Goal: Task Accomplishment & Management: Use online tool/utility

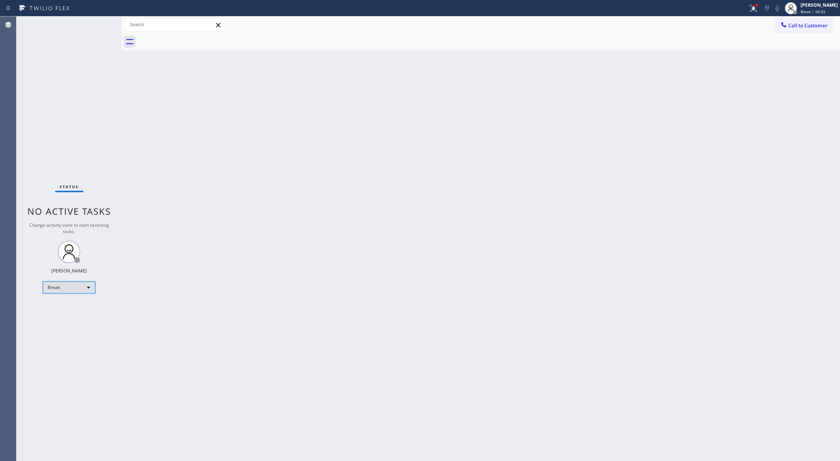
click at [87, 288] on div "Break" at bounding box center [69, 288] width 53 height 12
click at [80, 306] on li "Available" at bounding box center [68, 307] width 51 height 9
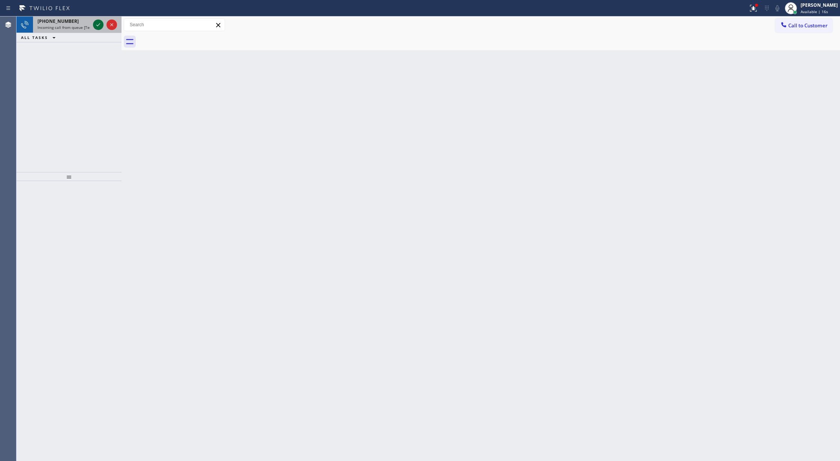
click at [99, 25] on icon at bounding box center [98, 24] width 9 height 9
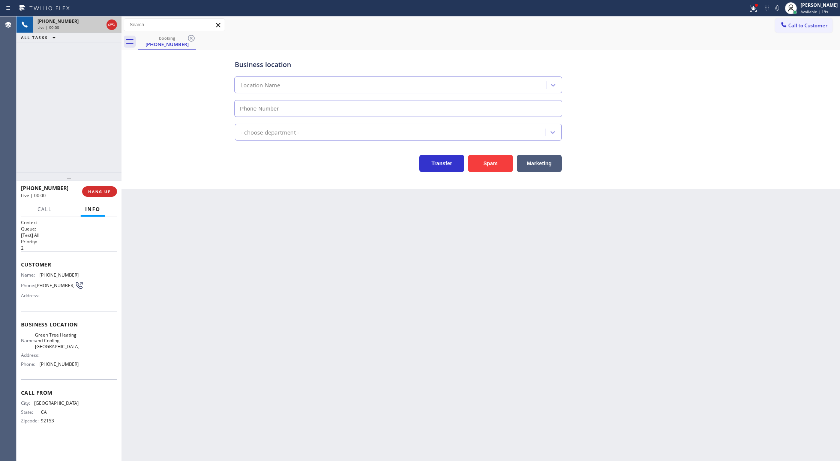
type input "(619) 566-1144"
click at [497, 161] on button "Spam" at bounding box center [490, 163] width 45 height 17
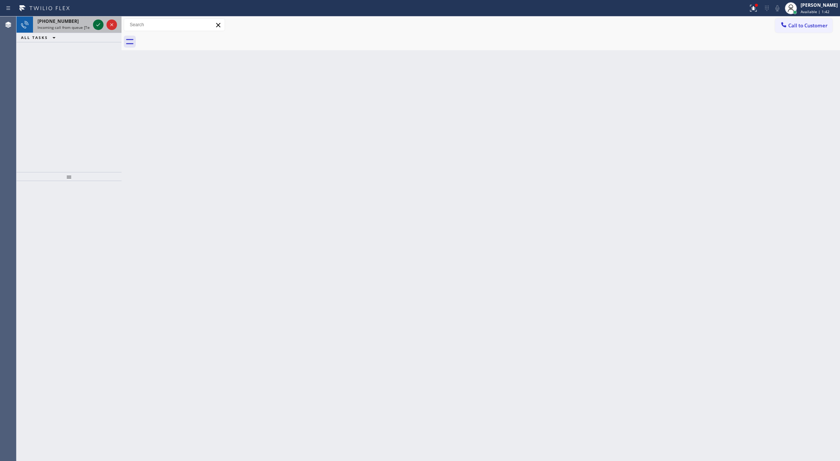
click at [96, 25] on icon at bounding box center [98, 24] width 9 height 9
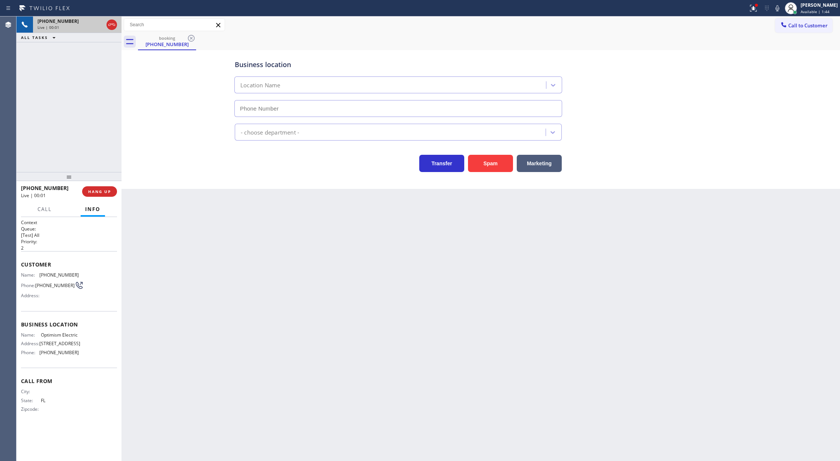
type input "(689) 302-3792"
click at [482, 168] on button "Spam" at bounding box center [490, 163] width 45 height 17
click at [91, 194] on span "COMPLETE" at bounding box center [98, 191] width 26 height 5
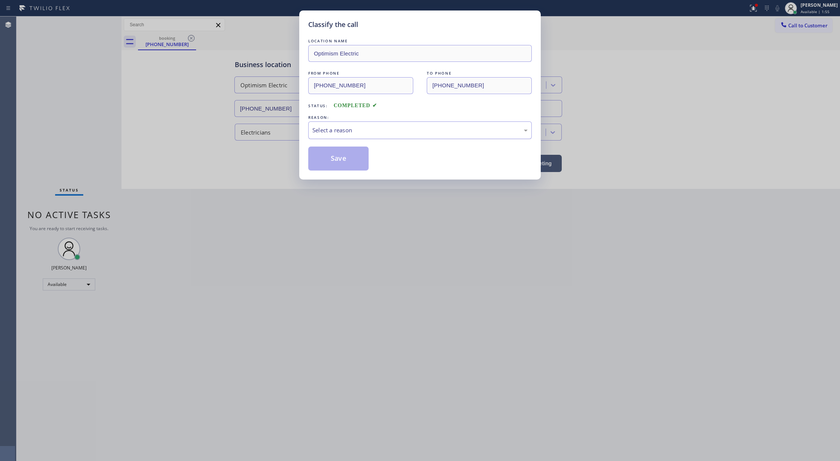
click at [332, 130] on div "Select a reason" at bounding box center [419, 130] width 215 height 9
click at [333, 164] on button "Save" at bounding box center [338, 159] width 60 height 24
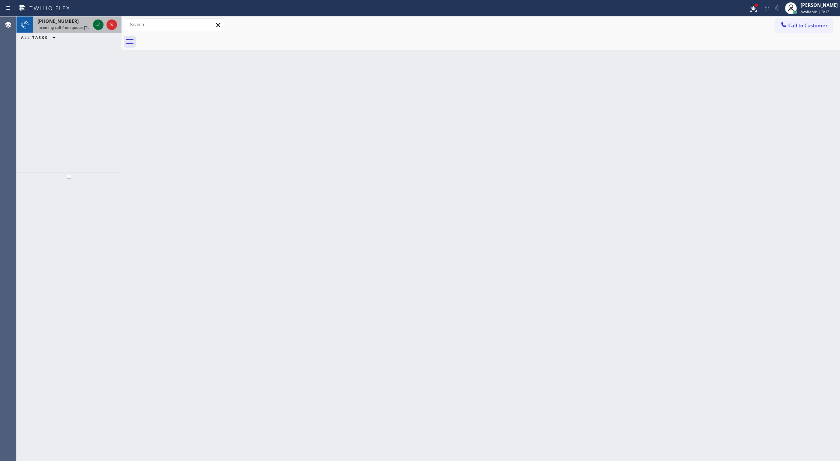
click at [95, 22] on icon at bounding box center [98, 24] width 9 height 9
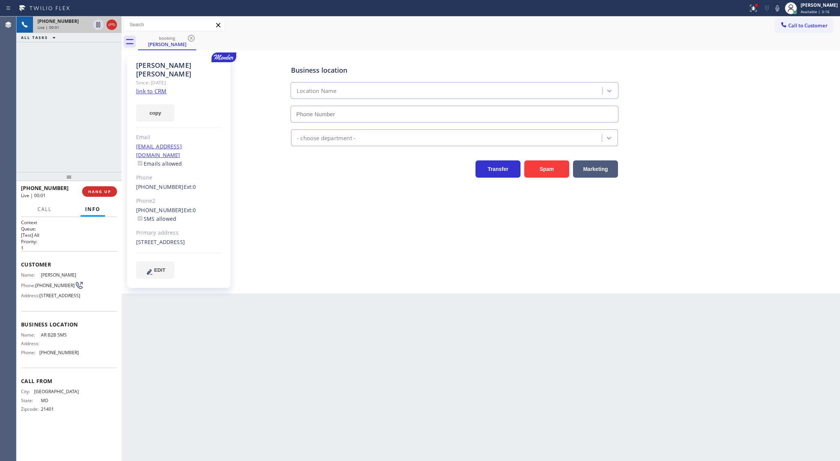
type input "[PHONE_NUMBER]"
click at [151, 87] on link "link to CRM" at bounding box center [151, 91] width 30 height 8
click at [781, 8] on icon at bounding box center [777, 8] width 9 height 9
click at [781, 11] on icon at bounding box center [777, 8] width 9 height 9
drag, startPoint x: 113, startPoint y: 27, endPoint x: 126, endPoint y: 113, distance: 87.3
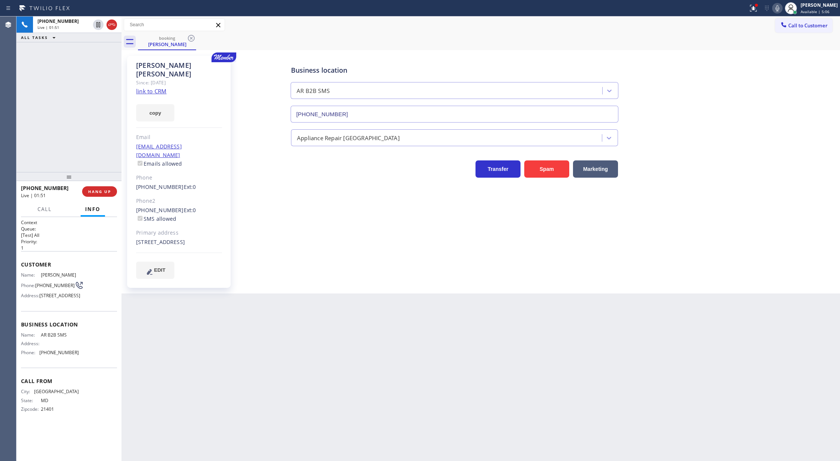
click at [113, 27] on icon at bounding box center [111, 24] width 9 height 9
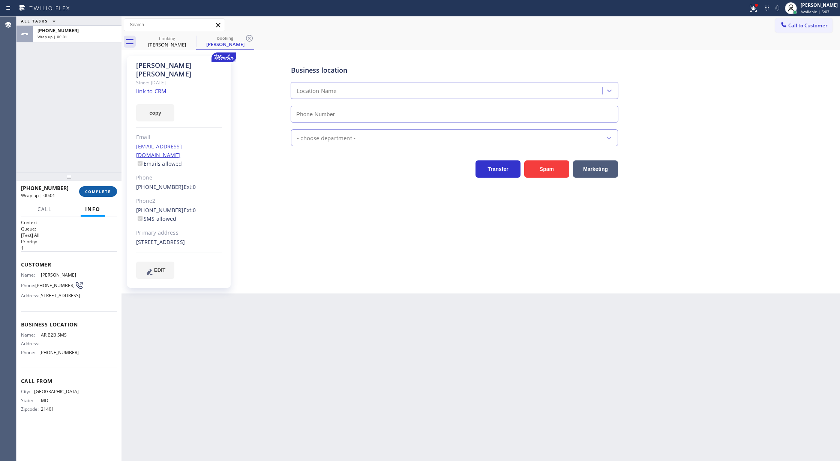
click at [104, 194] on span "COMPLETE" at bounding box center [98, 191] width 26 height 5
type input "[PHONE_NUMBER]"
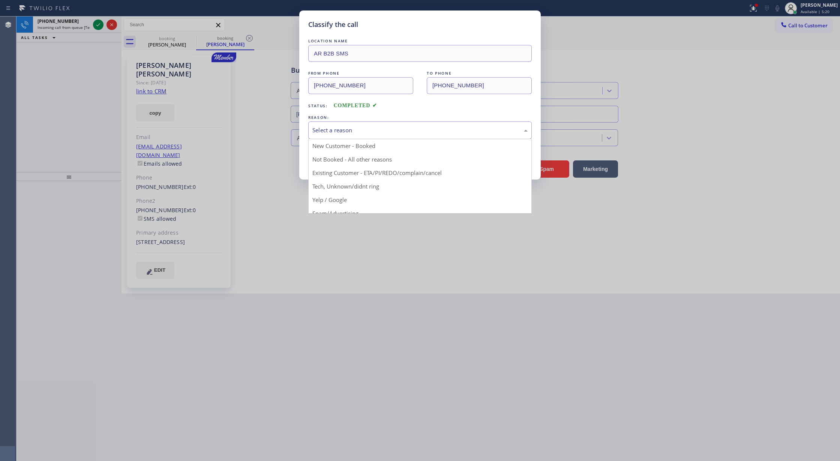
click at [341, 128] on div "Select a reason" at bounding box center [419, 130] width 215 height 9
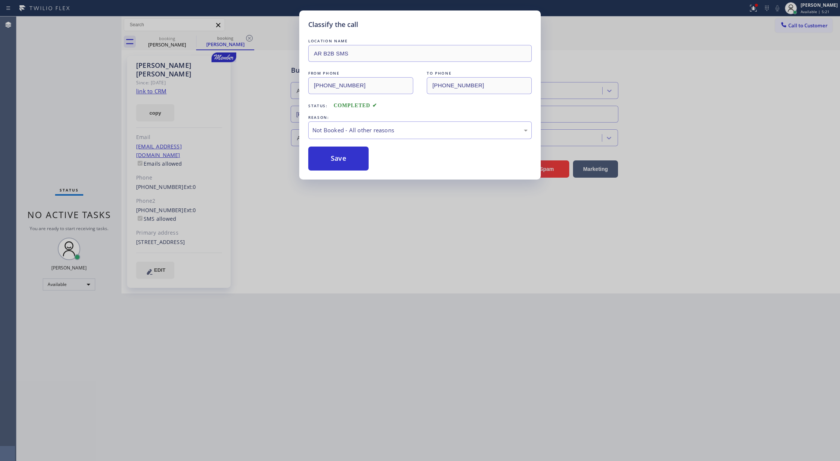
click at [331, 159] on button "Save" at bounding box center [338, 159] width 60 height 24
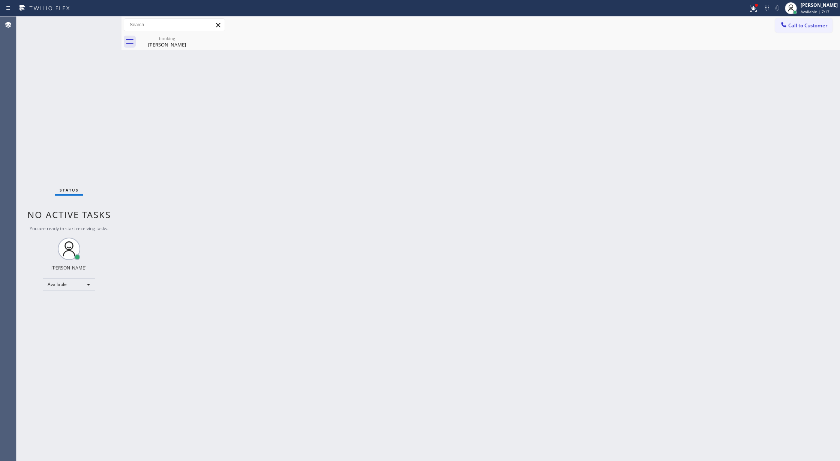
click at [102, 21] on div "Status No active tasks You are ready to start receiving tasks. [PERSON_NAME] Av…" at bounding box center [69, 239] width 105 height 445
click at [102, 21] on icon at bounding box center [98, 24] width 9 height 9
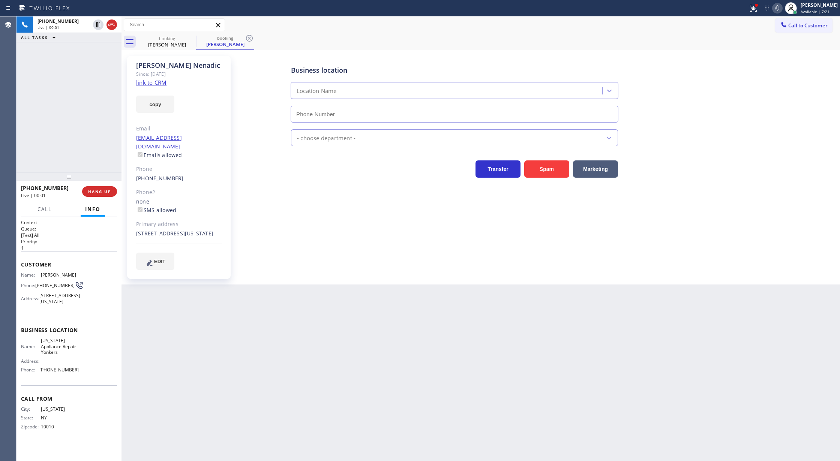
type input "(914) 873-0795"
click at [159, 83] on link "link to CRM" at bounding box center [151, 83] width 30 height 8
click at [779, 8] on icon at bounding box center [777, 8] width 9 height 9
click at [782, 9] on icon at bounding box center [777, 8] width 9 height 9
click at [89, 190] on span "COMPLETE" at bounding box center [98, 191] width 26 height 5
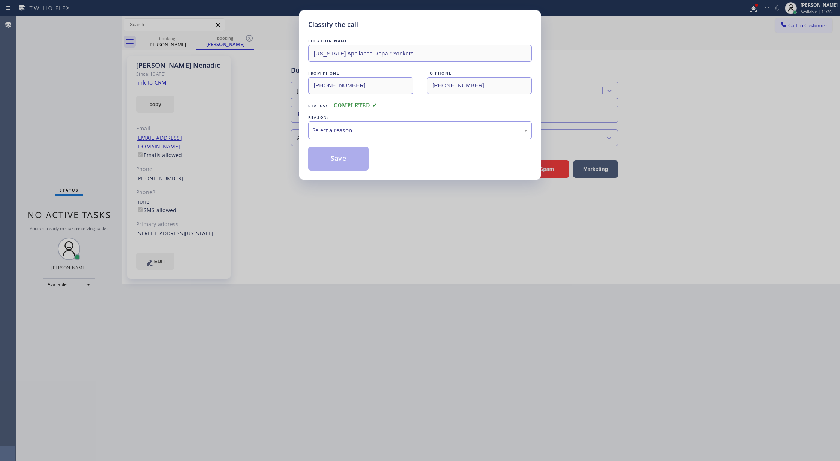
click at [333, 128] on div "Select a reason" at bounding box center [419, 130] width 215 height 9
click at [341, 162] on button "Save" at bounding box center [338, 159] width 60 height 24
type input "[PHONE_NUMBER]"
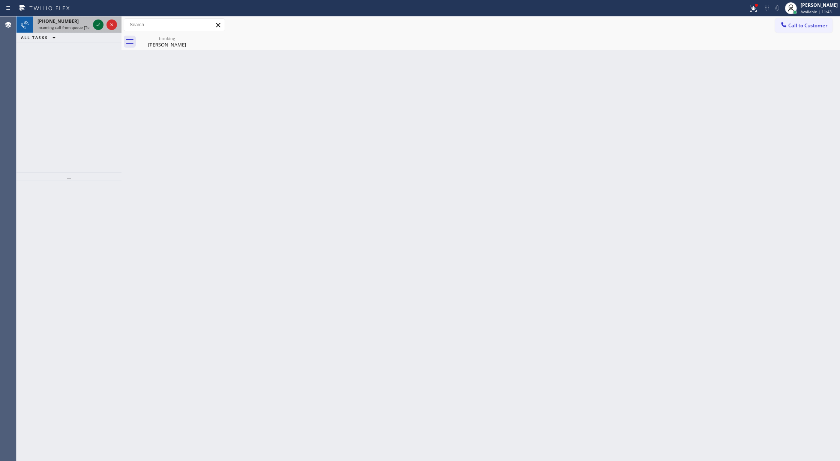
click at [97, 26] on icon at bounding box center [98, 24] width 4 height 3
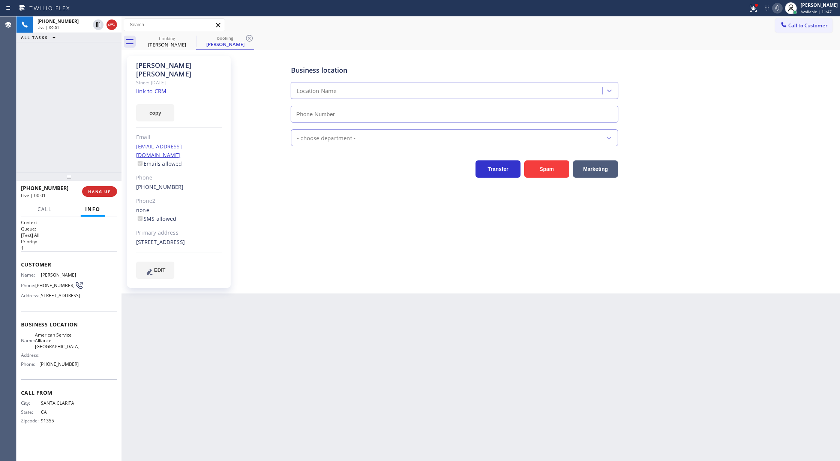
type input "(619) 413-0400"
click at [149, 96] on div "copy" at bounding box center [179, 109] width 86 height 26
click at [158, 87] on link "link to CRM" at bounding box center [151, 91] width 30 height 8
click at [782, 9] on icon at bounding box center [777, 8] width 9 height 9
drag, startPoint x: 781, startPoint y: 11, endPoint x: 764, endPoint y: 20, distance: 18.7
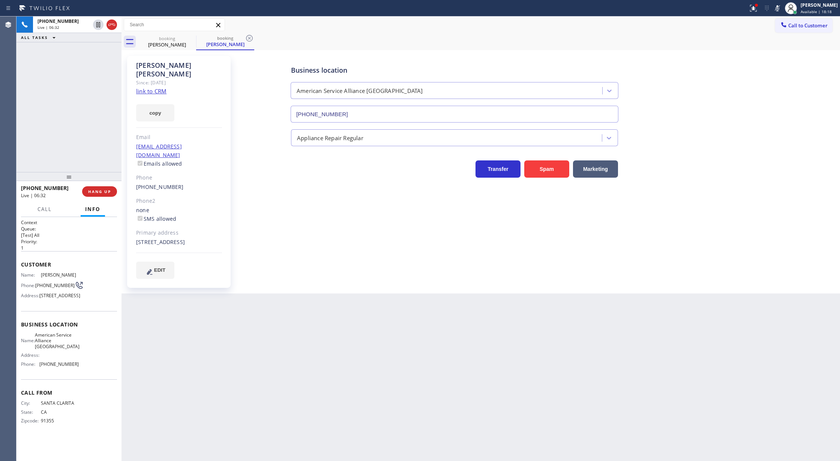
click at [781, 11] on icon at bounding box center [777, 8] width 9 height 9
drag, startPoint x: 111, startPoint y: 23, endPoint x: 140, endPoint y: 194, distance: 172.7
click at [111, 23] on icon at bounding box center [111, 24] width 9 height 9
click at [95, 192] on span "COMPLETE" at bounding box center [98, 191] width 26 height 5
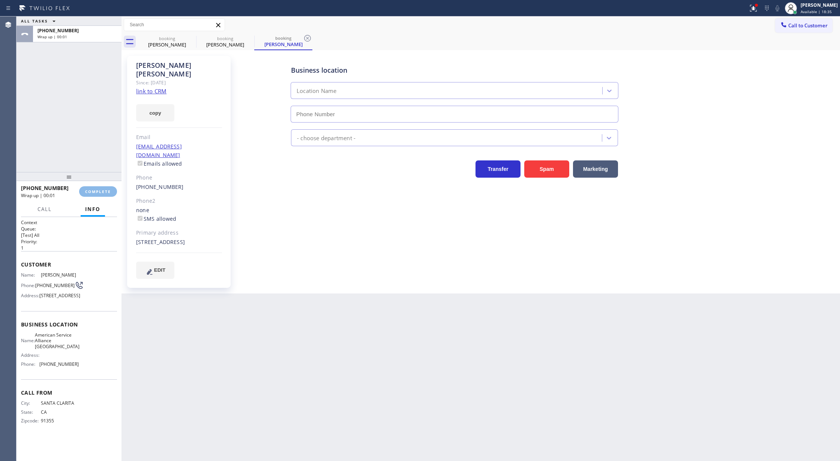
type input "(619) 413-0400"
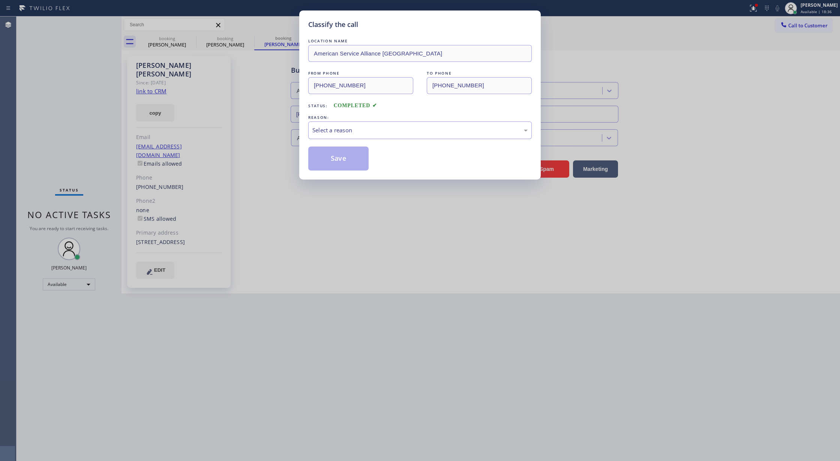
click at [356, 132] on div "Select a reason" at bounding box center [419, 130] width 215 height 9
click at [332, 159] on button "Save" at bounding box center [338, 159] width 60 height 24
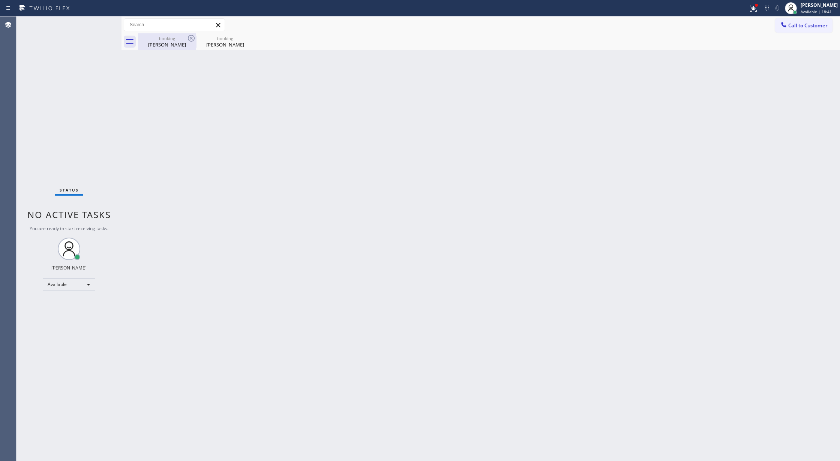
click at [177, 38] on div "booking" at bounding box center [167, 39] width 57 height 6
type input "[PHONE_NUMBER]"
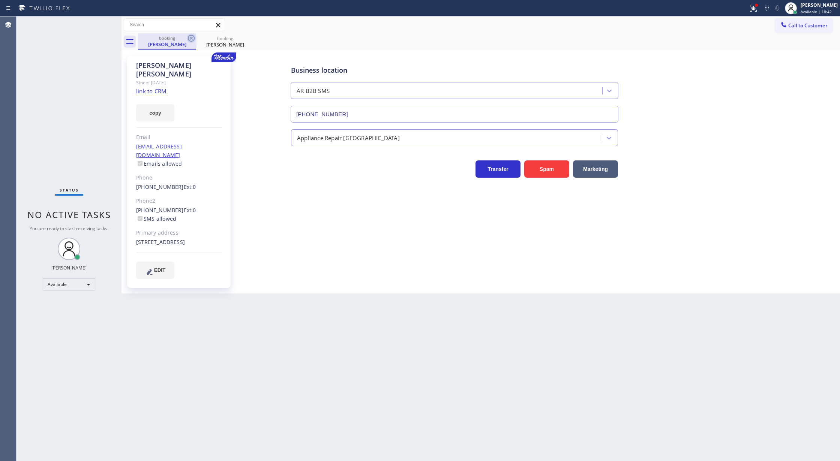
click at [192, 38] on icon at bounding box center [191, 38] width 9 height 9
type input "(619) 413-0400"
click at [192, 38] on icon at bounding box center [191, 38] width 9 height 9
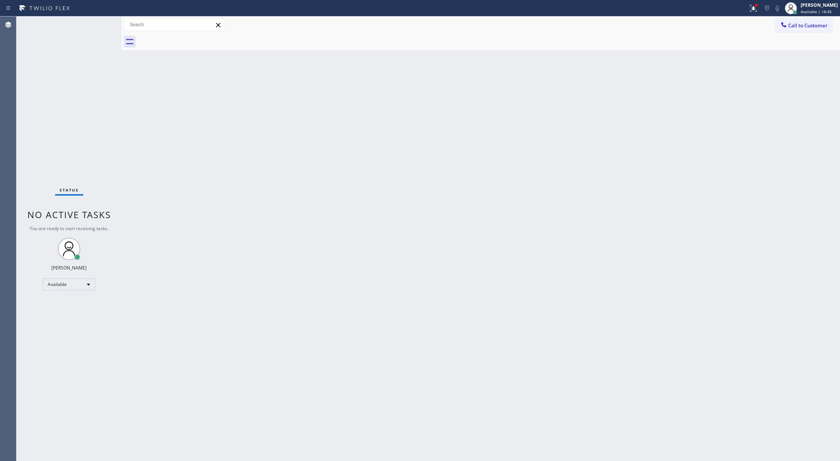
click at [102, 21] on div "Status No active tasks You are ready to start receiving tasks. [PERSON_NAME] Av…" at bounding box center [69, 239] width 105 height 445
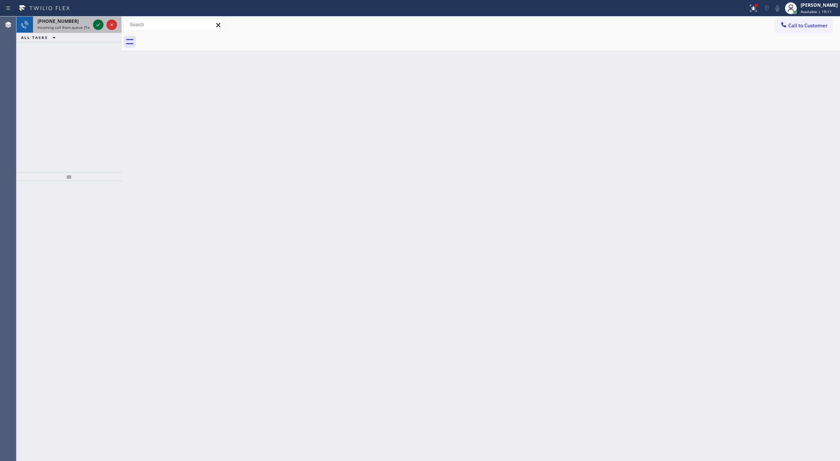
click at [101, 27] on icon at bounding box center [98, 24] width 9 height 9
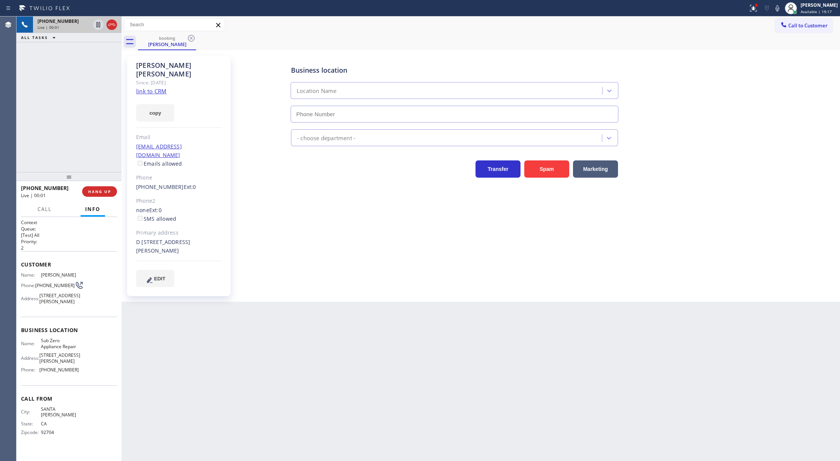
type input "(714) 627-5469"
click at [152, 87] on link "link to CRM" at bounding box center [151, 91] width 30 height 8
click at [108, 25] on icon at bounding box center [111, 24] width 9 height 9
click at [91, 188] on button "COMPLETE" at bounding box center [98, 191] width 38 height 11
type input "(714) 627-5469"
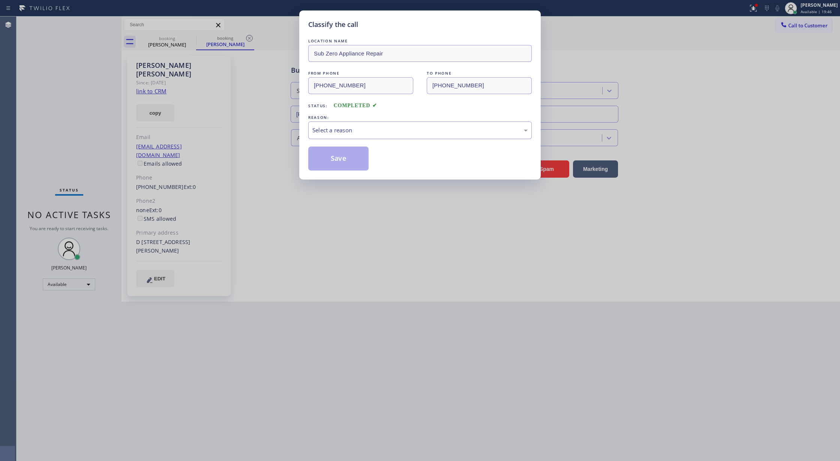
click at [339, 137] on div "Select a reason" at bounding box center [420, 131] width 224 height 18
click at [339, 160] on button "Save" at bounding box center [338, 159] width 60 height 24
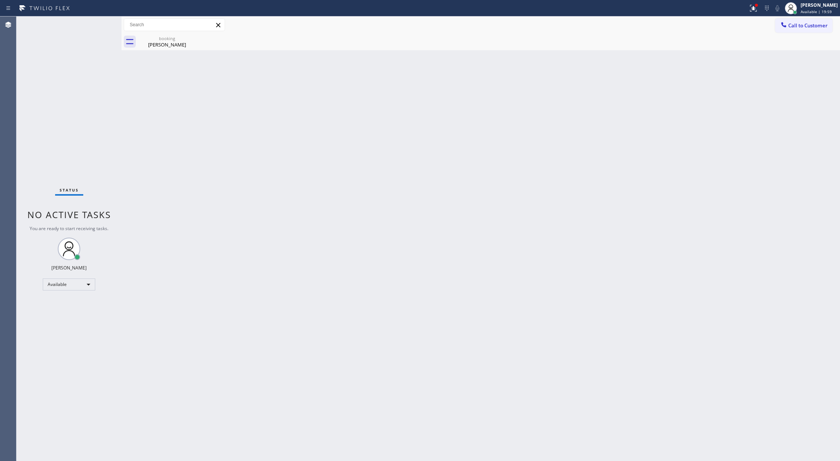
click at [95, 22] on div "Status No active tasks You are ready to start receiving tasks. [PERSON_NAME] Av…" at bounding box center [69, 239] width 105 height 445
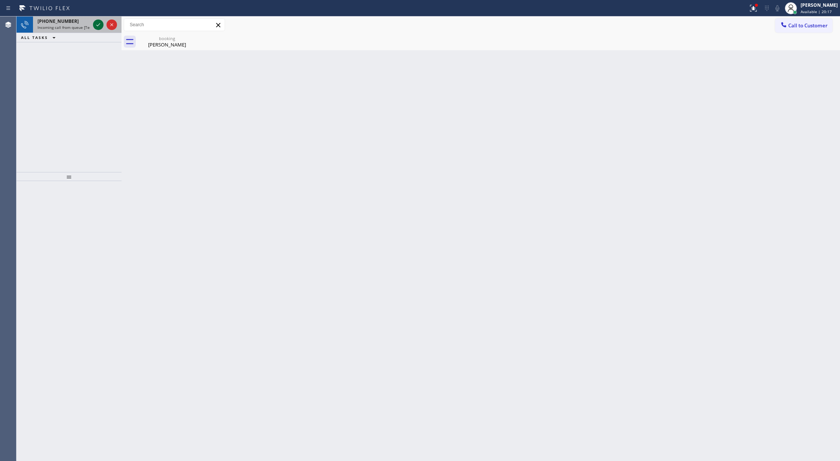
click at [97, 27] on icon at bounding box center [98, 24] width 9 height 9
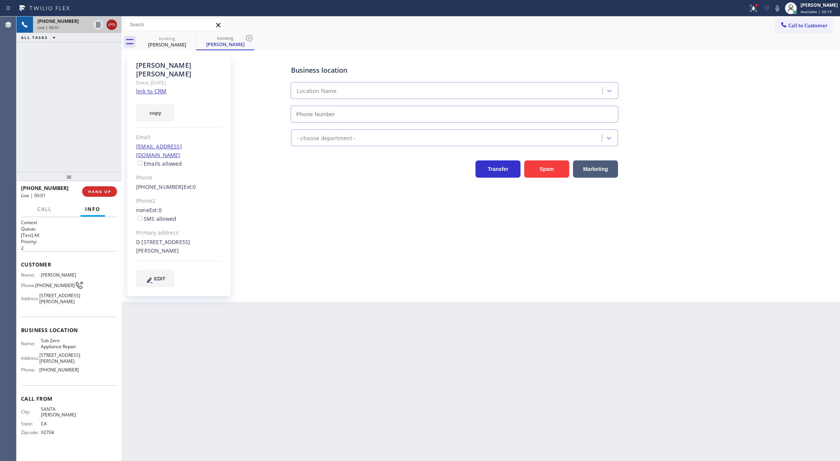
click at [113, 26] on icon at bounding box center [111, 24] width 9 height 9
type input "(714) 627-5469"
click at [98, 191] on span "COMPLETE" at bounding box center [98, 191] width 26 height 5
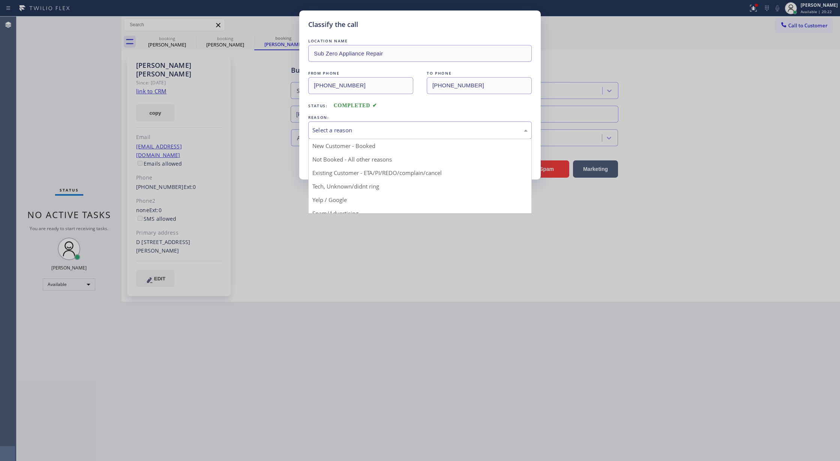
click at [383, 134] on div "Select a reason" at bounding box center [419, 130] width 215 height 9
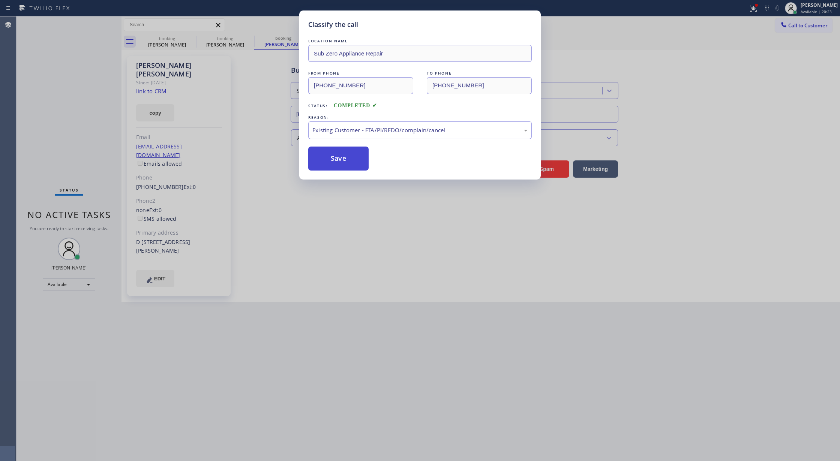
click at [337, 161] on button "Save" at bounding box center [338, 159] width 60 height 24
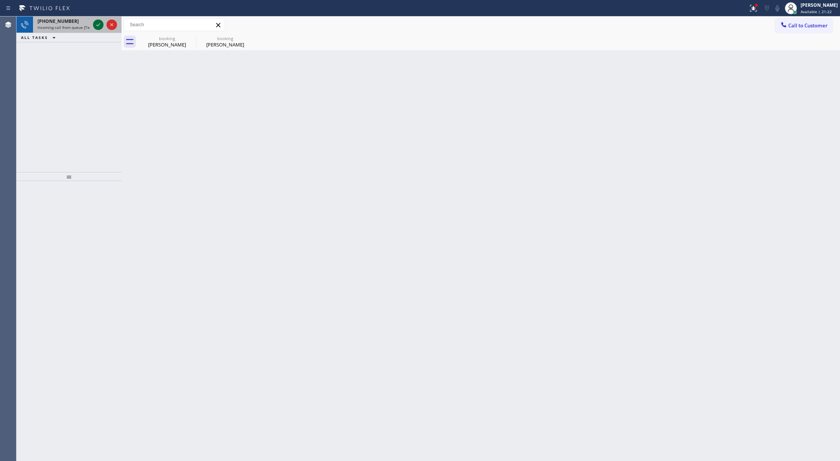
click at [95, 26] on icon at bounding box center [98, 24] width 9 height 9
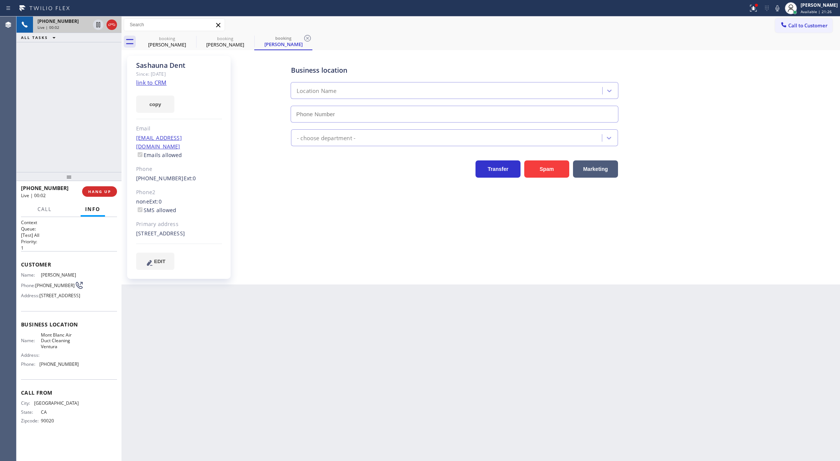
type input "(805) 301-5920"
click at [155, 83] on link "link to CRM" at bounding box center [151, 83] width 30 height 8
click at [111, 24] on icon at bounding box center [111, 25] width 7 height 2
click at [104, 192] on span "COMPLETE" at bounding box center [98, 191] width 26 height 5
type input "(805) 301-5920"
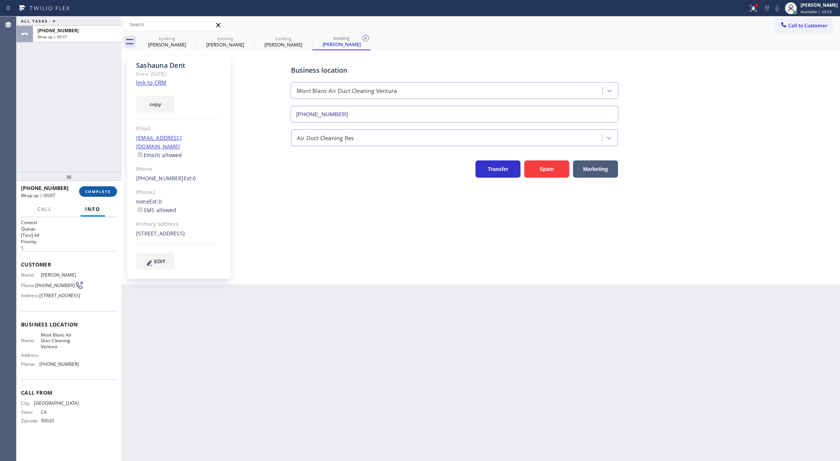
click at [103, 190] on span "COMPLETE" at bounding box center [98, 191] width 26 height 5
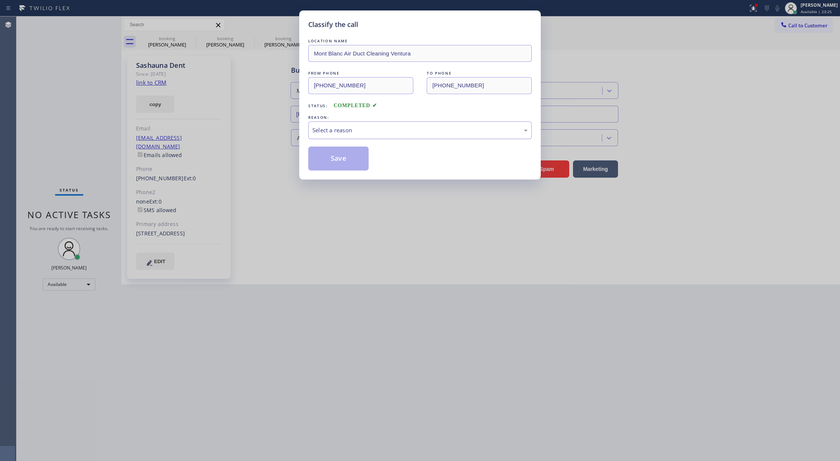
click at [371, 124] on div "Select a reason" at bounding box center [420, 131] width 224 height 18
click at [335, 161] on button "Save" at bounding box center [338, 159] width 60 height 24
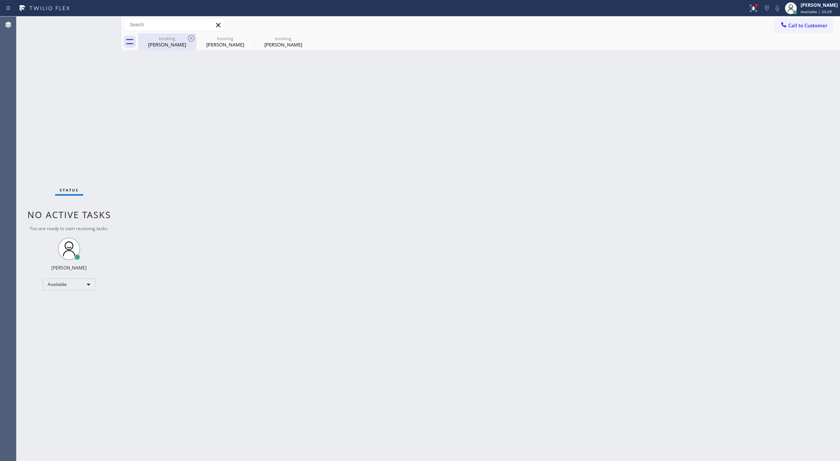
click at [182, 42] on div "John Vella" at bounding box center [167, 44] width 57 height 7
type input "(714) 627-5469"
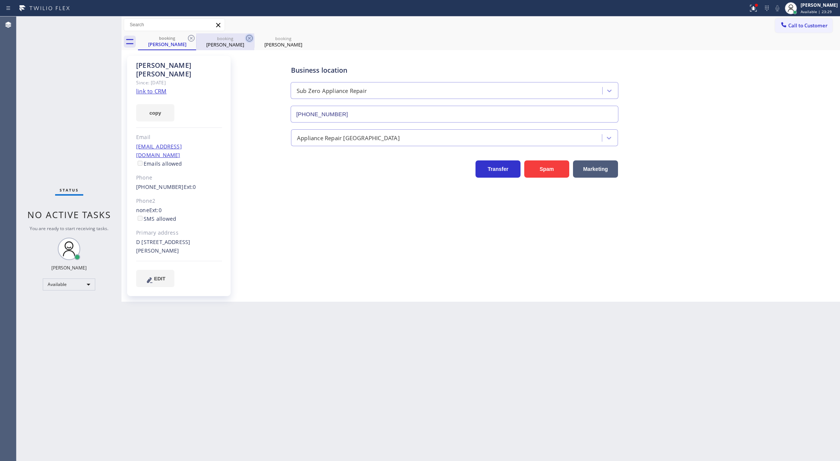
click at [191, 38] on icon at bounding box center [191, 38] width 9 height 9
type input "(805) 301-5920"
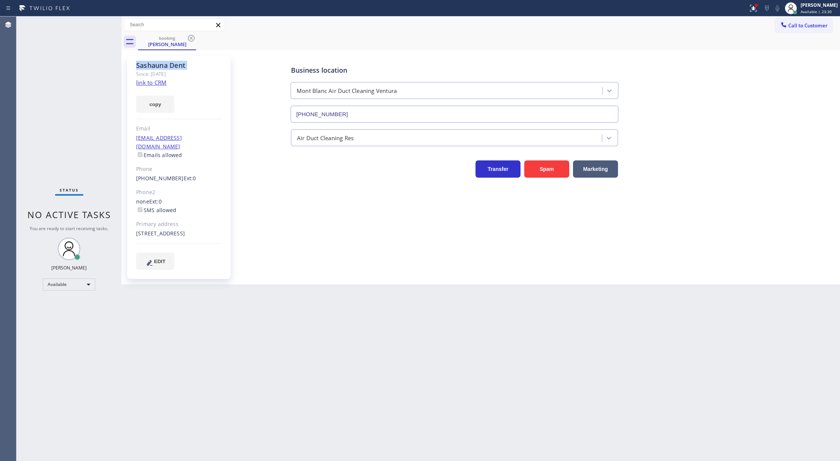
click at [191, 38] on icon at bounding box center [191, 38] width 9 height 9
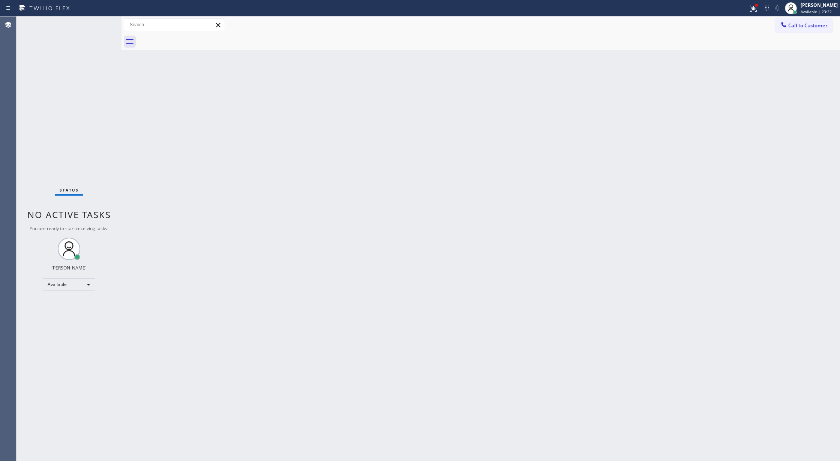
click at [102, 23] on div "Status No active tasks You are ready to start receiving tasks. [PERSON_NAME] Av…" at bounding box center [69, 239] width 105 height 445
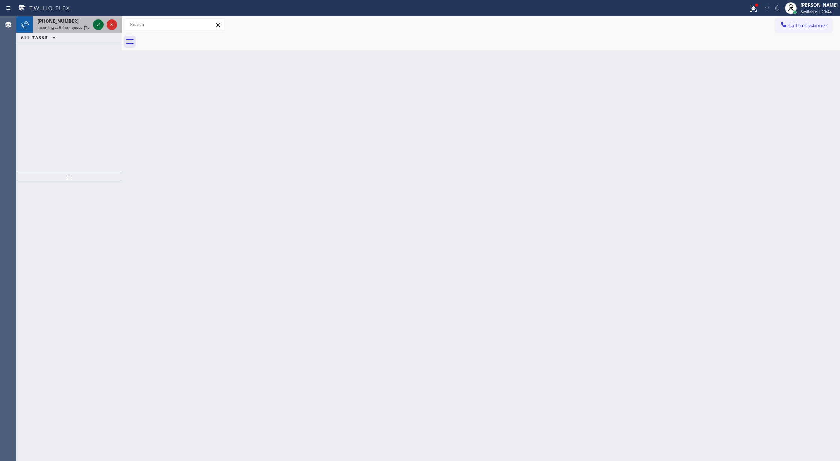
click at [99, 23] on icon at bounding box center [98, 24] width 9 height 9
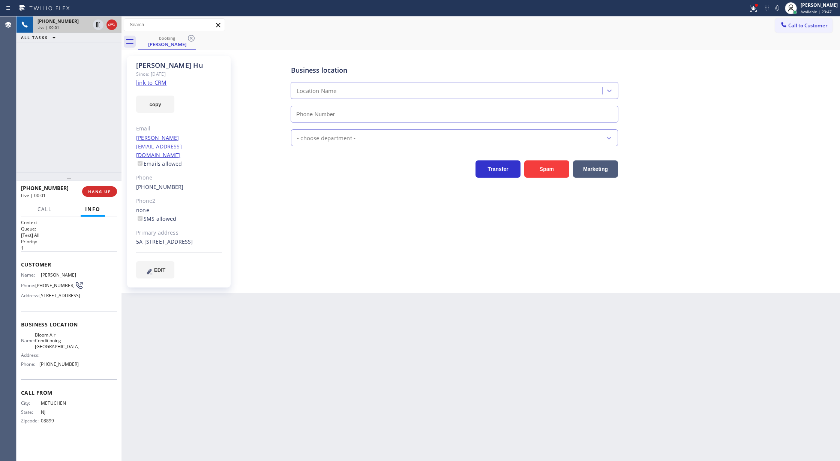
type input "(929) 605-4404"
click at [149, 80] on link "link to CRM" at bounding box center [151, 83] width 30 height 8
click at [111, 26] on icon at bounding box center [111, 24] width 9 height 9
type input "(929) 605-4404"
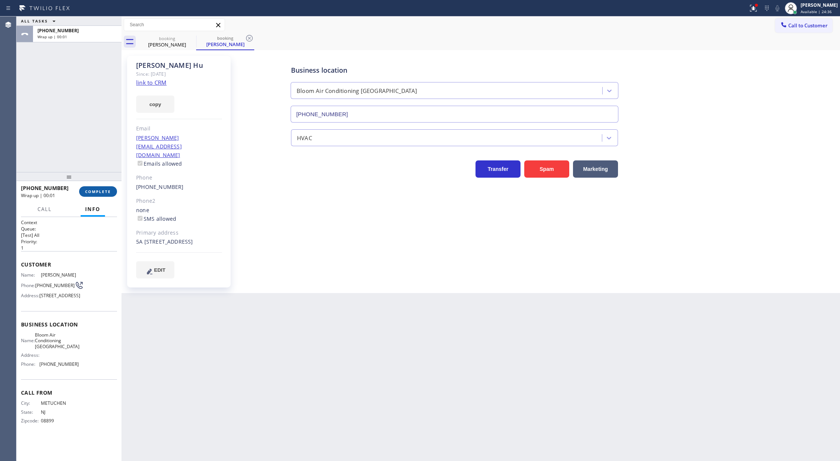
click at [94, 194] on span "COMPLETE" at bounding box center [98, 191] width 26 height 5
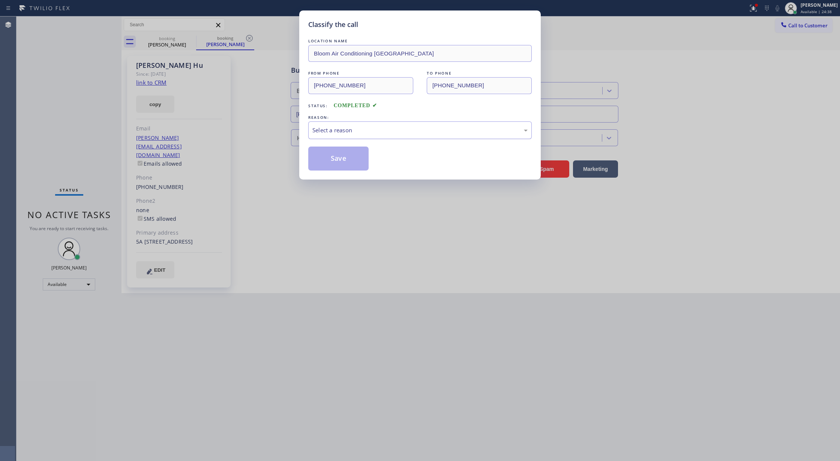
click at [380, 131] on div "Select a reason" at bounding box center [419, 130] width 215 height 9
click at [338, 170] on button "Save" at bounding box center [338, 159] width 60 height 24
click at [338, 167] on button "Save" at bounding box center [338, 159] width 60 height 24
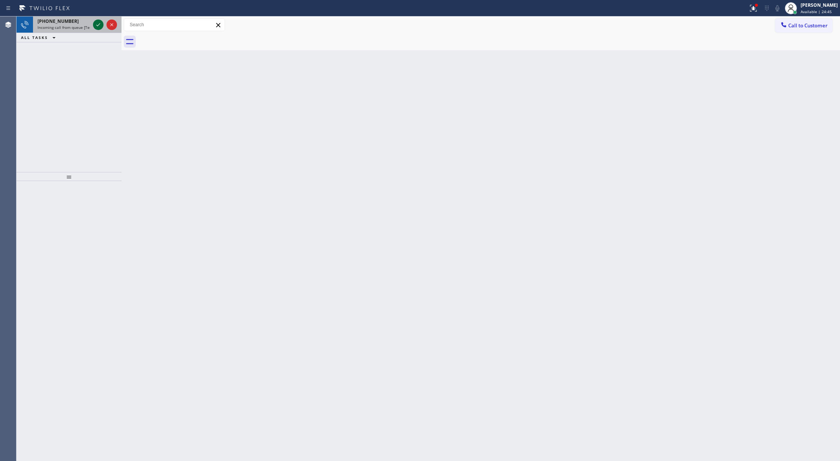
click at [98, 25] on icon at bounding box center [98, 24] width 4 height 3
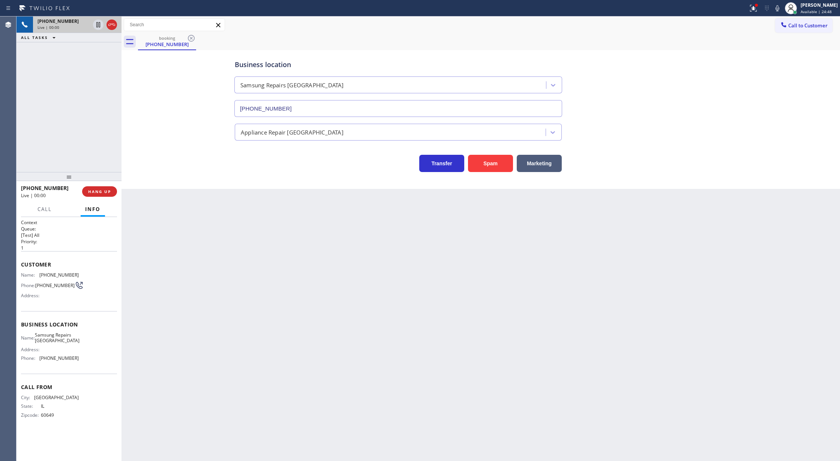
type input "(312) 779-6316"
drag, startPoint x: 20, startPoint y: 266, endPoint x: 91, endPoint y: 368, distance: 124.0
click at [91, 368] on div "Context Queue: [Test] All Priority: 1 Customer Name: (847) 366-8345 Phone: (847…" at bounding box center [69, 339] width 105 height 245
copy div "Customer Name: (847) 366-8345 Phone: (847) 366-8345 Address: Business location …"
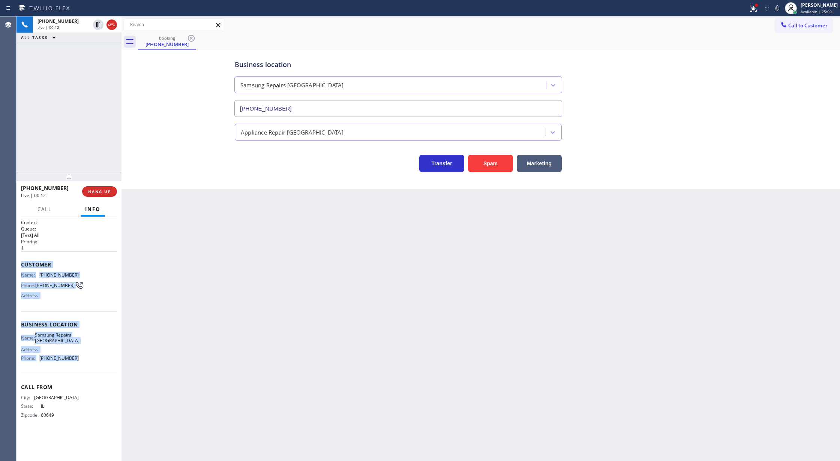
drag, startPoint x: 113, startPoint y: 26, endPoint x: 110, endPoint y: 176, distance: 149.7
click at [113, 26] on icon at bounding box center [111, 24] width 9 height 9
type input "(312) 779-6316"
click at [98, 191] on span "COMPLETE" at bounding box center [98, 191] width 26 height 5
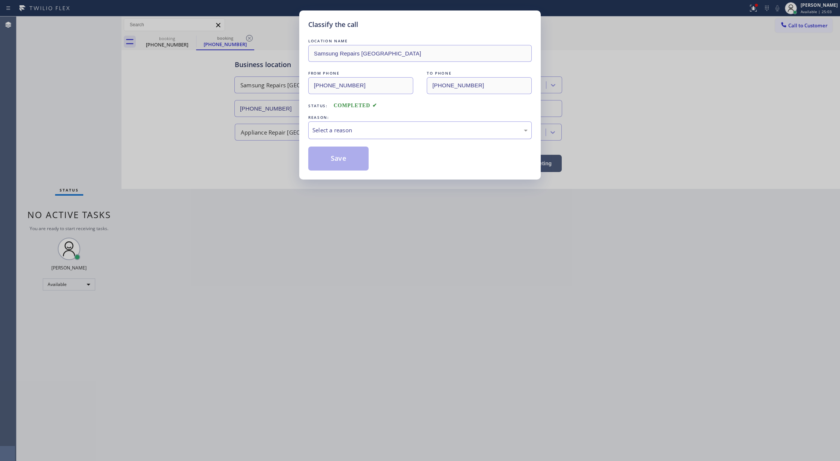
click at [339, 131] on div "Select a reason" at bounding box center [419, 130] width 215 height 9
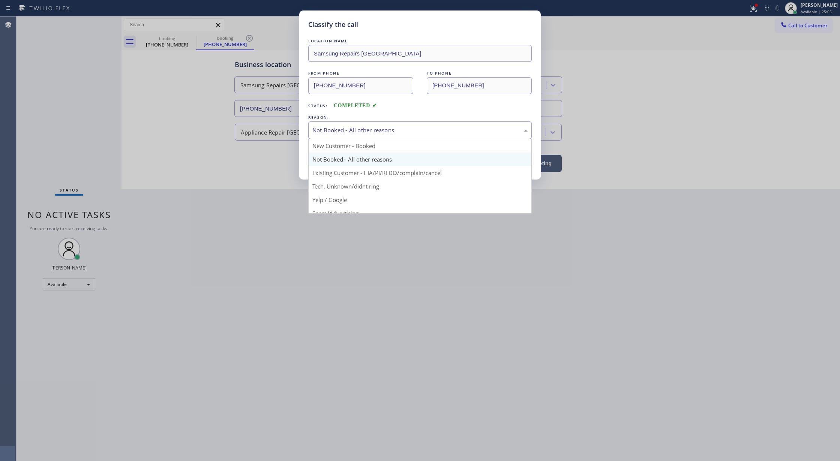
click at [336, 129] on div "Not Booked - All other reasons" at bounding box center [419, 130] width 215 height 9
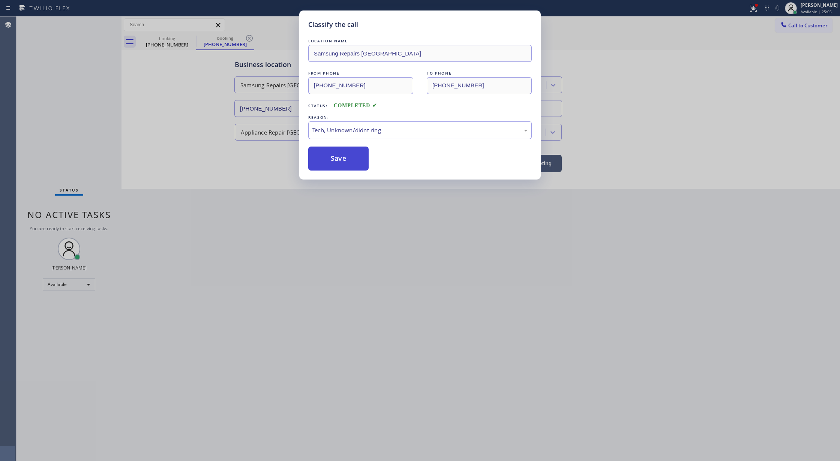
click at [332, 152] on button "Save" at bounding box center [338, 159] width 60 height 24
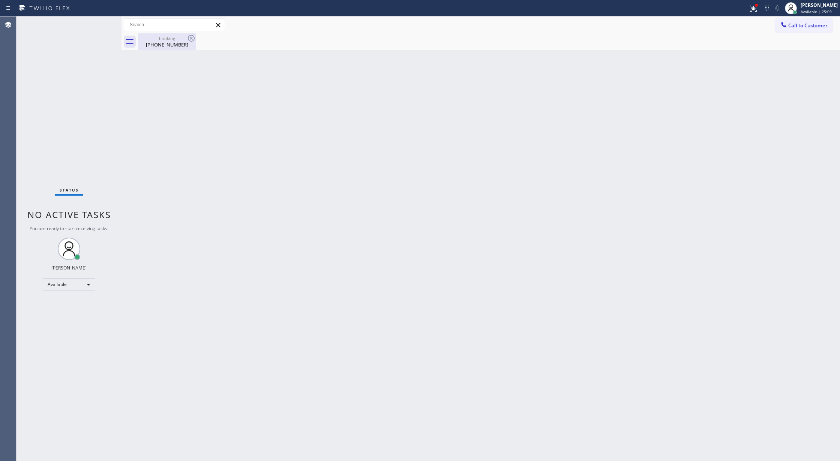
click at [170, 39] on div "booking" at bounding box center [167, 39] width 57 height 6
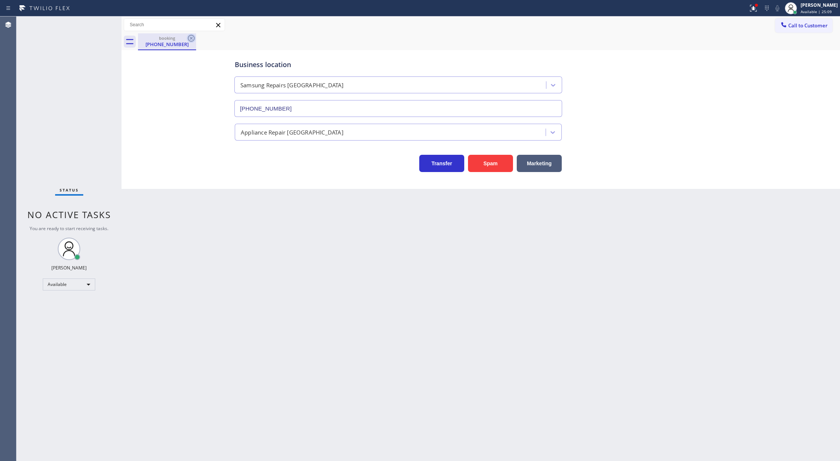
click at [188, 38] on icon at bounding box center [191, 38] width 7 height 7
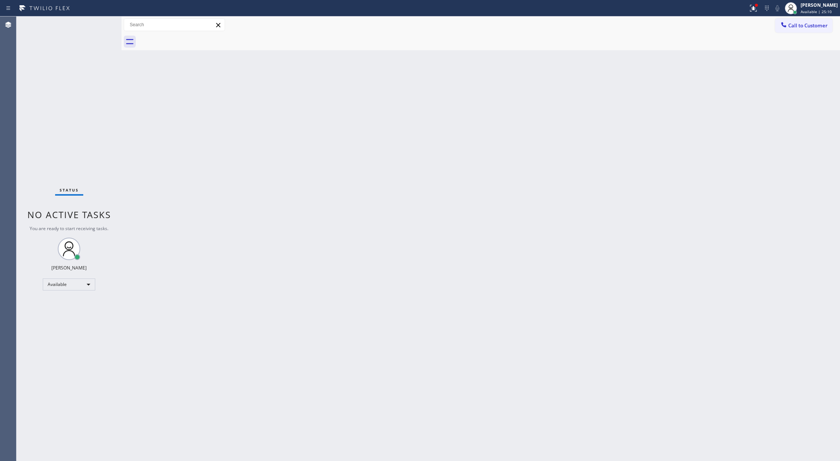
click at [100, 21] on div "Status No active tasks You are ready to start receiving tasks. [PERSON_NAME] Av…" at bounding box center [69, 239] width 105 height 445
click at [105, 25] on div "Status No active tasks You are ready to start receiving tasks. [PERSON_NAME] Av…" at bounding box center [69, 239] width 105 height 445
click at [102, 23] on div "Status No active tasks You are ready to start receiving tasks. [PERSON_NAME] Av…" at bounding box center [69, 239] width 105 height 445
click at [105, 23] on div "Status No active tasks You are ready to start receiving tasks. [PERSON_NAME] Av…" at bounding box center [69, 239] width 105 height 445
click at [100, 21] on div "Status No active tasks You are ready to start receiving tasks. [PERSON_NAME] Av…" at bounding box center [69, 239] width 105 height 445
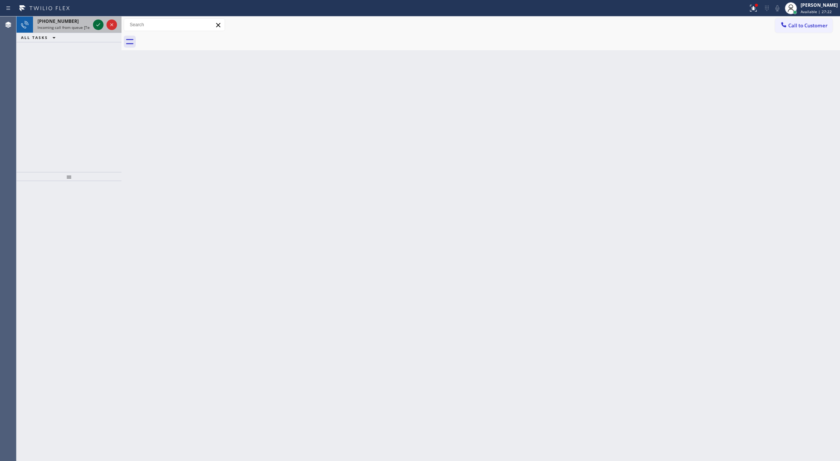
click at [97, 21] on icon at bounding box center [98, 24] width 9 height 9
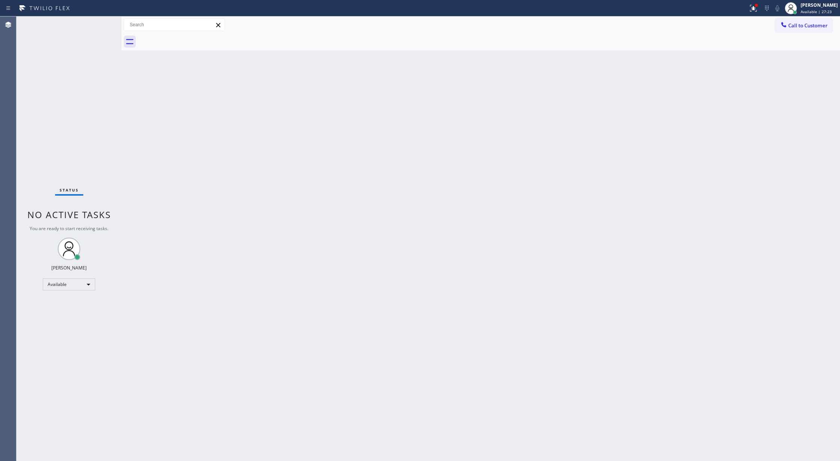
click at [98, 23] on div "Status No active tasks You are ready to start receiving tasks. [PERSON_NAME] Av…" at bounding box center [69, 239] width 105 height 445
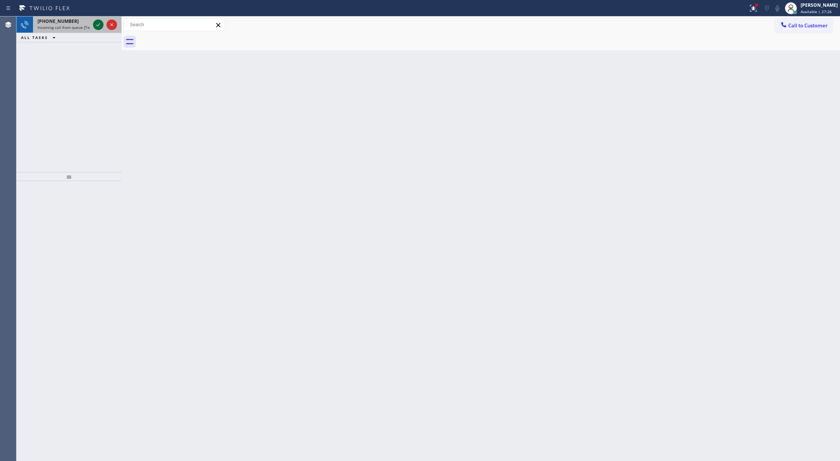
click at [101, 27] on icon at bounding box center [98, 24] width 9 height 9
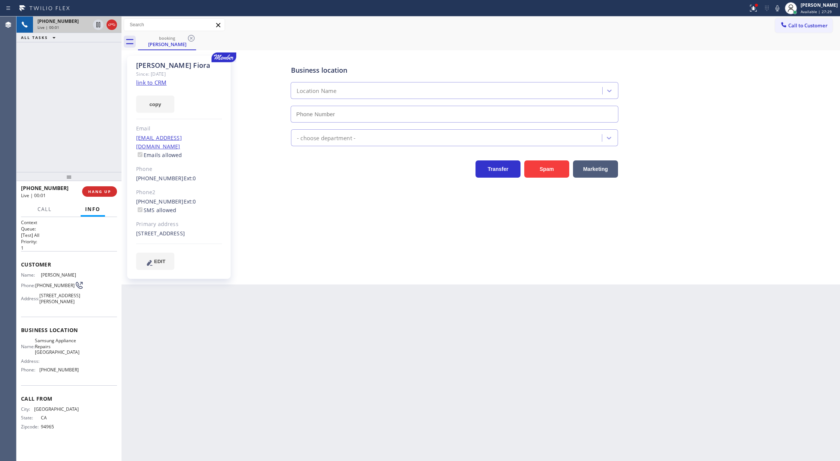
type input "(415) 480-7108"
click at [149, 81] on link "link to CRM" at bounding box center [151, 83] width 30 height 8
click at [779, 9] on icon at bounding box center [778, 8] width 4 height 6
click at [99, 27] on icon at bounding box center [98, 24] width 9 height 9
type input "(415) 480-7108"
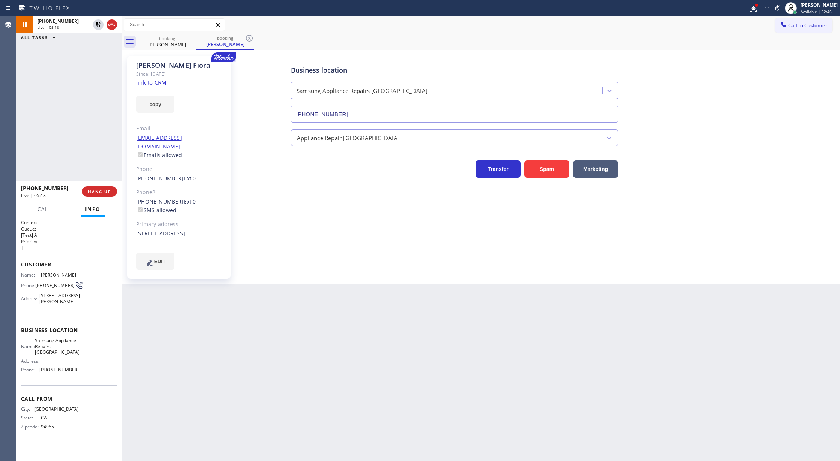
drag, startPoint x: 782, startPoint y: 6, endPoint x: 514, endPoint y: 5, distance: 268.6
click at [779, 6] on icon at bounding box center [778, 8] width 4 height 6
click at [96, 23] on icon at bounding box center [98, 24] width 5 height 5
type input "(415) 480-7108"
click at [98, 24] on icon at bounding box center [98, 24] width 9 height 9
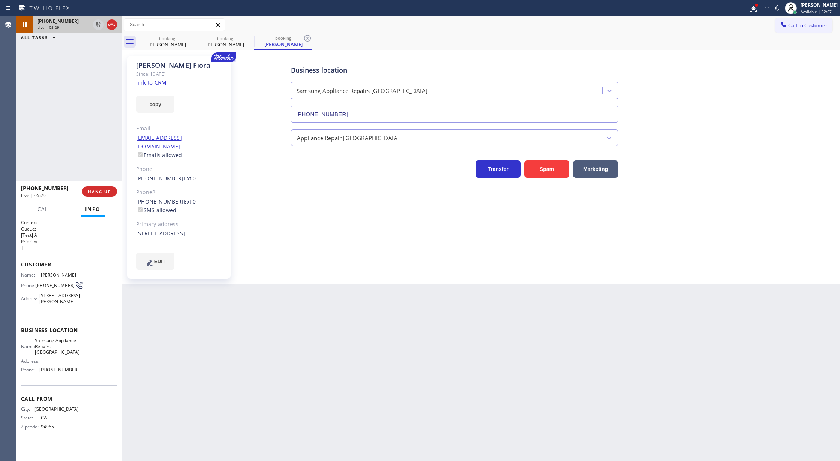
click at [98, 24] on icon at bounding box center [98, 24] width 9 height 9
type input "(415) 480-7108"
drag, startPoint x: 110, startPoint y: 25, endPoint x: 136, endPoint y: 140, distance: 118.1
click at [110, 25] on icon at bounding box center [111, 24] width 9 height 9
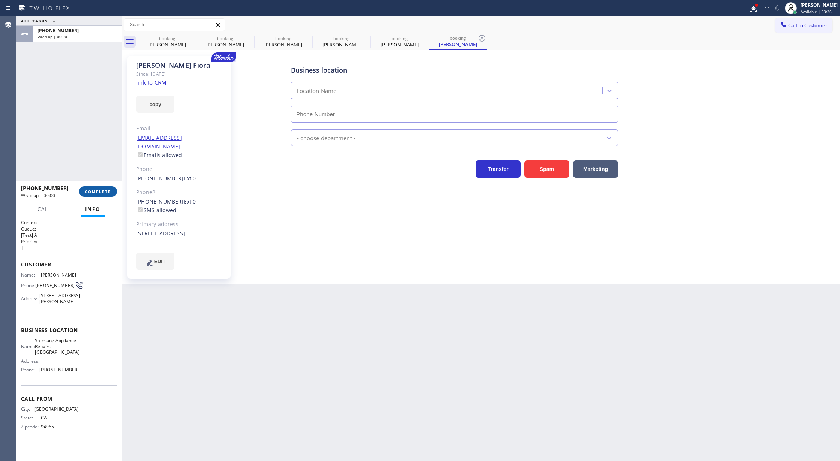
type input "(415) 480-7108"
click at [93, 191] on span "COMPLETE" at bounding box center [98, 191] width 26 height 5
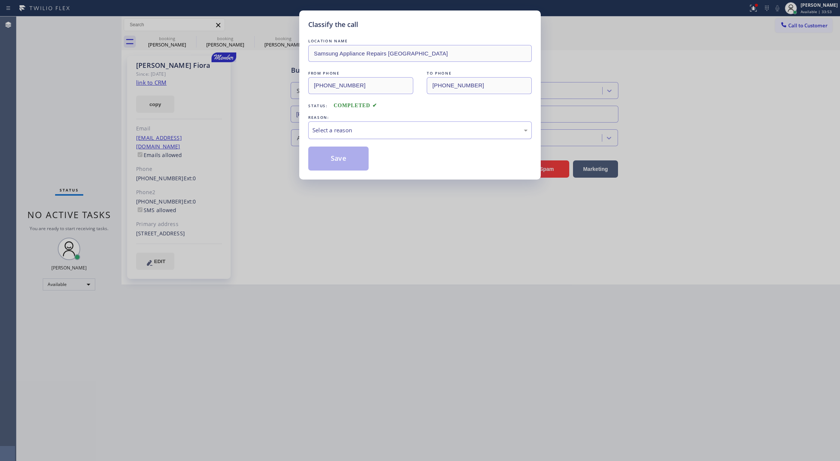
click at [317, 131] on div "Select a reason" at bounding box center [419, 130] width 215 height 9
click at [330, 170] on button "Save" at bounding box center [338, 159] width 60 height 24
click at [330, 162] on button "Save" at bounding box center [338, 159] width 60 height 24
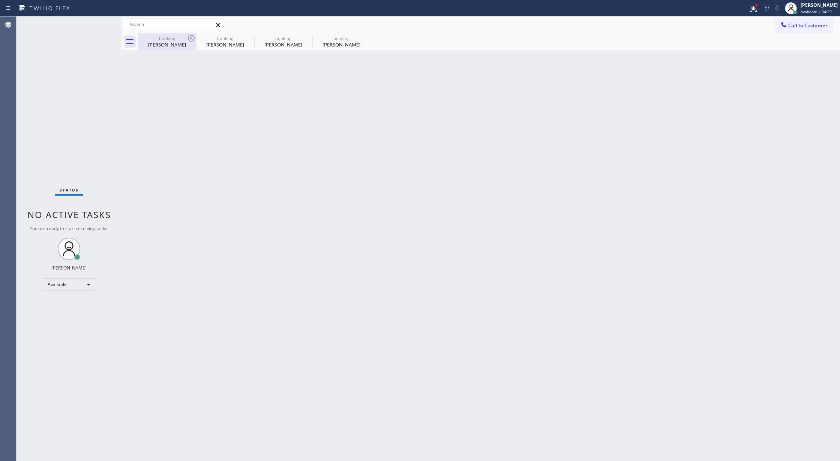
click at [171, 42] on div "William Fiora" at bounding box center [167, 44] width 57 height 7
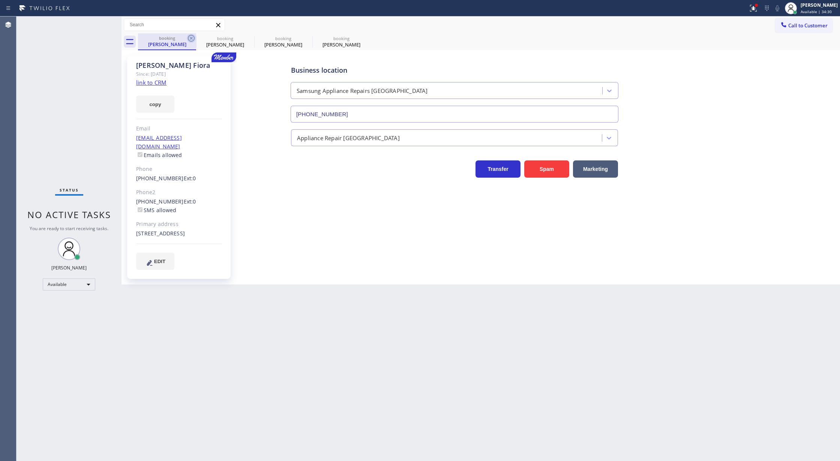
click at [187, 36] on icon at bounding box center [191, 38] width 9 height 9
click at [0, 0] on icon at bounding box center [0, 0] width 0 height 0
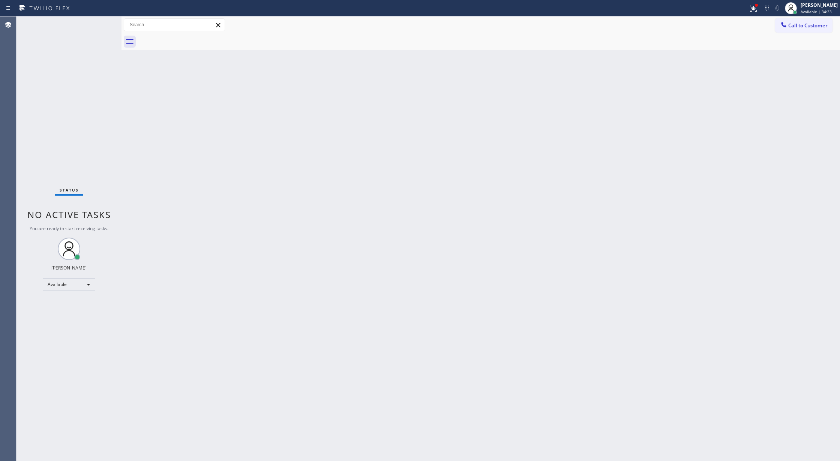
click at [98, 21] on div "Status No active tasks You are ready to start receiving tasks. [PERSON_NAME] Av…" at bounding box center [69, 239] width 105 height 445
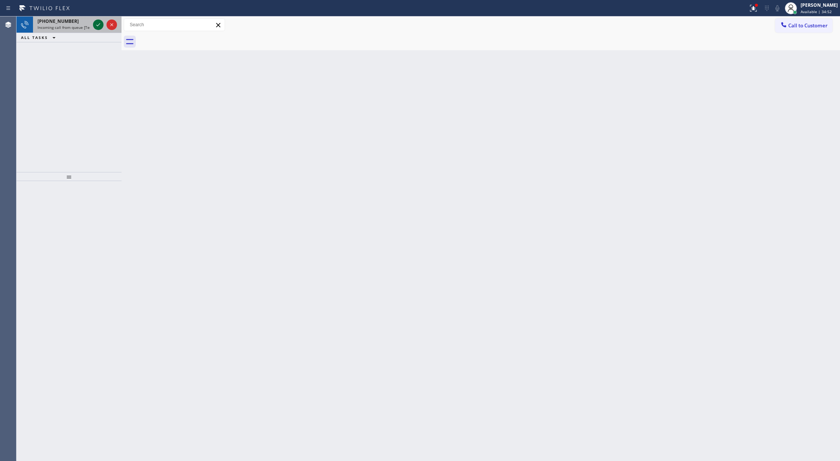
click at [97, 22] on icon at bounding box center [98, 24] width 9 height 9
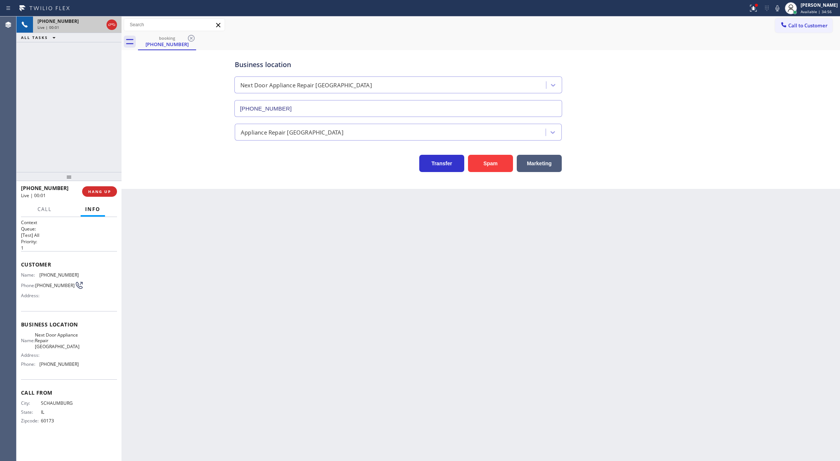
type input "(206) 338-3672"
drag, startPoint x: 20, startPoint y: 266, endPoint x: 83, endPoint y: 365, distance: 116.5
click at [83, 365] on div "Context Queue: [Test] All Priority: 1 Customer Name: (708) 515-6302 Phone: (708…" at bounding box center [69, 339] width 105 height 245
copy div "Customer Name: (708) 515-6302 Phone: (708) 515-6302 Address: Business location …"
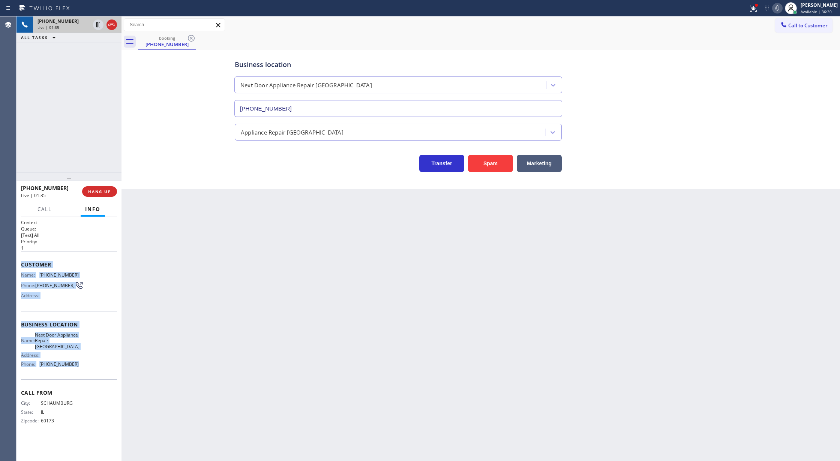
drag, startPoint x: 782, startPoint y: 11, endPoint x: 757, endPoint y: 43, distance: 40.8
click at [782, 11] on icon at bounding box center [777, 8] width 9 height 9
click at [779, 9] on icon at bounding box center [777, 8] width 9 height 9
click at [113, 26] on icon at bounding box center [111, 24] width 9 height 9
type input "(206) 338-3672"
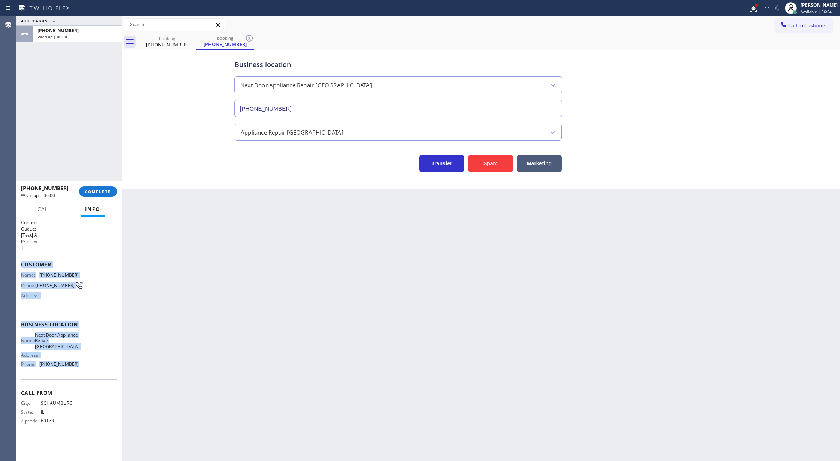
drag, startPoint x: 104, startPoint y: 192, endPoint x: 164, endPoint y: 191, distance: 60.4
click at [104, 191] on span "COMPLETE" at bounding box center [98, 191] width 26 height 5
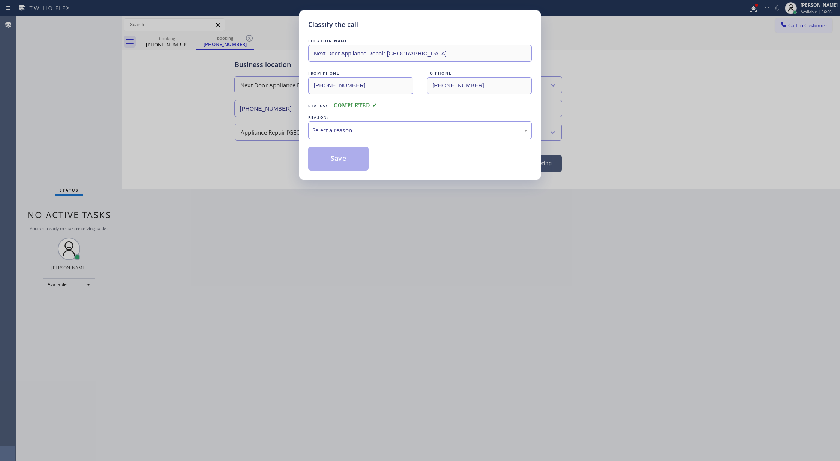
click at [359, 136] on div "Select a reason" at bounding box center [420, 131] width 224 height 18
click at [344, 158] on button "Save" at bounding box center [338, 159] width 60 height 24
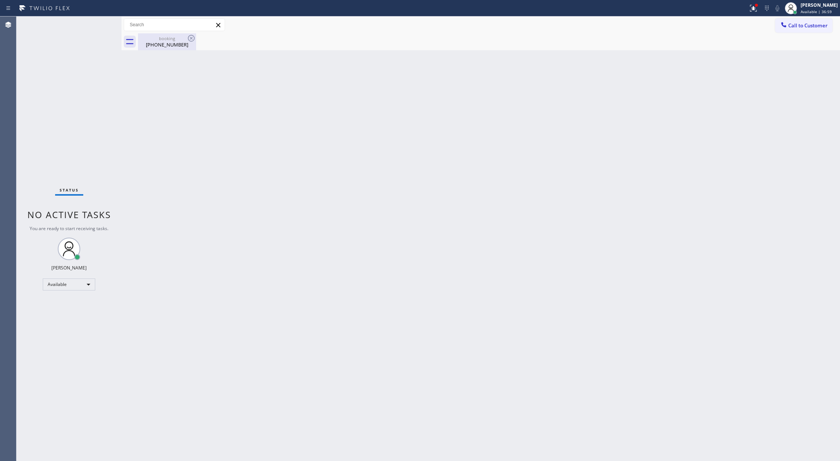
click at [158, 47] on div "(708) 515-6302" at bounding box center [167, 44] width 57 height 7
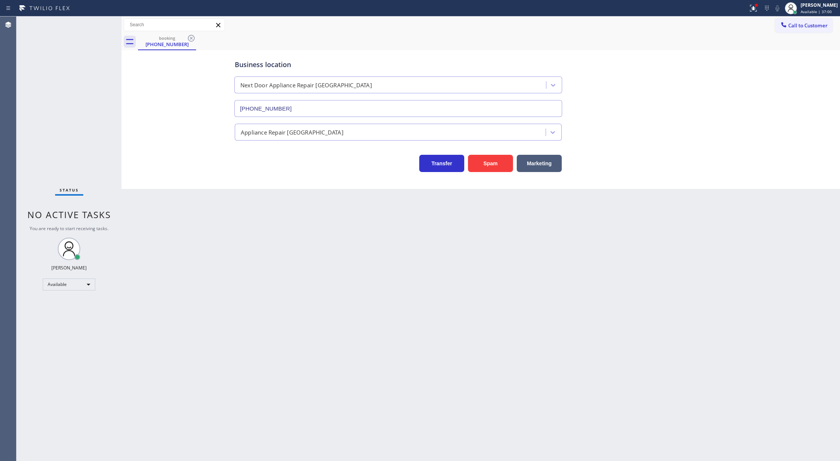
click at [189, 36] on icon at bounding box center [191, 38] width 7 height 7
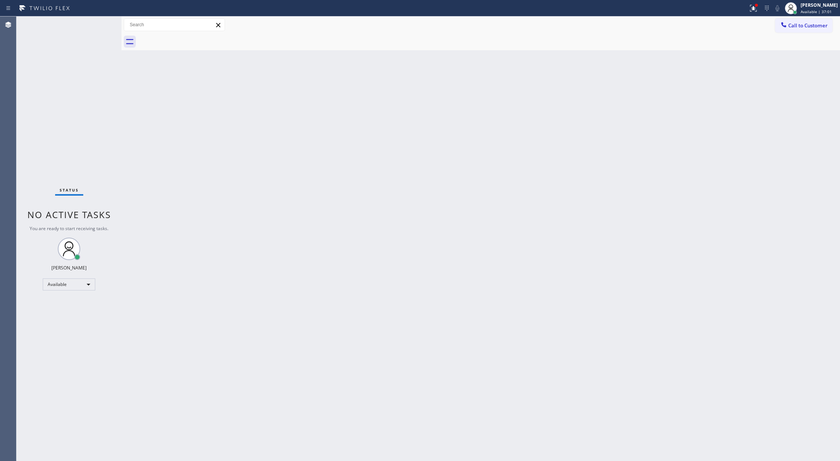
click at [101, 23] on div "Status No active tasks You are ready to start receiving tasks. [PERSON_NAME] Av…" at bounding box center [69, 239] width 105 height 445
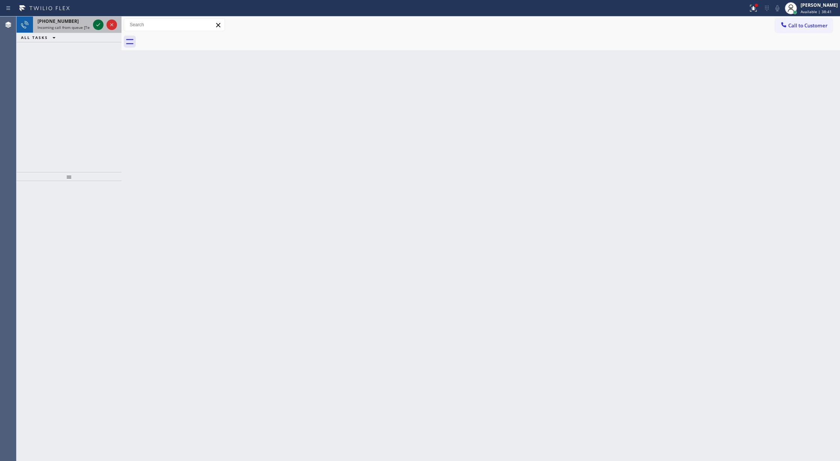
click at [97, 25] on icon at bounding box center [98, 24] width 9 height 9
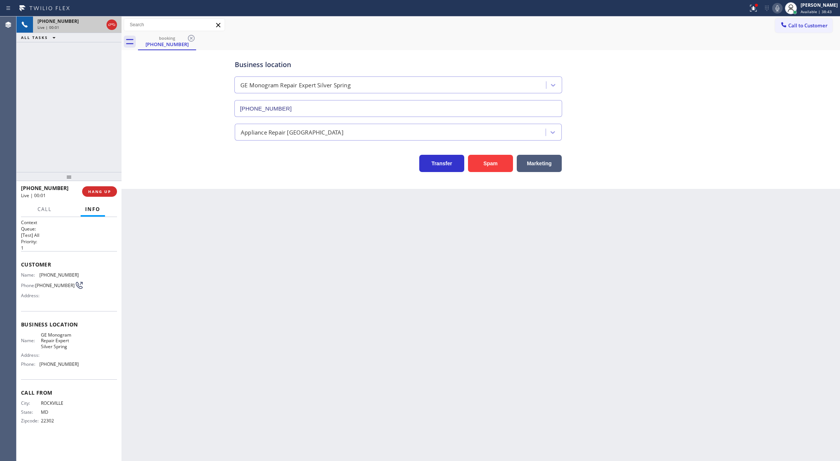
type input "(410) 291-1407"
copy div "ustomer Name: (301) 529-0228 Phone: (301) 529-0228 Address: Business location N…"
drag, startPoint x: 24, startPoint y: 264, endPoint x: 100, endPoint y: 362, distance: 123.9
click at [100, 362] on div "Context Queue: [Test] All Priority: 1 Customer Name: (301) 529-0228 Phone: (301…" at bounding box center [69, 327] width 96 height 217
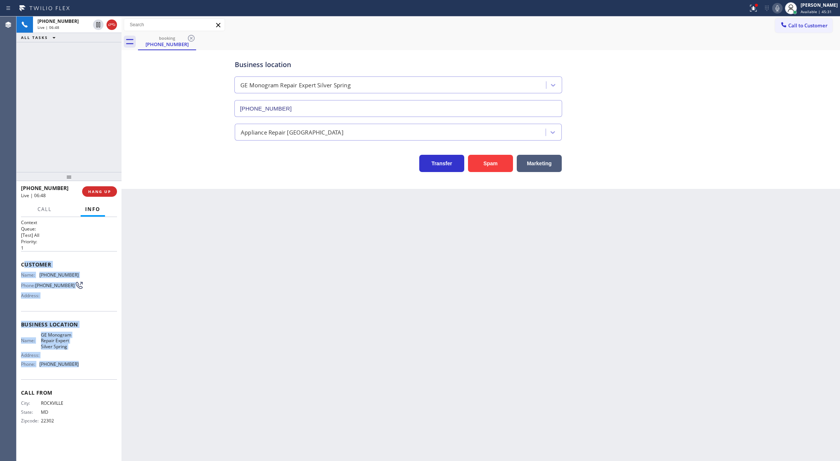
drag, startPoint x: 110, startPoint y: 26, endPoint x: 101, endPoint y: 2, distance: 26.1
click at [110, 26] on icon at bounding box center [111, 24] width 9 height 9
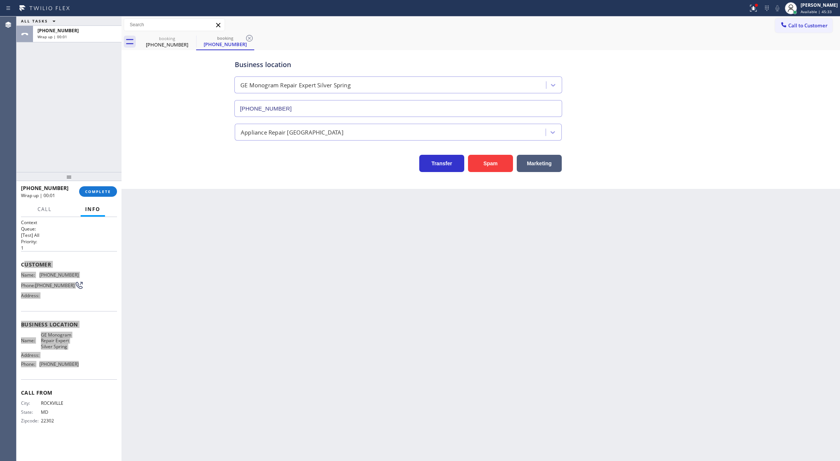
type input "(410) 291-1407"
click at [86, 191] on span "COMPLETE" at bounding box center [98, 191] width 26 height 5
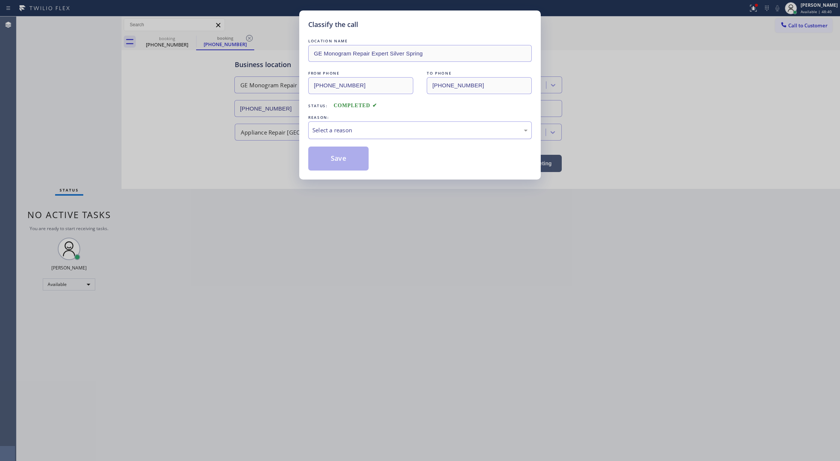
click at [322, 126] on div "Select a reason" at bounding box center [419, 130] width 215 height 9
click at [338, 159] on button "Save" at bounding box center [338, 159] width 60 height 24
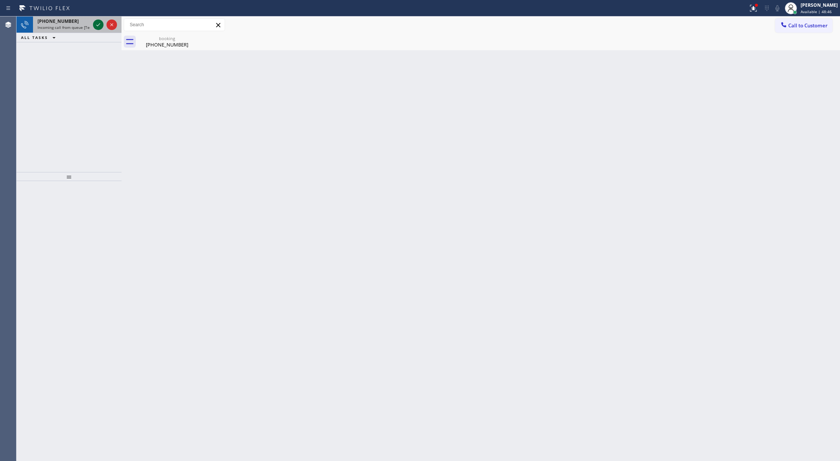
click at [98, 23] on icon at bounding box center [98, 24] width 9 height 9
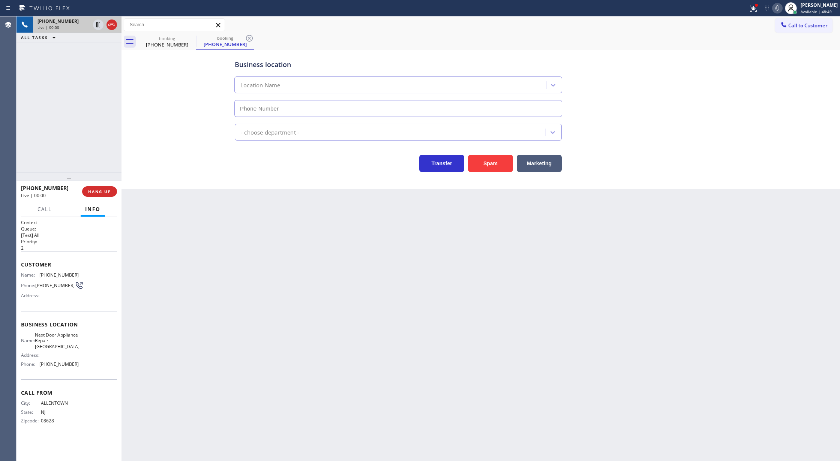
type input "(609) 710-8354"
click at [492, 169] on button "Spam" at bounding box center [490, 163] width 45 height 17
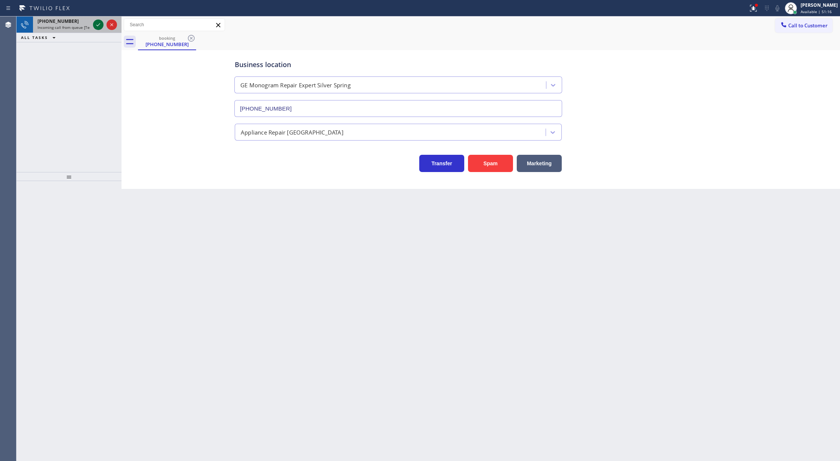
click at [95, 27] on icon at bounding box center [98, 24] width 9 height 9
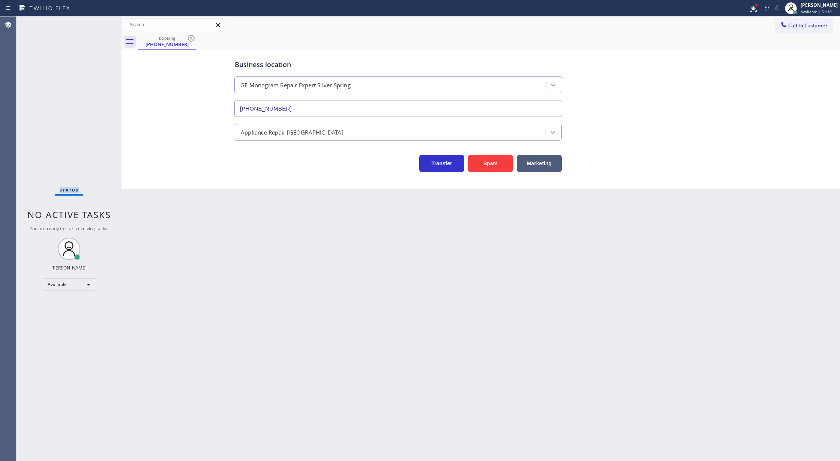
click at [95, 27] on div "Status No active tasks You are ready to start receiving tasks. [PERSON_NAME] Av…" at bounding box center [69, 239] width 105 height 445
click at [188, 37] on icon at bounding box center [191, 38] width 7 height 7
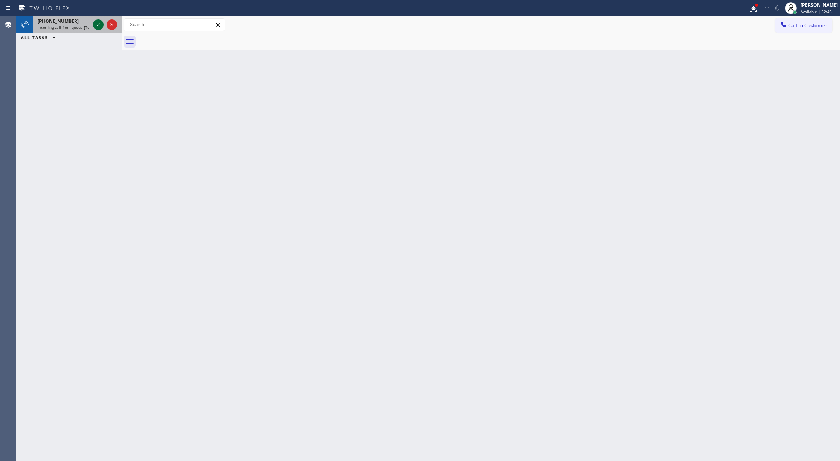
click at [99, 26] on icon at bounding box center [98, 24] width 9 height 9
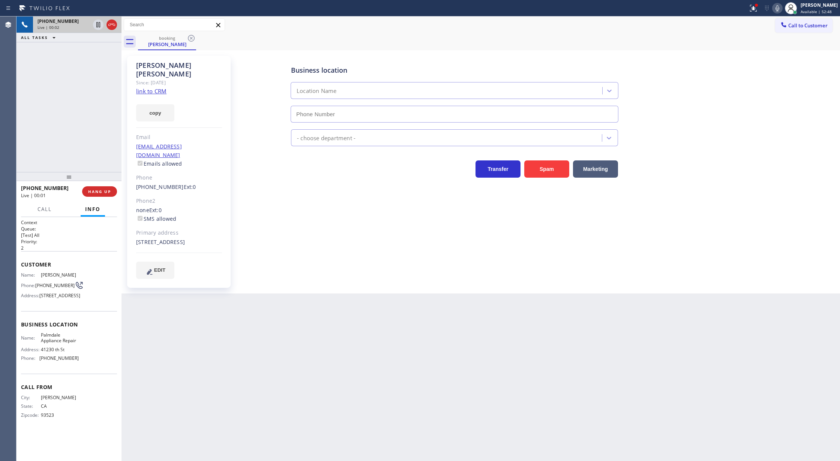
type input "(661) 344-4183"
click at [148, 96] on div "copy" at bounding box center [179, 109] width 86 height 26
click at [143, 87] on link "link to CRM" at bounding box center [151, 91] width 30 height 8
click at [86, 191] on span "COMPLETE" at bounding box center [98, 191] width 26 height 5
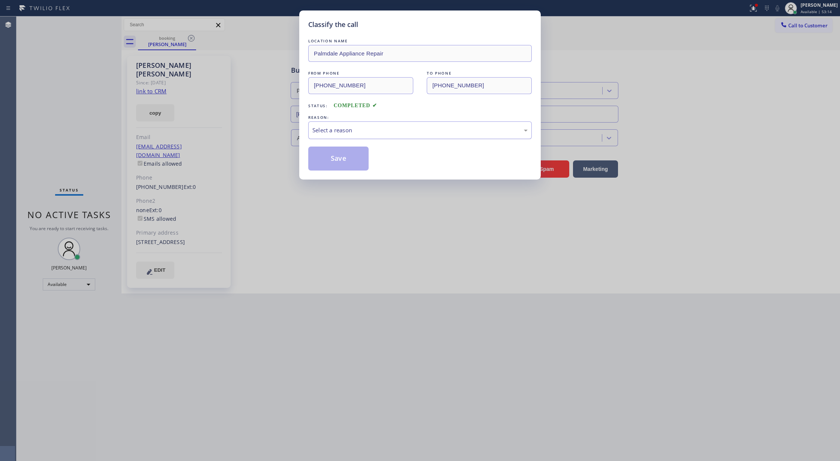
click at [336, 128] on div "Select a reason" at bounding box center [419, 130] width 215 height 9
click at [327, 158] on button "Save" at bounding box center [338, 159] width 60 height 24
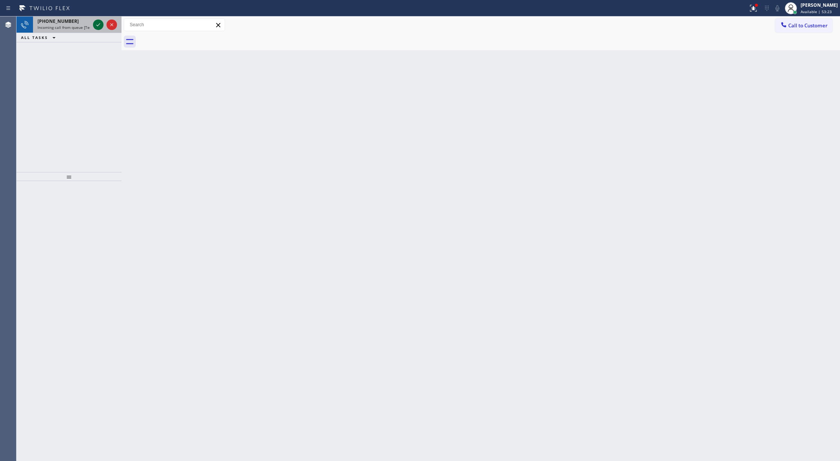
click at [97, 24] on icon at bounding box center [98, 24] width 9 height 9
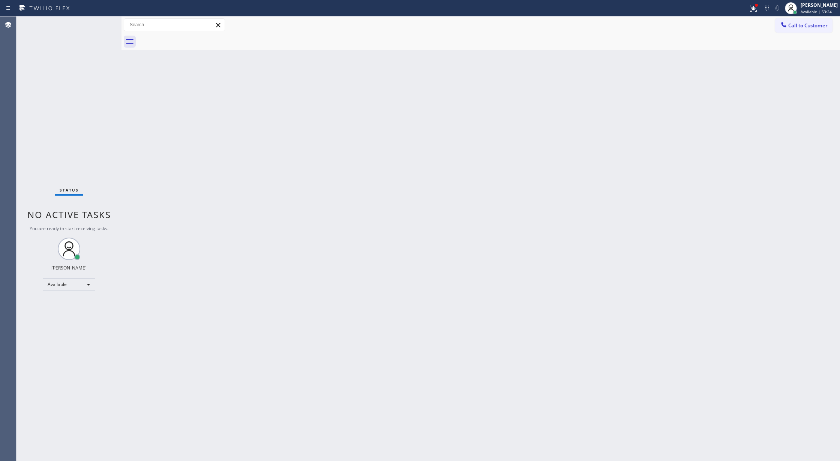
click at [97, 24] on div "Status No active tasks You are ready to start receiving tasks. [PERSON_NAME] Av…" at bounding box center [69, 239] width 105 height 445
click at [97, 24] on icon at bounding box center [98, 24] width 9 height 9
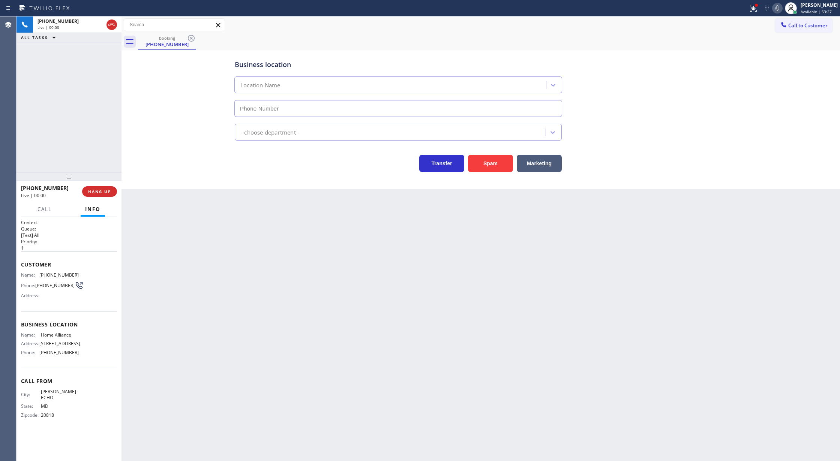
type input "[PHONE_NUMBER]"
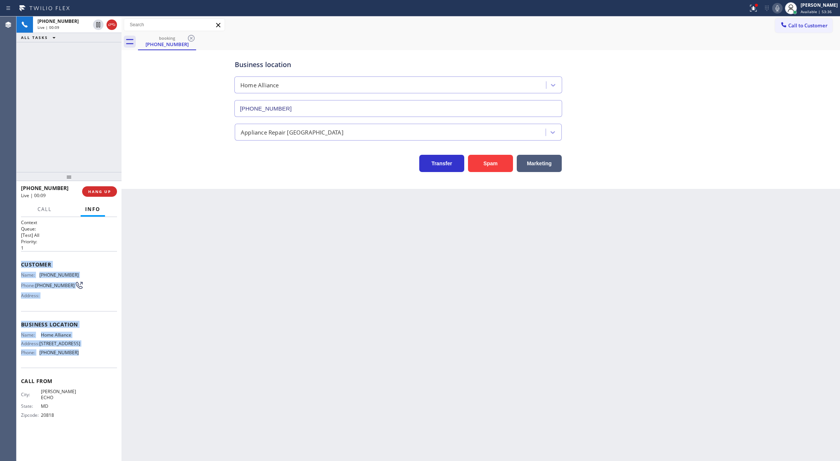
drag, startPoint x: 20, startPoint y: 261, endPoint x: 81, endPoint y: 359, distance: 114.8
click at [81, 359] on div "Context Queue: [Test] All Priority: 1 Customer Name: (301) 229-3281 Phone: (301…" at bounding box center [69, 339] width 105 height 245
copy div "Customer Name: (301) 229-3281 Phone: (301) 229-3281 Address: Business location …"
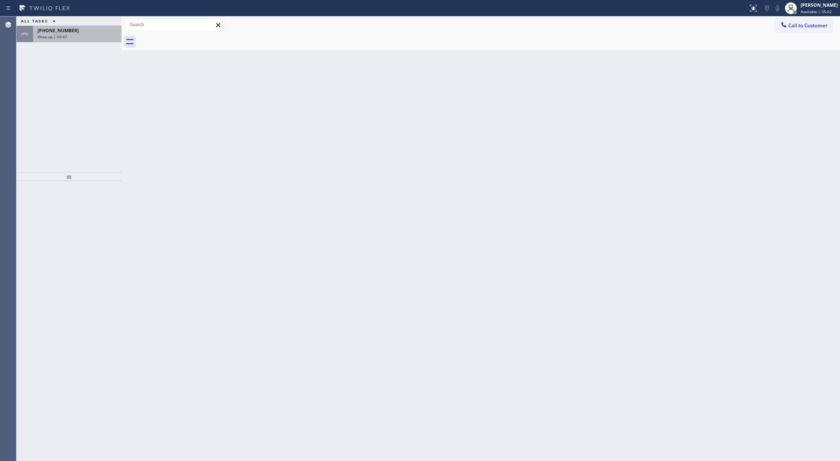
click at [95, 36] on div "Wrap up | 00:47" at bounding box center [78, 36] width 80 height 5
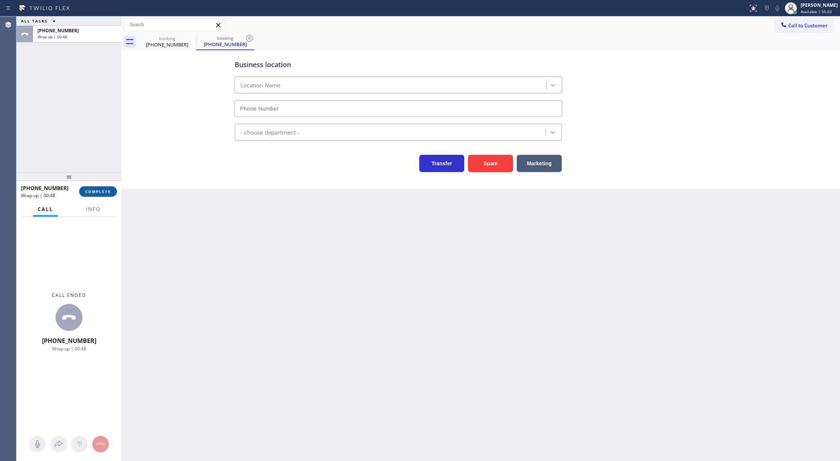
type input "[PHONE_NUMBER]"
click at [92, 192] on span "COMPLETE" at bounding box center [98, 191] width 26 height 5
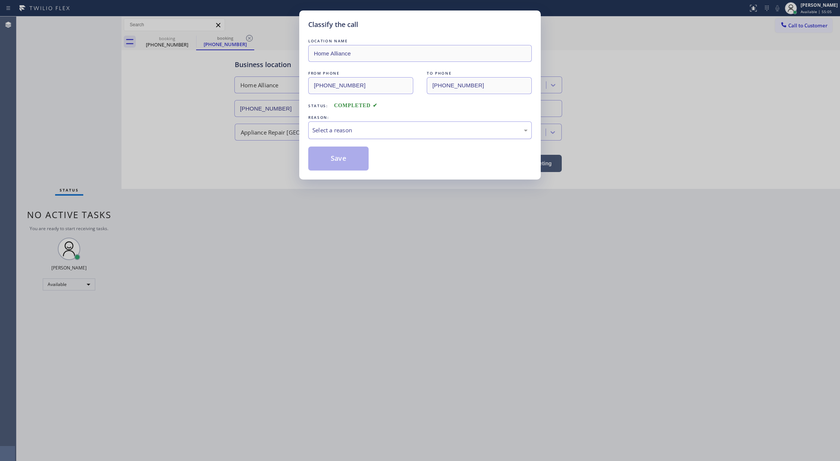
click at [341, 128] on div "Select a reason" at bounding box center [419, 130] width 215 height 9
click at [336, 164] on button "Save" at bounding box center [338, 159] width 60 height 24
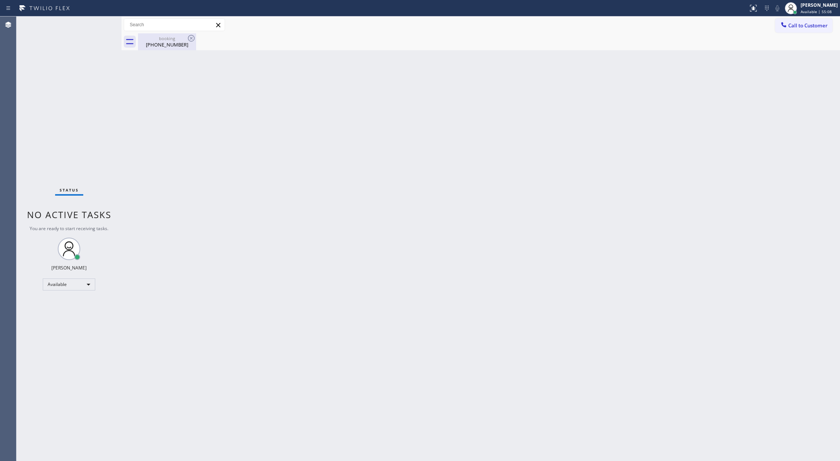
click at [173, 46] on div "[PHONE_NUMBER]" at bounding box center [167, 44] width 57 height 7
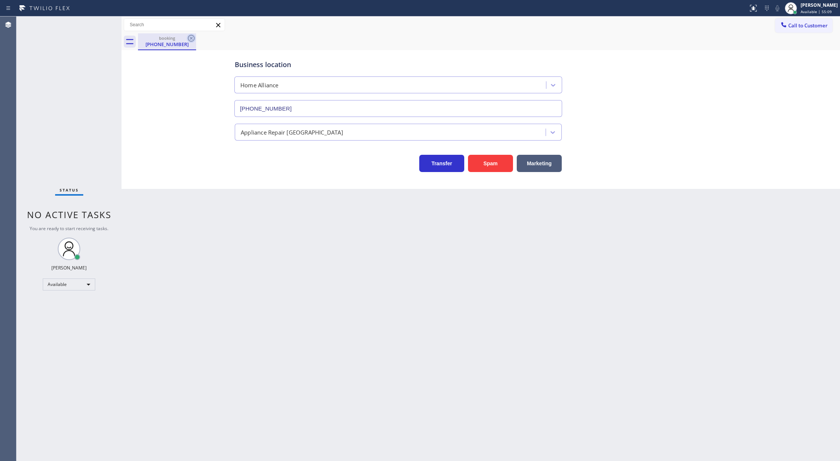
click at [187, 34] on icon at bounding box center [191, 38] width 9 height 9
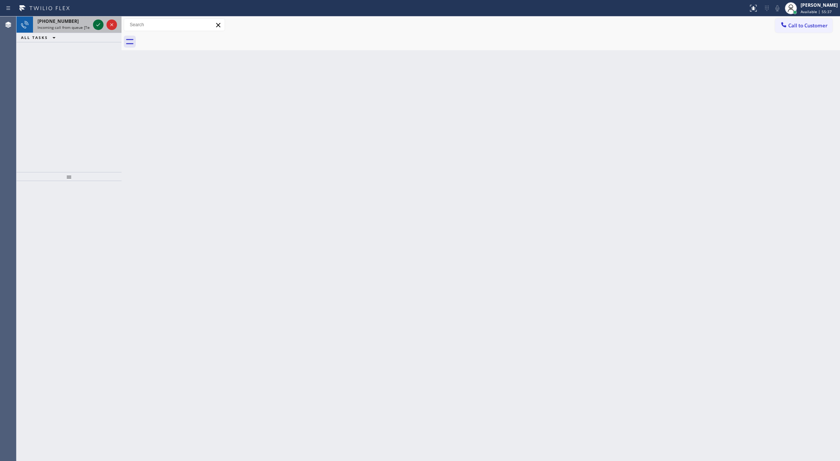
click at [99, 26] on icon at bounding box center [98, 24] width 9 height 9
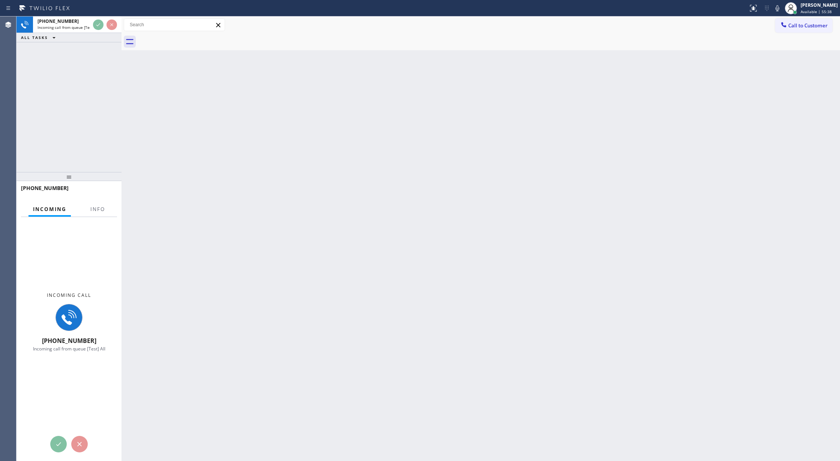
click at [92, 215] on div at bounding box center [98, 216] width 24 height 2
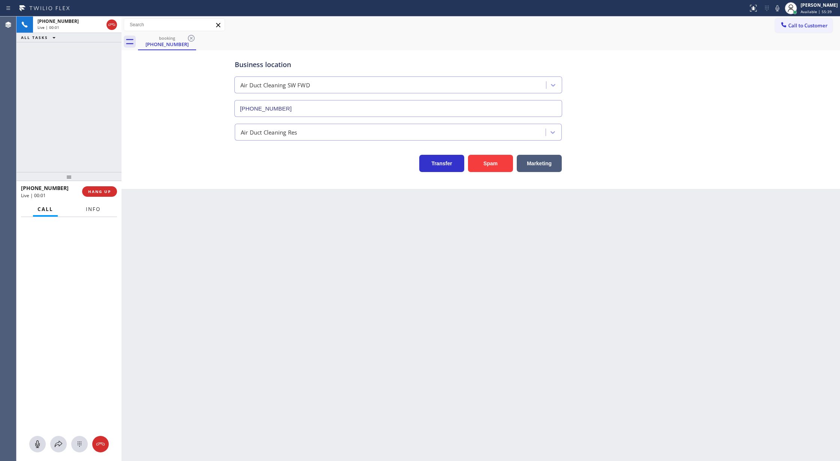
type input "[PHONE_NUMBER]"
click at [93, 209] on span "Info" at bounding box center [93, 209] width 15 height 7
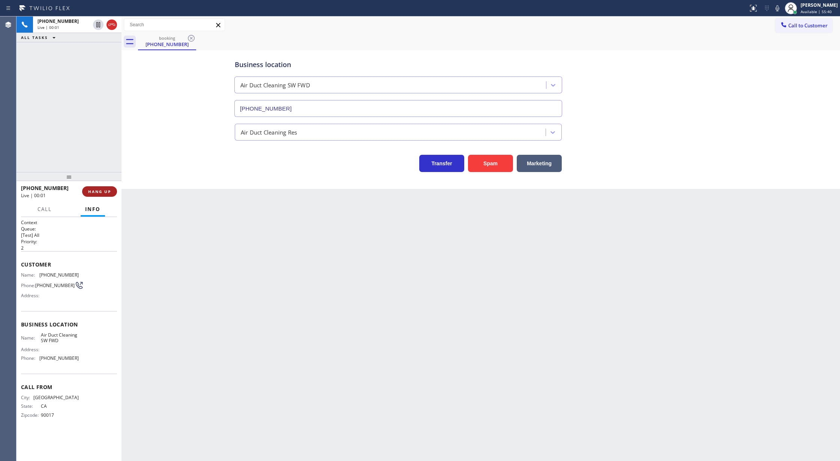
click at [102, 194] on span "HANG UP" at bounding box center [99, 191] width 23 height 5
click at [92, 190] on span "COMPLETE" at bounding box center [98, 191] width 26 height 5
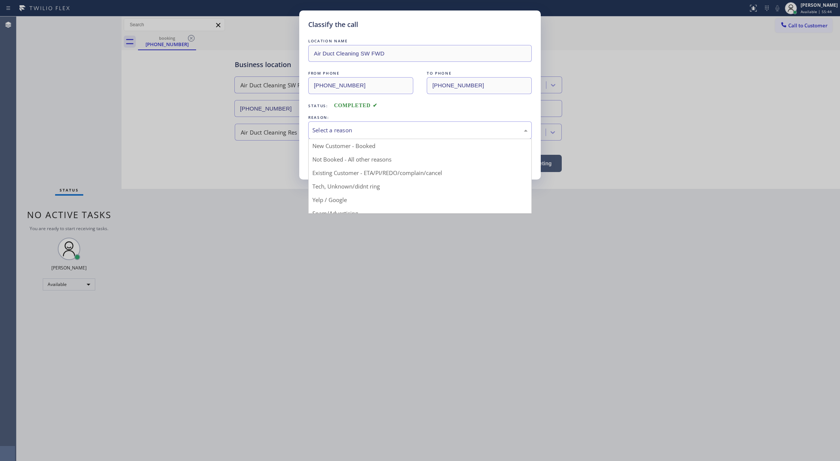
click at [363, 132] on div "Select a reason" at bounding box center [419, 130] width 215 height 9
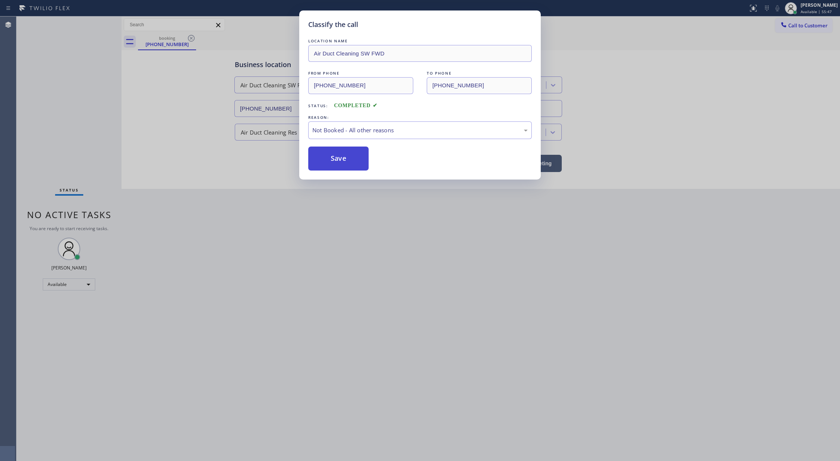
click at [334, 159] on button "Save" at bounding box center [338, 159] width 60 height 24
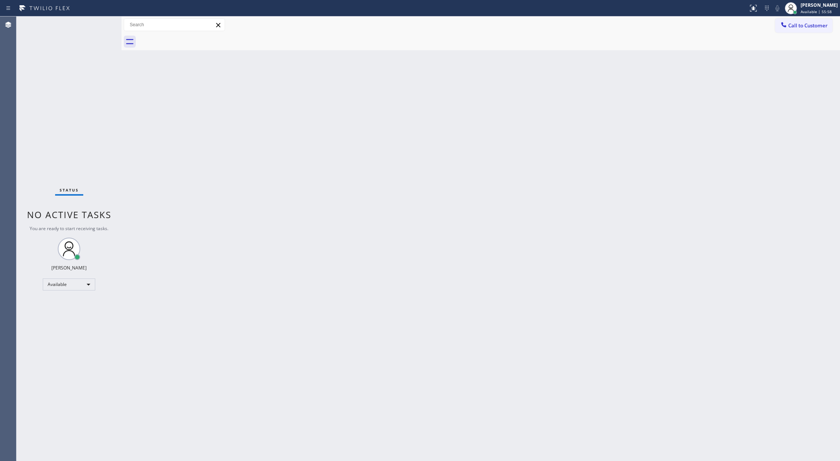
click at [102, 22] on div "Status No active tasks You are ready to start receiving tasks. [PERSON_NAME] Av…" at bounding box center [69, 239] width 105 height 445
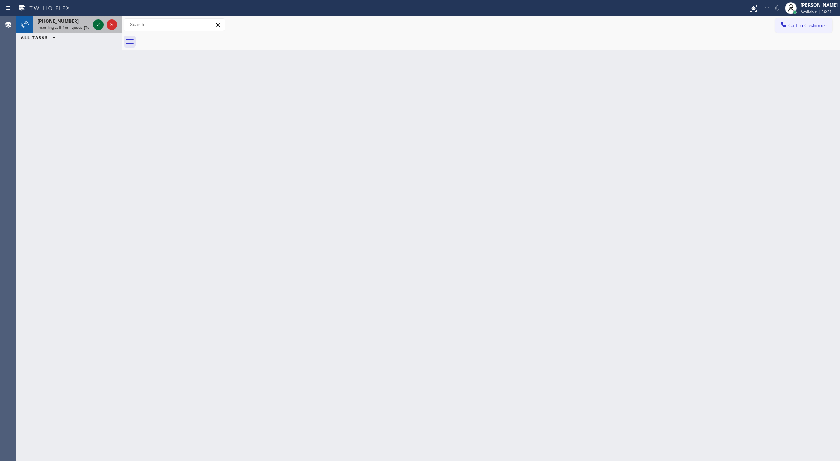
click at [97, 24] on icon at bounding box center [98, 24] width 9 height 9
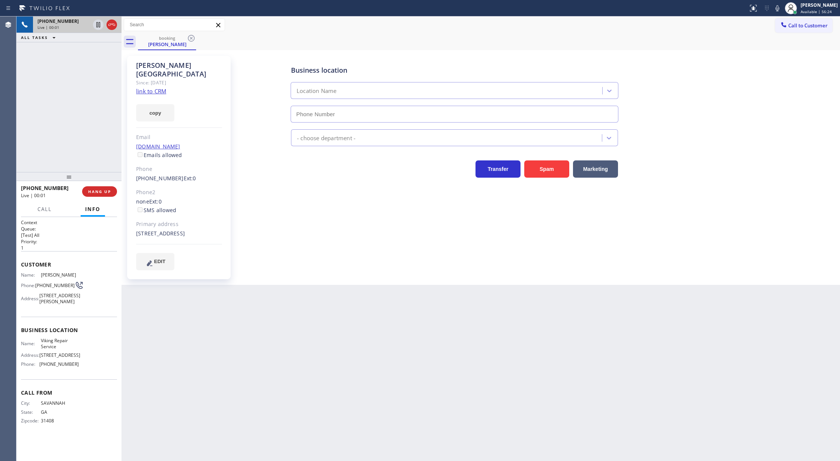
type input "[PHONE_NUMBER]"
click at [144, 87] on link "link to CRM" at bounding box center [151, 91] width 30 height 8
click at [779, 11] on icon at bounding box center [777, 8] width 9 height 9
click at [781, 4] on icon at bounding box center [777, 8] width 9 height 9
click at [113, 26] on icon at bounding box center [111, 24] width 9 height 9
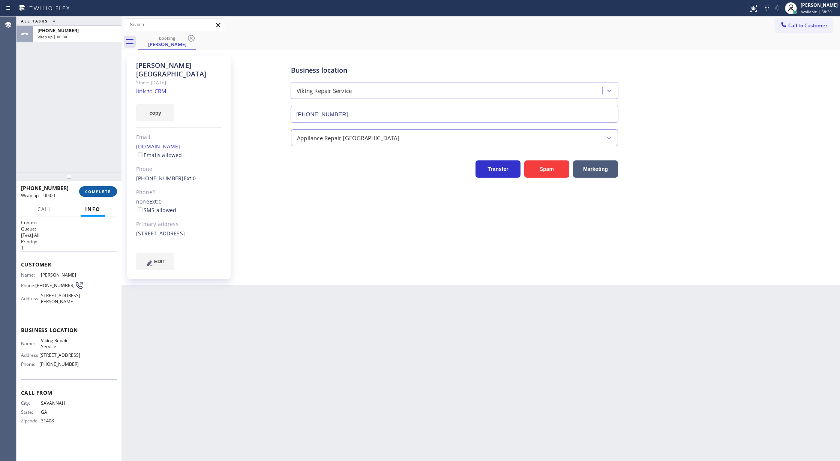
click at [93, 191] on span "COMPLETE" at bounding box center [98, 191] width 26 height 5
type input "[PHONE_NUMBER]"
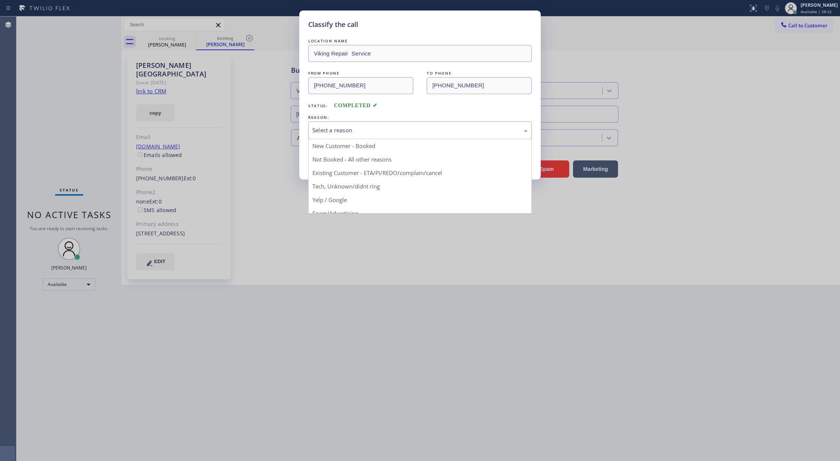
click at [377, 137] on div "Select a reason" at bounding box center [420, 131] width 224 height 18
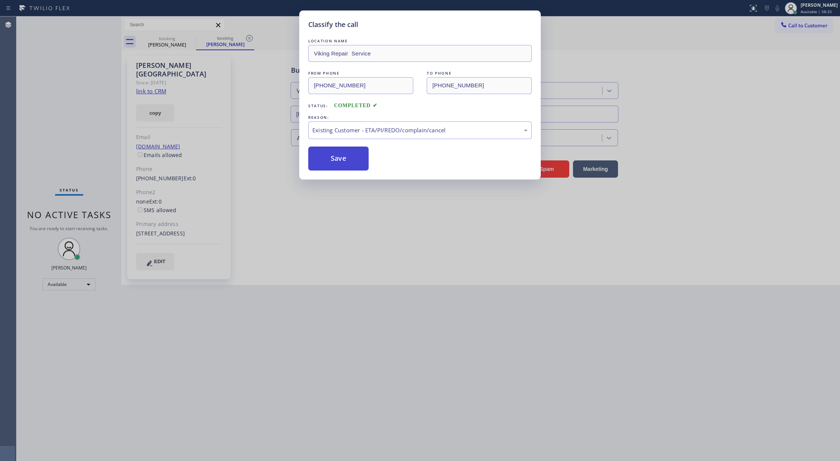
click at [327, 159] on button "Save" at bounding box center [338, 159] width 60 height 24
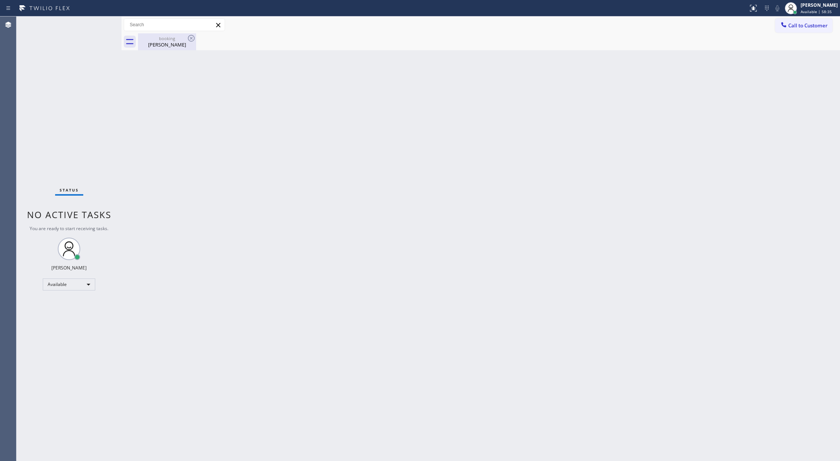
click at [174, 47] on div "[PERSON_NAME]" at bounding box center [167, 44] width 57 height 7
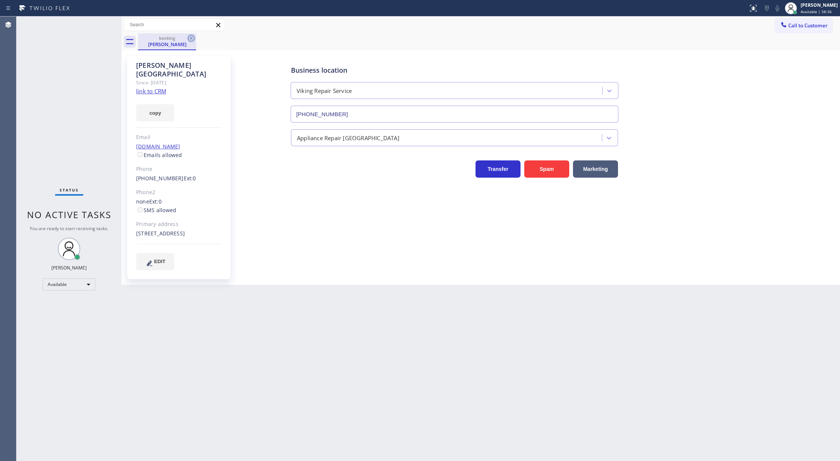
click at [191, 37] on icon at bounding box center [191, 38] width 9 height 9
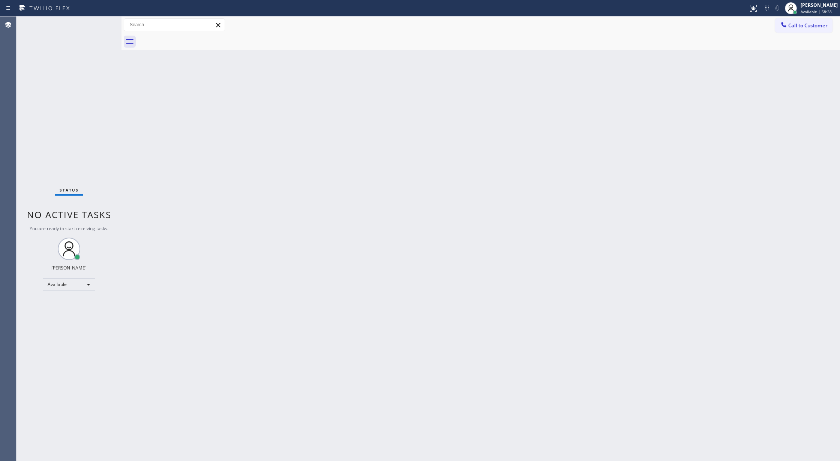
click at [99, 19] on div "Status No active tasks You are ready to start receiving tasks. [PERSON_NAME] Av…" at bounding box center [69, 239] width 105 height 445
click at [102, 23] on div "Status No active tasks You are ready to start receiving tasks. [PERSON_NAME] Av…" at bounding box center [69, 239] width 105 height 445
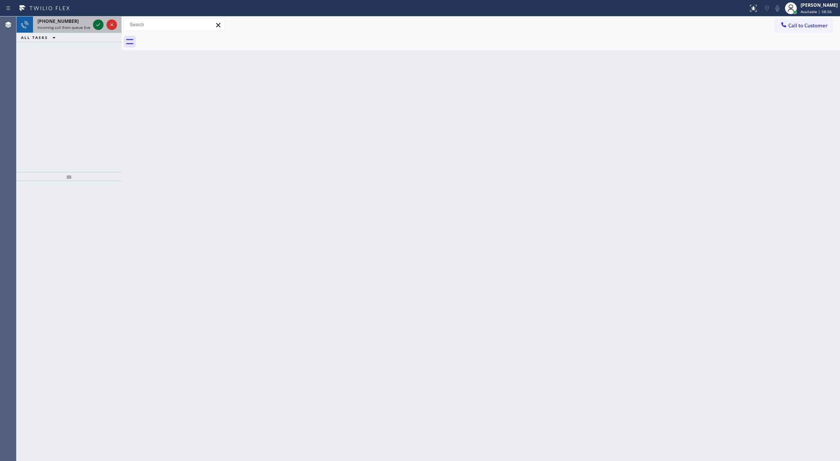
click at [98, 26] on icon at bounding box center [98, 24] width 9 height 9
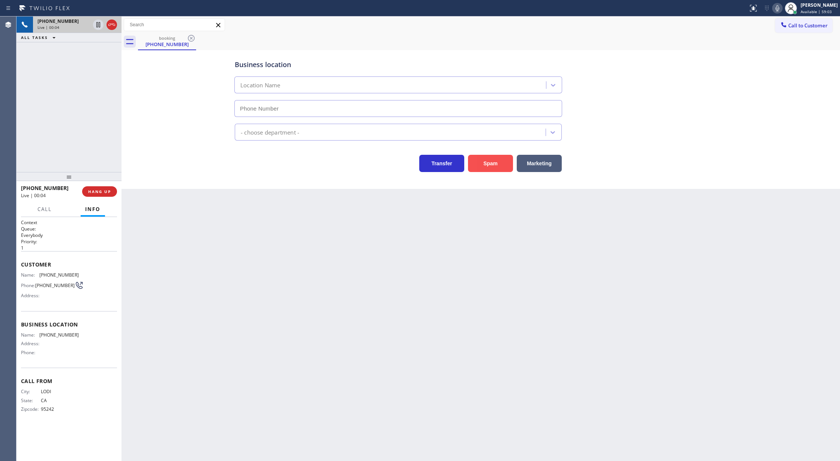
click at [485, 165] on button "Spam" at bounding box center [490, 163] width 45 height 17
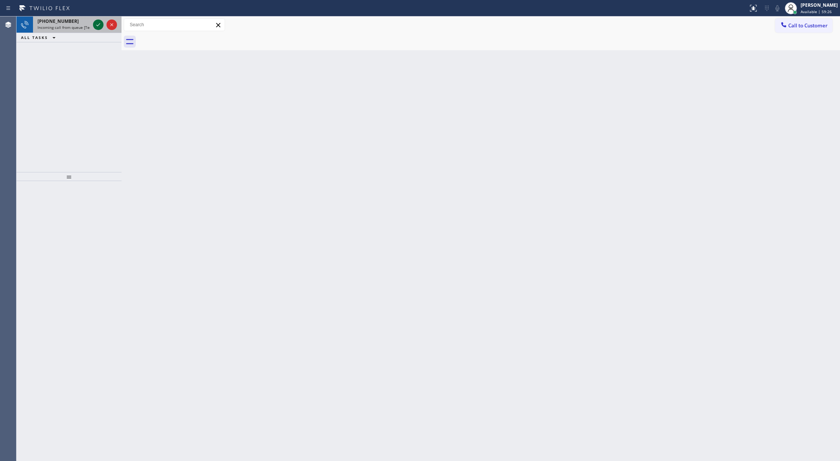
click at [95, 26] on icon at bounding box center [98, 24] width 9 height 9
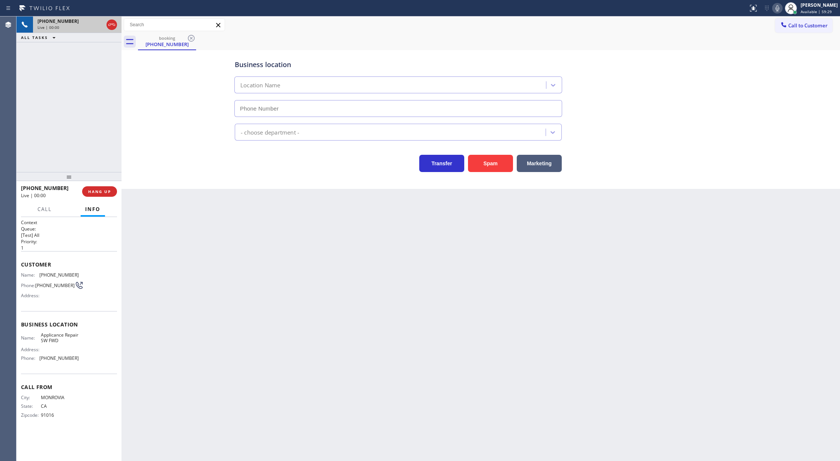
type input "[PHONE_NUMBER]"
click at [494, 163] on button "Spam" at bounding box center [490, 163] width 45 height 17
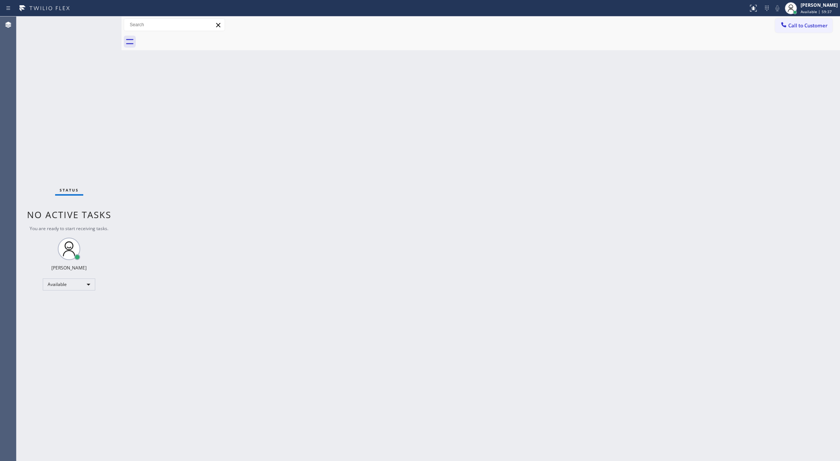
click at [98, 20] on div "Status No active tasks You are ready to start receiving tasks. [PERSON_NAME] Av…" at bounding box center [69, 239] width 105 height 445
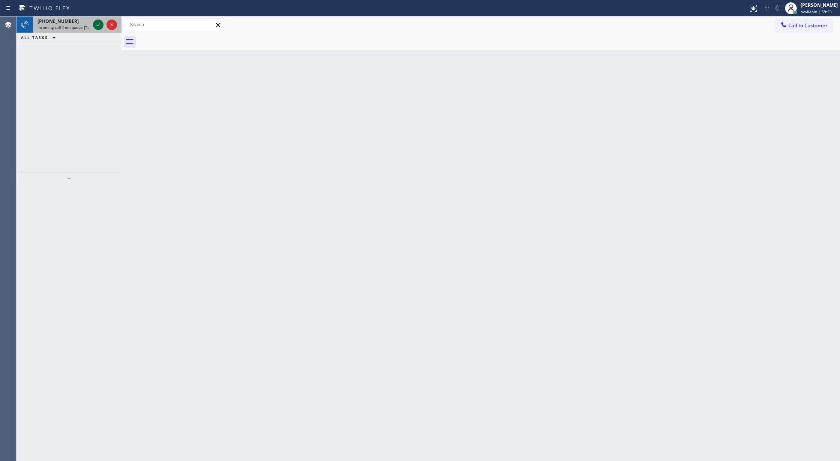
click at [98, 20] on icon at bounding box center [98, 24] width 9 height 9
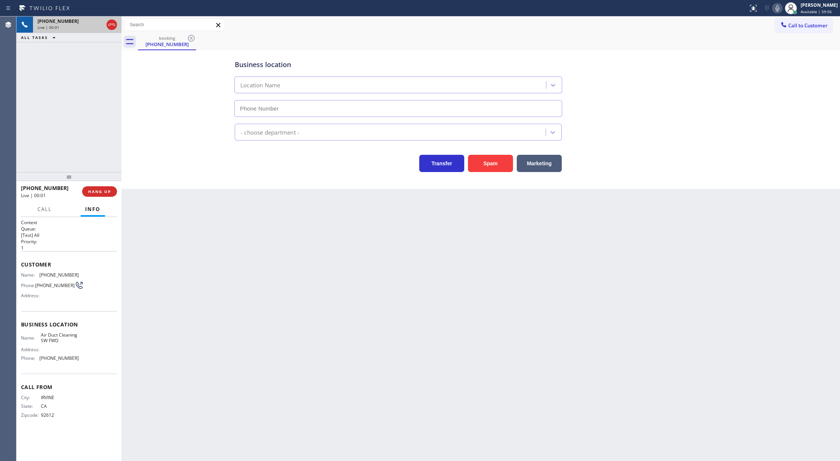
type input "[PHONE_NUMBER]"
click at [497, 168] on button "Spam" at bounding box center [490, 163] width 45 height 17
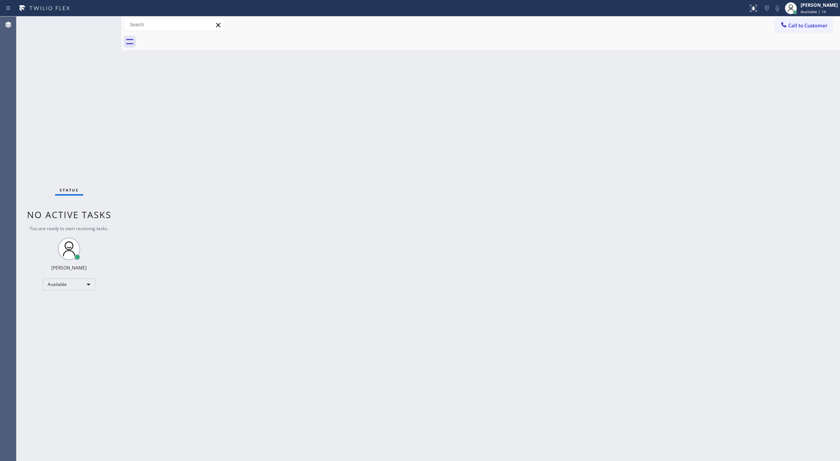
click at [101, 23] on div "Status No active tasks You are ready to start receiving tasks. [PERSON_NAME] Av…" at bounding box center [69, 239] width 105 height 445
click at [98, 23] on div "Status No active tasks You are ready to start receiving tasks. [PERSON_NAME] Av…" at bounding box center [69, 239] width 105 height 445
click at [99, 23] on div "Status No active tasks You are ready to start receiving tasks. [PERSON_NAME] Av…" at bounding box center [69, 239] width 105 height 445
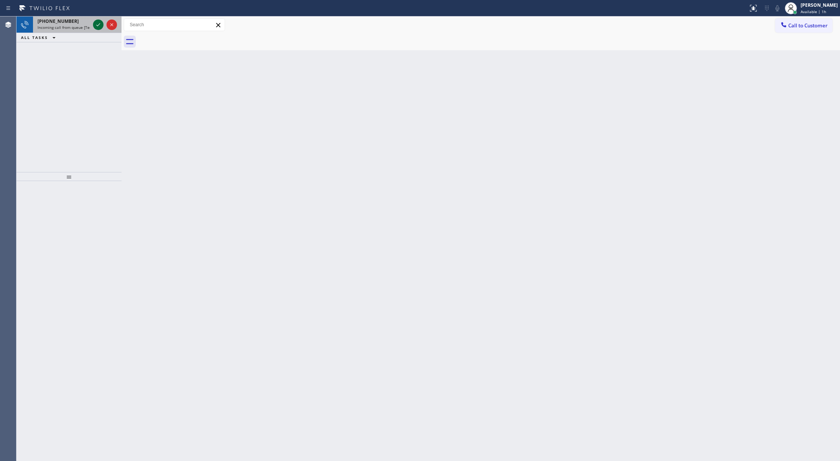
click at [99, 23] on icon at bounding box center [98, 24] width 9 height 9
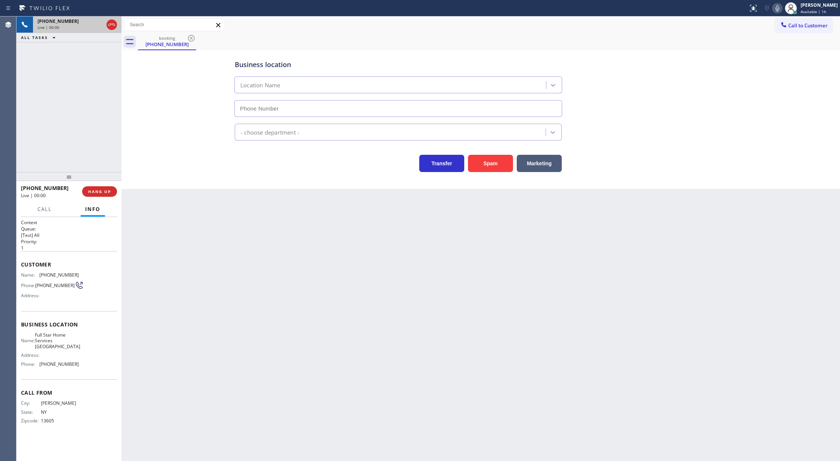
type input "[PHONE_NUMBER]"
click at [486, 167] on button "Spam" at bounding box center [490, 163] width 45 height 17
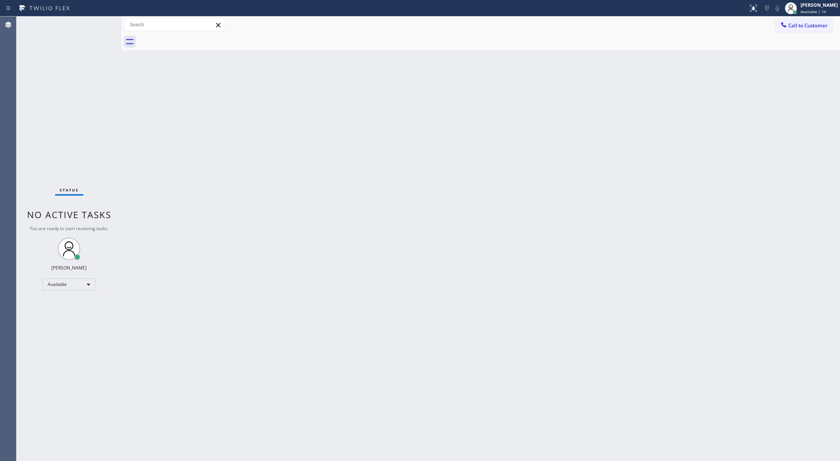
click at [100, 20] on div "Status No active tasks You are ready to start receiving tasks. [PERSON_NAME] Av…" at bounding box center [69, 239] width 105 height 445
click at [102, 23] on div "Status No active tasks You are ready to start receiving tasks. [PERSON_NAME] Av…" at bounding box center [69, 239] width 105 height 445
click at [102, 21] on div "Status No active tasks You are ready to start receiving tasks. [PERSON_NAME] Av…" at bounding box center [69, 239] width 105 height 445
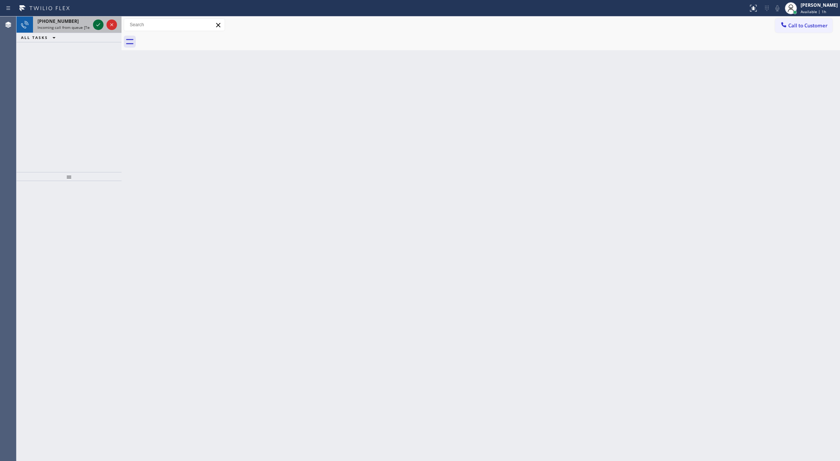
click at [98, 23] on icon at bounding box center [98, 24] width 9 height 9
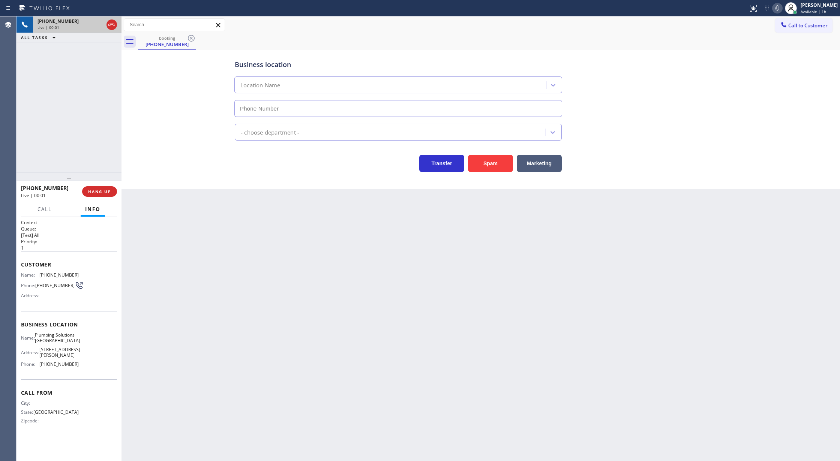
type input "[PHONE_NUMBER]"
click at [95, 188] on button "COMPLETE" at bounding box center [98, 191] width 38 height 11
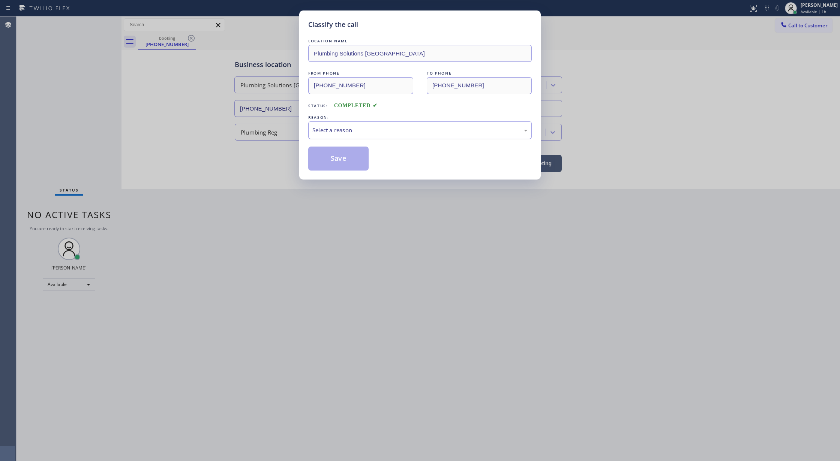
click at [339, 134] on div "Select a reason" at bounding box center [419, 130] width 215 height 9
click at [335, 161] on button "Save" at bounding box center [338, 159] width 60 height 24
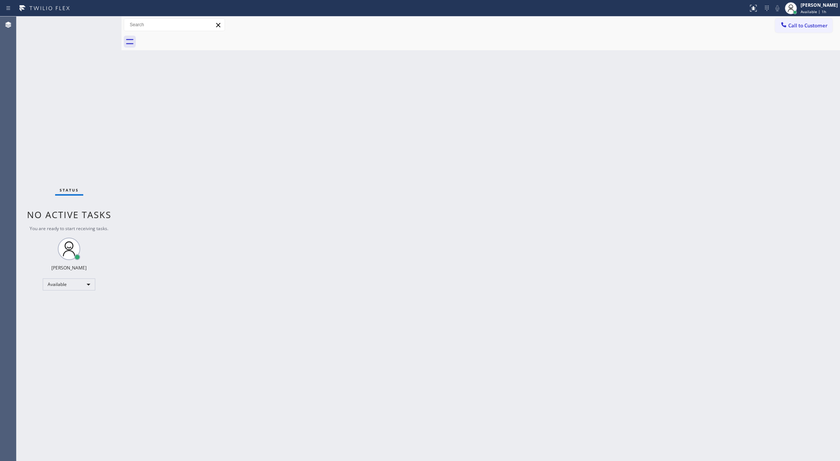
click at [102, 26] on div "Status No active tasks You are ready to start receiving tasks. [PERSON_NAME] Av…" at bounding box center [69, 239] width 105 height 445
click at [102, 23] on div "Status No active tasks You are ready to start receiving tasks. [PERSON_NAME] Av…" at bounding box center [69, 239] width 105 height 445
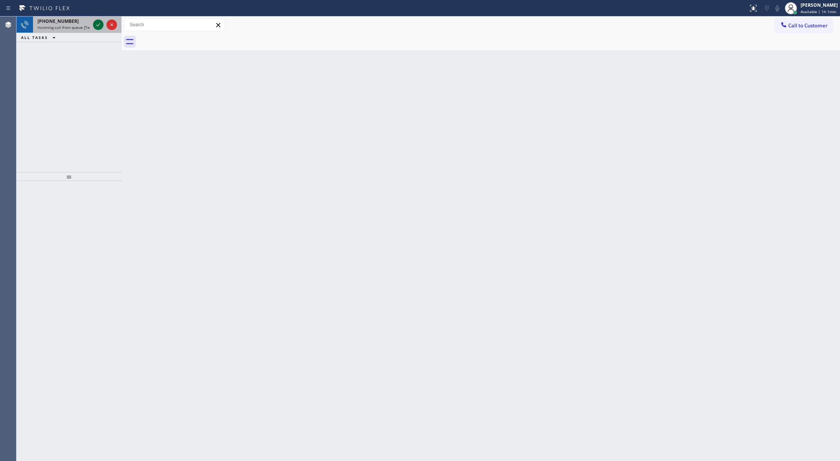
click at [96, 25] on icon at bounding box center [98, 24] width 4 height 3
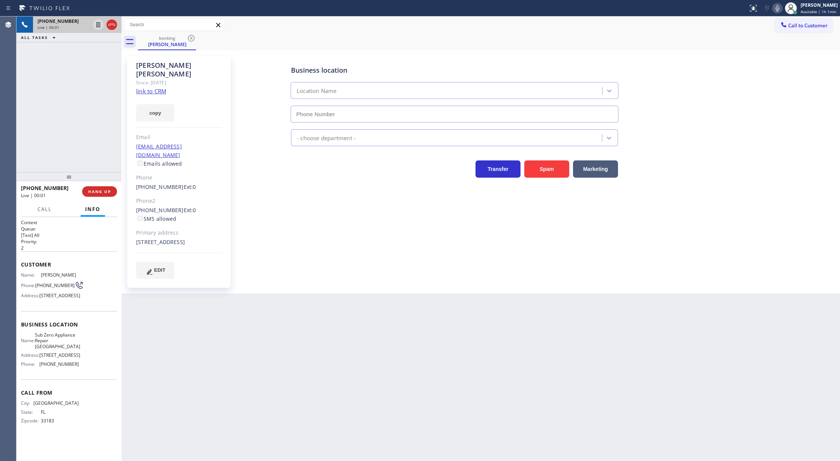
type input "[PHONE_NUMBER]"
click at [149, 87] on link "link to CRM" at bounding box center [151, 91] width 30 height 8
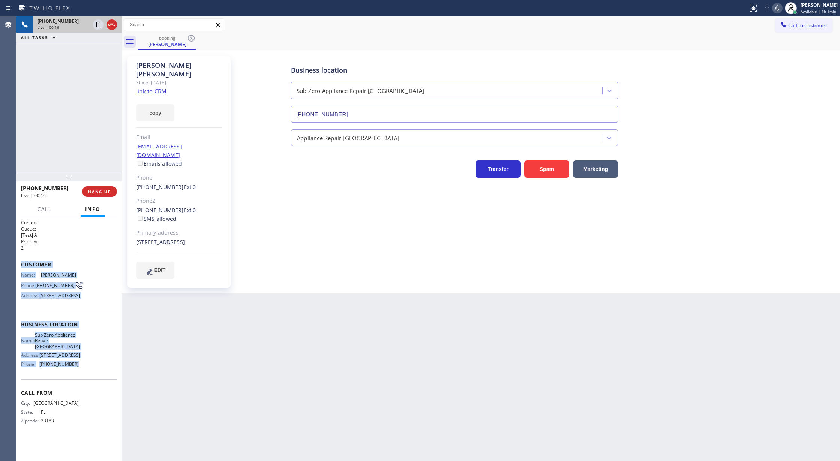
copy div "Customer Name: [PERSON_NAME] Phone: [PHONE_NUMBER] Address: [STREET_ADDRESS] Bu…"
drag, startPoint x: 20, startPoint y: 267, endPoint x: 84, endPoint y: 399, distance: 147.3
click at [84, 399] on div "Context Queue: [Test] All Priority: 2 Customer Name: [PERSON_NAME] Phone: [PHON…" at bounding box center [69, 339] width 105 height 245
click at [782, 8] on icon at bounding box center [777, 8] width 9 height 9
click at [779, 11] on icon at bounding box center [778, 8] width 4 height 6
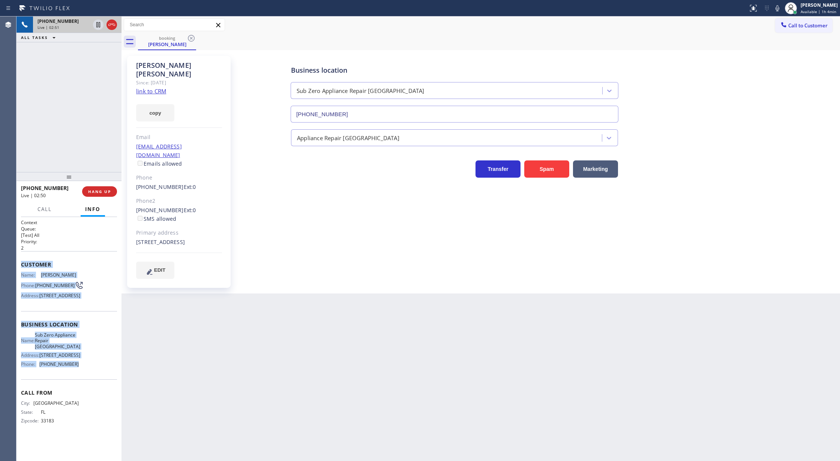
drag, startPoint x: 784, startPoint y: 7, endPoint x: 730, endPoint y: 47, distance: 67.4
click at [782, 7] on icon at bounding box center [777, 8] width 9 height 9
click at [778, 9] on icon at bounding box center [777, 8] width 9 height 9
click at [779, 5] on icon at bounding box center [777, 8] width 9 height 9
click at [779, 9] on icon at bounding box center [777, 8] width 9 height 9
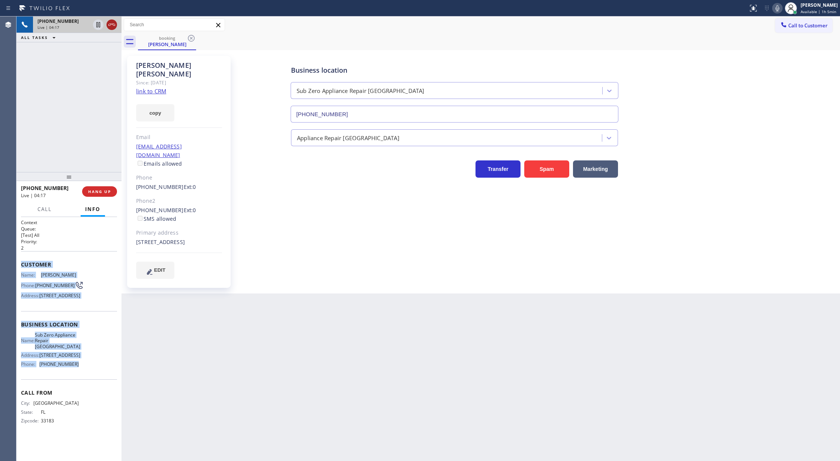
click at [112, 24] on icon at bounding box center [111, 25] width 7 height 2
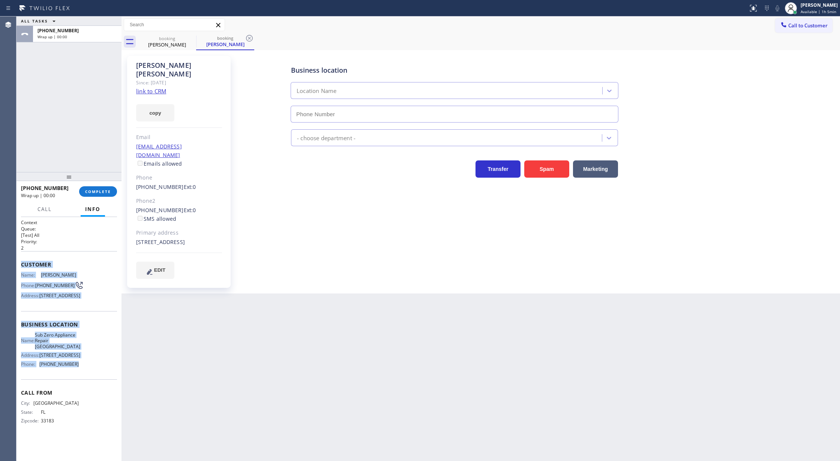
drag, startPoint x: 99, startPoint y: 194, endPoint x: 105, endPoint y: 203, distance: 10.3
click at [99, 194] on button "COMPLETE" at bounding box center [98, 191] width 38 height 11
type input "[PHONE_NUMBER]"
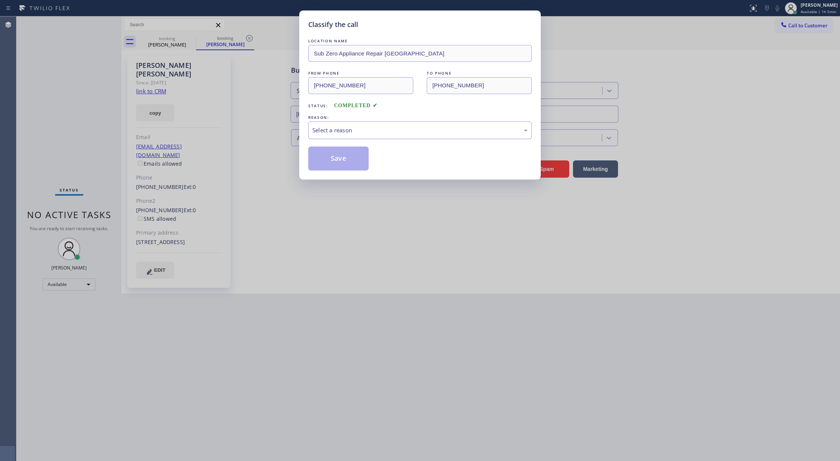
click at [353, 129] on div "Select a reason" at bounding box center [419, 130] width 215 height 9
drag, startPoint x: 339, startPoint y: 158, endPoint x: 333, endPoint y: 171, distance: 14.4
click at [339, 158] on button "Save" at bounding box center [338, 159] width 60 height 24
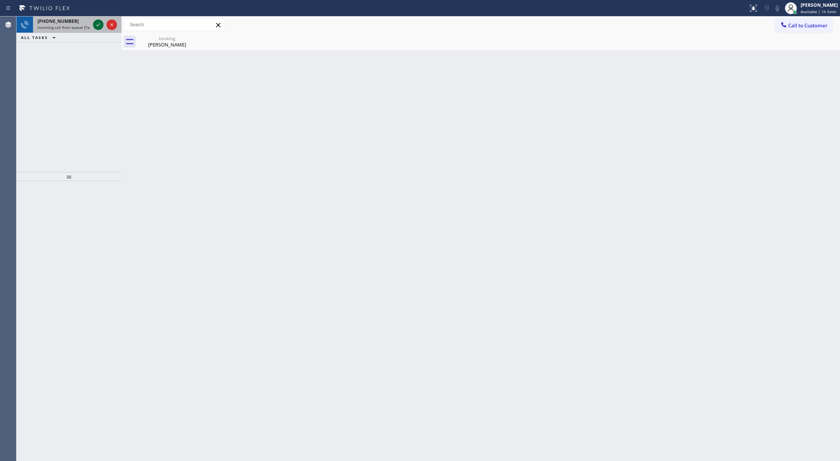
click at [95, 26] on icon at bounding box center [98, 24] width 9 height 9
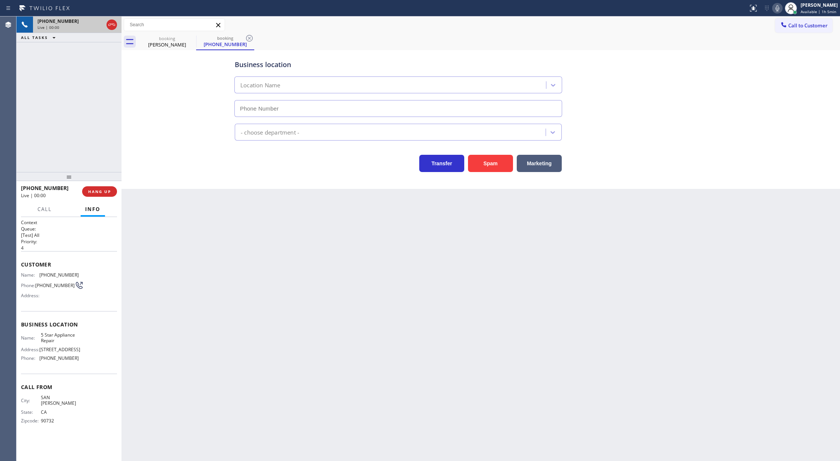
type input "[PHONE_NUMBER]"
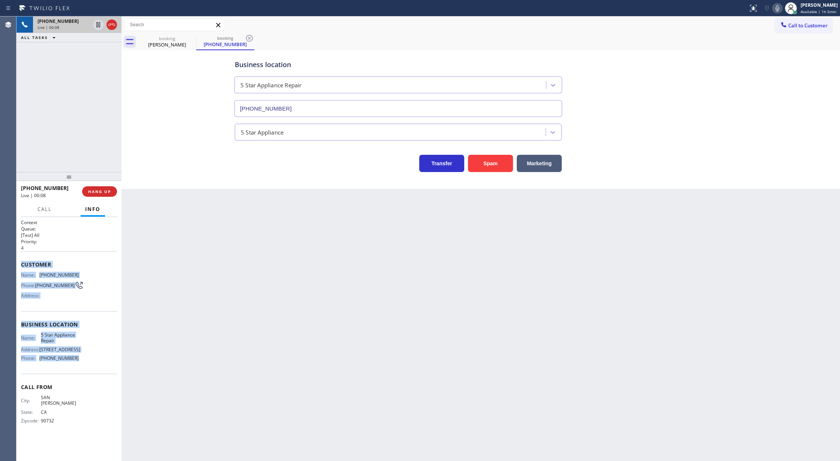
drag, startPoint x: 22, startPoint y: 266, endPoint x: 81, endPoint y: 368, distance: 117.7
click at [81, 368] on div "Context Queue: [Test] All Priority: 4 Customer Name: [PHONE_NUMBER] Phone: [PHO…" at bounding box center [69, 327] width 96 height 217
copy div "Customer Name: [PHONE_NUMBER] Phone: [PHONE_NUMBER] Address: Business location …"
drag, startPoint x: 80, startPoint y: 284, endPoint x: 72, endPoint y: 278, distance: 9.4
click at [80, 284] on div "Name: [PHONE_NUMBER] Phone: [PHONE_NUMBER] Address:" at bounding box center [69, 287] width 96 height 30
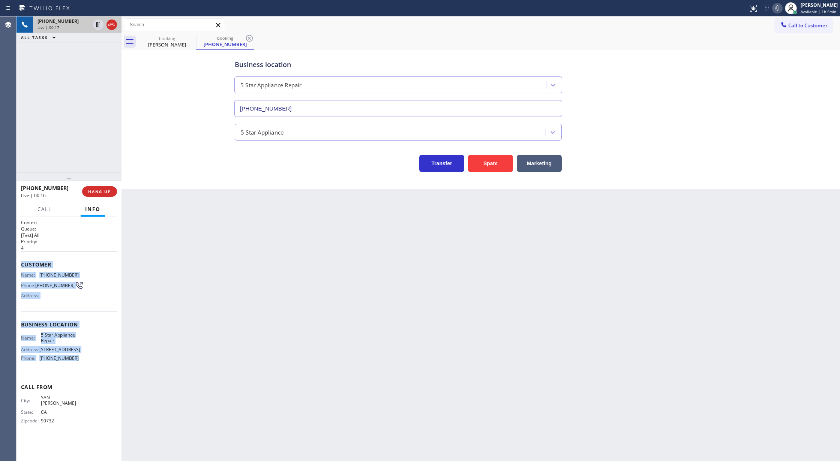
drag, startPoint x: 20, startPoint y: 264, endPoint x: 88, endPoint y: 368, distance: 123.6
click at [88, 368] on div "Context Queue: [Test] All Priority: 4 Customer Name: [PHONE_NUMBER] Phone: [PHO…" at bounding box center [69, 339] width 105 height 245
copy div "Customer Name: [PHONE_NUMBER] Phone: [PHONE_NUMBER] Address: Business location …"
click at [779, 7] on icon at bounding box center [777, 8] width 9 height 9
drag, startPoint x: 99, startPoint y: 24, endPoint x: 452, endPoint y: 322, distance: 461.3
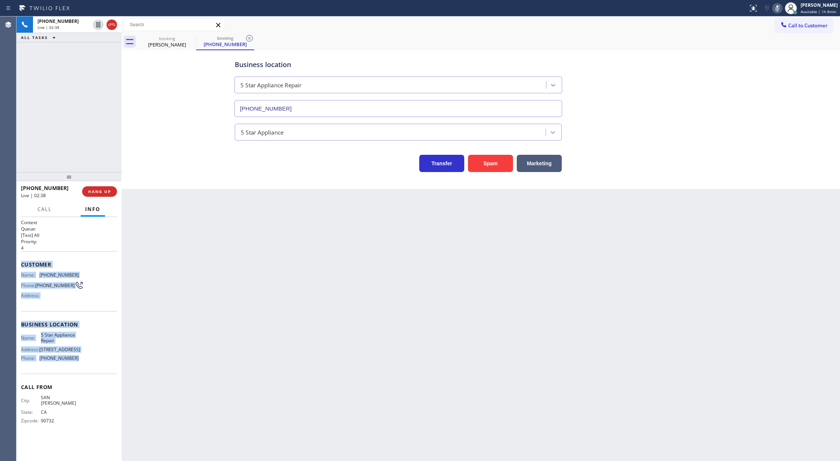
click at [99, 23] on icon at bounding box center [98, 24] width 4 height 5
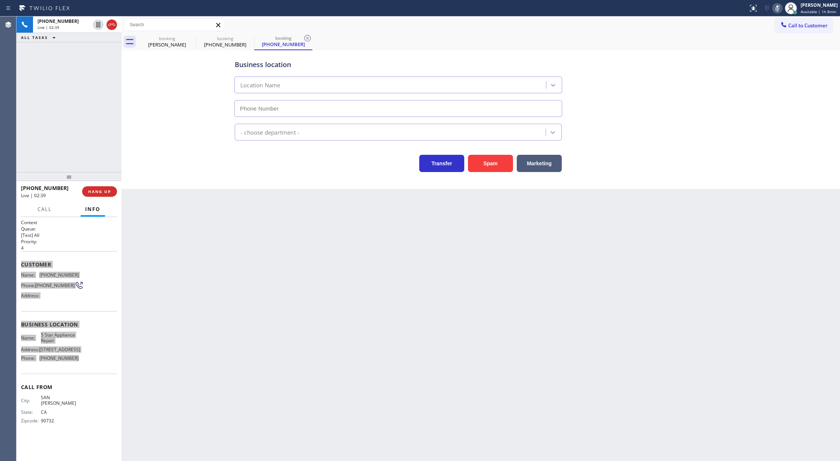
type input "[PHONE_NUMBER]"
click at [779, 9] on icon at bounding box center [777, 8] width 4 height 6
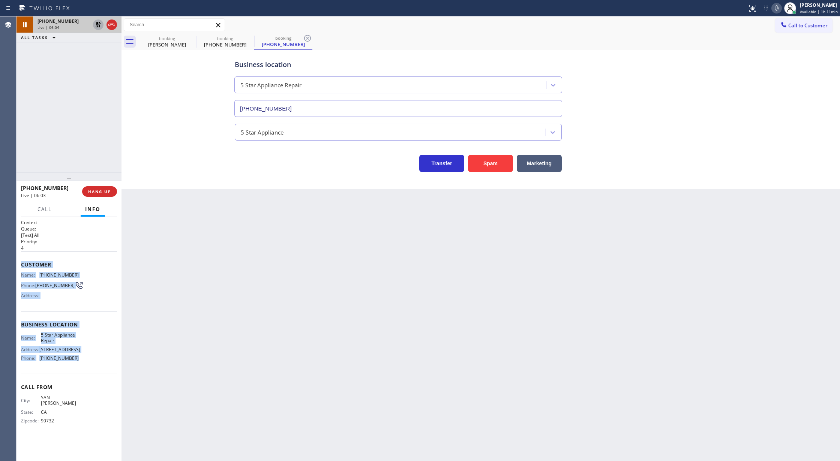
click at [98, 26] on icon at bounding box center [98, 24] width 5 height 5
type input "[PHONE_NUMBER]"
click at [112, 21] on icon at bounding box center [111, 24] width 9 height 9
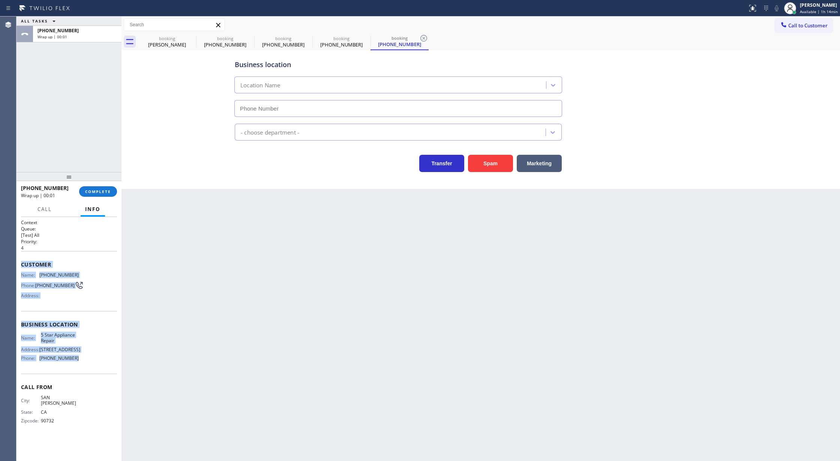
type input "[PHONE_NUMBER]"
click at [93, 191] on span "COMPLETE" at bounding box center [98, 191] width 26 height 5
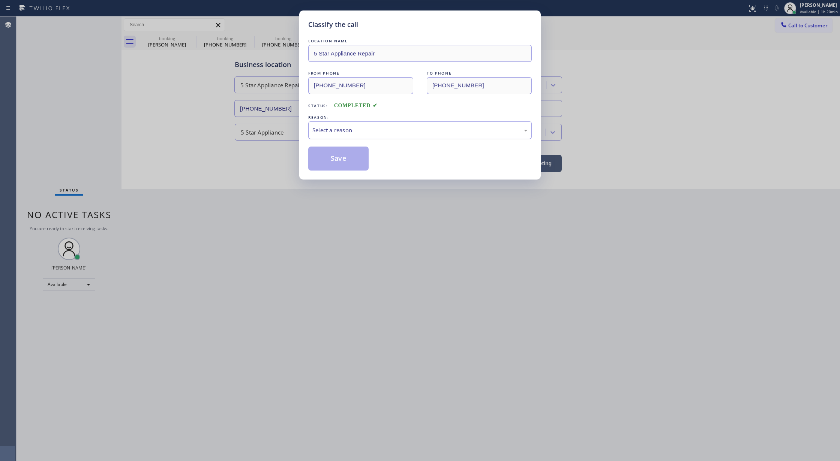
click at [332, 130] on div "Select a reason" at bounding box center [419, 130] width 215 height 9
click at [331, 158] on button "Save" at bounding box center [338, 159] width 60 height 24
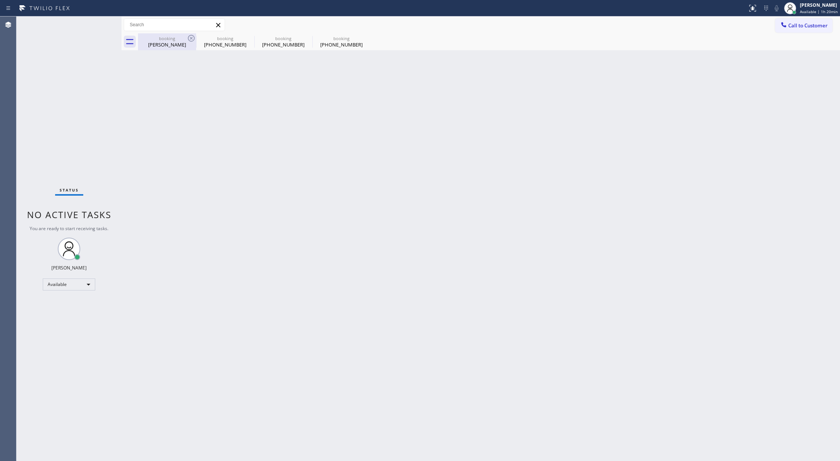
click at [174, 46] on div "[PERSON_NAME]" at bounding box center [167, 44] width 57 height 7
type input "[PHONE_NUMBER]"
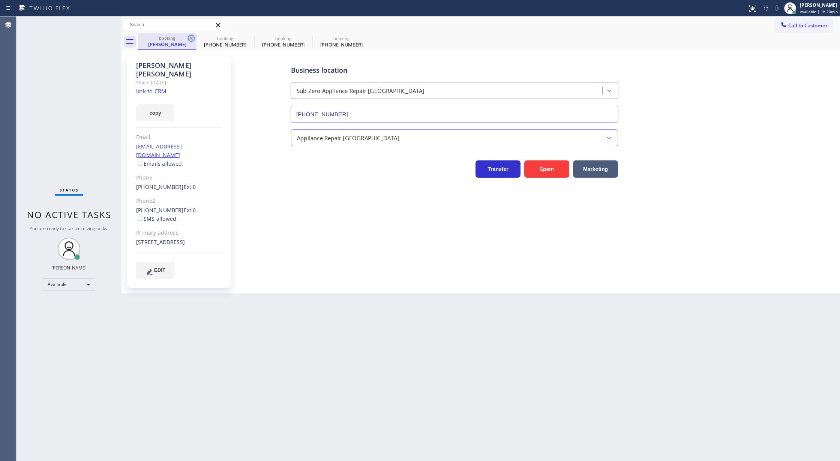
click at [192, 37] on icon at bounding box center [191, 38] width 7 height 7
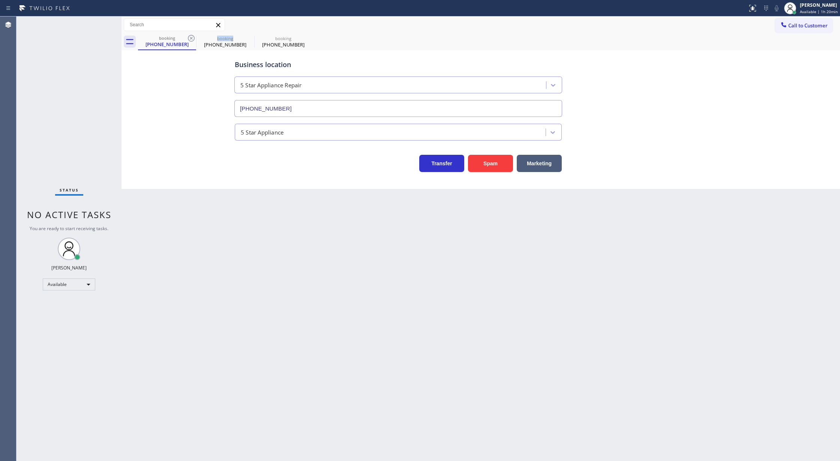
click at [192, 37] on icon at bounding box center [191, 38] width 7 height 7
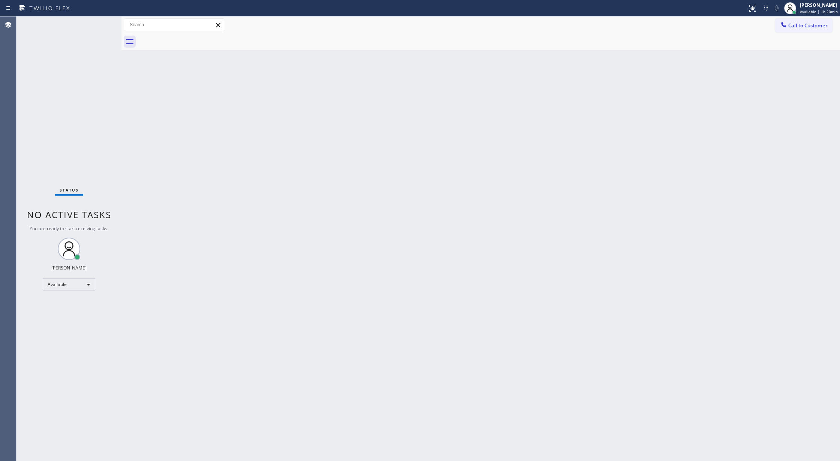
click at [101, 26] on div "Status No active tasks You are ready to start receiving tasks. [PERSON_NAME] Av…" at bounding box center [69, 239] width 105 height 445
click at [101, 23] on div "Status No active tasks You are ready to start receiving tasks. [PERSON_NAME] Av…" at bounding box center [69, 239] width 105 height 445
click at [100, 24] on div "Status No active tasks You are ready to start receiving tasks. [PERSON_NAME] Av…" at bounding box center [69, 239] width 105 height 445
click at [97, 23] on div "Status No active tasks You are ready to start receiving tasks. [PERSON_NAME] Av…" at bounding box center [69, 239] width 105 height 445
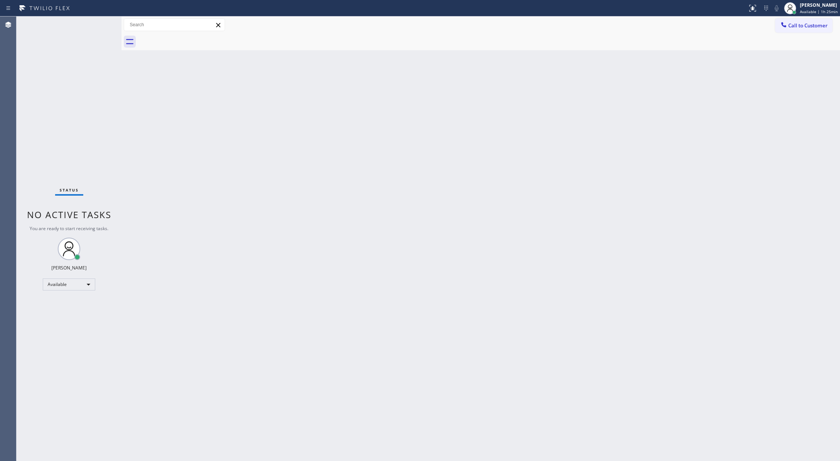
click at [99, 22] on div "Status No active tasks You are ready to start receiving tasks. [PERSON_NAME] Av…" at bounding box center [69, 239] width 105 height 445
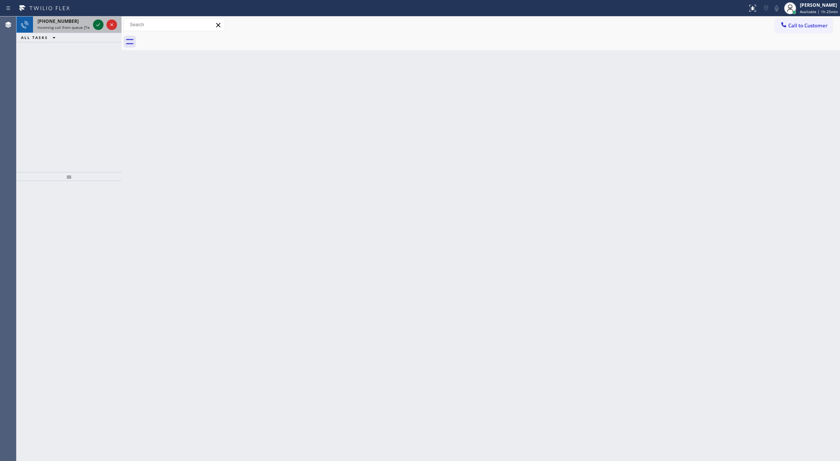
click at [99, 22] on icon at bounding box center [98, 24] width 9 height 9
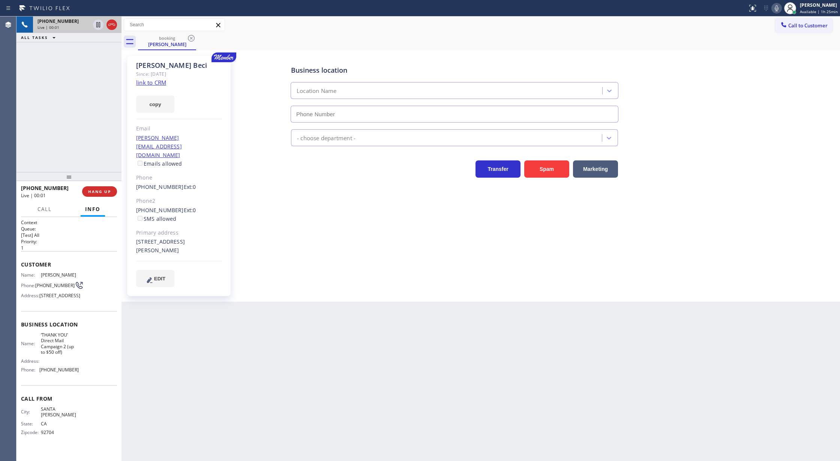
type input "[PHONE_NUMBER]"
click at [152, 84] on link "link to CRM" at bounding box center [151, 83] width 30 height 8
click at [775, 9] on icon at bounding box center [776, 8] width 9 height 9
click at [779, 8] on icon at bounding box center [777, 8] width 4 height 6
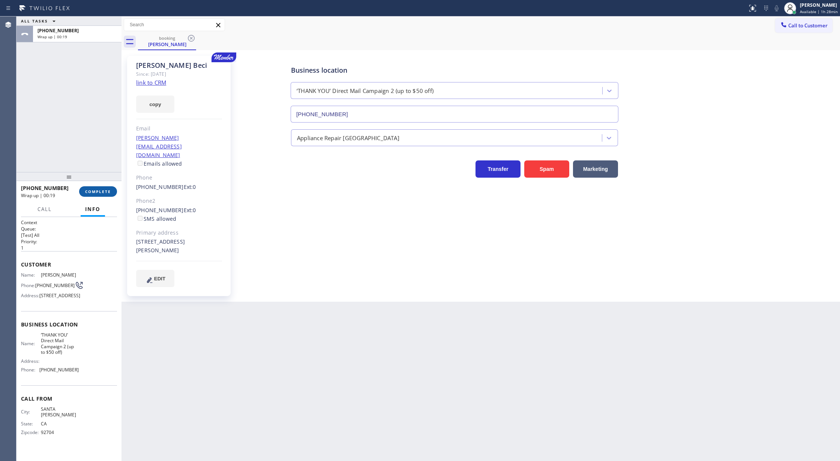
click at [92, 194] on button "COMPLETE" at bounding box center [98, 191] width 38 height 11
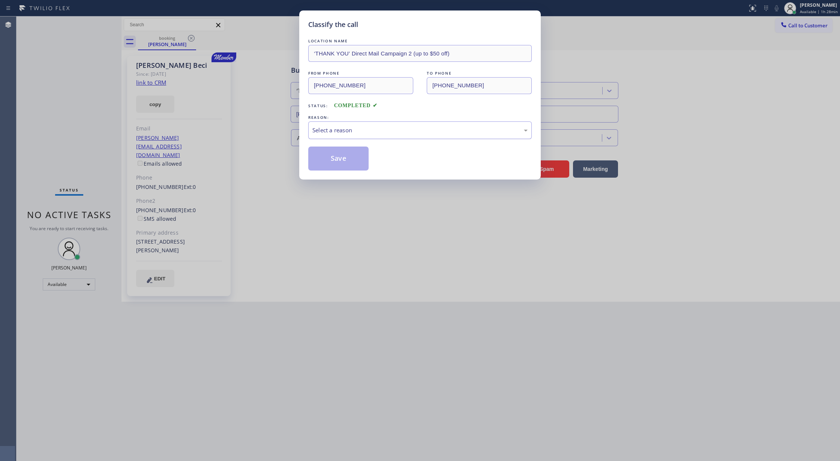
click at [360, 131] on div "Select a reason" at bounding box center [419, 130] width 215 height 9
click at [338, 155] on button "Save" at bounding box center [338, 159] width 60 height 24
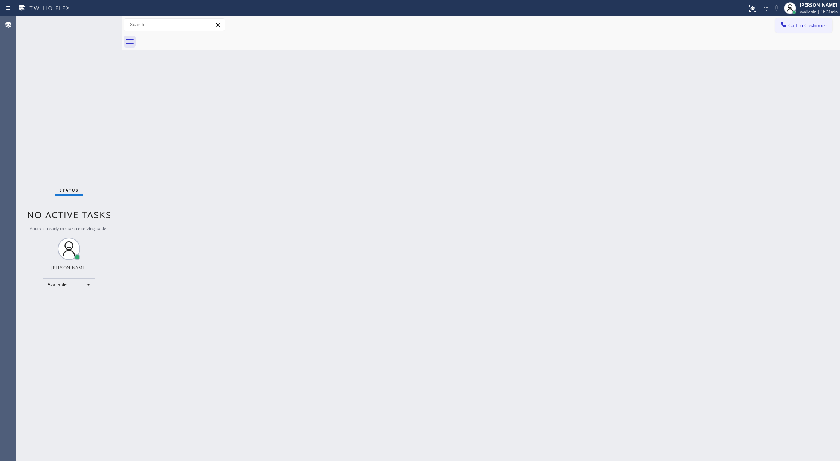
click at [101, 20] on div "Status No active tasks You are ready to start receiving tasks. [PERSON_NAME] Av…" at bounding box center [69, 239] width 105 height 445
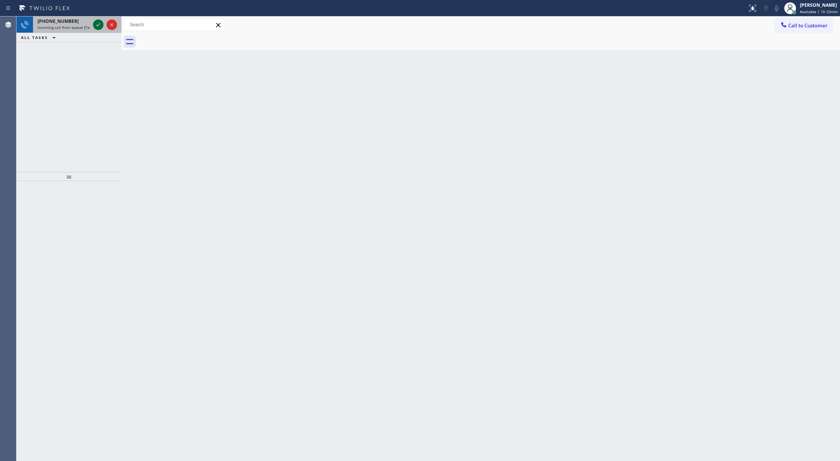
click at [93, 24] on div at bounding box center [98, 24] width 11 height 9
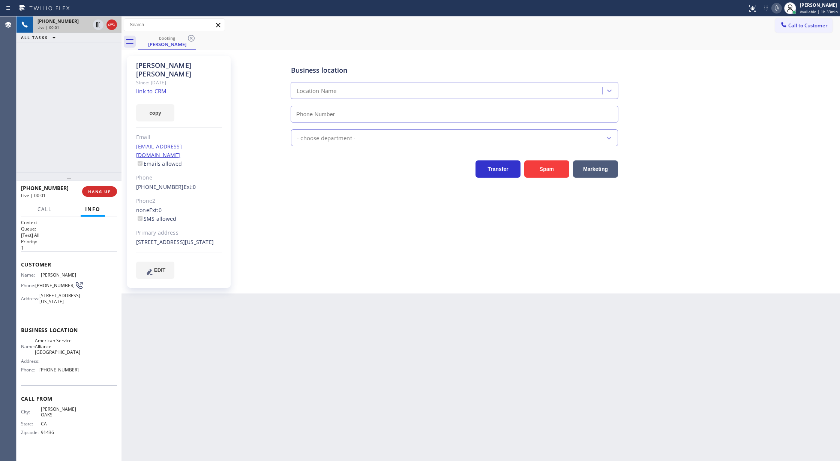
type input "[PHONE_NUMBER]"
click at [144, 87] on link "link to CRM" at bounding box center [151, 91] width 30 height 8
click at [99, 190] on span "COMPLETE" at bounding box center [98, 191] width 26 height 5
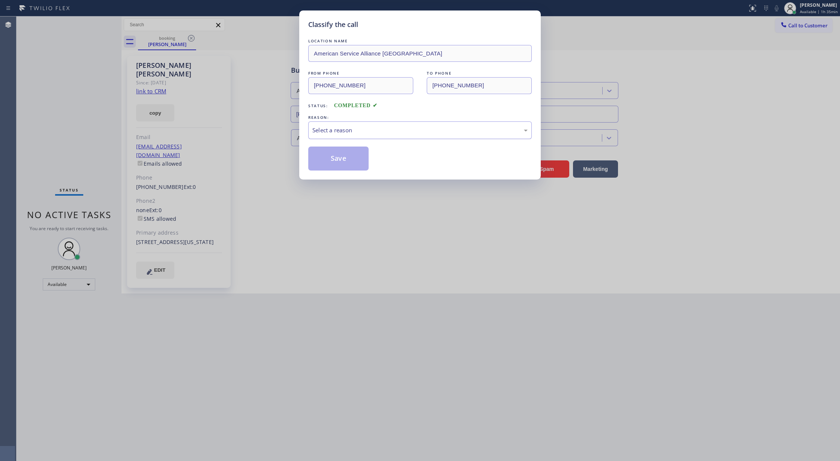
click at [335, 137] on div "Select a reason" at bounding box center [420, 131] width 224 height 18
click at [335, 160] on button "Save" at bounding box center [338, 159] width 60 height 24
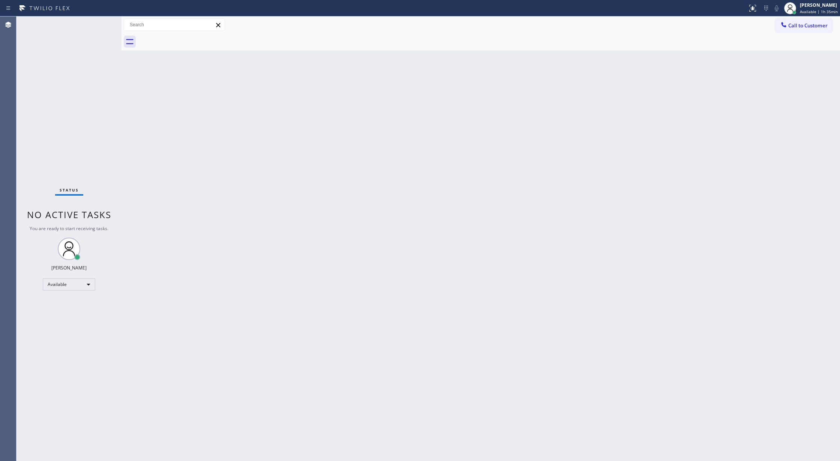
click at [101, 26] on div "Status No active tasks You are ready to start receiving tasks. [PERSON_NAME] Av…" at bounding box center [69, 239] width 105 height 445
click at [99, 21] on div "Status No active tasks You are ready to start receiving tasks. [PERSON_NAME] Av…" at bounding box center [69, 239] width 105 height 445
click at [101, 22] on div "Status No active tasks You are ready to start receiving tasks. [PERSON_NAME] Av…" at bounding box center [69, 239] width 105 height 445
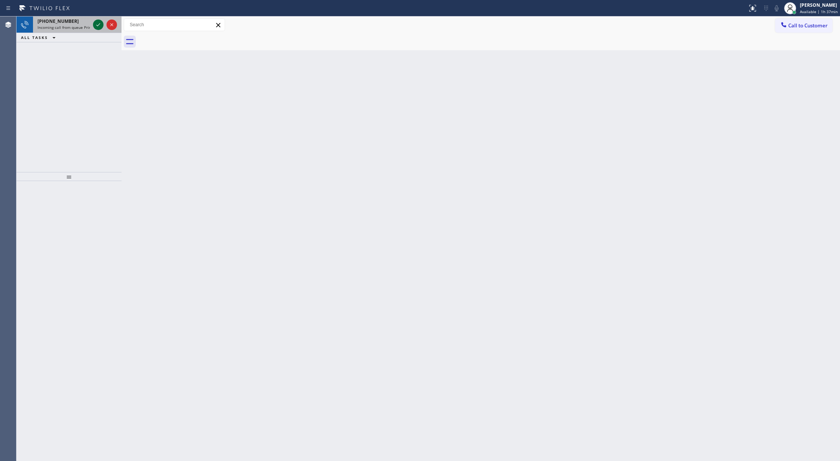
click at [98, 24] on icon at bounding box center [98, 24] width 9 height 9
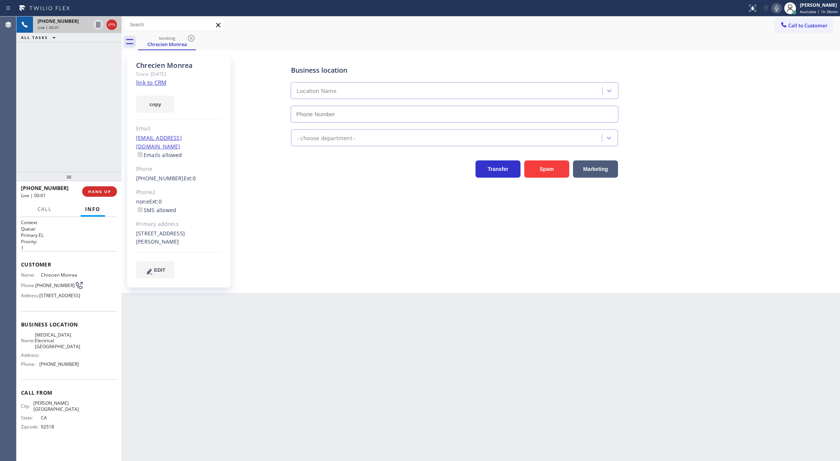
type input "[PHONE_NUMBER]"
click at [145, 83] on link "link to CRM" at bounding box center [151, 83] width 30 height 8
click at [776, 7] on icon at bounding box center [776, 8] width 9 height 9
click at [779, 8] on icon at bounding box center [776, 8] width 9 height 9
click at [91, 192] on span "COMPLETE" at bounding box center [98, 191] width 26 height 5
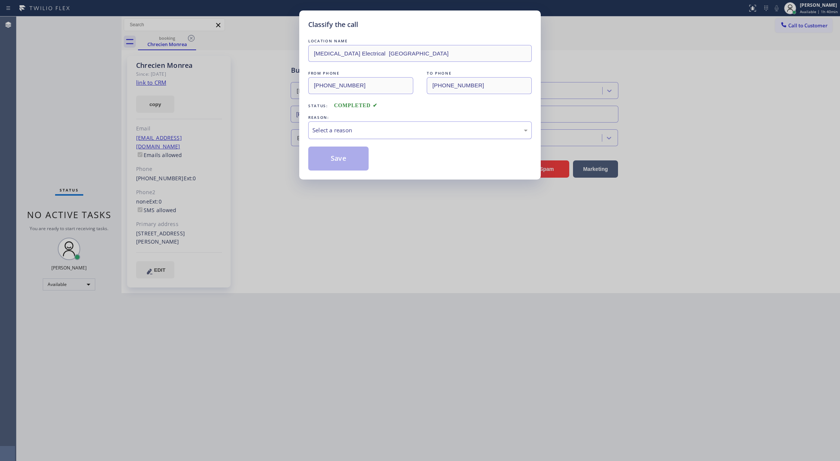
click at [343, 128] on div "Select a reason" at bounding box center [419, 130] width 215 height 9
click at [334, 159] on button "Save" at bounding box center [338, 159] width 60 height 24
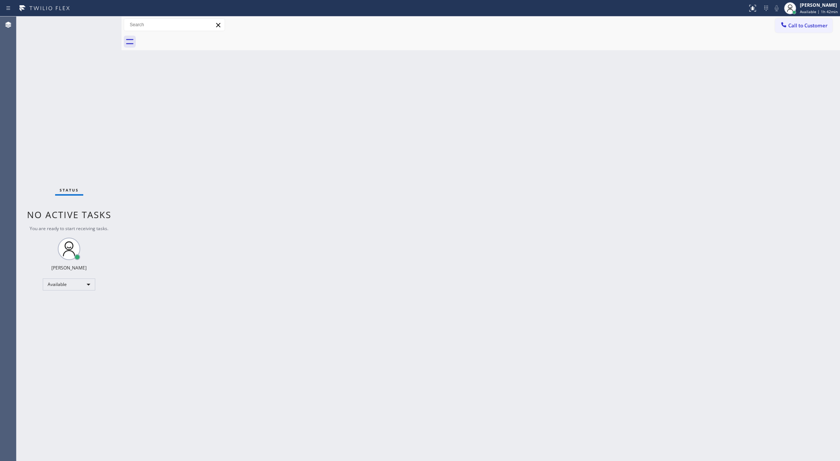
click at [101, 23] on div "Status No active tasks You are ready to start receiving tasks. [PERSON_NAME] Av…" at bounding box center [69, 239] width 105 height 445
click at [514, 284] on div "Back to Dashboard Change Sender ID Customers Technicians Select a contact Outbo…" at bounding box center [481, 239] width 719 height 445
click at [512, 359] on div "Back to Dashboard Change Sender ID Customers Technicians Select a contact Outbo…" at bounding box center [481, 239] width 719 height 445
click at [101, 23] on div "Status No active tasks You are ready to start receiving tasks. [PERSON_NAME] Av…" at bounding box center [69, 239] width 105 height 445
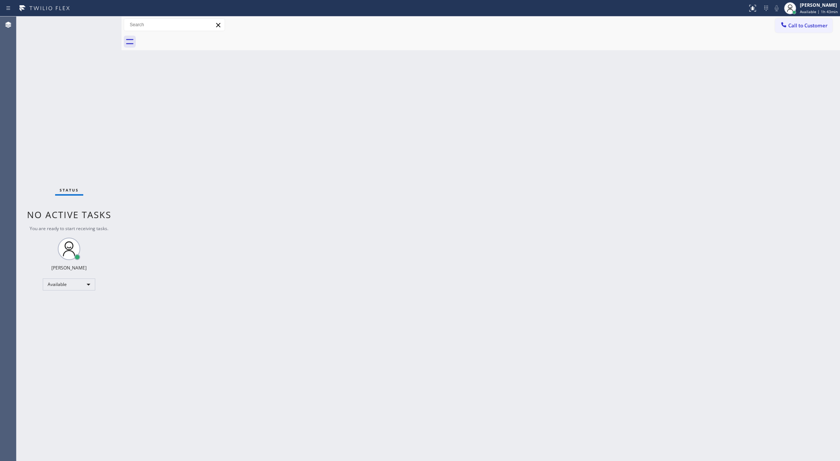
click at [99, 23] on div "Status No active tasks You are ready to start receiving tasks. [PERSON_NAME] Av…" at bounding box center [69, 239] width 105 height 445
click at [98, 21] on div "Status No active tasks You are ready to start receiving tasks. [PERSON_NAME] Av…" at bounding box center [69, 239] width 105 height 445
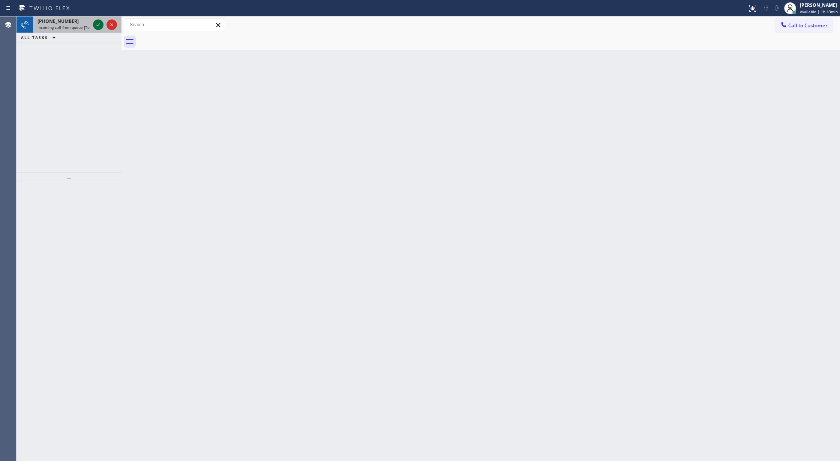
click at [99, 23] on icon at bounding box center [98, 24] width 9 height 9
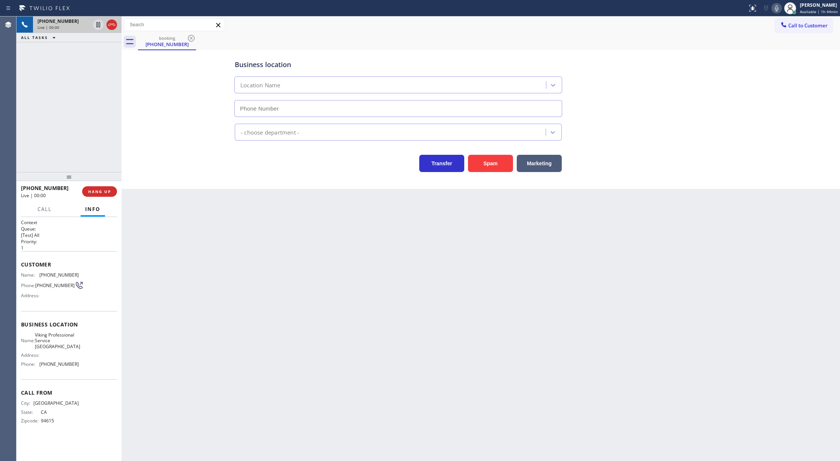
type input "[PHONE_NUMBER]"
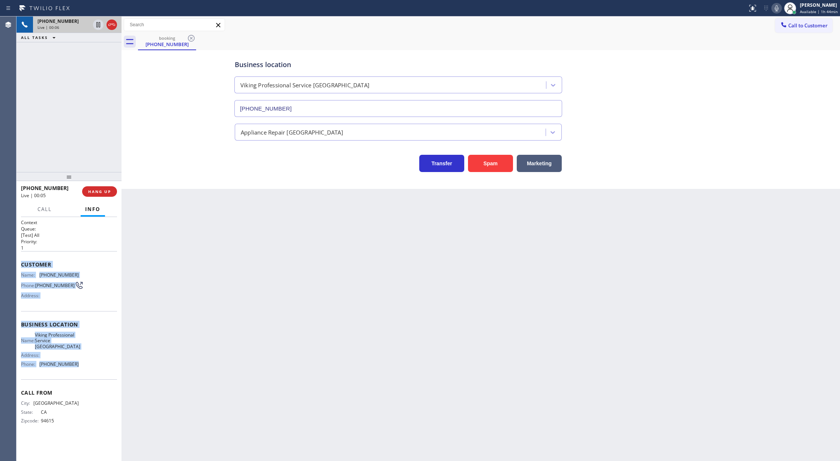
drag, startPoint x: 21, startPoint y: 267, endPoint x: 86, endPoint y: 362, distance: 115.2
click at [86, 362] on div "Context Queue: [Test] All Priority: 1 Customer Name: [PHONE_NUMBER] Phone: [PHO…" at bounding box center [69, 327] width 96 height 217
copy div "Customer Name: [PHONE_NUMBER] Phone: [PHONE_NUMBER] Address: Business location …"
drag, startPoint x: 92, startPoint y: 288, endPoint x: 71, endPoint y: 273, distance: 26.4
click at [93, 287] on div "Name: [PHONE_NUMBER] Phone: [PHONE_NUMBER] Address:" at bounding box center [69, 287] width 96 height 30
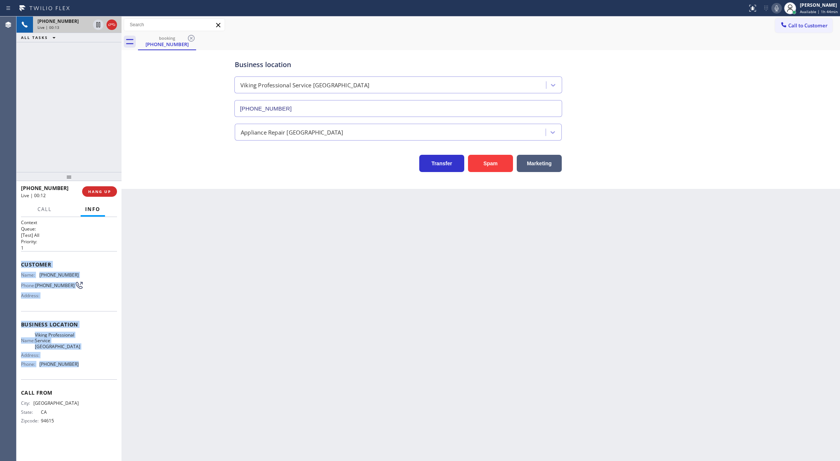
click at [80, 315] on div "Business location Name: Viking Professional Service [GEOGRAPHIC_DATA] Address: …" at bounding box center [69, 345] width 96 height 68
drag, startPoint x: 18, startPoint y: 266, endPoint x: 104, endPoint y: 370, distance: 134.9
click at [104, 370] on div "Context Queue: [Test] All Priority: 1 Customer Name: [PHONE_NUMBER] Phone: [PHO…" at bounding box center [69, 339] width 105 height 245
click at [111, 26] on icon at bounding box center [111, 24] width 9 height 9
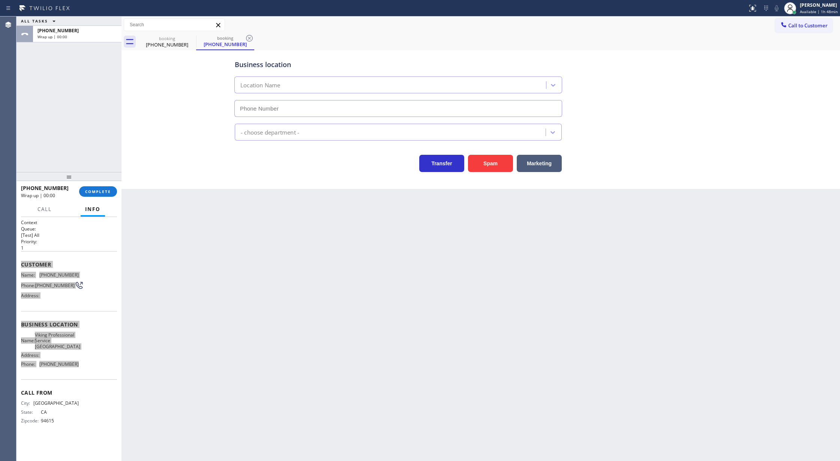
type input "[PHONE_NUMBER]"
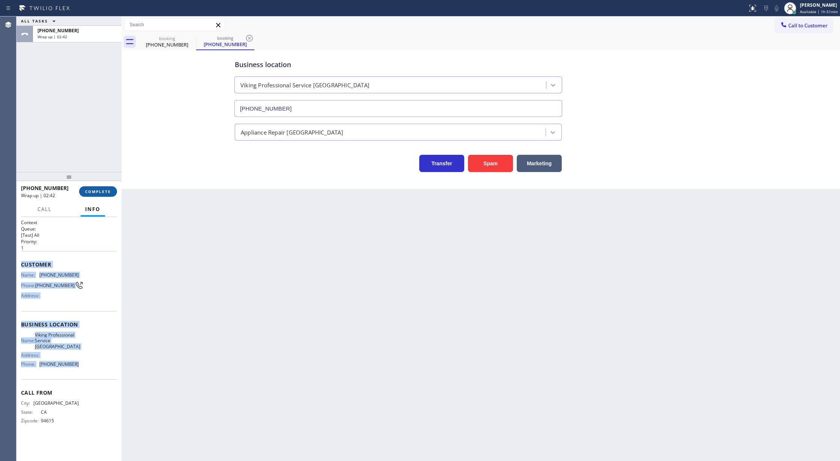
click at [94, 191] on span "COMPLETE" at bounding box center [98, 191] width 26 height 5
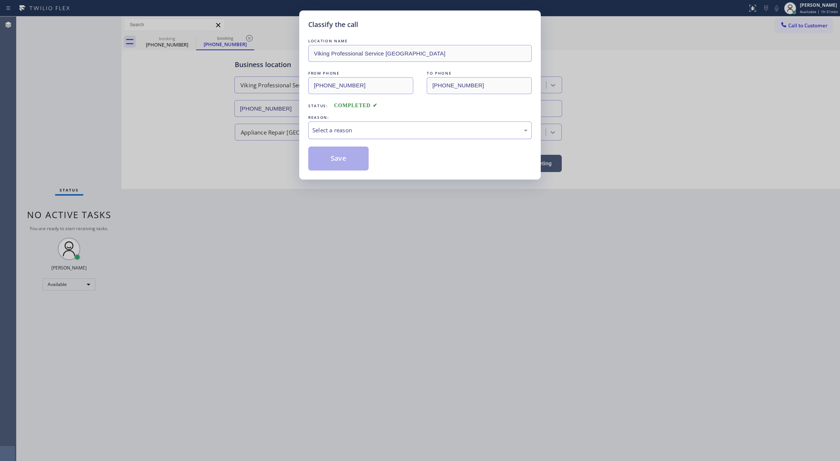
click at [348, 134] on div "Select a reason" at bounding box center [419, 130] width 215 height 9
click at [336, 158] on button "Save" at bounding box center [338, 159] width 60 height 24
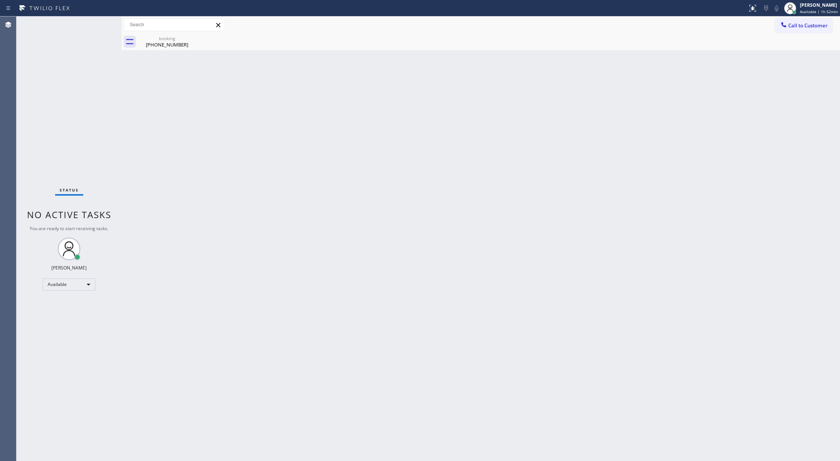
click at [100, 23] on div "Status No active tasks You are ready to start receiving tasks. [PERSON_NAME] Av…" at bounding box center [69, 239] width 105 height 445
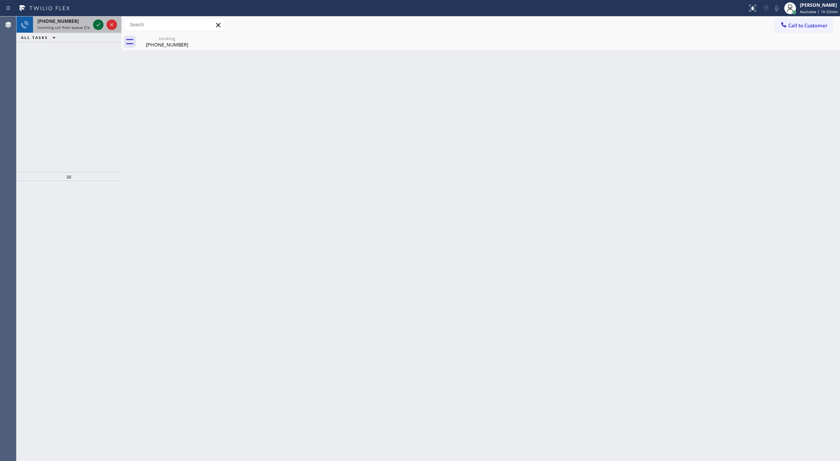
click at [96, 23] on icon at bounding box center [98, 24] width 9 height 9
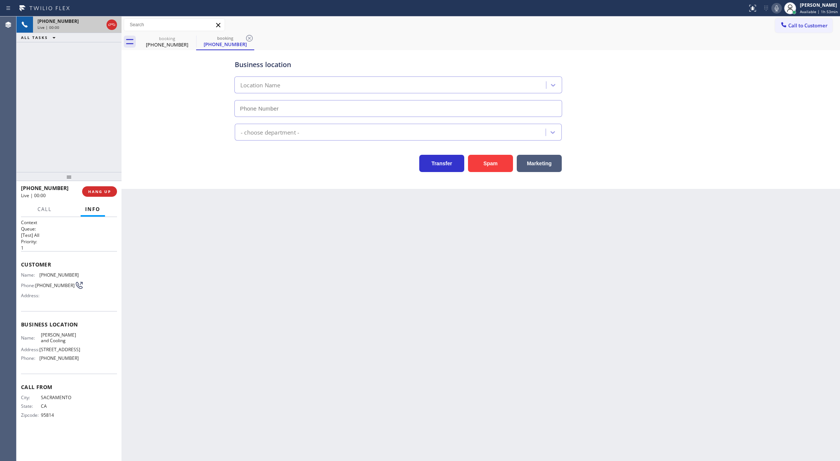
type input "[PHONE_NUMBER]"
click at [778, 8] on icon at bounding box center [777, 8] width 4 height 6
click at [776, 7] on icon at bounding box center [776, 8] width 9 height 9
click at [485, 161] on button "Spam" at bounding box center [490, 163] width 45 height 17
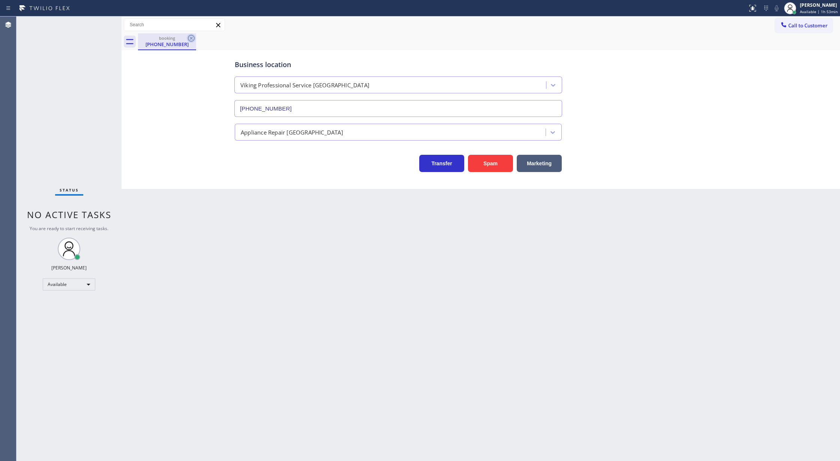
click at [191, 37] on icon at bounding box center [191, 38] width 9 height 9
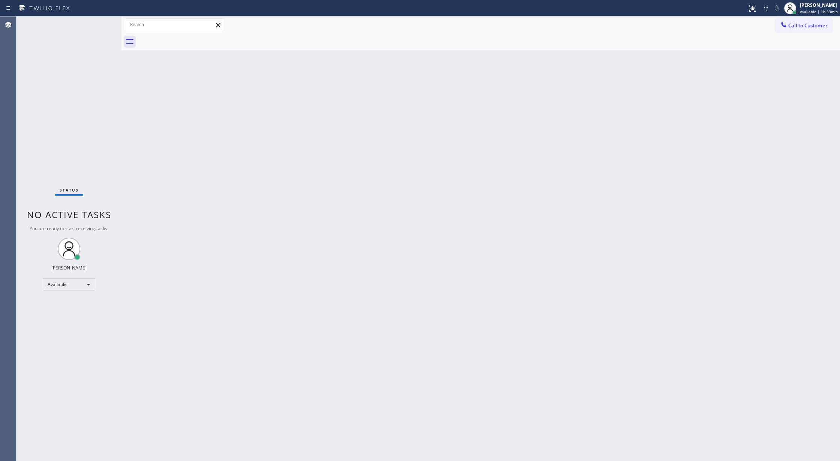
click at [101, 21] on div "Status No active tasks You are ready to start receiving tasks. [PERSON_NAME] Av…" at bounding box center [69, 239] width 105 height 445
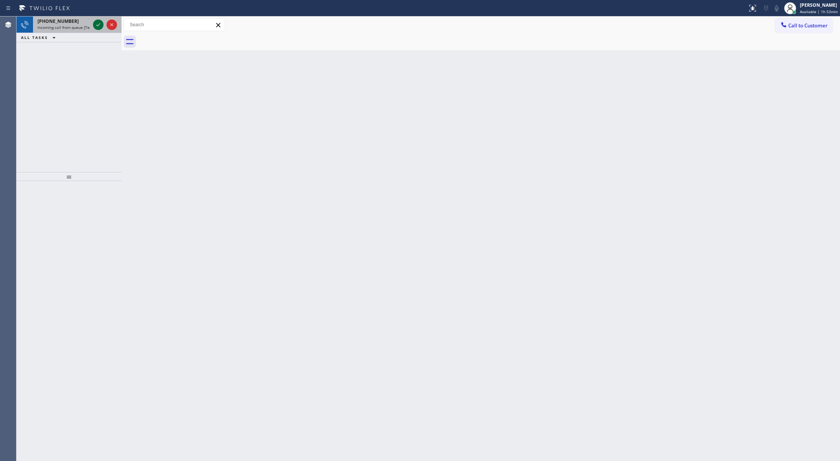
click at [96, 23] on icon at bounding box center [98, 24] width 9 height 9
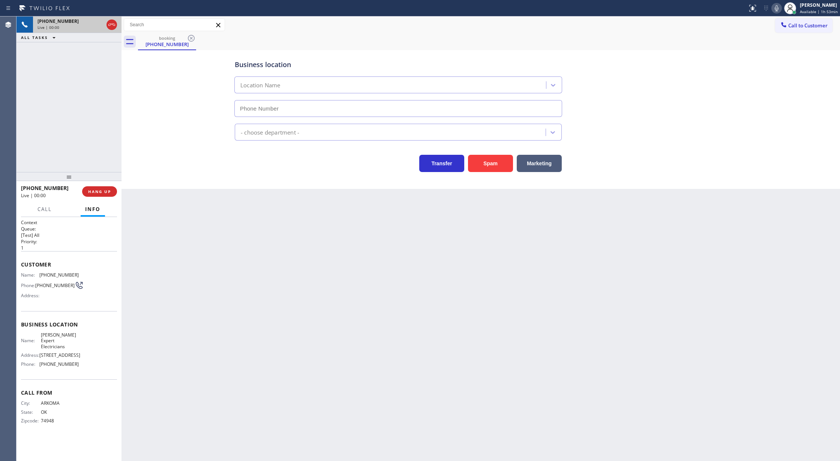
type input "[PHONE_NUMBER]"
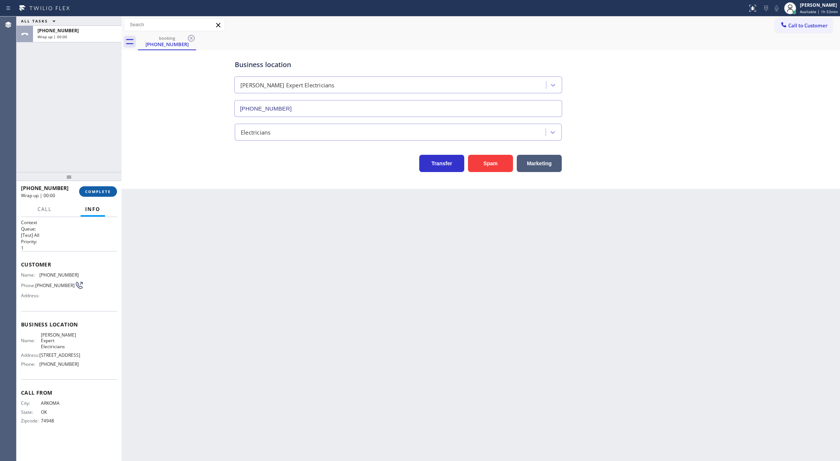
click at [91, 192] on span "COMPLETE" at bounding box center [98, 191] width 26 height 5
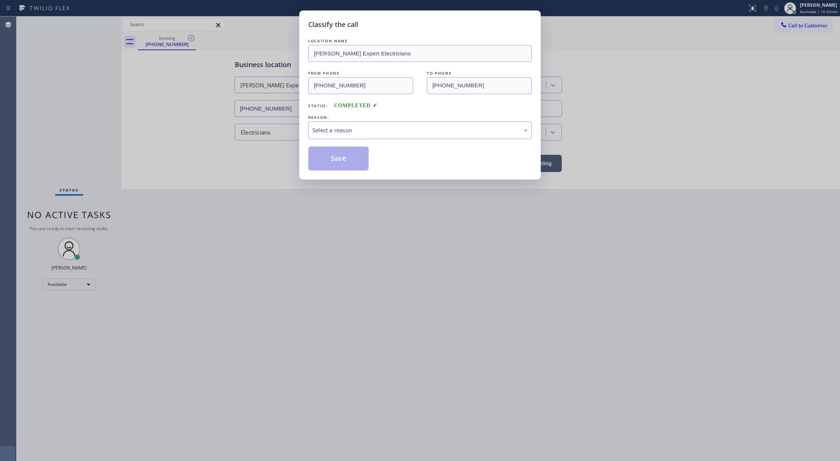
click at [323, 132] on div "Select a reason" at bounding box center [419, 130] width 215 height 9
click at [347, 158] on button "Save" at bounding box center [338, 159] width 60 height 24
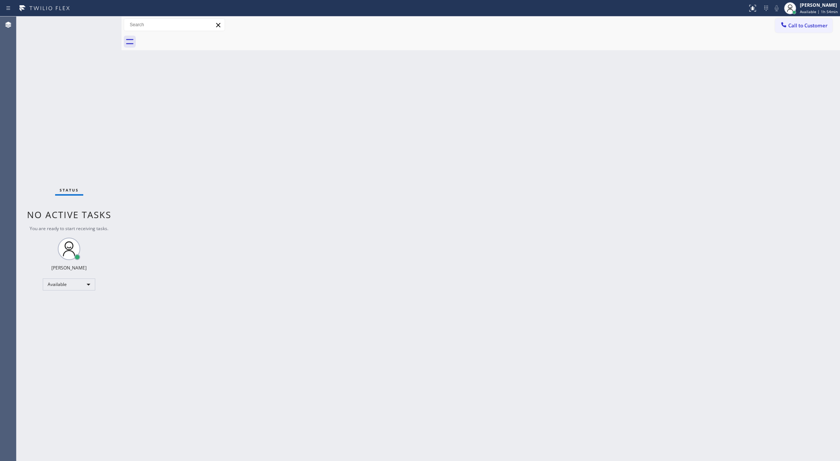
click at [98, 24] on div "Status No active tasks You are ready to start receiving tasks. [PERSON_NAME] Av…" at bounding box center [69, 239] width 105 height 445
click at [95, 23] on div "Status No active tasks You are ready to start receiving tasks. [PERSON_NAME] Av…" at bounding box center [69, 239] width 105 height 445
click at [99, 21] on div "Status No active tasks You are ready to start receiving tasks. [PERSON_NAME] Av…" at bounding box center [69, 239] width 105 height 445
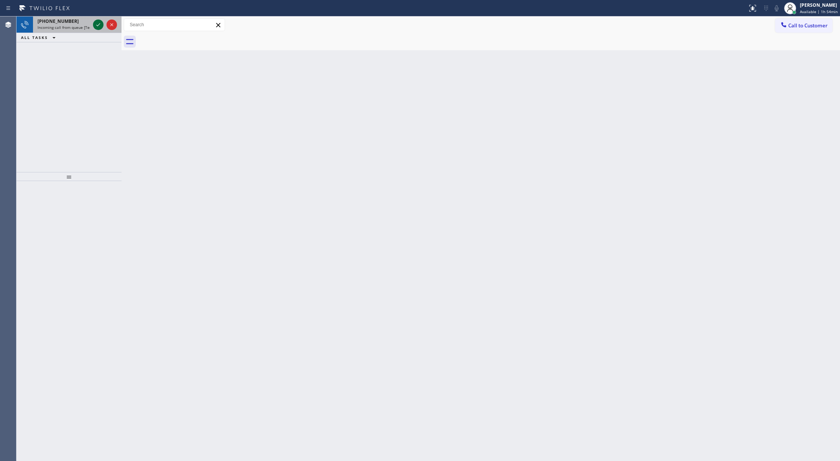
click at [98, 23] on icon at bounding box center [98, 24] width 9 height 9
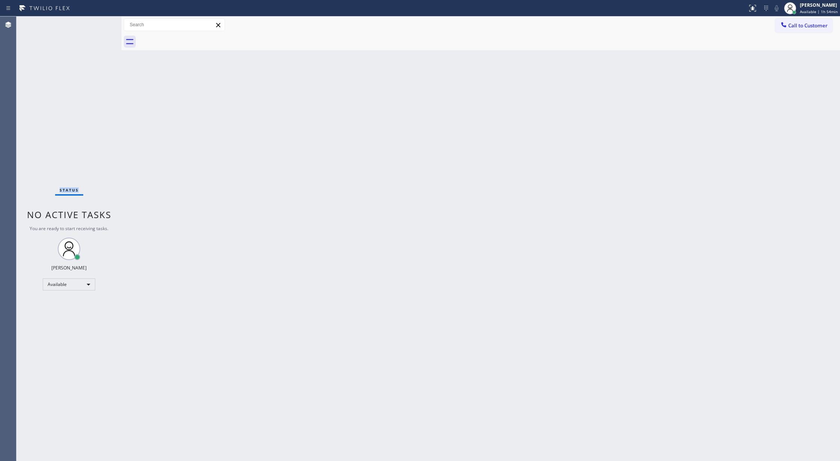
click at [98, 23] on div "Status No active tasks You are ready to start receiving tasks. [PERSON_NAME] Av…" at bounding box center [69, 239] width 105 height 445
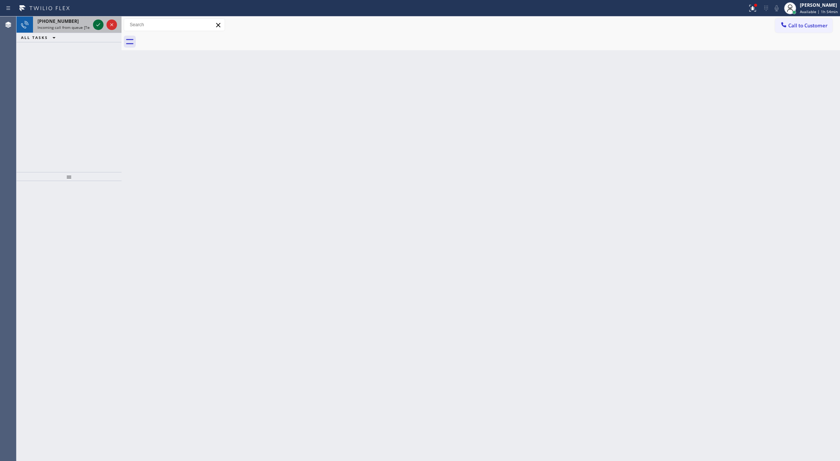
click at [95, 23] on icon at bounding box center [98, 24] width 9 height 9
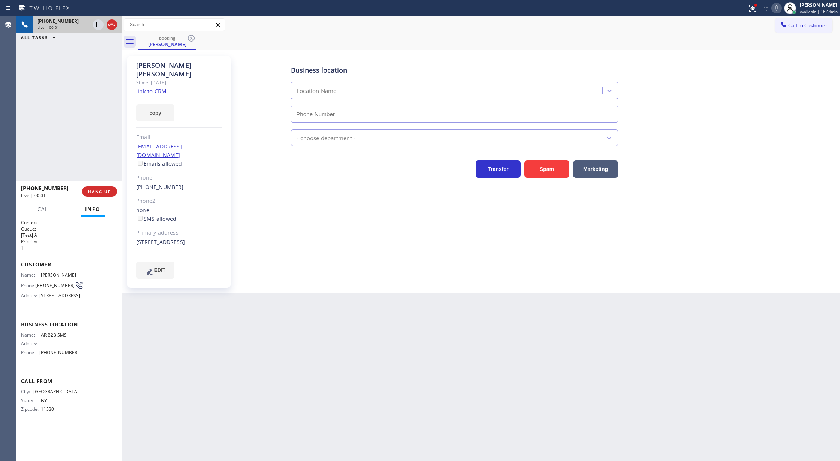
type input "[PHONE_NUMBER]"
click at [147, 87] on link "link to CRM" at bounding box center [151, 91] width 30 height 8
drag, startPoint x: 20, startPoint y: 269, endPoint x: 90, endPoint y: 369, distance: 122.5
click at [90, 369] on div "Context Queue: [Test] All Priority: 1 Customer Name: [PERSON_NAME] Phone: [PHON…" at bounding box center [69, 339] width 105 height 245
copy div "Customer Name: [PERSON_NAME] Phone: [PHONE_NUMBER] Address: [STREET_ADDRESS] Bu…"
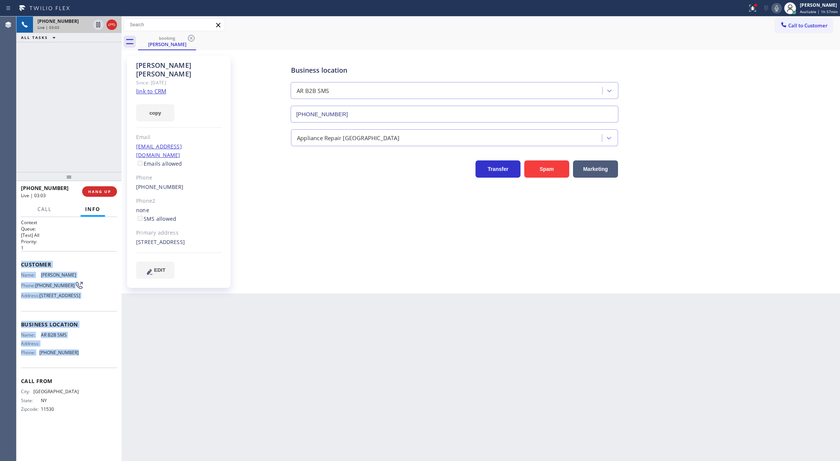
click at [778, 8] on icon at bounding box center [777, 8] width 4 height 6
click at [774, 9] on icon at bounding box center [776, 8] width 9 height 9
click at [110, 23] on icon at bounding box center [111, 24] width 9 height 9
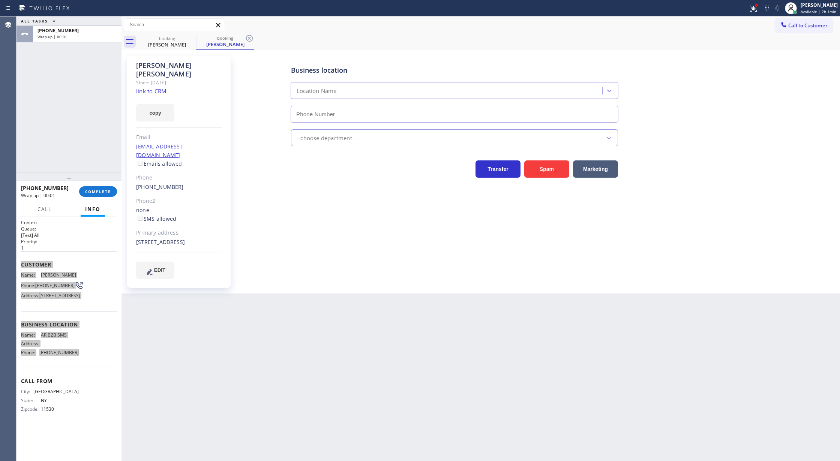
type input "[PHONE_NUMBER]"
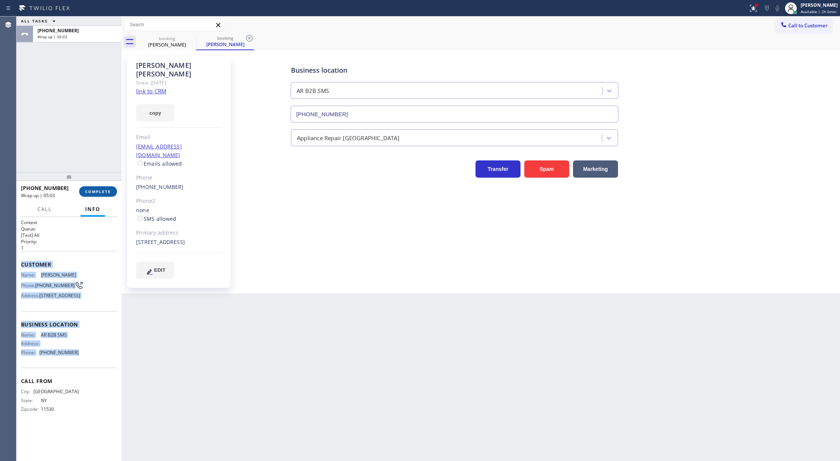
click at [87, 192] on span "COMPLETE" at bounding box center [98, 191] width 26 height 5
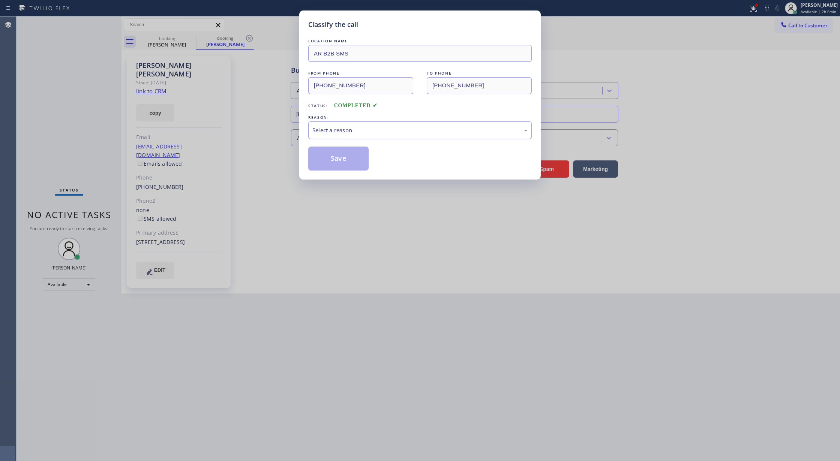
click at [359, 134] on div "Select a reason" at bounding box center [419, 130] width 215 height 9
click at [332, 164] on button "Save" at bounding box center [338, 159] width 60 height 24
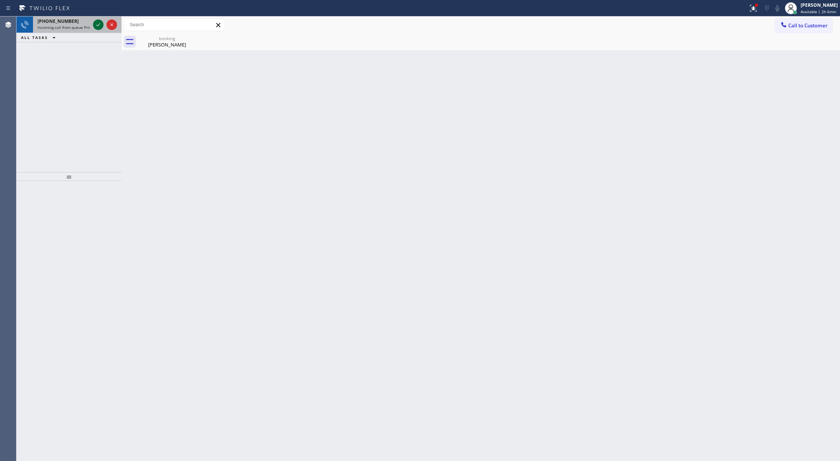
click at [98, 27] on icon at bounding box center [98, 24] width 9 height 9
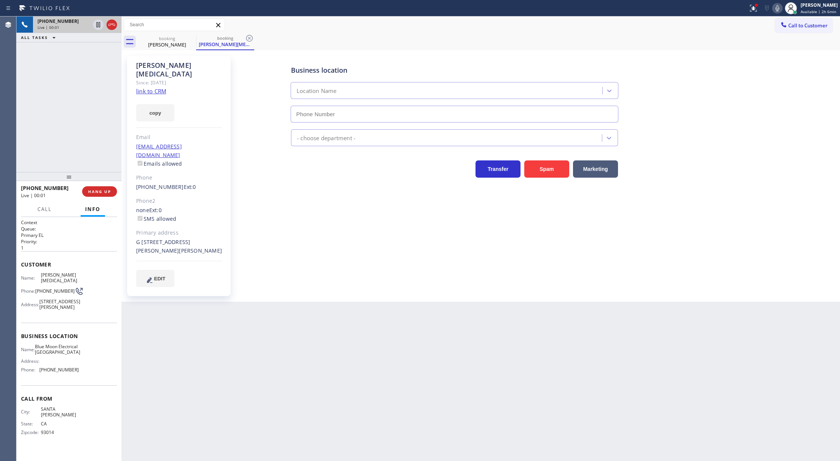
type input "[PHONE_NUMBER]"
click at [140, 87] on link "link to CRM" at bounding box center [151, 91] width 30 height 8
click at [98, 188] on button "COMPLETE" at bounding box center [98, 191] width 38 height 11
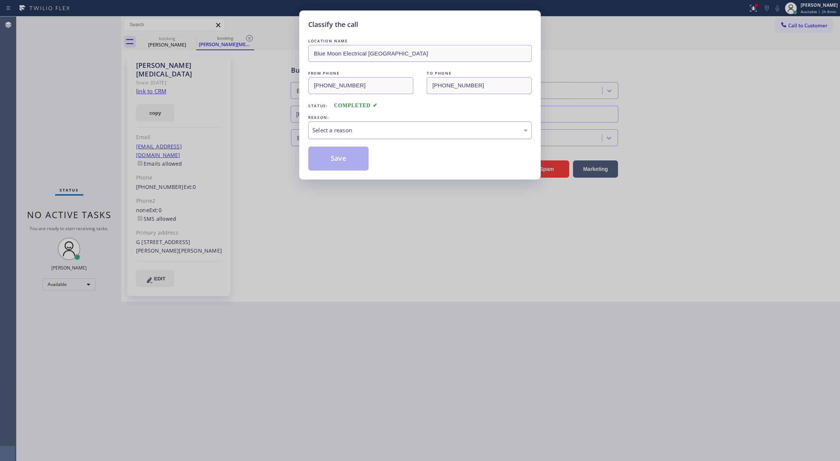
click at [350, 129] on div "Select a reason" at bounding box center [419, 130] width 215 height 9
click at [327, 161] on button "Save" at bounding box center [338, 159] width 60 height 24
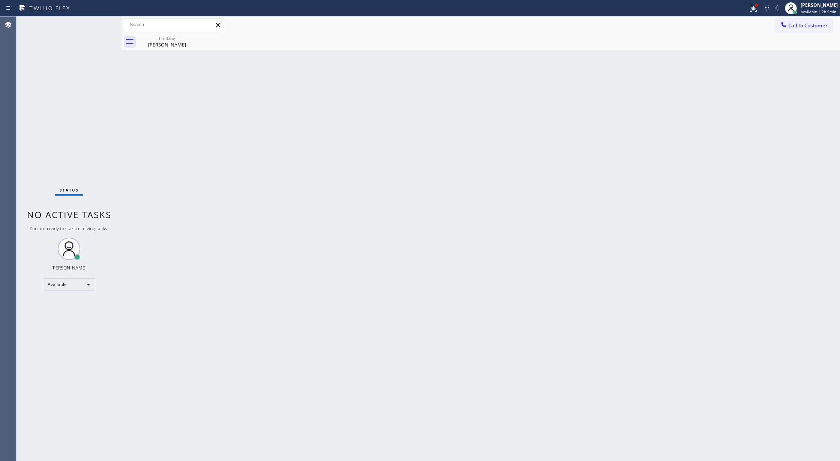
click at [100, 27] on div "Status No active tasks You are ready to start receiving tasks. [PERSON_NAME] Av…" at bounding box center [69, 239] width 105 height 445
click at [171, 38] on div "booking" at bounding box center [167, 39] width 57 height 6
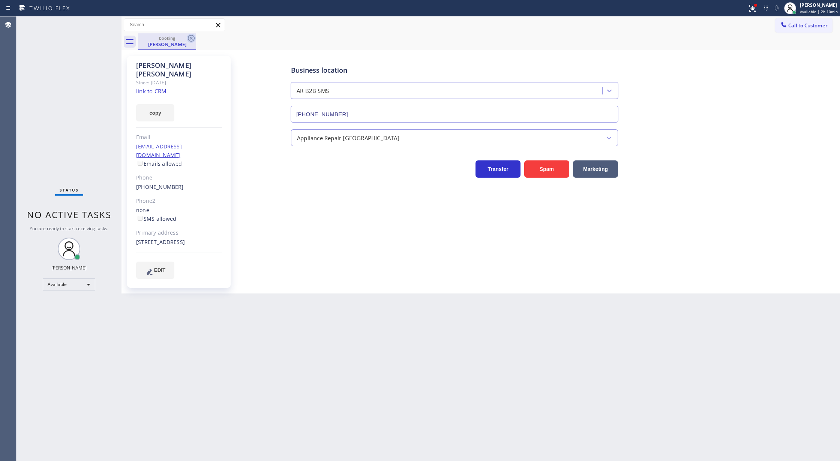
click at [194, 36] on icon at bounding box center [191, 38] width 7 height 7
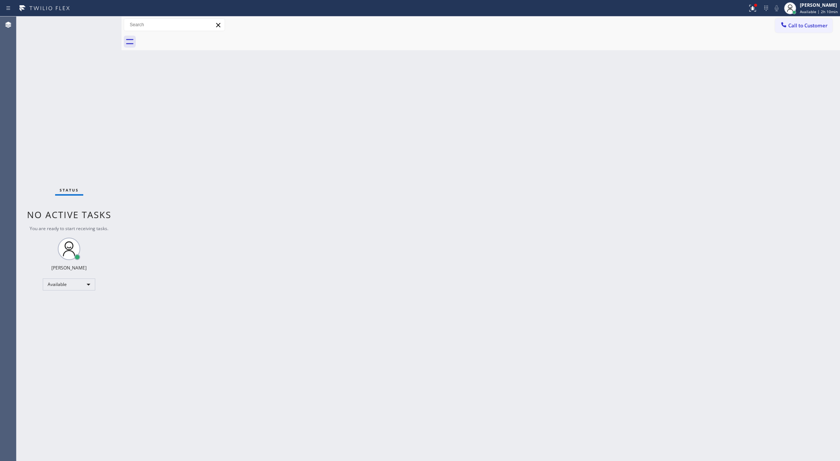
click at [102, 20] on div "Status No active tasks You are ready to start receiving tasks. [PERSON_NAME] Av…" at bounding box center [69, 239] width 105 height 445
click at [101, 23] on div "Status No active tasks You are ready to start receiving tasks. [PERSON_NAME] Av…" at bounding box center [69, 239] width 105 height 445
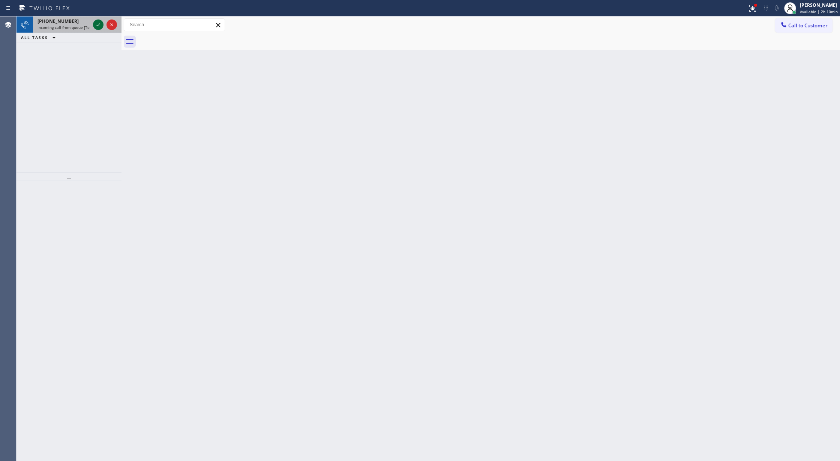
click at [95, 28] on icon at bounding box center [98, 24] width 9 height 9
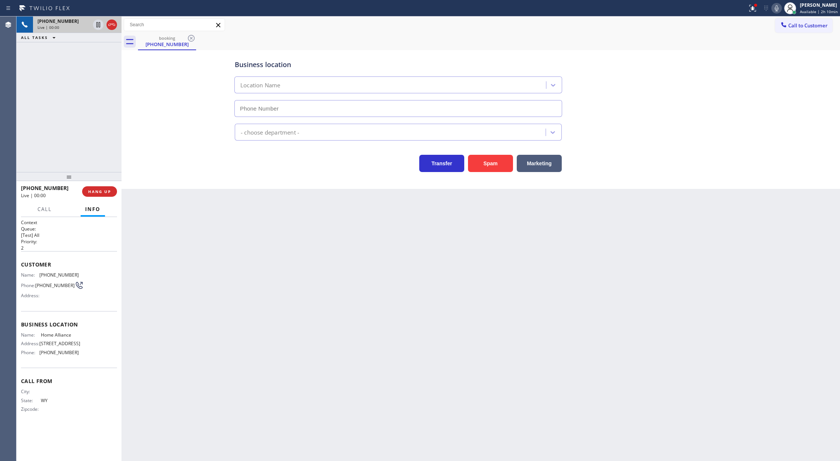
type input "[PHONE_NUMBER]"
click at [494, 167] on button "Spam" at bounding box center [490, 163] width 45 height 17
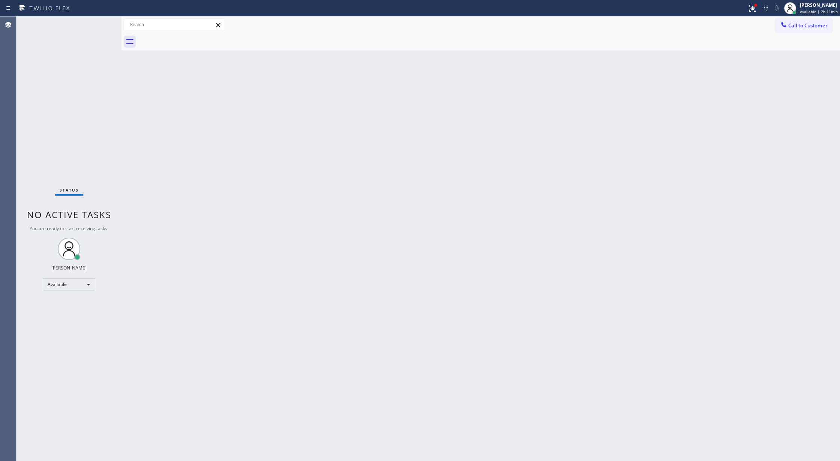
click at [102, 21] on div "Status No active tasks You are ready to start receiving tasks. [PERSON_NAME] Av…" at bounding box center [69, 239] width 105 height 445
click at [63, 285] on div "Available" at bounding box center [69, 285] width 53 height 12
click at [59, 321] on li "Break" at bounding box center [68, 323] width 51 height 9
click at [77, 288] on div "Break" at bounding box center [69, 288] width 53 height 12
click at [72, 308] on li "Available" at bounding box center [68, 307] width 51 height 9
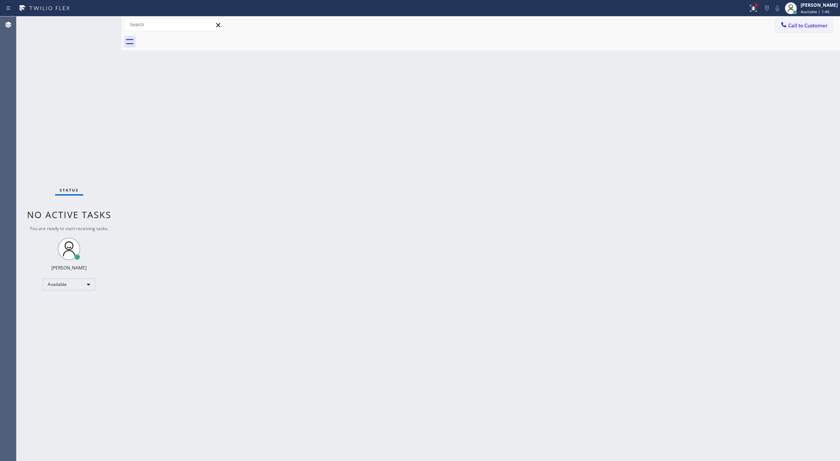
click at [104, 23] on div "Status No active tasks You are ready to start receiving tasks. [PERSON_NAME] Av…" at bounding box center [69, 239] width 105 height 445
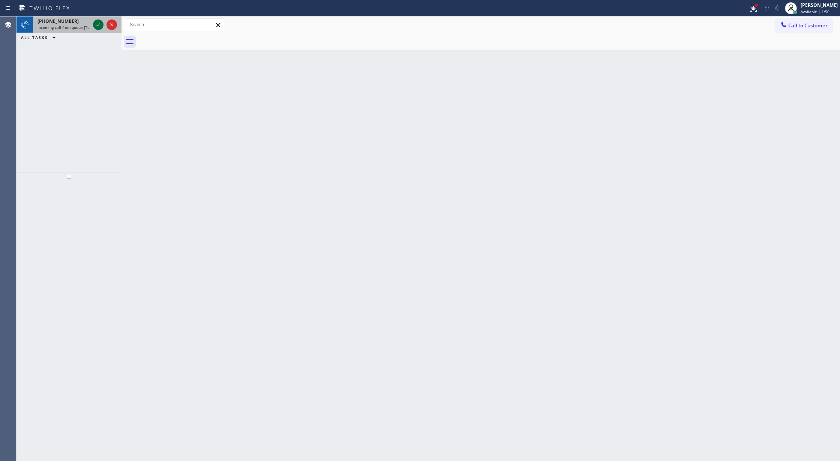
click at [98, 25] on icon at bounding box center [98, 24] width 9 height 9
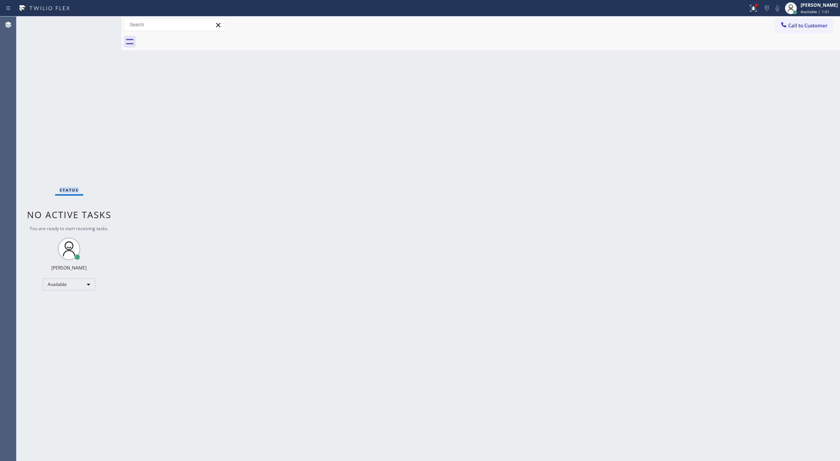
click at [98, 26] on div "Status No active tasks You are ready to start receiving tasks. [PERSON_NAME] Av…" at bounding box center [69, 239] width 105 height 445
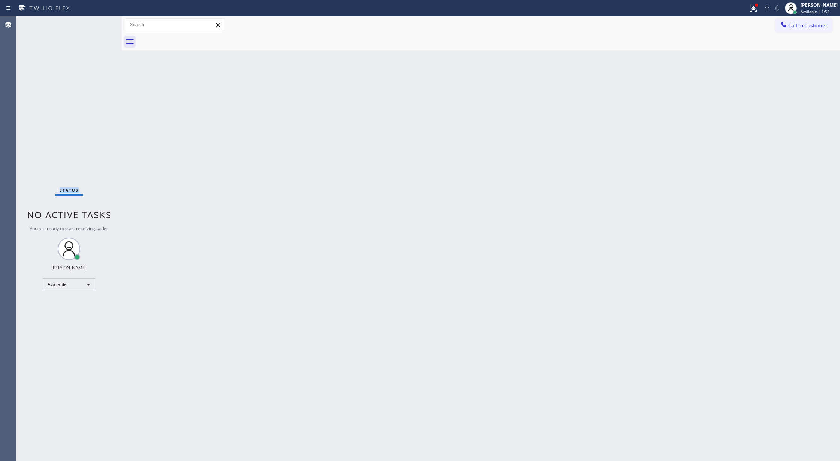
click at [98, 21] on div "Status No active tasks You are ready to start receiving tasks. [PERSON_NAME] Av…" at bounding box center [69, 239] width 105 height 445
click at [98, 23] on div "Status No active tasks You are ready to start receiving tasks. [PERSON_NAME] Av…" at bounding box center [69, 239] width 105 height 445
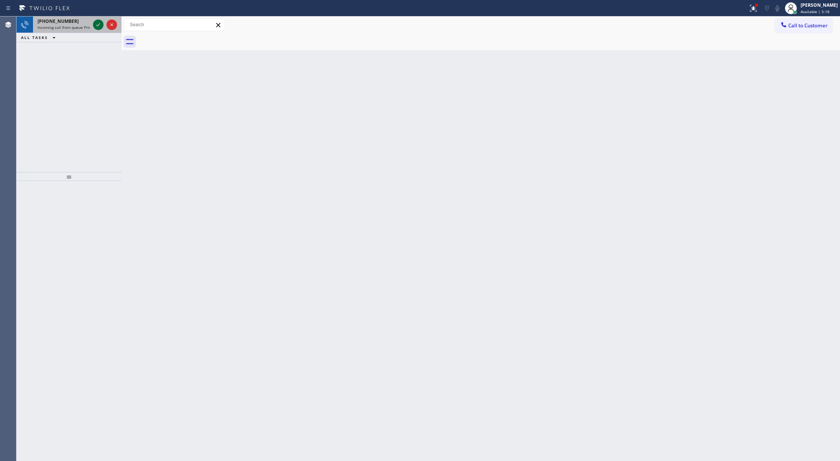
click at [98, 23] on icon at bounding box center [98, 24] width 9 height 9
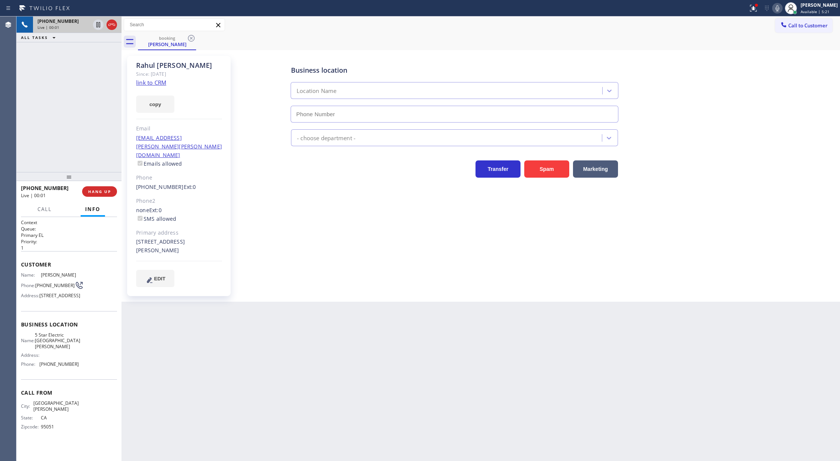
type input "[PHONE_NUMBER]"
click at [147, 83] on link "link to CRM" at bounding box center [151, 83] width 30 height 8
click at [782, 9] on icon at bounding box center [777, 8] width 9 height 9
drag, startPoint x: 784, startPoint y: 10, endPoint x: 623, endPoint y: 56, distance: 167.9
click at [782, 10] on icon at bounding box center [777, 8] width 9 height 9
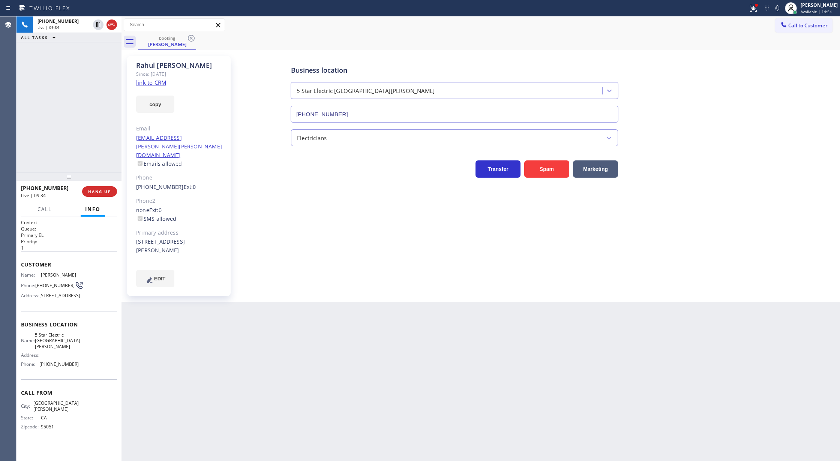
drag, startPoint x: 113, startPoint y: 25, endPoint x: 119, endPoint y: 84, distance: 59.5
click at [113, 25] on icon at bounding box center [111, 25] width 7 height 2
click at [99, 194] on span "COMPLETE" at bounding box center [98, 191] width 26 height 5
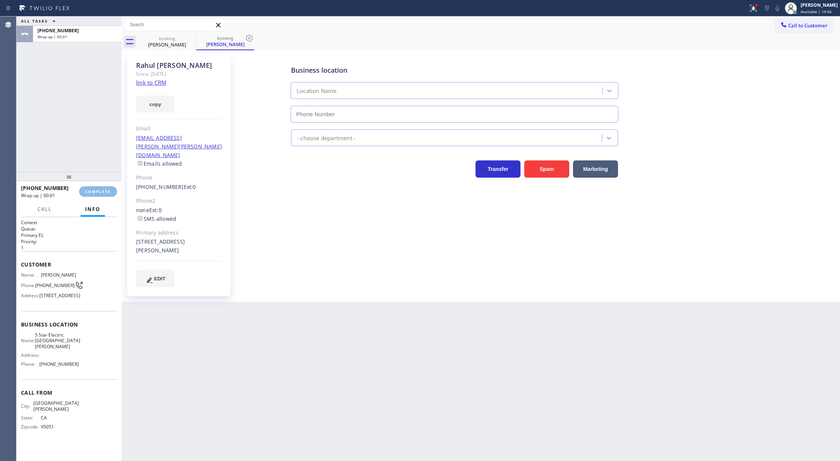
type input "[PHONE_NUMBER]"
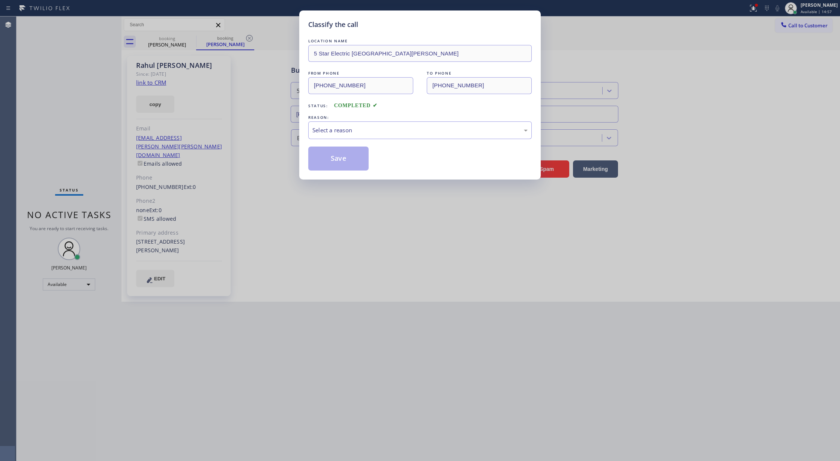
click at [383, 142] on div "LOCATION NAME 5 Star Electric [GEOGRAPHIC_DATA][PERSON_NAME] FROM PHONE [PHONE_…" at bounding box center [420, 104] width 224 height 134
click at [383, 139] on div "Select a reason" at bounding box center [420, 131] width 224 height 18
click at [353, 161] on button "Save" at bounding box center [338, 159] width 60 height 24
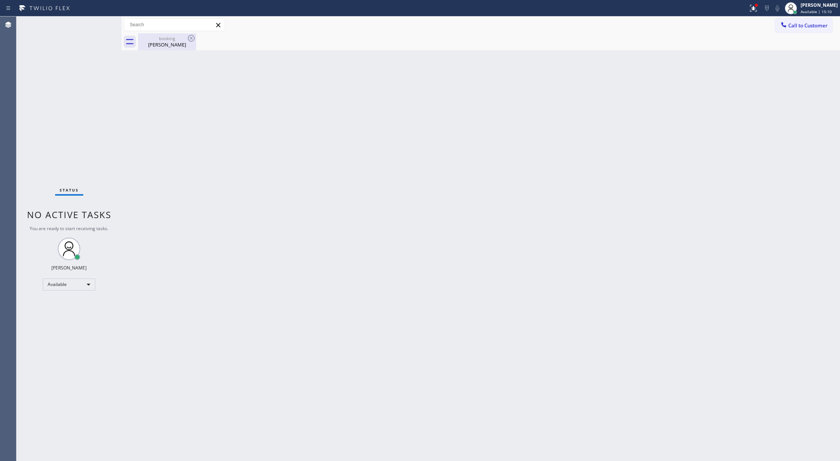
click at [170, 44] on div "[PERSON_NAME]" at bounding box center [167, 44] width 57 height 7
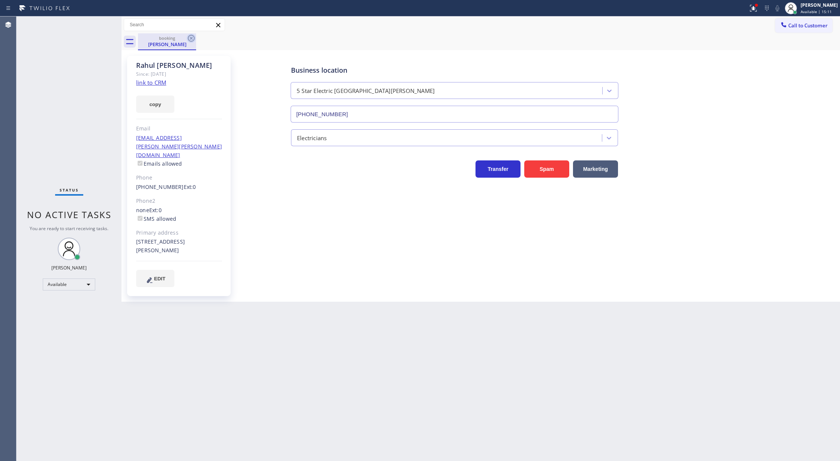
click at [191, 35] on icon at bounding box center [191, 38] width 7 height 7
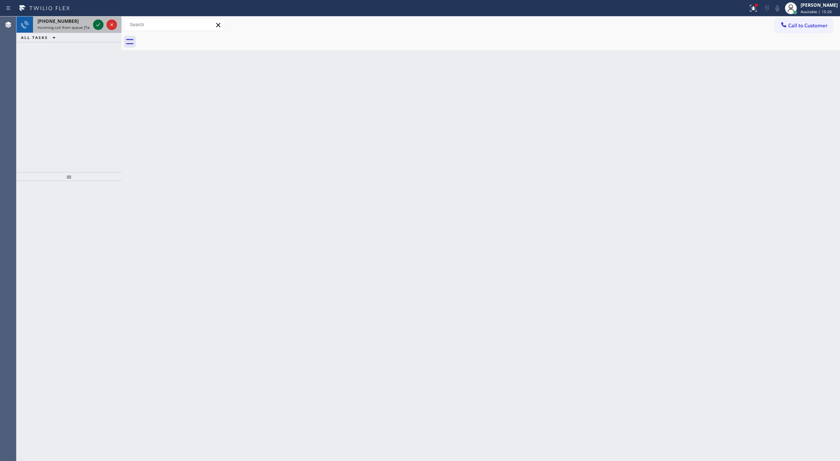
click at [101, 25] on icon at bounding box center [98, 24] width 9 height 9
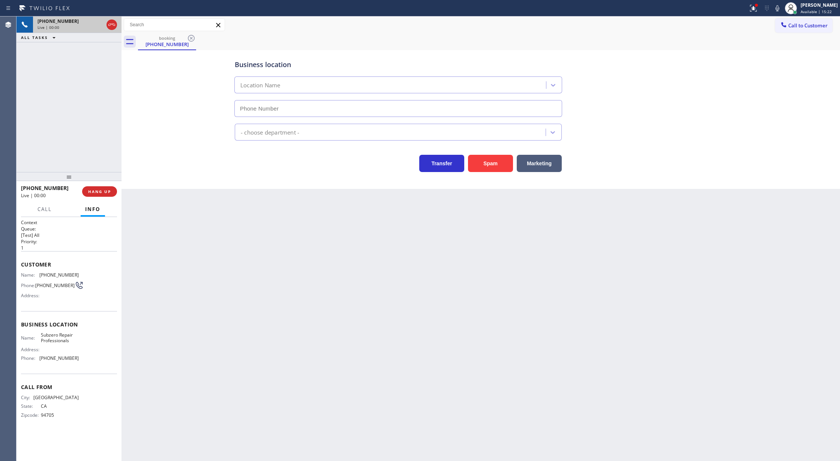
type input "[PHONE_NUMBER]"
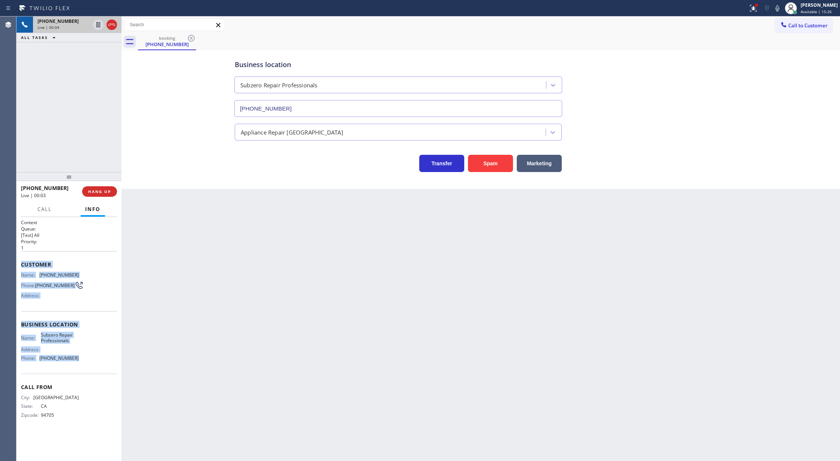
copy div "Customer Name: [PHONE_NUMBER] Phone: [PHONE_NUMBER] Address: Business location …"
drag, startPoint x: 19, startPoint y: 263, endPoint x: 86, endPoint y: 372, distance: 128.2
click at [86, 372] on div "Context Queue: [Test] All Priority: 1 Customer Name: [PHONE_NUMBER] Phone: [PHO…" at bounding box center [69, 339] width 105 height 245
click at [782, 8] on icon at bounding box center [777, 8] width 9 height 9
click at [779, 8] on icon at bounding box center [778, 8] width 4 height 6
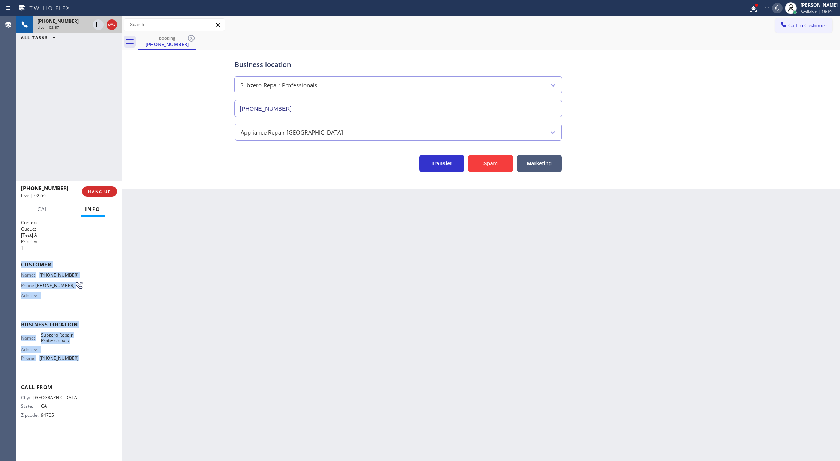
click at [779, 10] on icon at bounding box center [778, 8] width 4 height 6
click at [781, 7] on icon at bounding box center [777, 8] width 9 height 9
drag, startPoint x: 782, startPoint y: 8, endPoint x: 771, endPoint y: 66, distance: 59.1
click at [782, 8] on icon at bounding box center [777, 8] width 9 height 9
click at [780, 9] on rect at bounding box center [777, 7] width 5 height 5
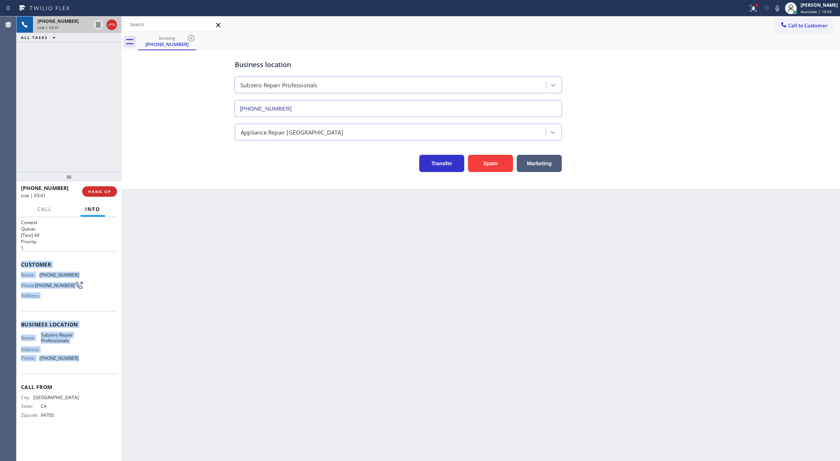
drag, startPoint x: 783, startPoint y: 8, endPoint x: 770, endPoint y: 29, distance: 24.8
click at [779, 8] on icon at bounding box center [778, 8] width 4 height 6
drag, startPoint x: 782, startPoint y: 9, endPoint x: 571, endPoint y: 302, distance: 361.0
click at [782, 10] on icon at bounding box center [777, 8] width 9 height 9
click at [354, 347] on div "Back to Dashboard Change Sender ID Customers Technicians Select a contact Outbo…" at bounding box center [481, 239] width 719 height 445
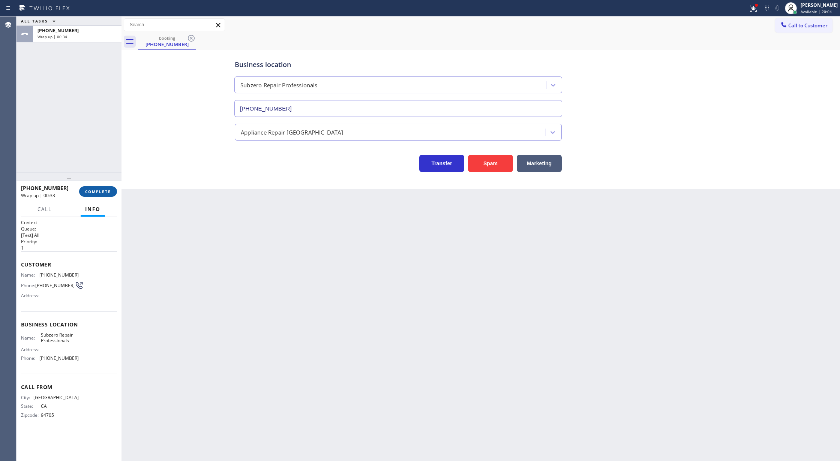
click at [92, 192] on span "COMPLETE" at bounding box center [98, 191] width 26 height 5
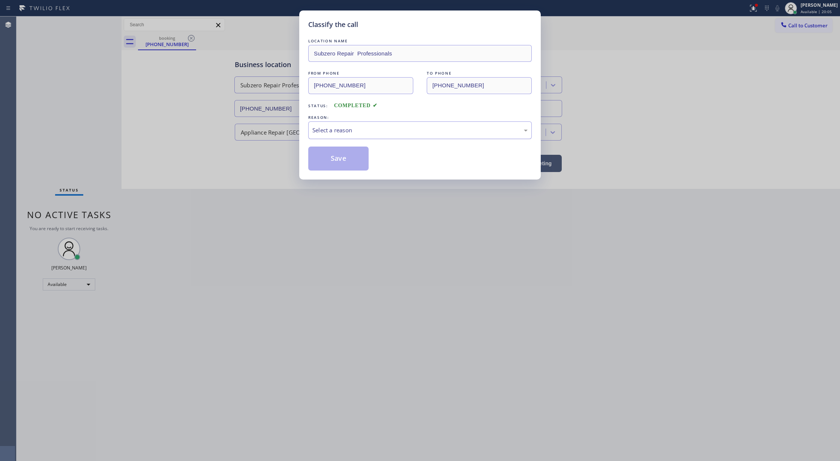
click at [336, 131] on div "Select a reason" at bounding box center [419, 130] width 215 height 9
click at [334, 159] on button "Save" at bounding box center [338, 159] width 60 height 24
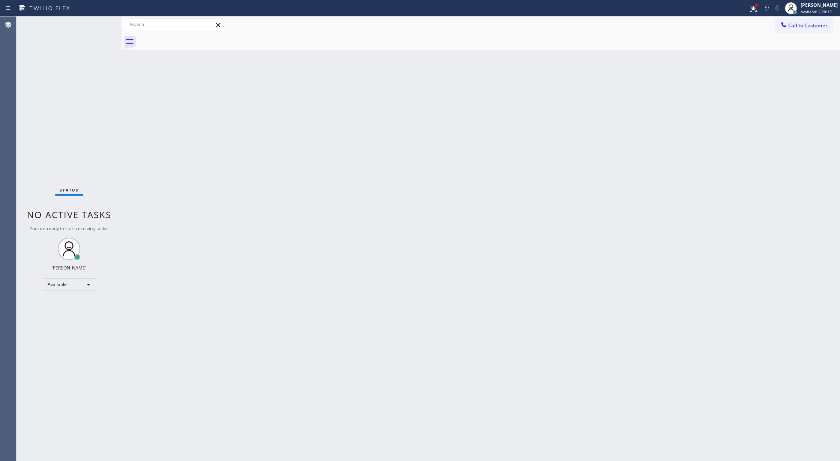
drag, startPoint x: 794, startPoint y: 26, endPoint x: 691, endPoint y: 66, distance: 111.0
click at [794, 26] on span "Call to Customer" at bounding box center [807, 25] width 39 height 7
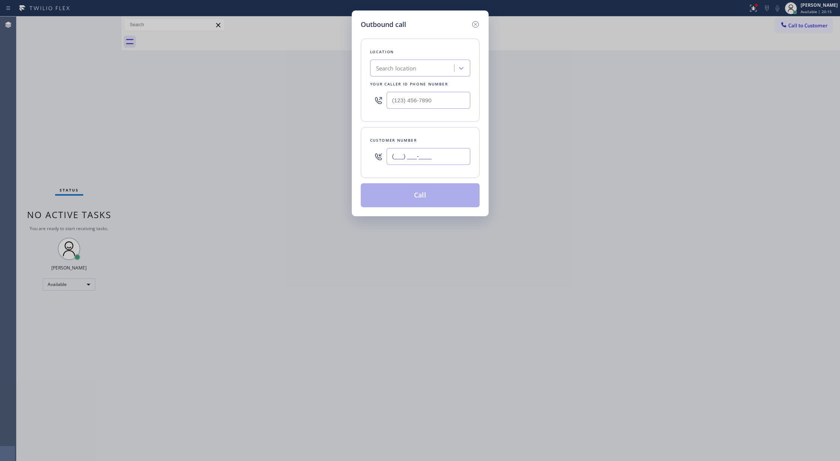
click at [393, 159] on input "(___) ___-____" at bounding box center [429, 156] width 84 height 17
paste input "510) 225-5168"
type input "[PHONE_NUMBER]"
drag, startPoint x: 429, startPoint y: 99, endPoint x: 312, endPoint y: 96, distance: 117.4
click at [312, 96] on div "Outbound call Location Search location Your caller id phone number (___) ___-__…" at bounding box center [420, 230] width 840 height 461
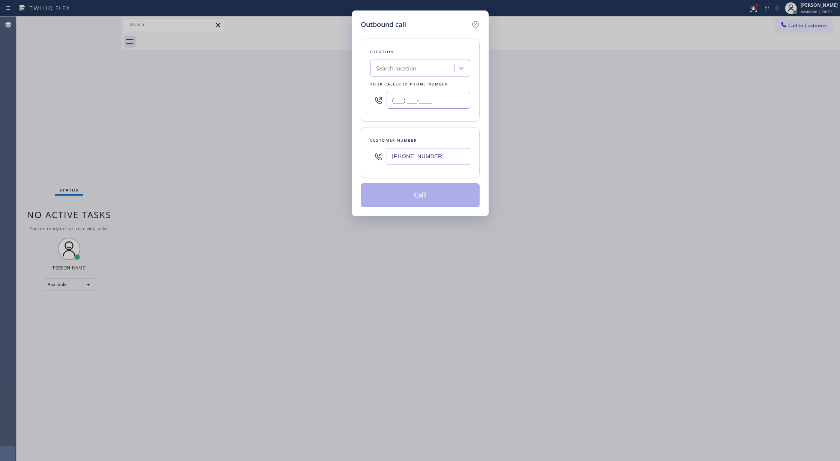
paste input "206) 309-4022"
type input "[PHONE_NUMBER]"
click at [407, 62] on div "4B2.Paid Subzero Repair Professionals" at bounding box center [413, 68] width 82 height 13
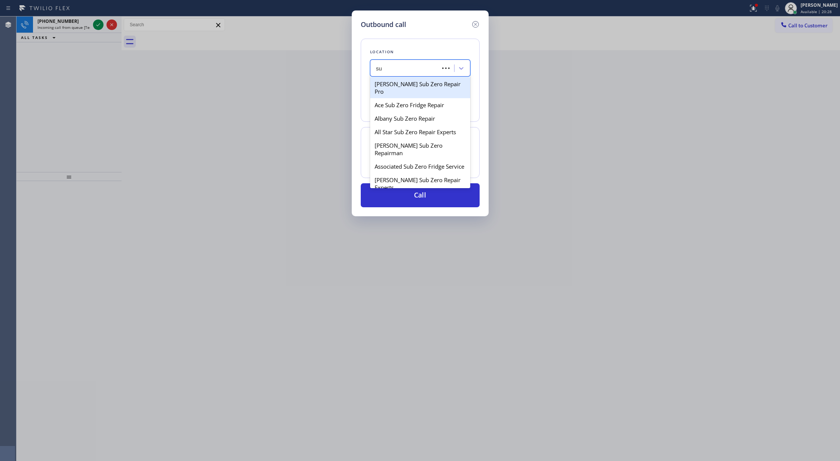
type input "s"
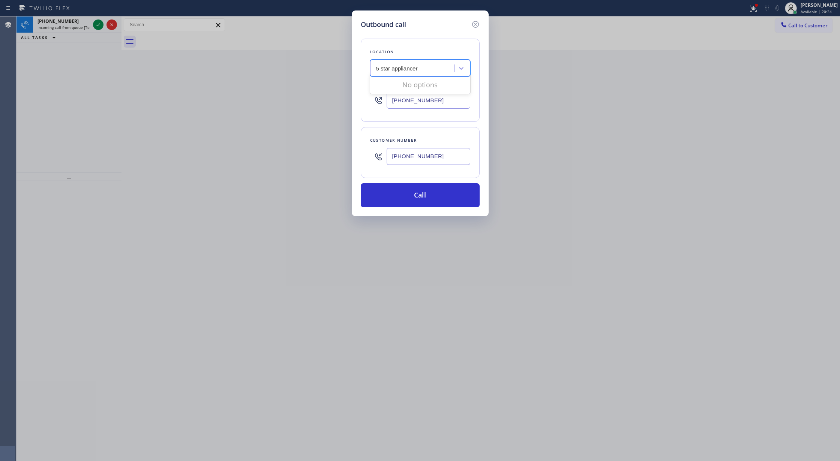
type input "5 star appliance"
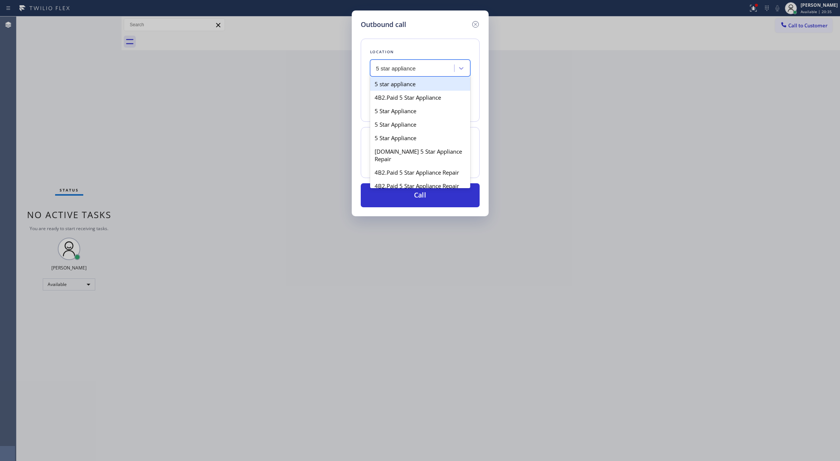
click at [407, 89] on div "5 star appliance" at bounding box center [420, 84] width 100 height 14
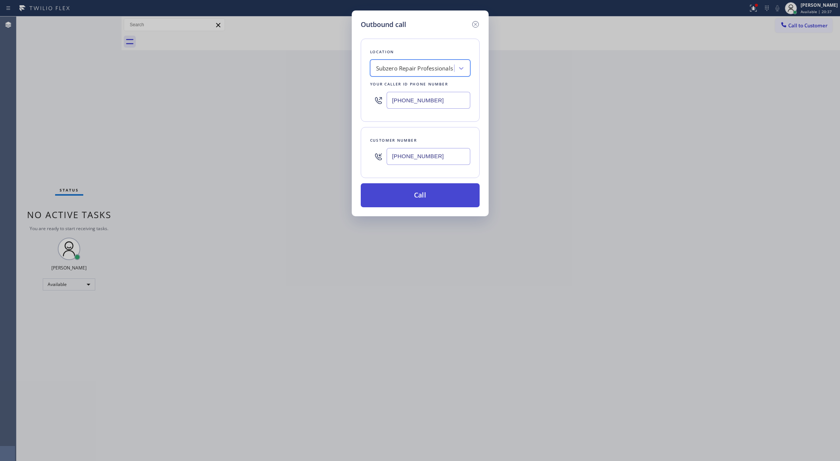
click at [413, 199] on button "Call" at bounding box center [420, 195] width 119 height 24
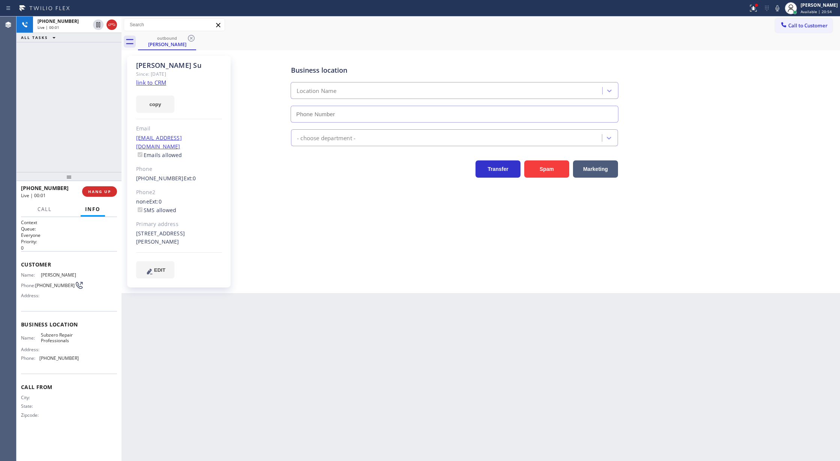
type input "[PHONE_NUMBER]"
click at [87, 189] on span "COMPLETE" at bounding box center [98, 191] width 26 height 5
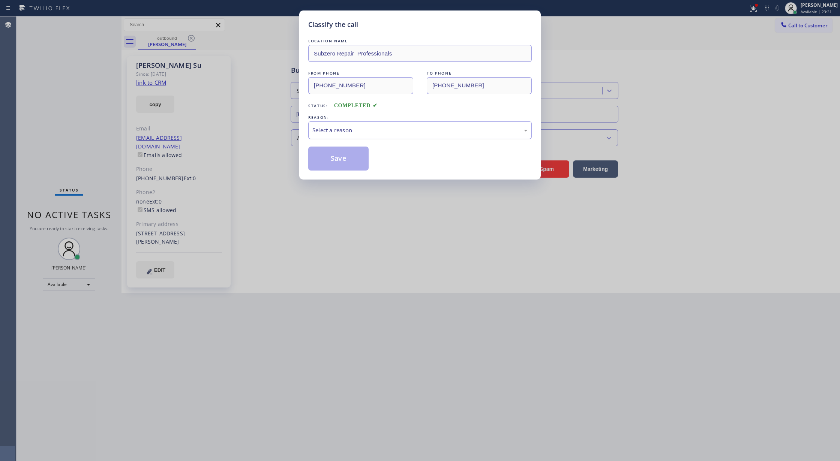
click at [330, 138] on div "Select a reason" at bounding box center [420, 131] width 224 height 18
click at [339, 159] on button "Save" at bounding box center [338, 159] width 60 height 24
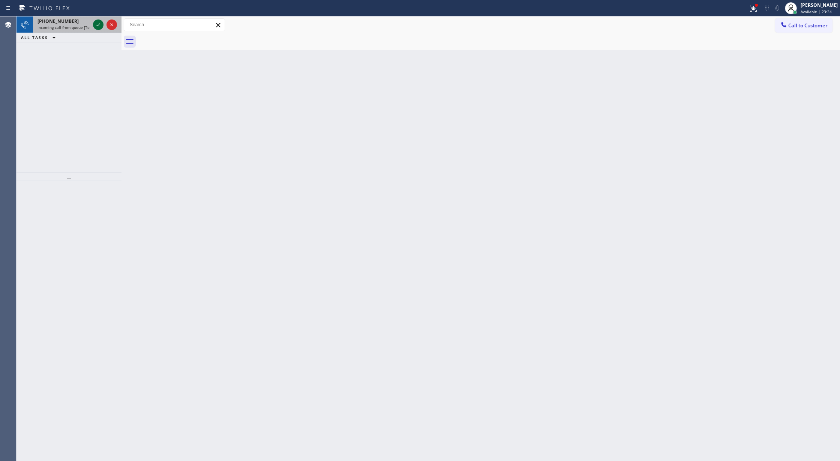
click at [98, 23] on icon at bounding box center [98, 24] width 9 height 9
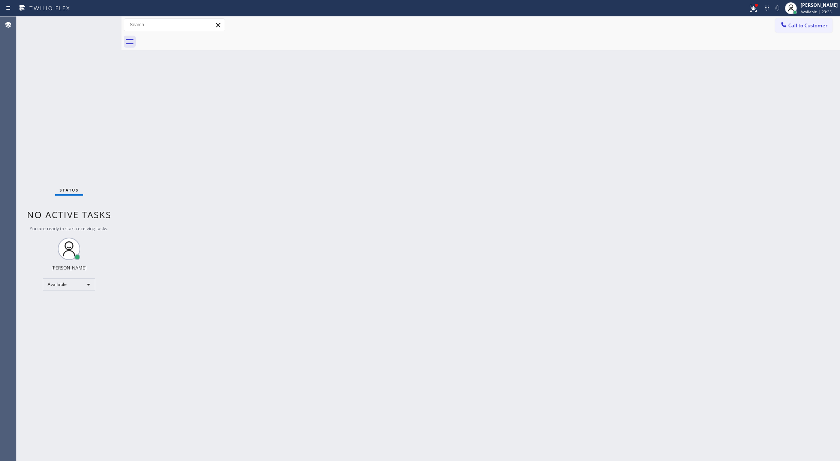
click at [98, 23] on div "Status No active tasks You are ready to start receiving tasks. [PERSON_NAME] Av…" at bounding box center [69, 239] width 105 height 445
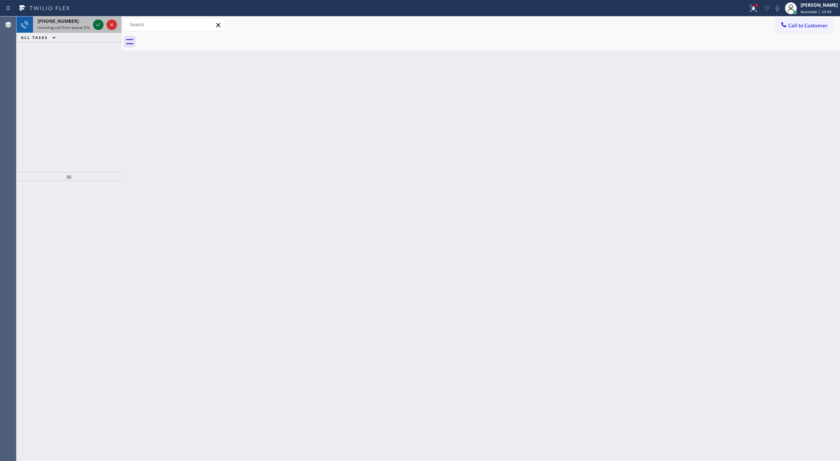
click at [98, 23] on icon at bounding box center [98, 24] width 9 height 9
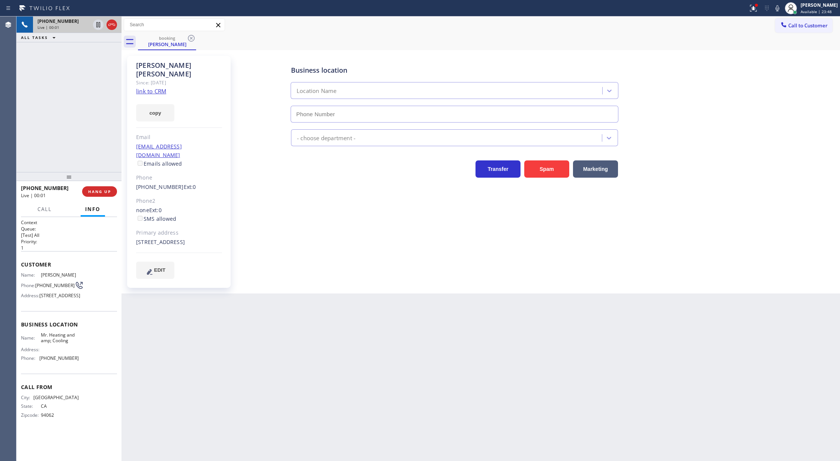
type input "[PHONE_NUMBER]"
click at [141, 87] on link "link to CRM" at bounding box center [151, 91] width 30 height 8
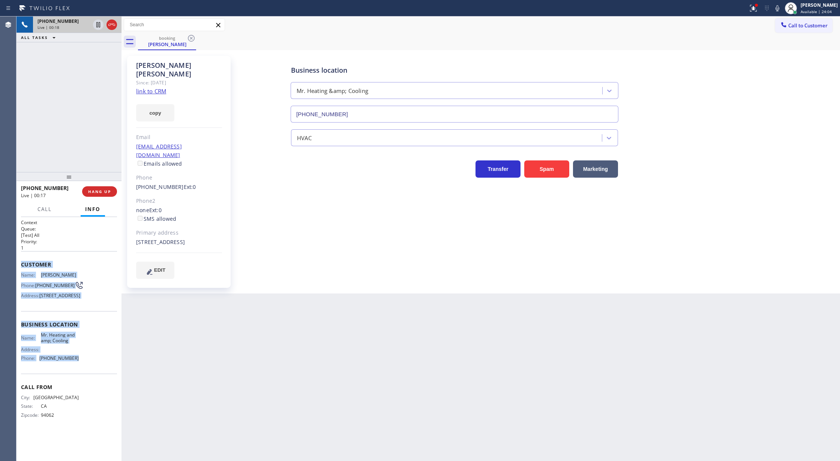
drag, startPoint x: 21, startPoint y: 262, endPoint x: 101, endPoint y: 371, distance: 134.7
click at [101, 371] on div "Context Queue: [Test] All Priority: 1 Customer Name: [PERSON_NAME] Phone: [PHON…" at bounding box center [69, 324] width 96 height 211
copy div "Customer Name: [PERSON_NAME] Phone: [PHONE_NUMBER] Address: [STREET_ADDRESS] Bu…"
click at [778, 8] on icon at bounding box center [777, 8] width 9 height 9
drag, startPoint x: 782, startPoint y: 8, endPoint x: 758, endPoint y: 60, distance: 57.4
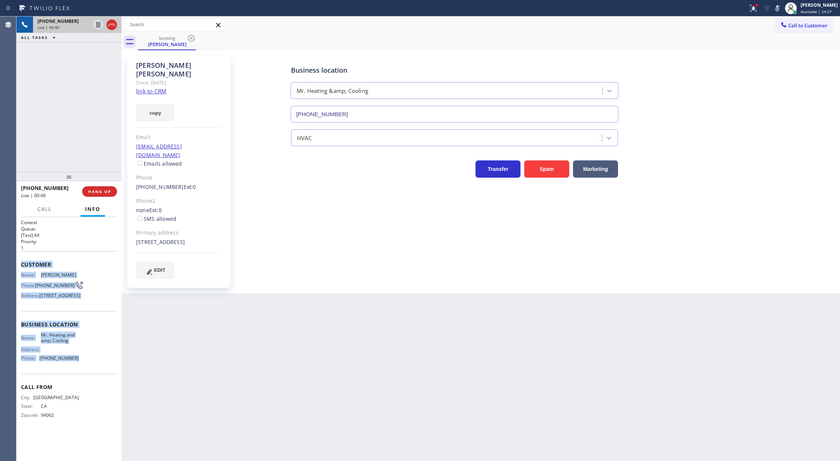
click at [782, 8] on icon at bounding box center [777, 8] width 9 height 9
drag, startPoint x: 782, startPoint y: 9, endPoint x: 740, endPoint y: 95, distance: 95.4
click at [779, 9] on icon at bounding box center [778, 8] width 4 height 6
click at [782, 7] on icon at bounding box center [777, 8] width 9 height 9
click at [781, 8] on icon at bounding box center [777, 8] width 9 height 9
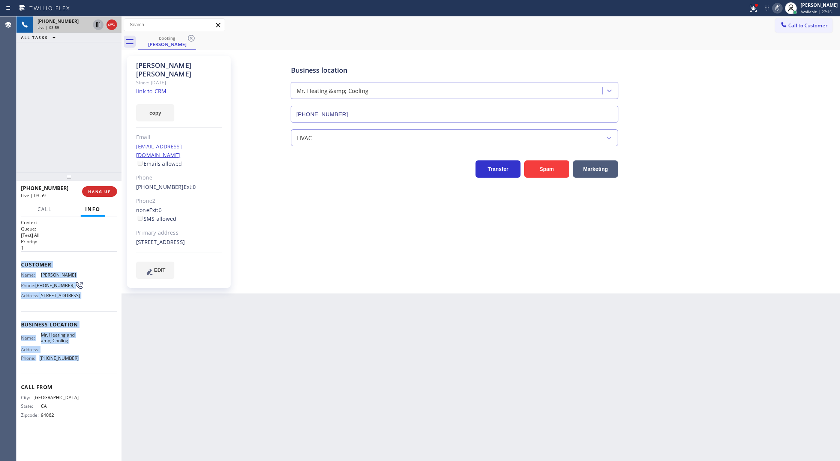
click at [95, 25] on icon at bounding box center [98, 24] width 9 height 9
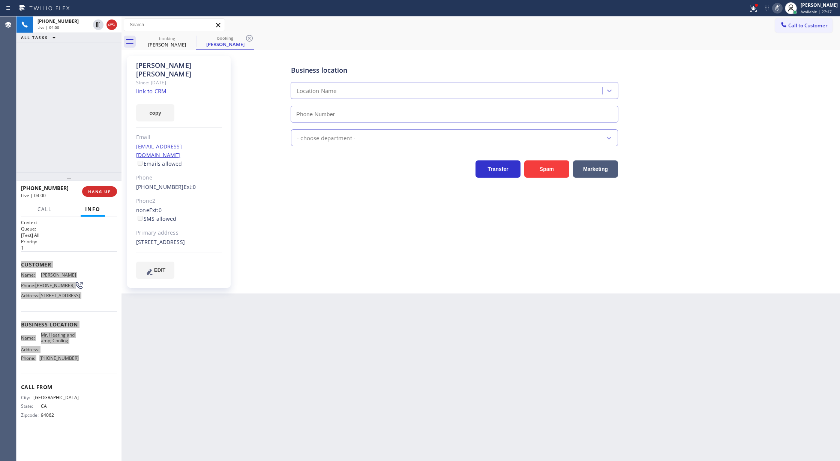
type input "[PHONE_NUMBER]"
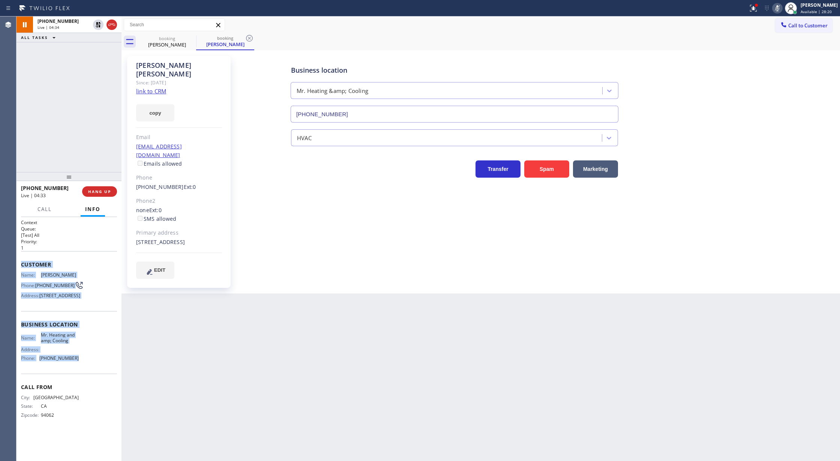
click at [779, 9] on icon at bounding box center [778, 8] width 4 height 6
click at [95, 27] on icon at bounding box center [98, 24] width 9 height 9
type input "[PHONE_NUMBER]"
click at [100, 192] on span "COMPLETE" at bounding box center [98, 191] width 26 height 5
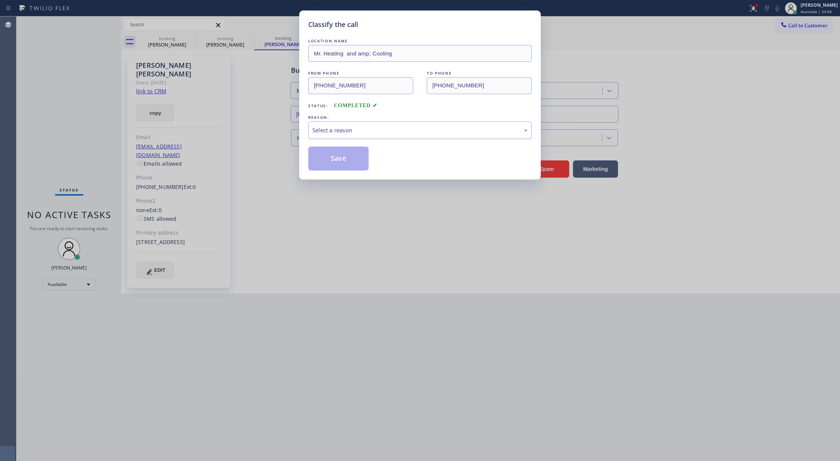
click at [375, 129] on div "Select a reason" at bounding box center [419, 130] width 215 height 9
click at [323, 162] on button "Save" at bounding box center [338, 159] width 60 height 24
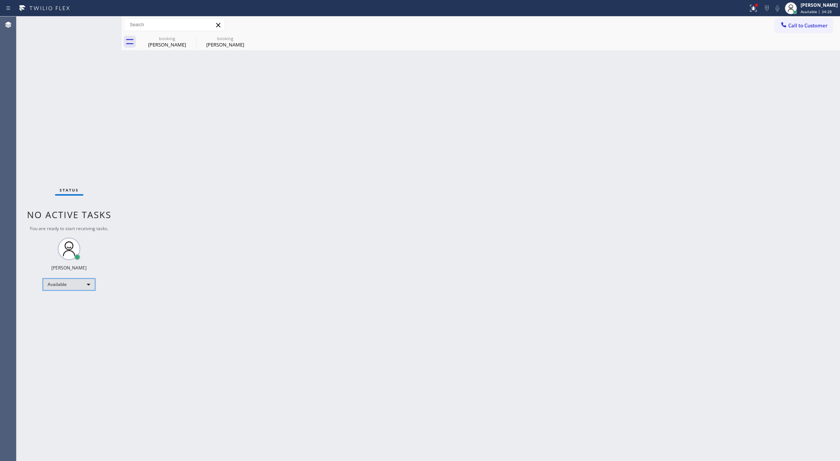
click at [80, 282] on div "Available" at bounding box center [69, 285] width 53 height 12
click at [76, 324] on li "Break" at bounding box center [68, 323] width 51 height 9
click at [208, 239] on div "Back to Dashboard Change Sender ID Customers Technicians Select a contact Outbo…" at bounding box center [481, 239] width 719 height 445
click at [164, 47] on div "[PERSON_NAME]" at bounding box center [167, 44] width 57 height 7
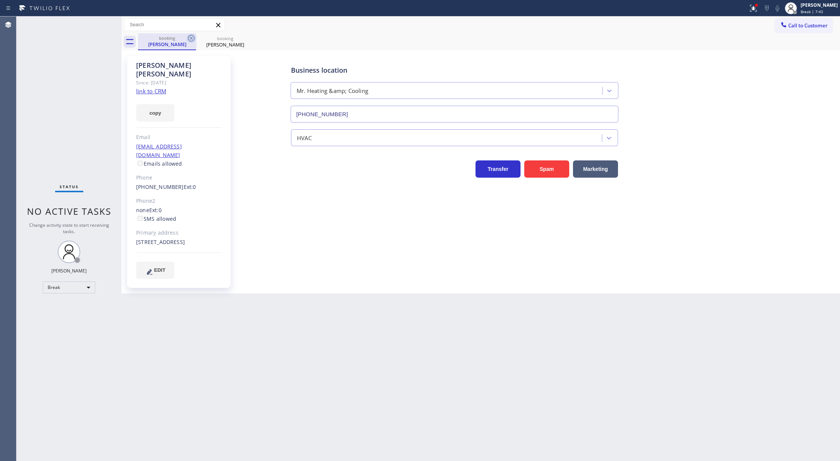
click at [191, 41] on icon at bounding box center [191, 38] width 9 height 9
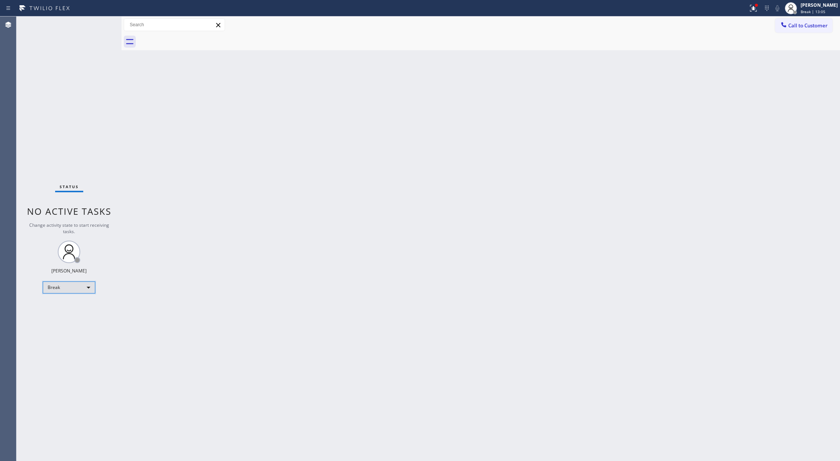
click at [80, 287] on div "Break" at bounding box center [69, 288] width 53 height 12
click at [77, 311] on li "Available" at bounding box center [68, 307] width 51 height 9
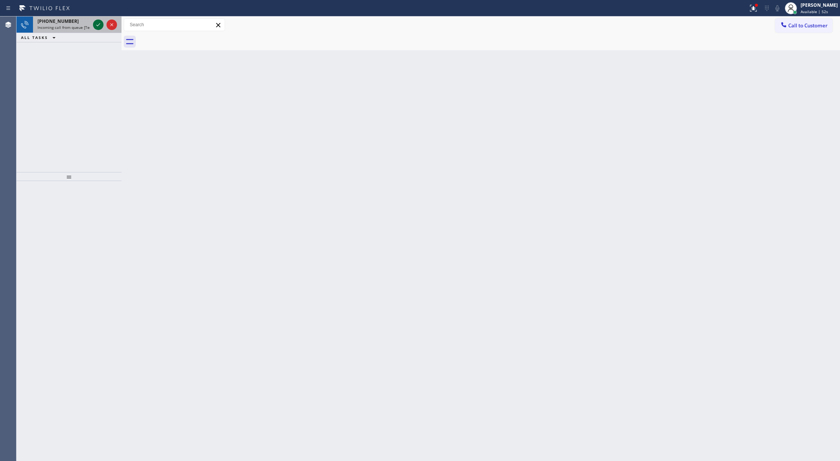
click at [99, 23] on icon at bounding box center [98, 24] width 9 height 9
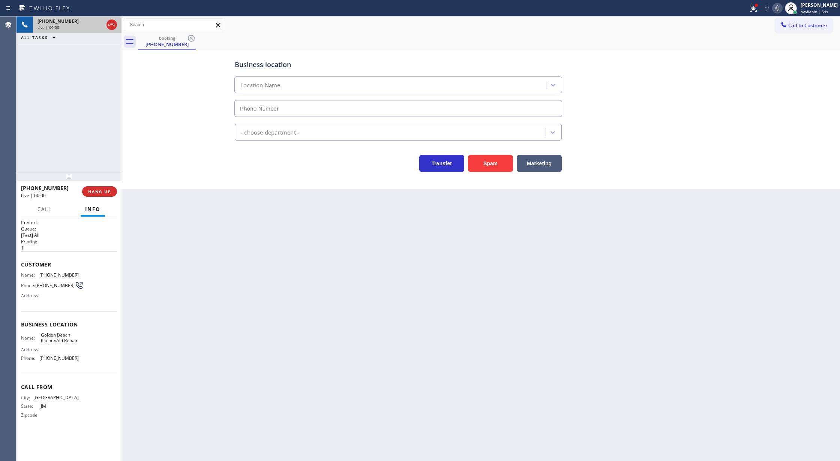
type input "[PHONE_NUMBER]"
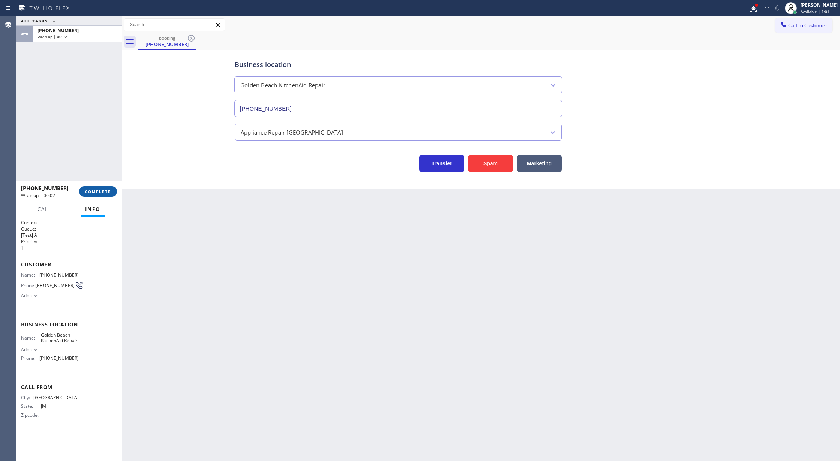
click at [101, 193] on span "COMPLETE" at bounding box center [98, 191] width 26 height 5
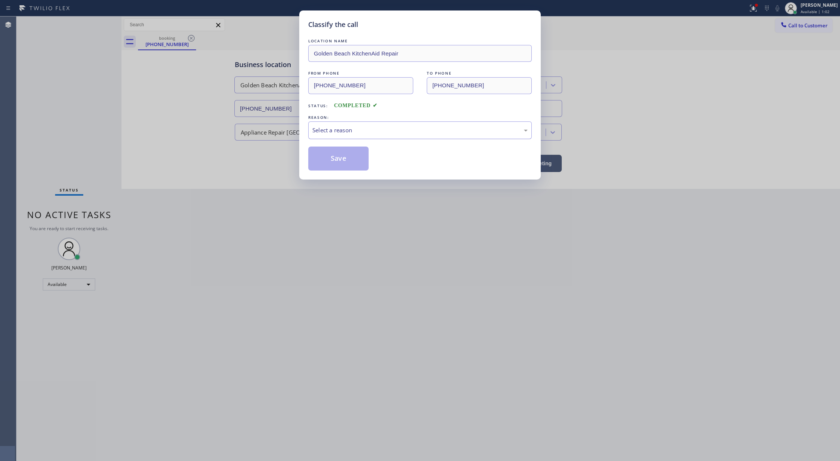
click at [336, 135] on div "Select a reason" at bounding box center [419, 130] width 215 height 9
click at [338, 153] on button "Save" at bounding box center [338, 159] width 60 height 24
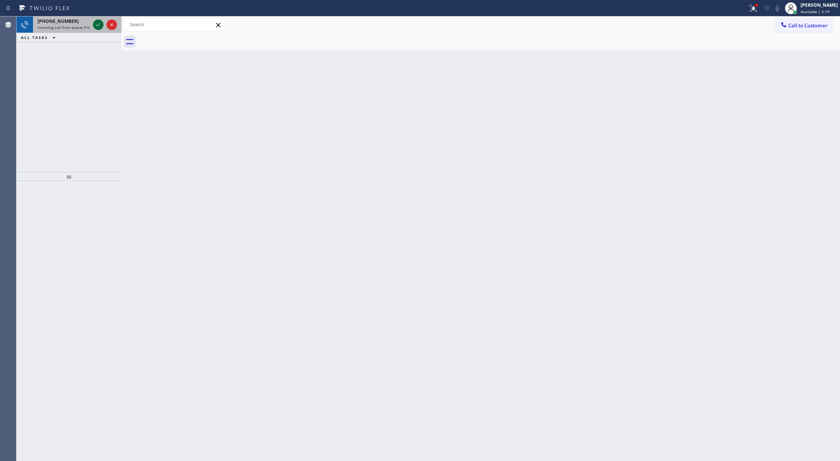
click at [99, 26] on icon at bounding box center [98, 24] width 9 height 9
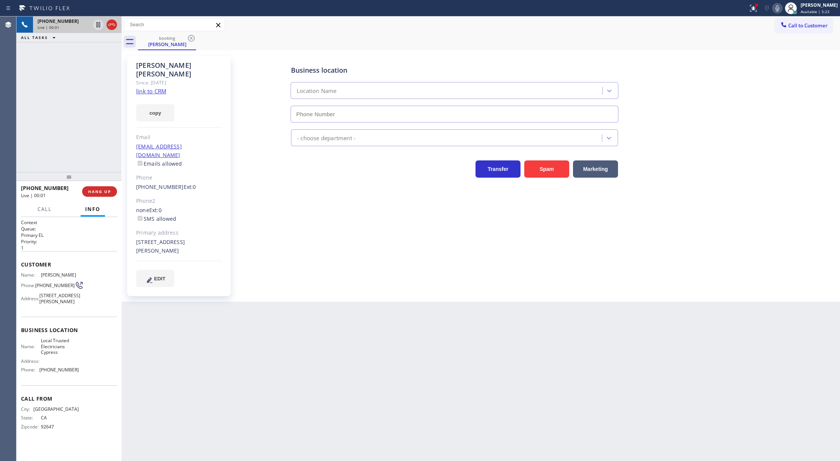
type input "[PHONE_NUMBER]"
click at [779, 8] on icon at bounding box center [778, 8] width 4 height 6
click at [148, 87] on link "link to CRM" at bounding box center [151, 91] width 30 height 8
click at [782, 9] on icon at bounding box center [777, 8] width 9 height 9
click at [779, 10] on icon at bounding box center [778, 8] width 4 height 6
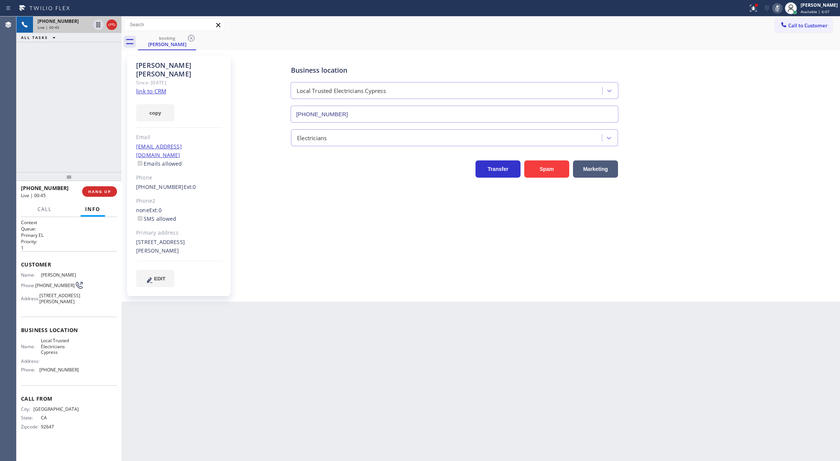
click at [782, 8] on icon at bounding box center [777, 8] width 9 height 9
click at [99, 187] on button "COMPLETE" at bounding box center [98, 191] width 38 height 11
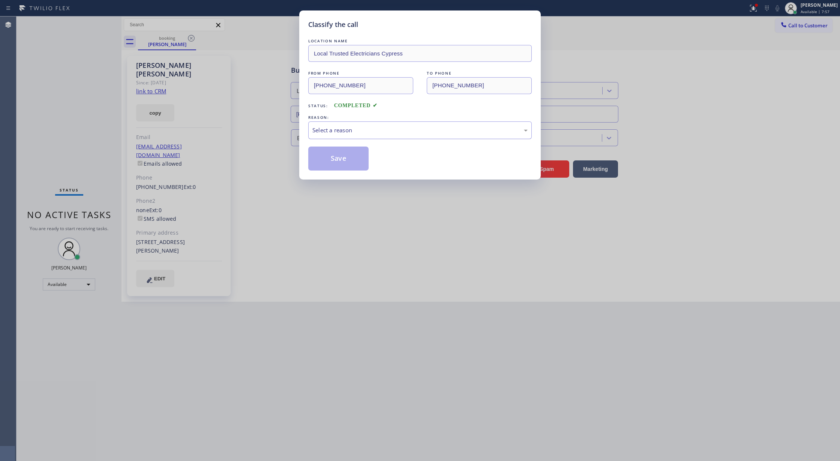
click at [368, 129] on div "Select a reason" at bounding box center [419, 130] width 215 height 9
click at [329, 162] on button "Save" at bounding box center [338, 159] width 60 height 24
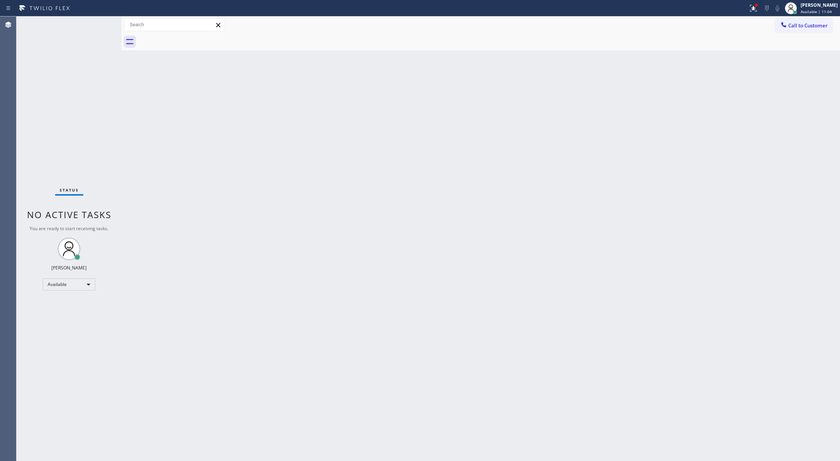
click at [706, 173] on div "Back to Dashboard Change Sender ID Customers Technicians Select a contact Outbo…" at bounding box center [481, 239] width 719 height 445
click at [109, 202] on div "Status No active tasks You are ready to start receiving tasks. [PERSON_NAME] Av…" at bounding box center [69, 239] width 105 height 445
click at [105, 23] on div "Status No active tasks You are ready to start receiving tasks. [PERSON_NAME] Av…" at bounding box center [69, 239] width 105 height 445
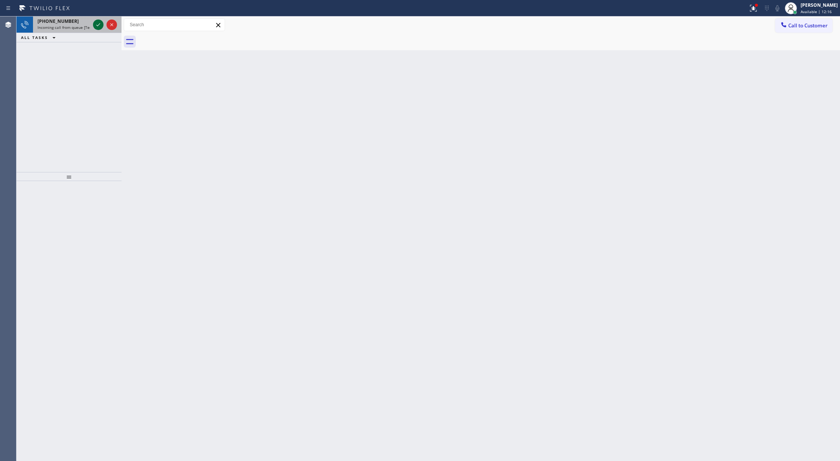
click at [96, 24] on icon at bounding box center [98, 24] width 9 height 9
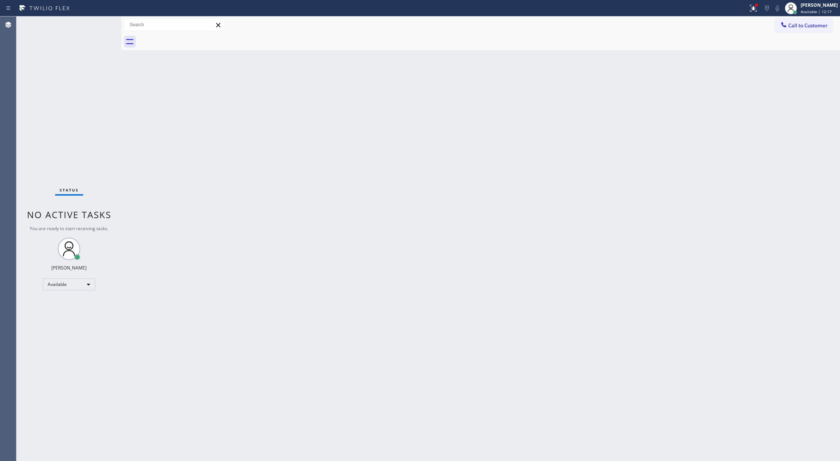
click at [96, 24] on div "Status No active tasks You are ready to start receiving tasks. [PERSON_NAME] Av…" at bounding box center [69, 239] width 105 height 445
click at [95, 24] on div "Status No active tasks You are ready to start receiving tasks. [PERSON_NAME] Av…" at bounding box center [69, 239] width 105 height 445
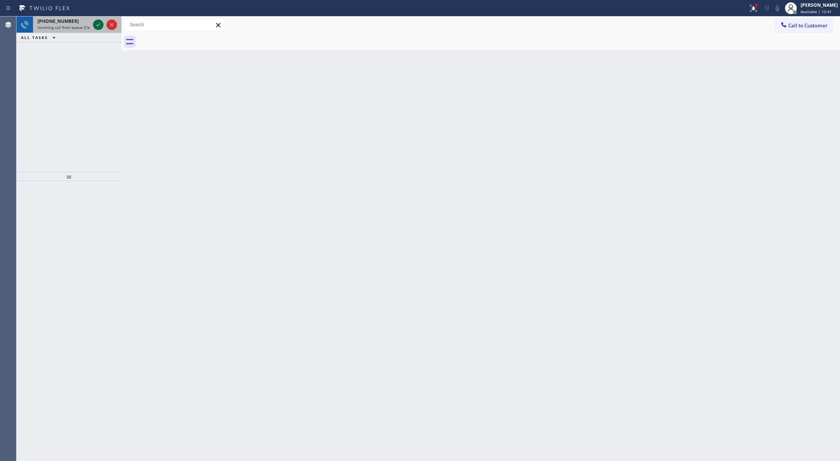
click at [96, 27] on icon at bounding box center [98, 24] width 9 height 9
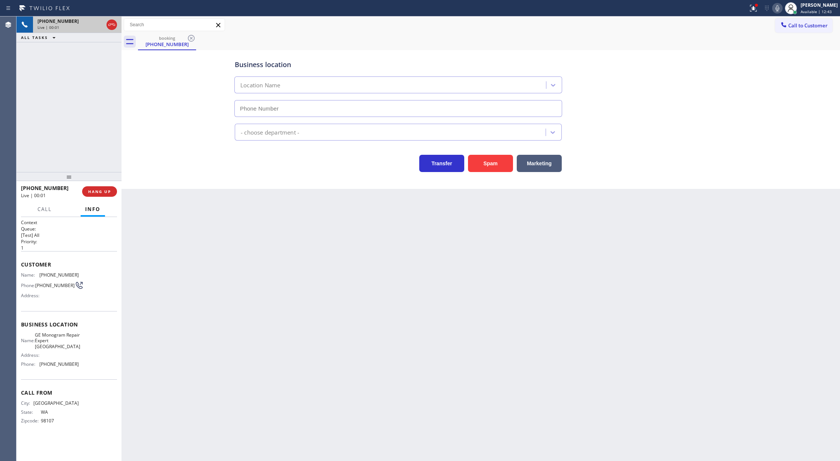
type input "[PHONE_NUMBER]"
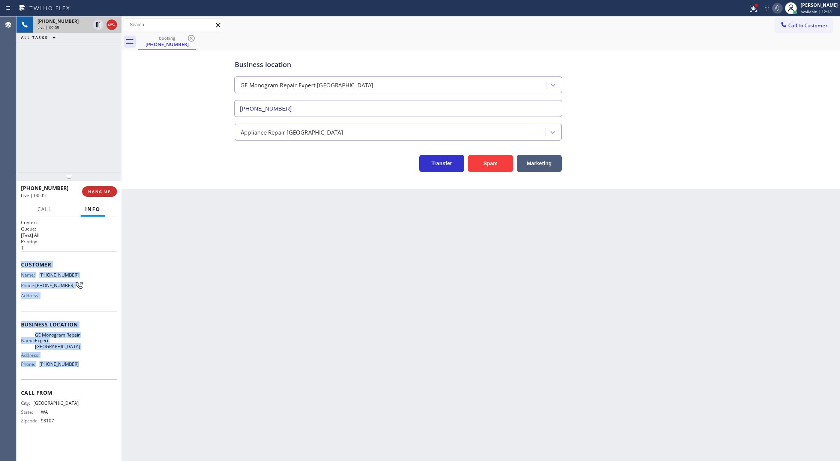
copy div "Customer Name: [PHONE_NUMBER] Phone: [PHONE_NUMBER] Address: Business location …"
drag, startPoint x: 22, startPoint y: 266, endPoint x: 83, endPoint y: 377, distance: 127.4
click at [83, 377] on div "Context Queue: [Test] All Priority: 1 Customer Name: [PHONE_NUMBER] Phone: [PHO…" at bounding box center [69, 327] width 96 height 217
click at [40, 212] on span "Call" at bounding box center [45, 209] width 14 height 7
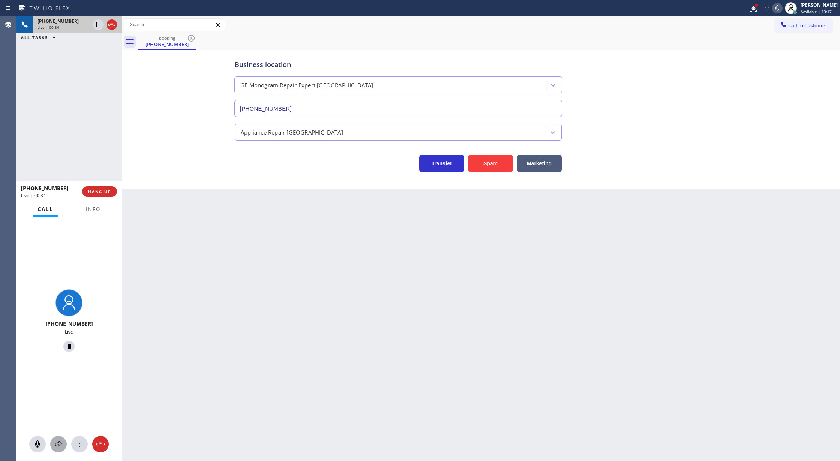
click at [59, 446] on icon at bounding box center [58, 444] width 9 height 9
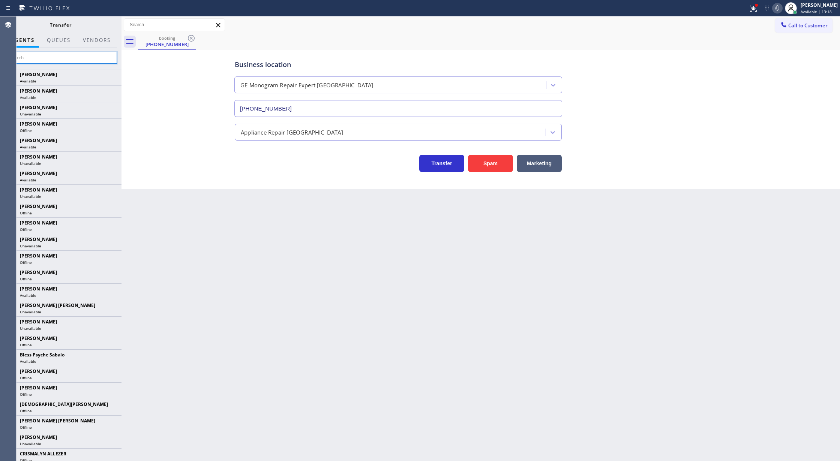
click at [48, 56] on input "text" at bounding box center [60, 58] width 113 height 12
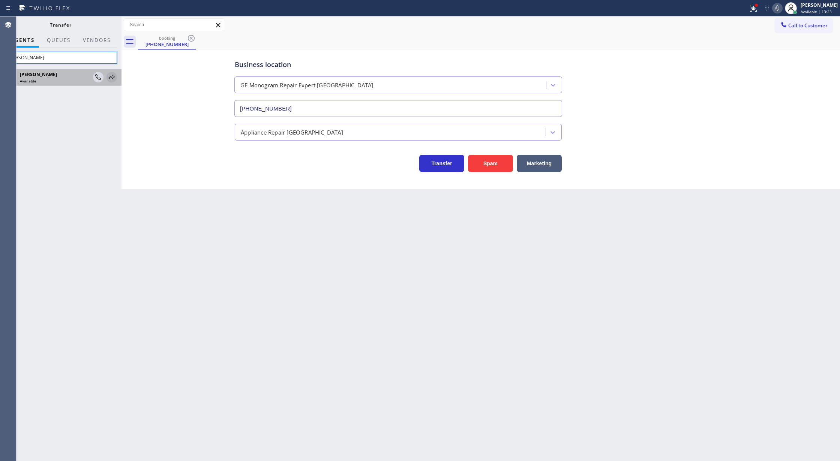
type input "[PERSON_NAME]"
drag, startPoint x: 111, startPoint y: 78, endPoint x: 116, endPoint y: 78, distance: 4.9
click at [0, 0] on icon at bounding box center [0, 0] width 0 height 0
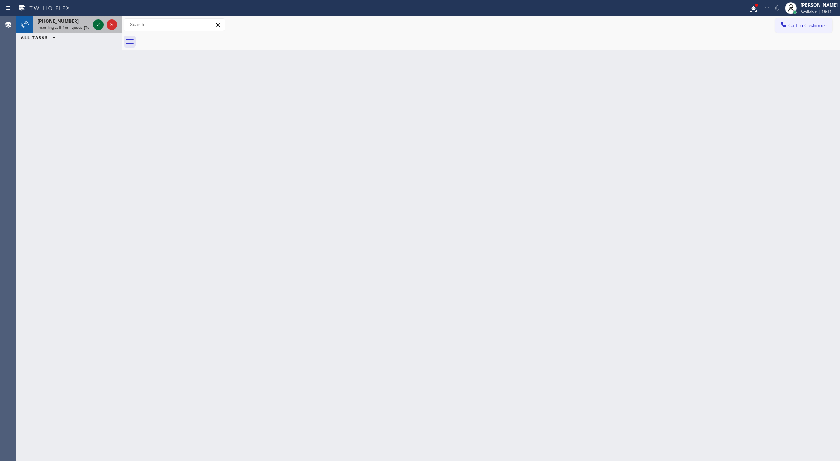
click at [94, 24] on icon at bounding box center [98, 24] width 9 height 9
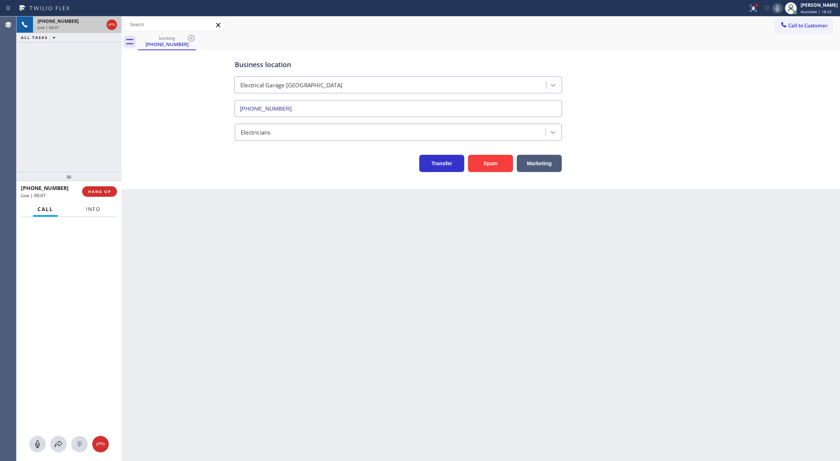
type input "[PHONE_NUMBER]"
click at [85, 207] on button "Info" at bounding box center [93, 209] width 24 height 15
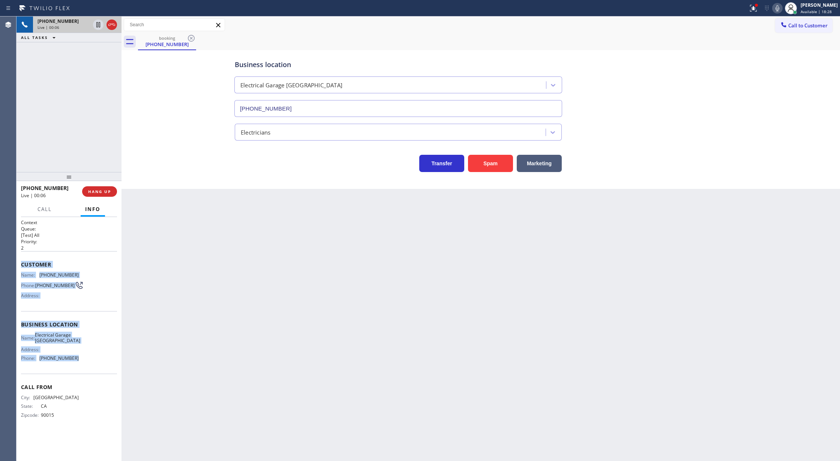
drag, startPoint x: 20, startPoint y: 264, endPoint x: 95, endPoint y: 369, distance: 129.6
click at [95, 369] on div "Context Queue: [Test] All Priority: 2 Customer Name: [PHONE_NUMBER] Phone: [PHO…" at bounding box center [69, 339] width 105 height 245
copy div "Customer Name: [PHONE_NUMBER] Phone: [PHONE_NUMBER] Address: Business location …"
click at [113, 23] on icon at bounding box center [111, 24] width 9 height 9
type input "[PHONE_NUMBER]"
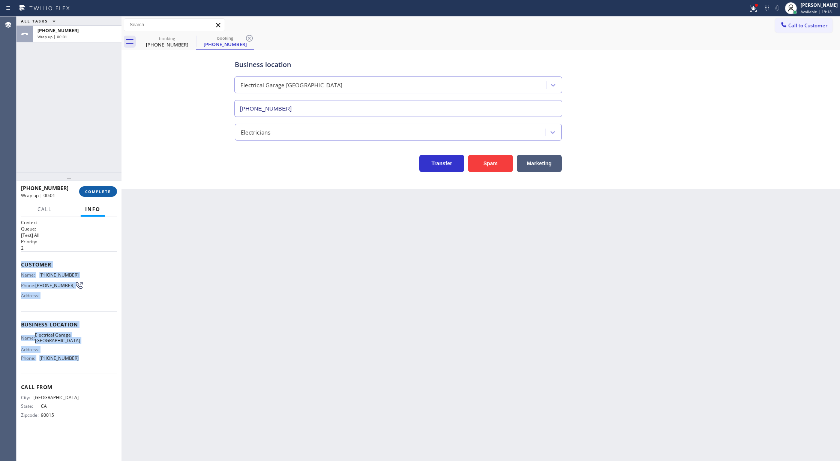
click at [89, 191] on span "COMPLETE" at bounding box center [98, 191] width 26 height 5
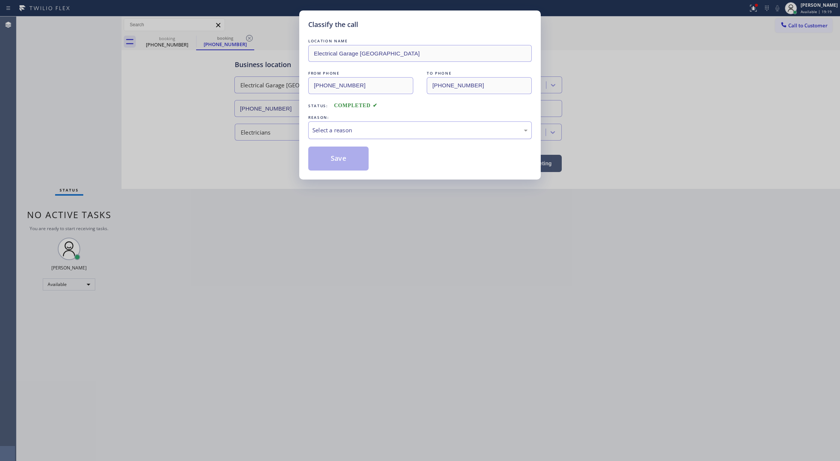
click at [389, 128] on div "Select a reason" at bounding box center [419, 130] width 215 height 9
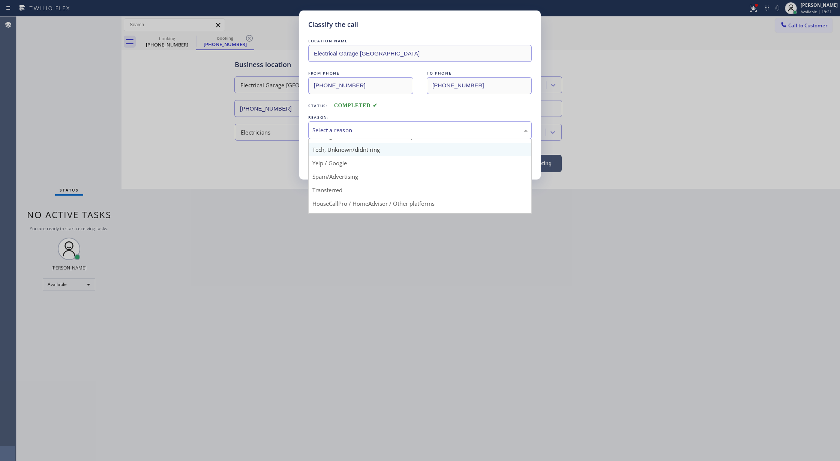
scroll to position [47, 0]
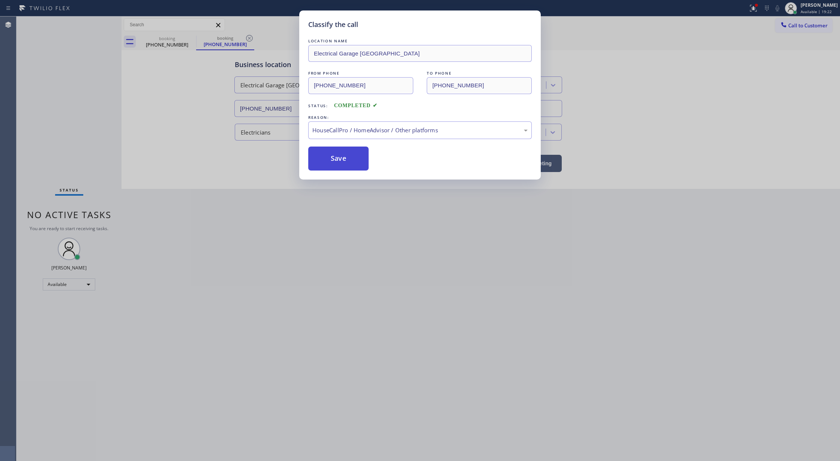
click at [337, 158] on button "Save" at bounding box center [338, 159] width 60 height 24
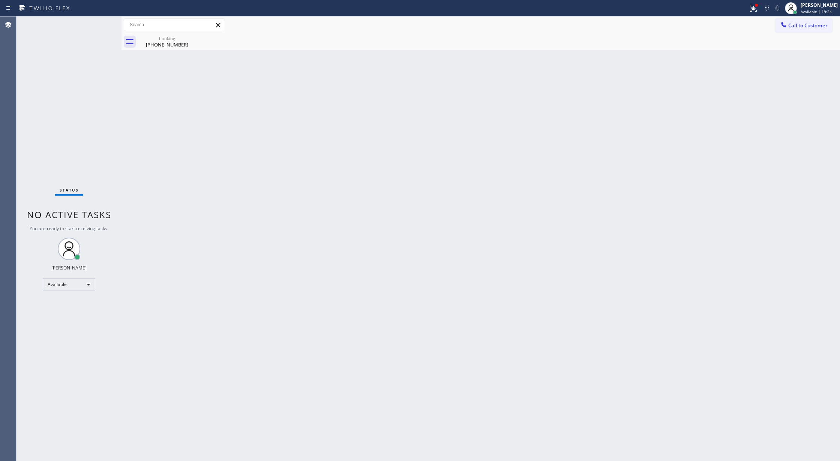
click at [95, 24] on div "Status No active tasks You are ready to start receiving tasks. [PERSON_NAME] Av…" at bounding box center [69, 239] width 105 height 445
click at [96, 24] on div "Status No active tasks You are ready to start receiving tasks. [PERSON_NAME] Av…" at bounding box center [69, 239] width 105 height 445
click at [98, 29] on div "Status No active tasks You are ready to start receiving tasks. [PERSON_NAME] Av…" at bounding box center [69, 239] width 105 height 445
click at [102, 26] on div "Status No active tasks You are ready to start receiving tasks. [PERSON_NAME] Av…" at bounding box center [69, 239] width 105 height 445
click at [169, 41] on div "[PHONE_NUMBER]" at bounding box center [167, 44] width 57 height 7
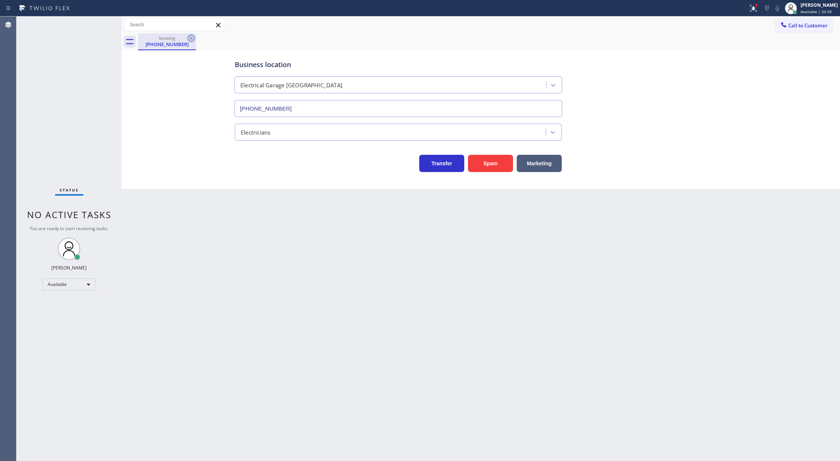
click at [191, 38] on icon at bounding box center [191, 38] width 7 height 7
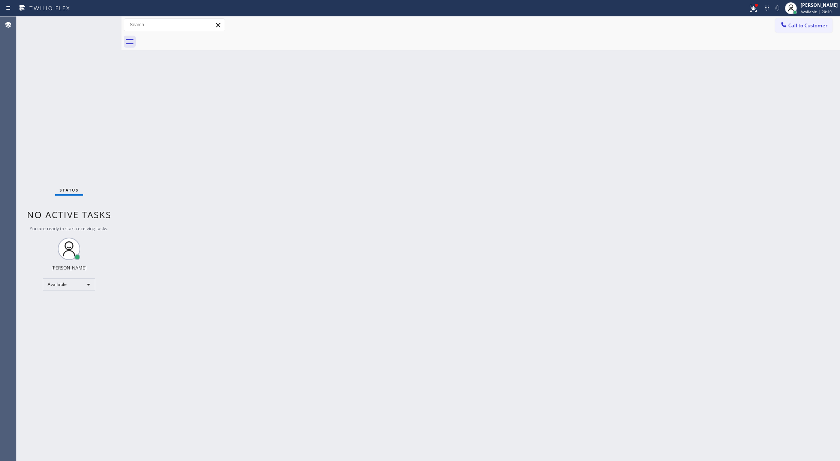
click at [102, 23] on div "Status No active tasks You are ready to start receiving tasks. [PERSON_NAME] Av…" at bounding box center [69, 239] width 105 height 445
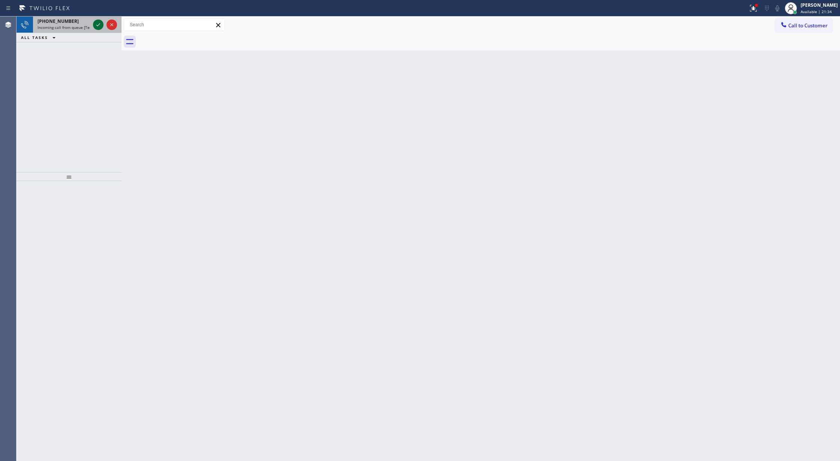
click at [94, 23] on icon at bounding box center [98, 24] width 9 height 9
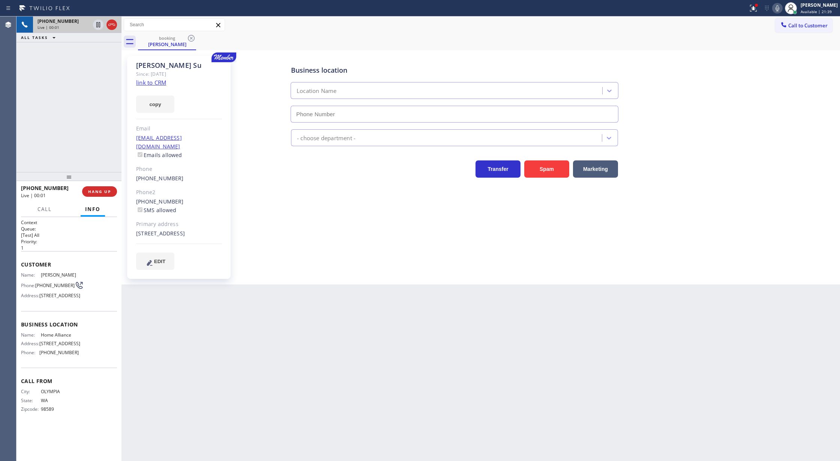
type input "[PHONE_NUMBER]"
click at [155, 84] on link "link to CRM" at bounding box center [151, 83] width 30 height 8
click at [101, 189] on span "COMPLETE" at bounding box center [98, 191] width 26 height 5
click at [96, 194] on span "COMPLETE" at bounding box center [98, 191] width 26 height 5
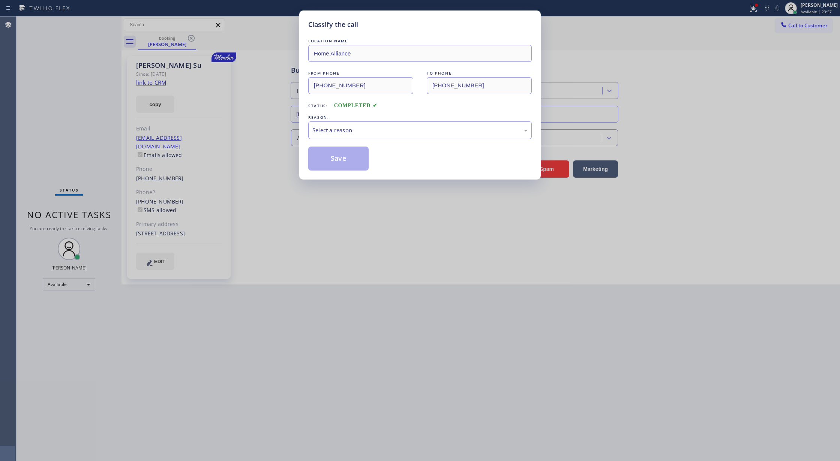
click at [343, 120] on div "REASON:" at bounding box center [420, 118] width 224 height 8
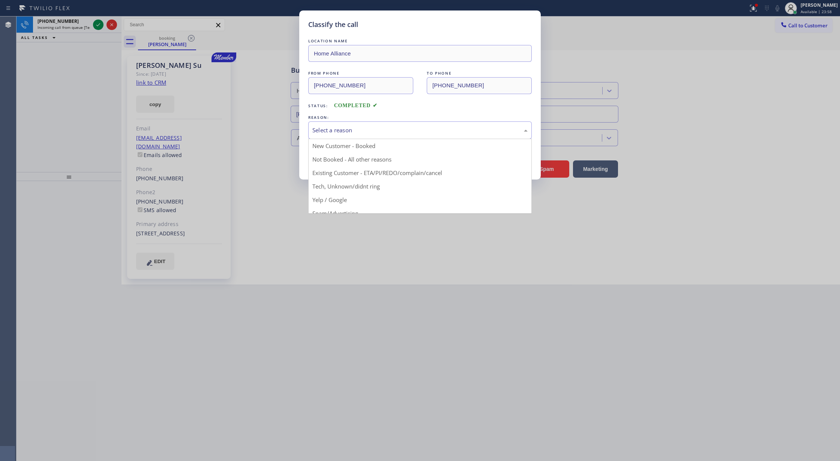
click at [342, 129] on div "Select a reason" at bounding box center [419, 130] width 215 height 9
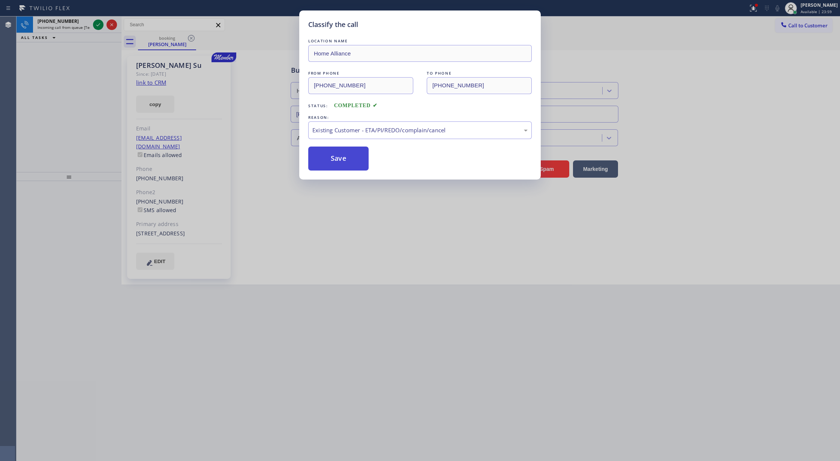
click at [342, 166] on button "Save" at bounding box center [338, 159] width 60 height 24
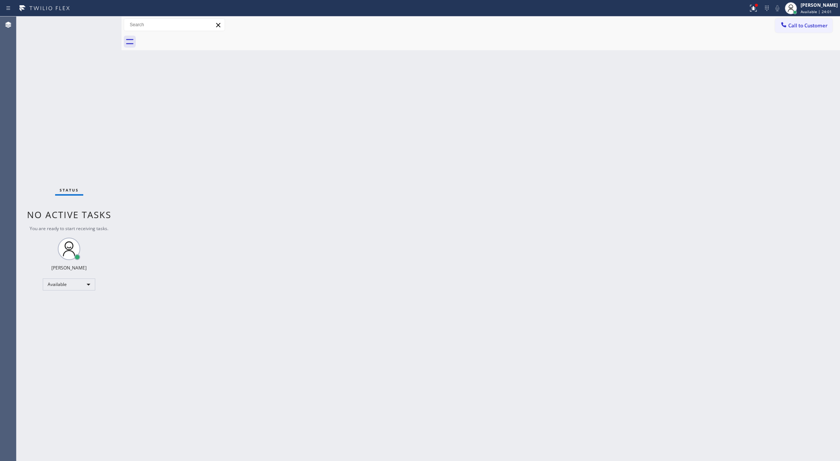
click at [96, 25] on div "Status No active tasks You are ready to start receiving tasks. [PERSON_NAME] Av…" at bounding box center [69, 239] width 105 height 445
click at [101, 21] on div "Status No active tasks You are ready to start receiving tasks. [PERSON_NAME] Av…" at bounding box center [69, 239] width 105 height 445
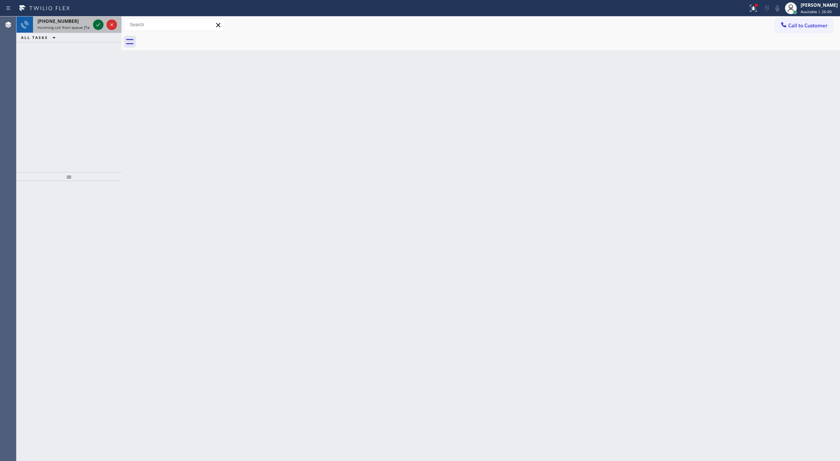
click at [94, 23] on icon at bounding box center [98, 24] width 9 height 9
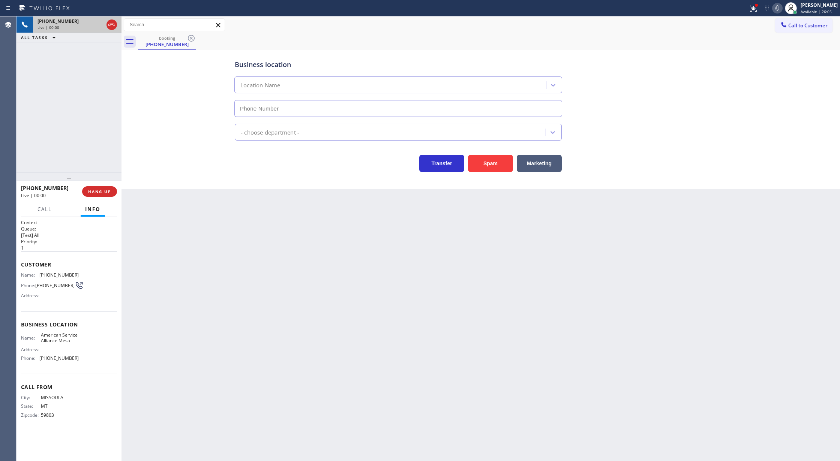
type input "[PHONE_NUMBER]"
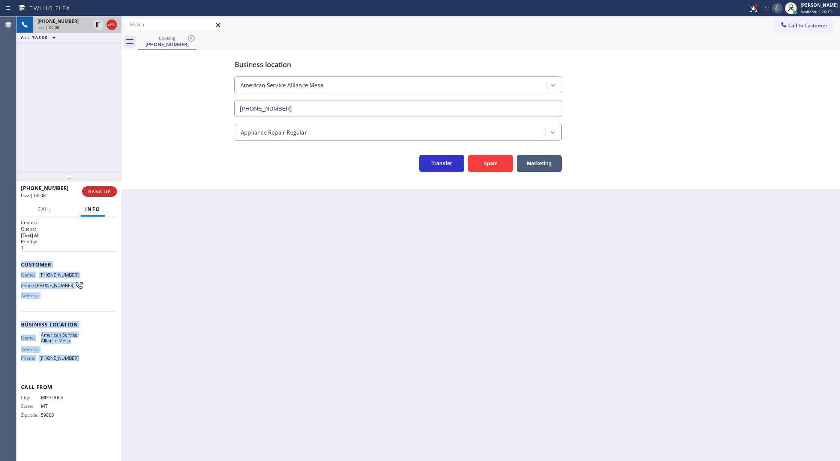
copy div "Customer Name: [PHONE_NUMBER] Phone: [PHONE_NUMBER] Address: Business location …"
drag, startPoint x: 23, startPoint y: 266, endPoint x: 83, endPoint y: 358, distance: 109.8
click at [83, 358] on div "Context Queue: [Test] All Priority: 1 Customer Name: [PHONE_NUMBER] Phone: [PHO…" at bounding box center [69, 324] width 96 height 211
click at [101, 190] on span "COMPLETE" at bounding box center [98, 191] width 26 height 5
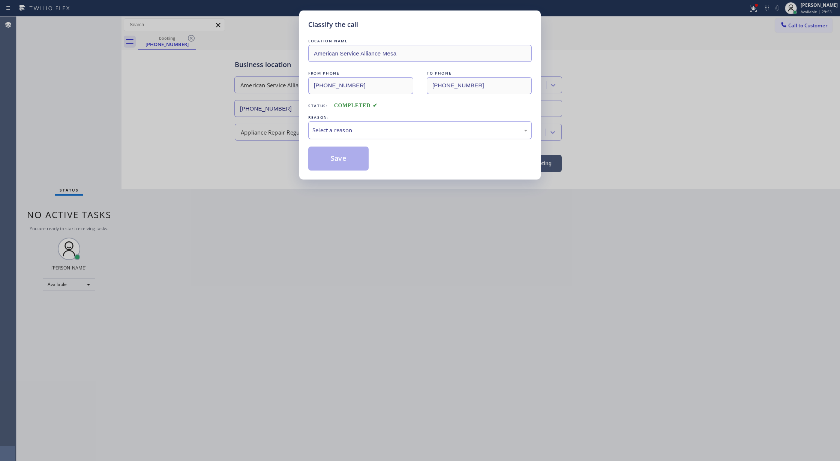
click at [363, 130] on div "Select a reason" at bounding box center [419, 130] width 215 height 9
click at [340, 159] on button "Save" at bounding box center [338, 159] width 60 height 24
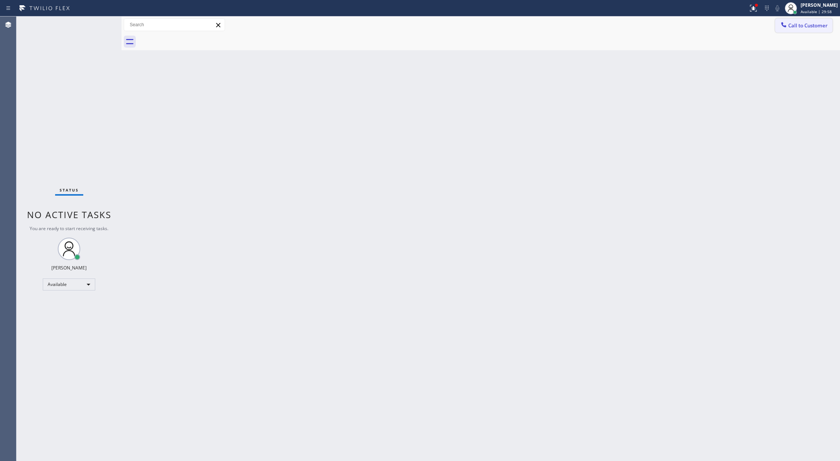
click at [789, 20] on button "Call to Customer" at bounding box center [803, 25] width 57 height 14
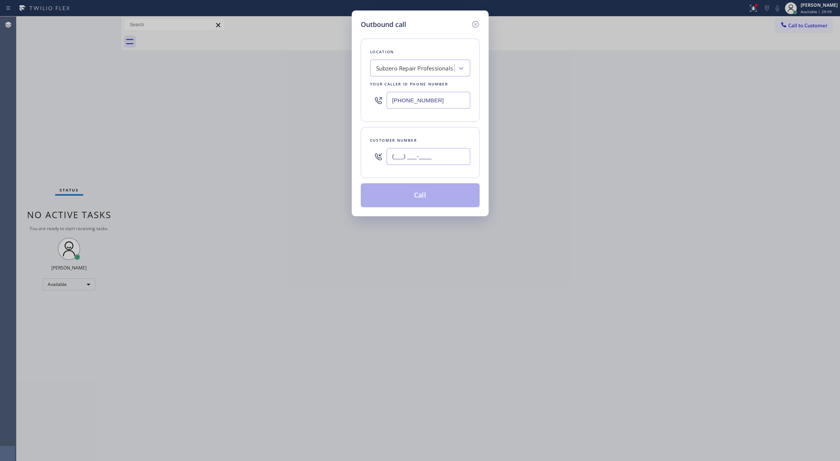
click at [390, 154] on input "(___) ___-____" at bounding box center [429, 156] width 84 height 17
paste input "406) 370-4008"
type input "[PHONE_NUMBER]"
drag, startPoint x: 434, startPoint y: 97, endPoint x: 308, endPoint y: 94, distance: 125.7
click at [309, 95] on div "Outbound call Location Subzero Repair Professionals Your caller id phone number…" at bounding box center [420, 230] width 840 height 461
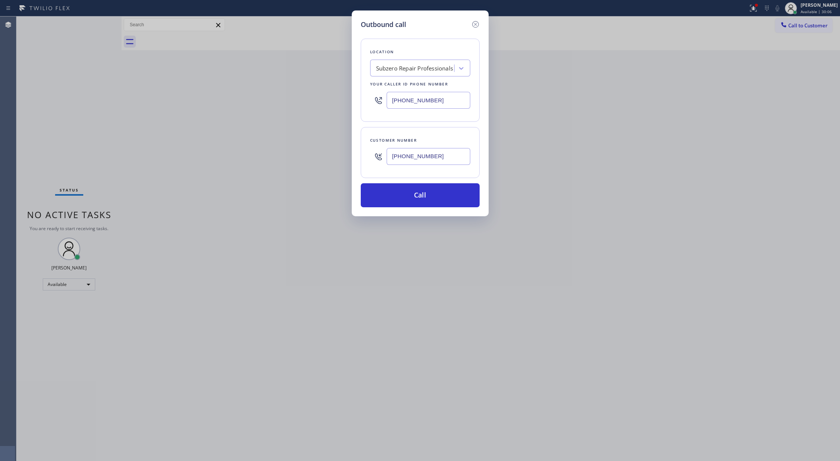
paste input "480) 257-7701"
type input "[PHONE_NUMBER]"
click at [423, 200] on button "Call" at bounding box center [420, 195] width 119 height 24
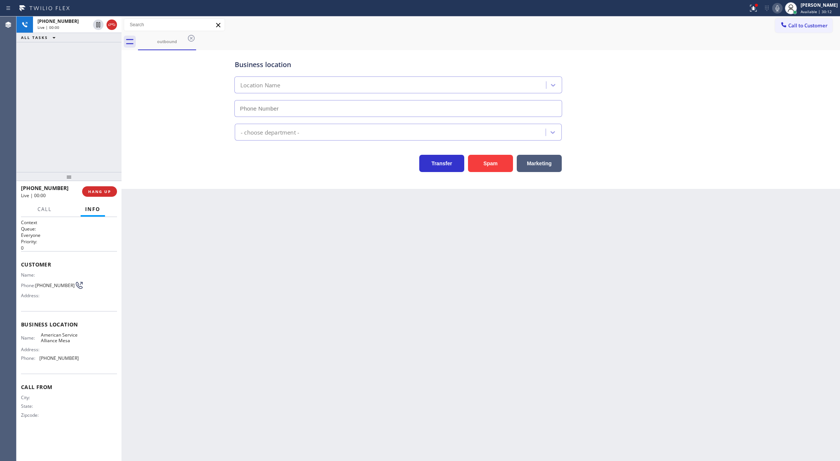
type input "[PHONE_NUMBER]"
click at [113, 23] on icon at bounding box center [111, 24] width 9 height 9
type input "[PHONE_NUMBER]"
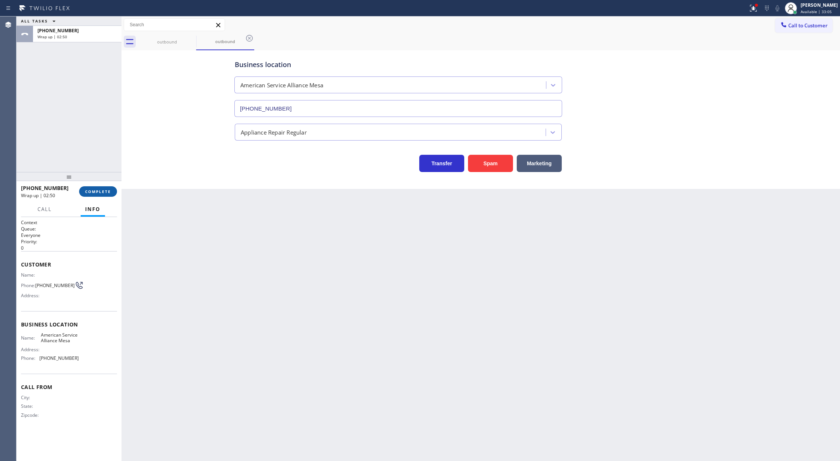
click at [91, 188] on button "COMPLETE" at bounding box center [98, 191] width 38 height 11
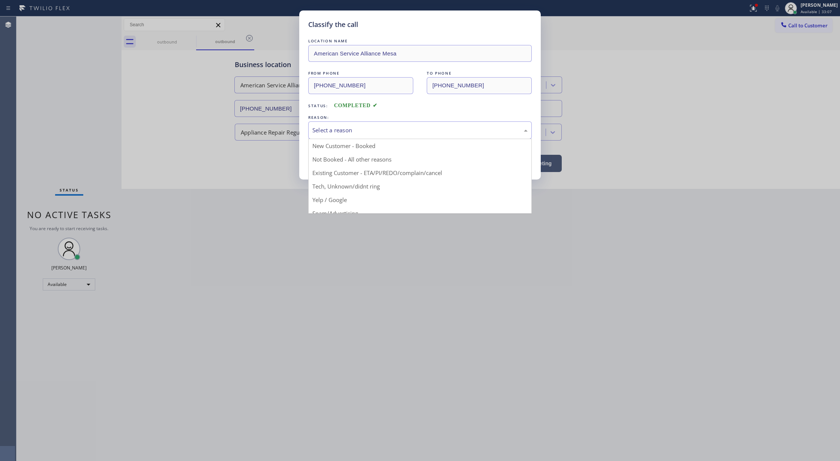
click at [366, 134] on div "Select a reason" at bounding box center [419, 130] width 215 height 9
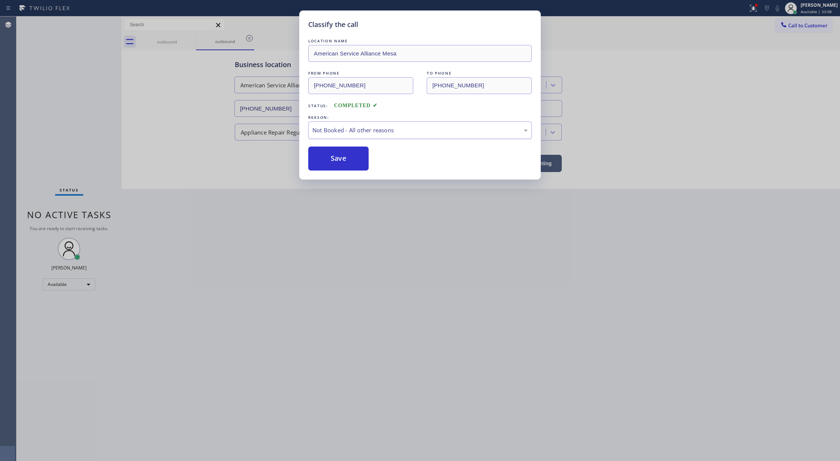
click at [362, 129] on div "Not Booked - All other reasons" at bounding box center [419, 130] width 215 height 9
click at [338, 163] on button "Save" at bounding box center [338, 159] width 60 height 24
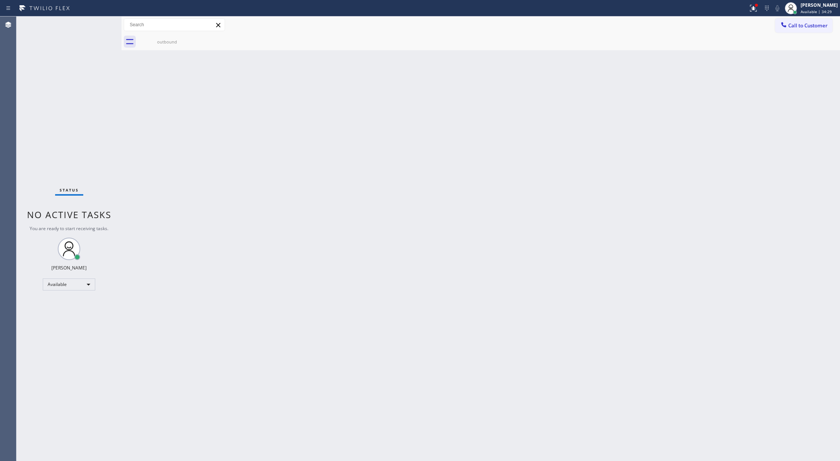
click at [101, 22] on div "Status No active tasks You are ready to start receiving tasks. [PERSON_NAME] Av…" at bounding box center [69, 239] width 105 height 445
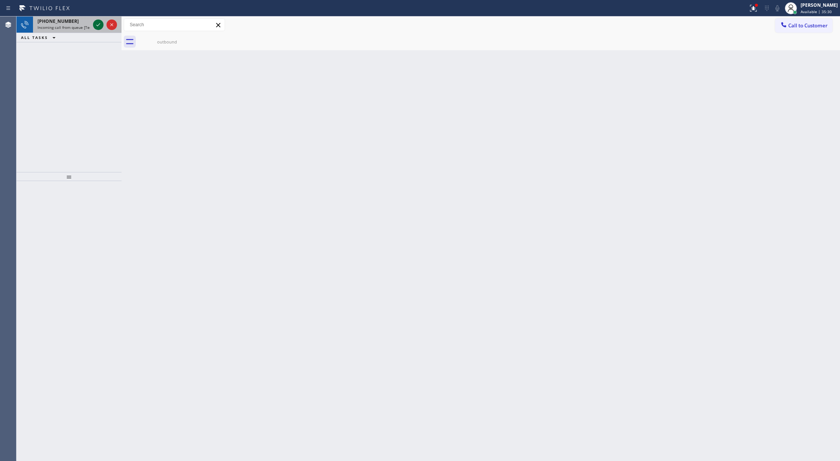
drag, startPoint x: 101, startPoint y: 22, endPoint x: 89, endPoint y: 26, distance: 12.7
click at [96, 24] on icon at bounding box center [98, 24] width 9 height 9
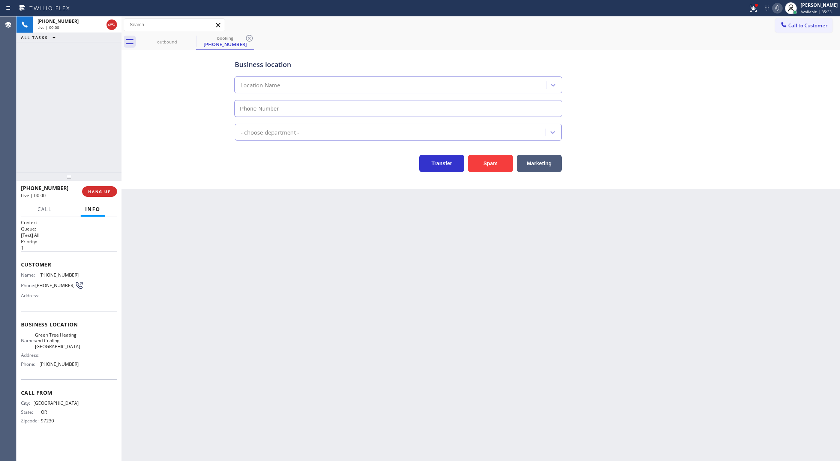
type input "[PHONE_NUMBER]"
drag, startPoint x: 110, startPoint y: 29, endPoint x: 97, endPoint y: 147, distance: 119.3
click at [110, 29] on icon at bounding box center [111, 24] width 9 height 9
type input "[PHONE_NUMBER]"
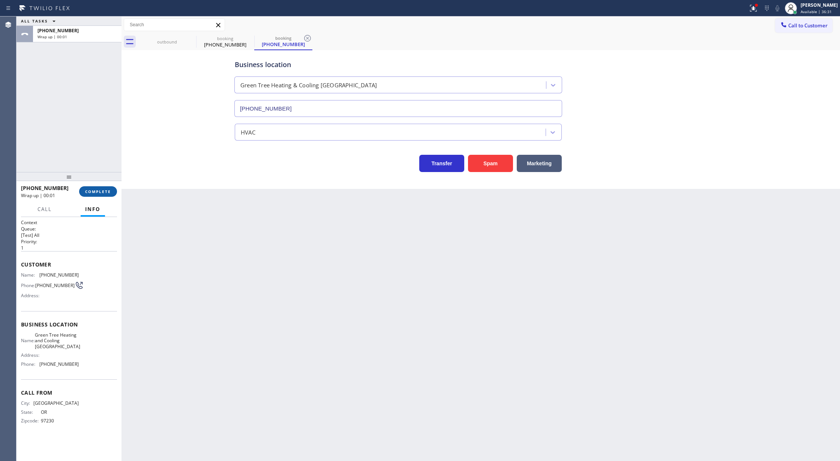
click at [89, 194] on span "COMPLETE" at bounding box center [98, 191] width 26 height 5
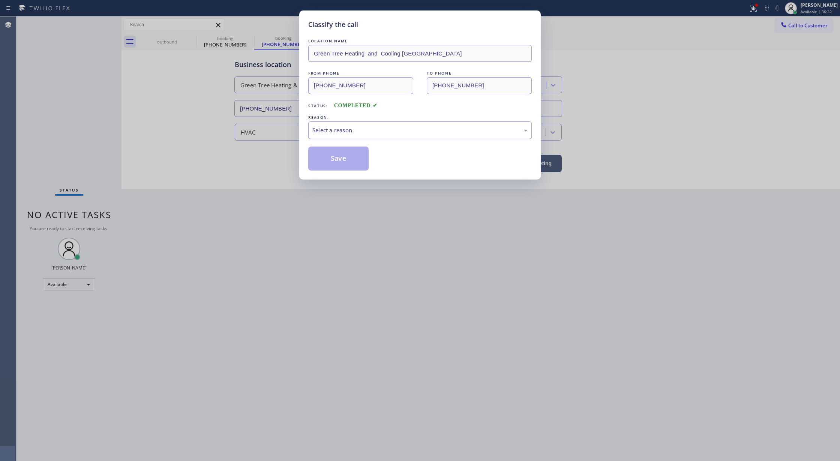
click at [353, 134] on div "Select a reason" at bounding box center [419, 130] width 215 height 9
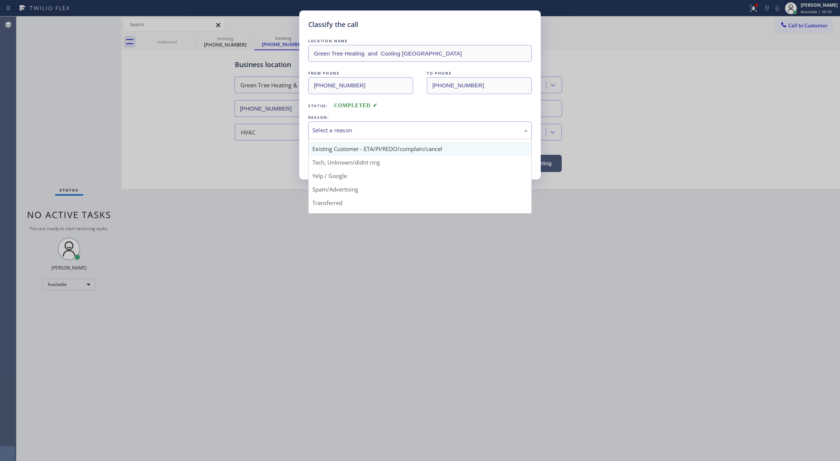
scroll to position [47, 0]
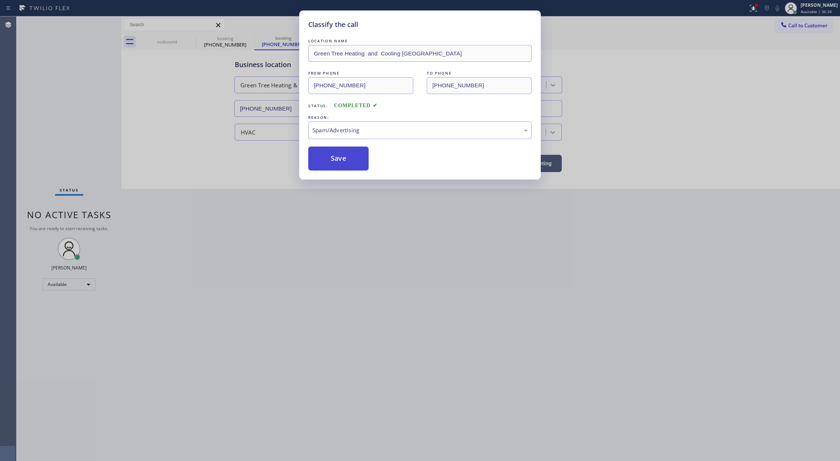
click at [338, 158] on button "Save" at bounding box center [338, 159] width 60 height 24
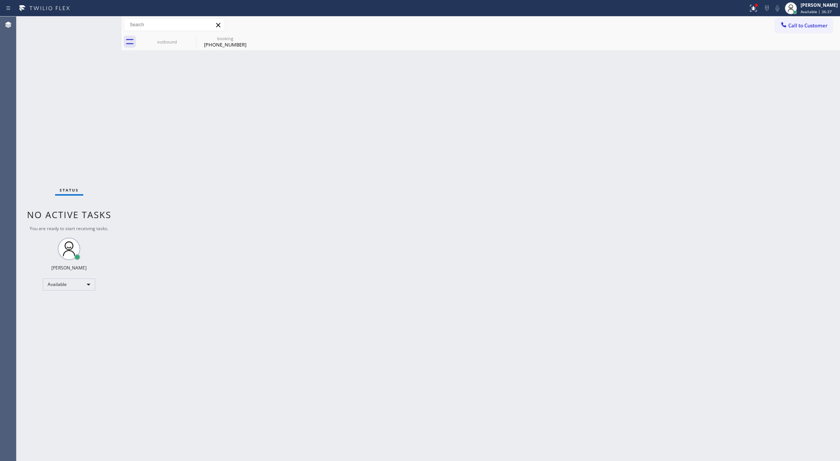
click at [93, 19] on div "Status No active tasks You are ready to start receiving tasks. [PERSON_NAME] Av…" at bounding box center [69, 239] width 105 height 445
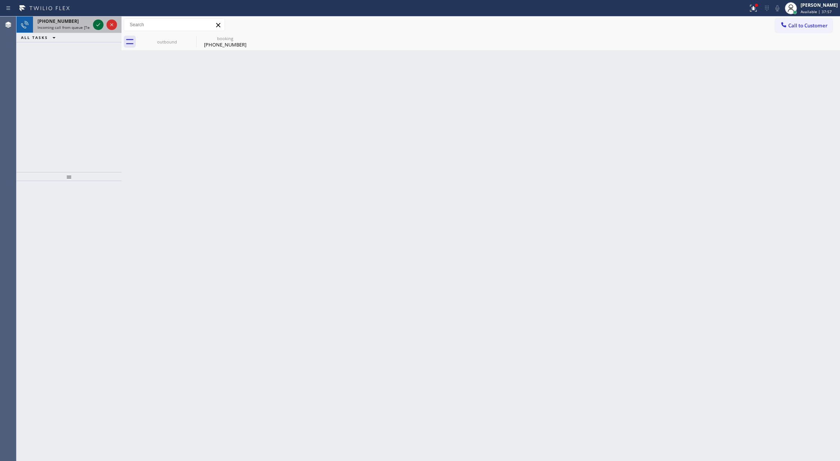
click at [99, 28] on icon at bounding box center [98, 24] width 9 height 9
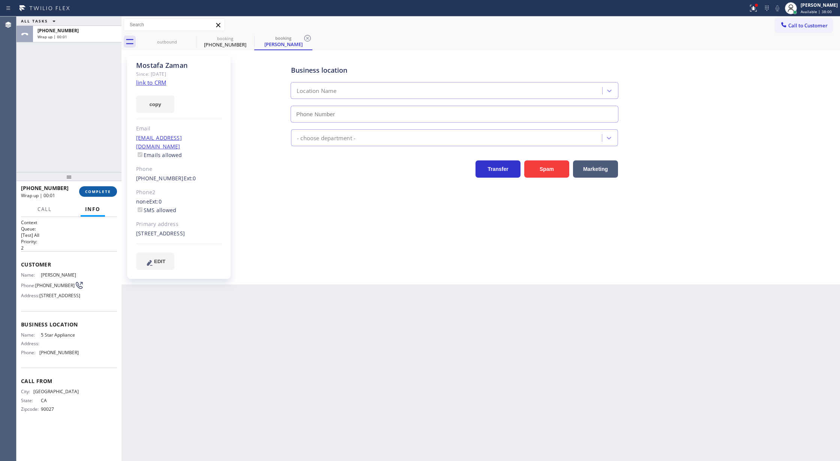
type input "[PHONE_NUMBER]"
click at [90, 191] on span "COMPLETE" at bounding box center [98, 191] width 26 height 5
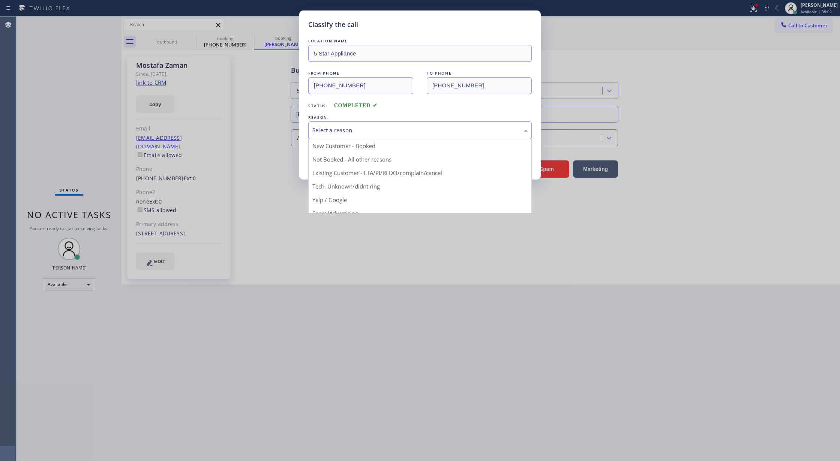
click at [390, 132] on div "Select a reason" at bounding box center [419, 130] width 215 height 9
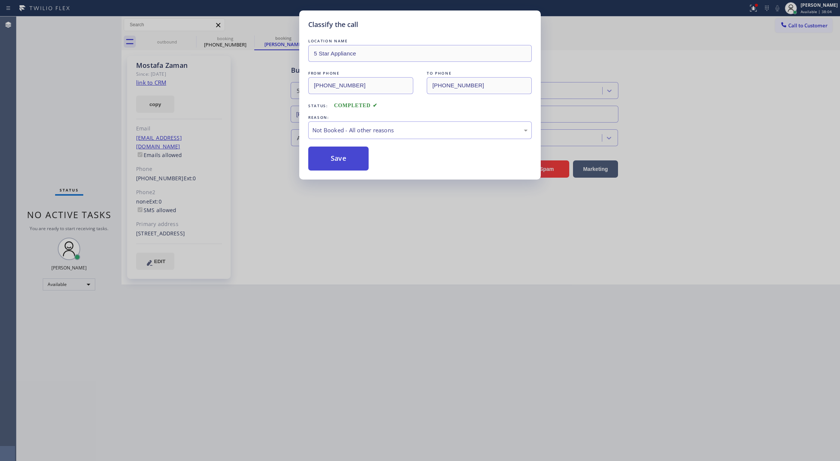
click at [344, 152] on button "Save" at bounding box center [338, 159] width 60 height 24
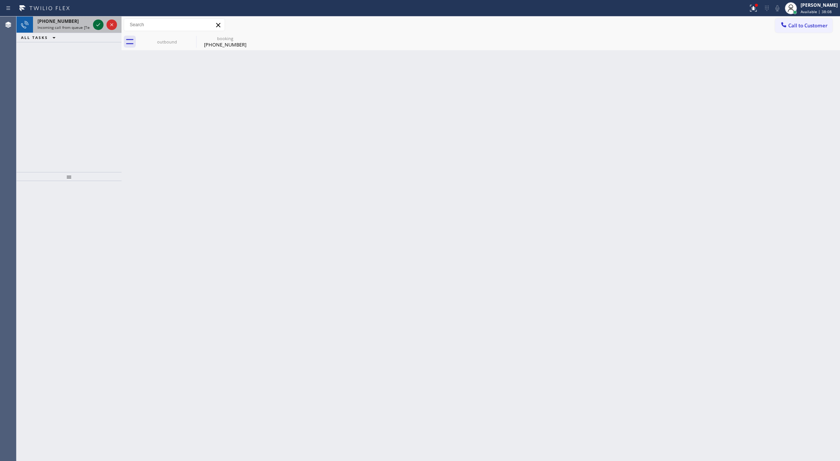
click at [95, 26] on icon at bounding box center [98, 24] width 9 height 9
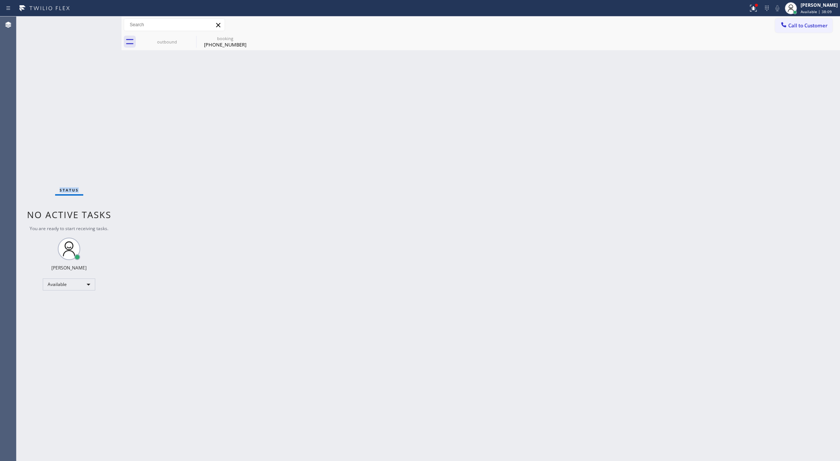
click at [96, 26] on div "Status No active tasks You are ready to start receiving tasks. [PERSON_NAME] Av…" at bounding box center [69, 239] width 105 height 445
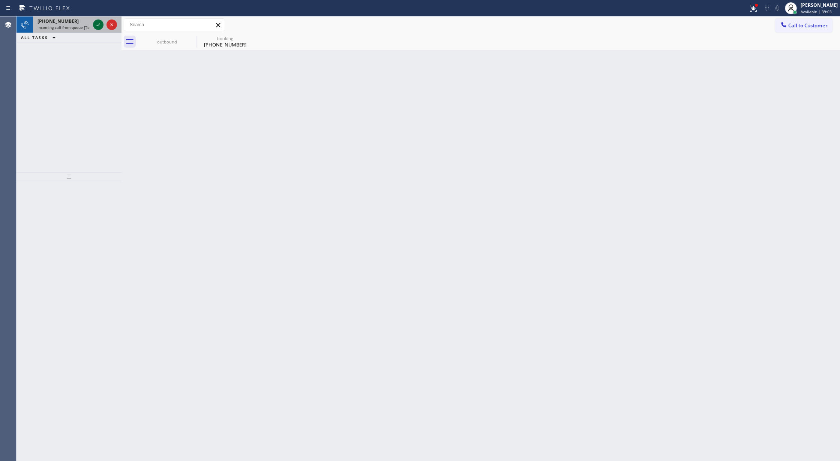
click at [97, 23] on icon at bounding box center [98, 24] width 9 height 9
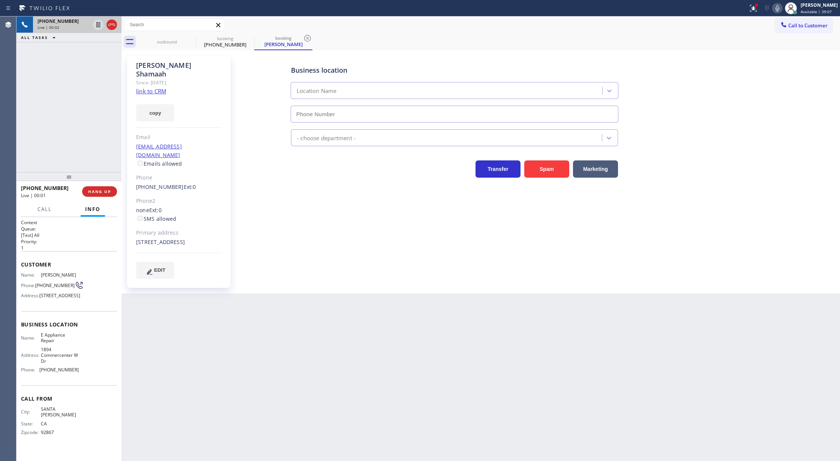
type input "[PHONE_NUMBER]"
click at [149, 87] on link "link to CRM" at bounding box center [151, 91] width 30 height 8
click at [20, 263] on div "Context Queue: [Test] All Priority: 1 Customer Name: [PERSON_NAME] Phone: [PHON…" at bounding box center [69, 339] width 105 height 245
drag, startPoint x: 113, startPoint y: 25, endPoint x: 112, endPoint y: 198, distance: 173.3
click at [113, 25] on icon at bounding box center [111, 24] width 9 height 9
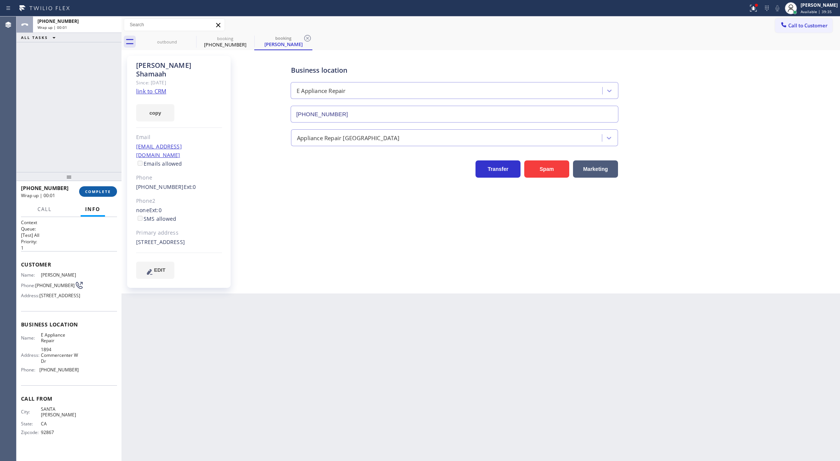
click at [99, 190] on span "COMPLETE" at bounding box center [98, 191] width 26 height 5
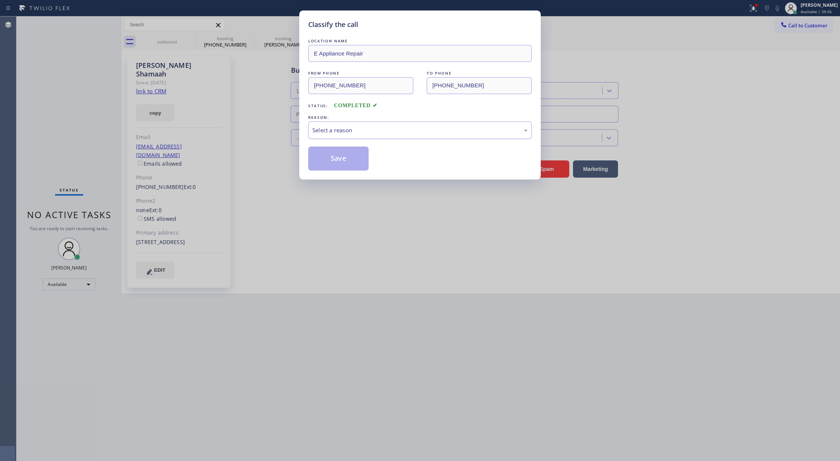
click at [369, 134] on div "Select a reason" at bounding box center [419, 130] width 215 height 9
type input "[PHONE_NUMBER]"
click at [350, 159] on button "Save" at bounding box center [338, 159] width 60 height 24
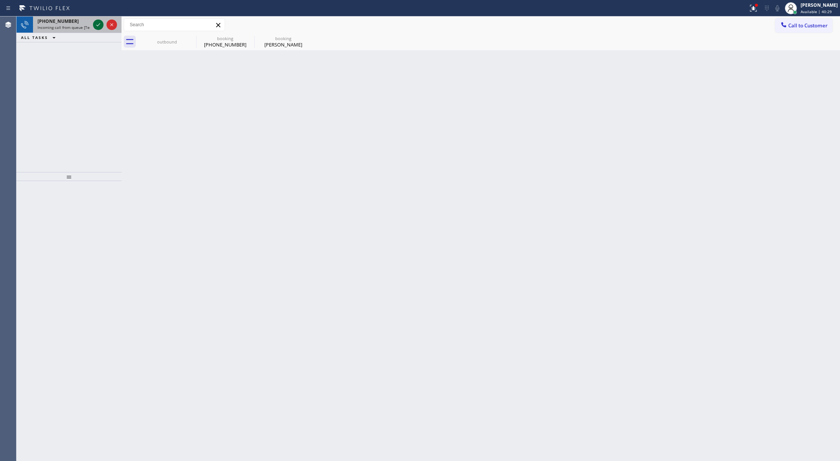
click at [96, 25] on icon at bounding box center [98, 24] width 4 height 3
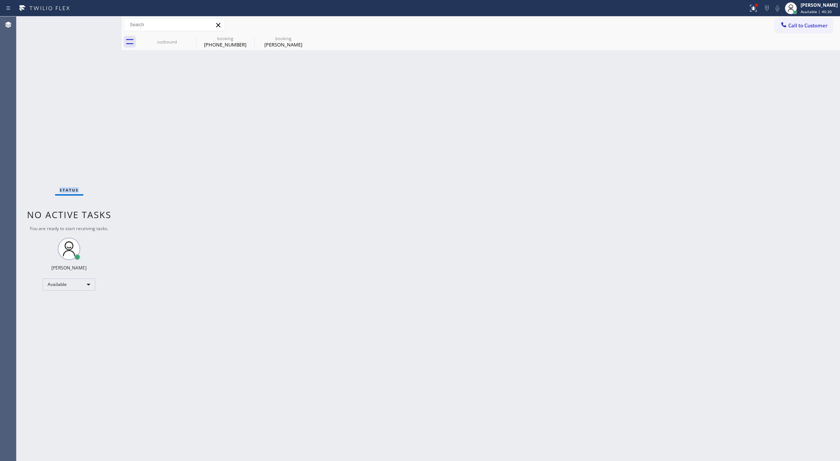
click at [96, 25] on div "Status No active tasks You are ready to start receiving tasks. [PERSON_NAME] Av…" at bounding box center [69, 239] width 105 height 445
click at [102, 25] on div "Status No active tasks You are ready to start receiving tasks. [PERSON_NAME] Av…" at bounding box center [69, 239] width 105 height 445
click at [103, 23] on div "Status No active tasks You are ready to start receiving tasks. [PERSON_NAME] Av…" at bounding box center [69, 239] width 105 height 445
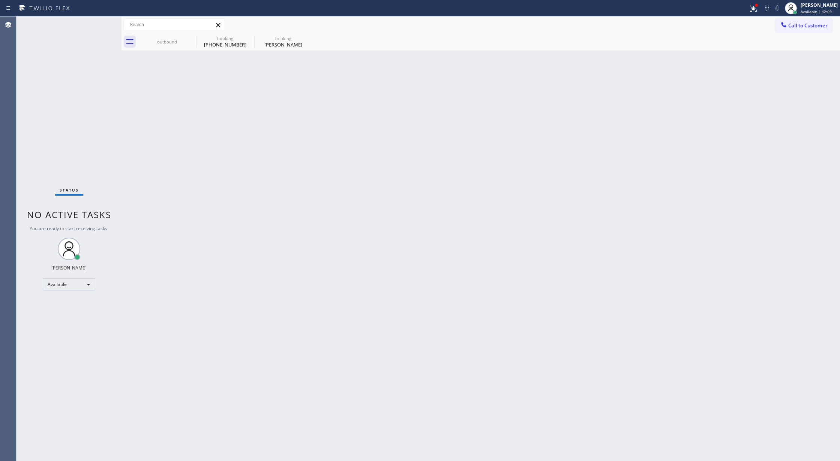
click at [101, 21] on div "Status No active tasks You are ready to start receiving tasks. [PERSON_NAME] Av…" at bounding box center [69, 239] width 105 height 445
click at [99, 26] on div "Status No active tasks You are ready to start receiving tasks. [PERSON_NAME] Av…" at bounding box center [69, 239] width 105 height 445
click at [100, 23] on div "Status No active tasks You are ready to start receiving tasks. [PERSON_NAME] Av…" at bounding box center [69, 239] width 105 height 445
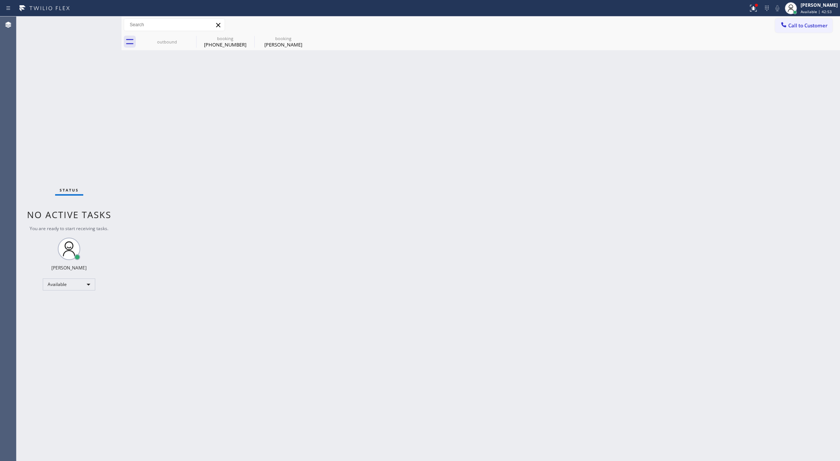
click at [101, 22] on div "Status No active tasks You are ready to start receiving tasks. [PERSON_NAME] Av…" at bounding box center [69, 239] width 105 height 445
click at [103, 18] on div "Status No active tasks You are ready to start receiving tasks. [PERSON_NAME] Av…" at bounding box center [69, 239] width 105 height 445
click at [164, 41] on div "outbound" at bounding box center [167, 42] width 57 height 6
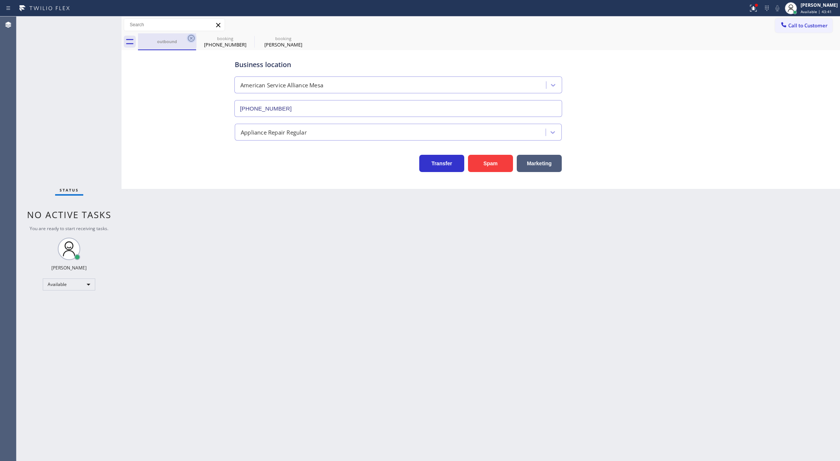
click at [191, 38] on icon at bounding box center [191, 38] width 9 height 9
click at [0, 0] on icon at bounding box center [0, 0] width 0 height 0
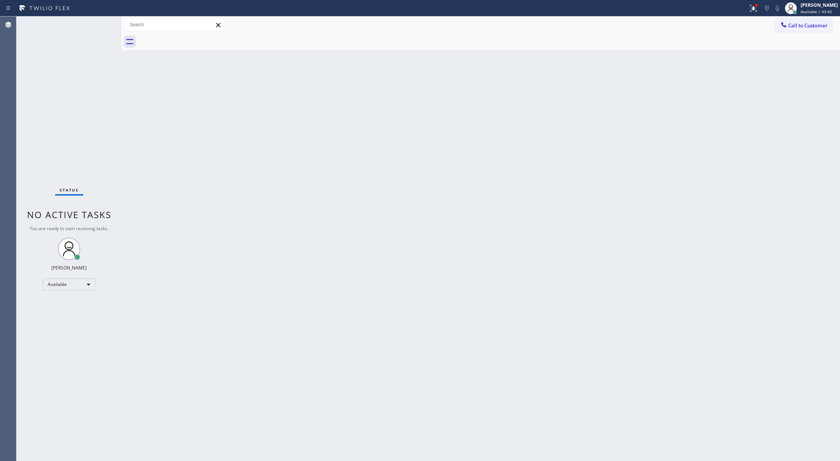
click at [191, 38] on div at bounding box center [489, 41] width 702 height 17
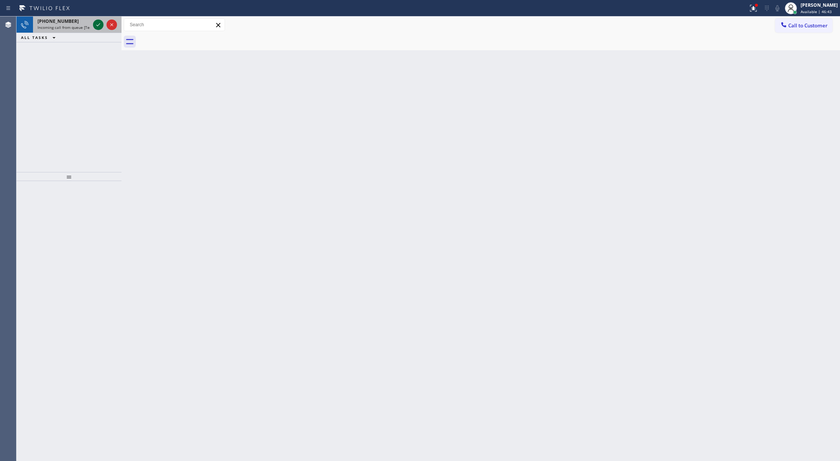
click at [96, 23] on icon at bounding box center [98, 24] width 9 height 9
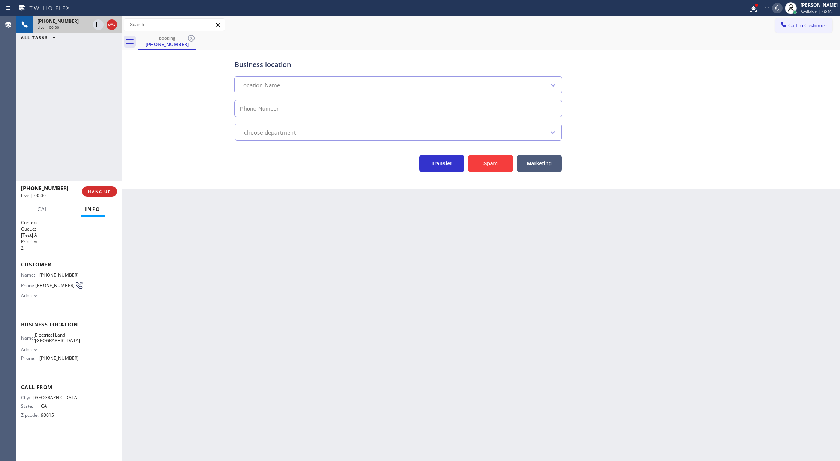
type input "[PHONE_NUMBER]"
click at [496, 167] on button "Spam" at bounding box center [490, 163] width 45 height 17
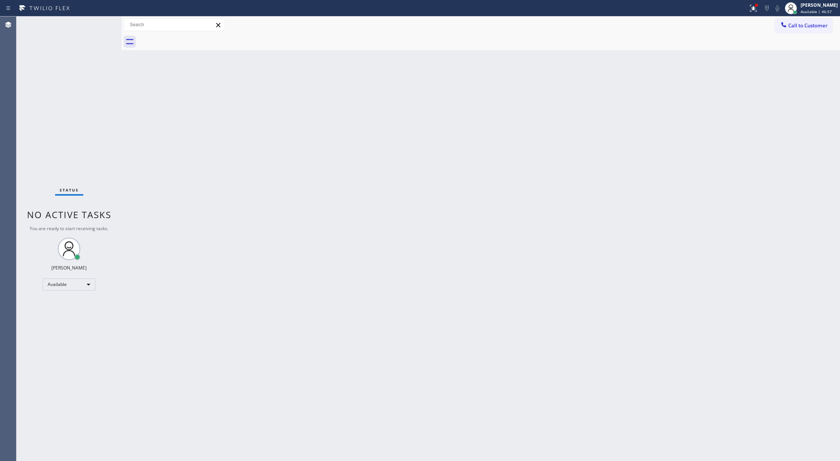
click at [101, 22] on div "Status No active tasks You are ready to start receiving tasks. [PERSON_NAME] Av…" at bounding box center [69, 239] width 105 height 445
click at [101, 25] on div "Status No active tasks You are ready to start receiving tasks. [PERSON_NAME] Av…" at bounding box center [69, 239] width 105 height 445
click at [104, 23] on div "Status No active tasks You are ready to start receiving tasks. [PERSON_NAME] Av…" at bounding box center [69, 239] width 105 height 445
click at [103, 23] on div "Status No active tasks You are ready to start receiving tasks. [PERSON_NAME] Av…" at bounding box center [69, 239] width 105 height 445
drag, startPoint x: 156, startPoint y: 213, endPoint x: 122, endPoint y: 78, distance: 139.2
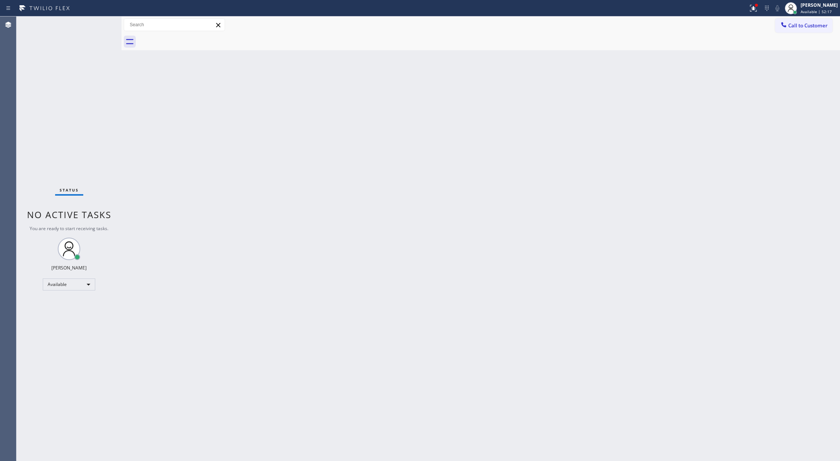
click at [158, 208] on div "Back to Dashboard Change Sender ID Customers Technicians Select a contact Outbo…" at bounding box center [481, 239] width 719 height 445
click at [102, 24] on div "Status No active tasks You are ready to start receiving tasks. [PERSON_NAME] Av…" at bounding box center [69, 239] width 105 height 445
click at [98, 26] on div "Status No active tasks You are ready to start receiving tasks. [PERSON_NAME] Av…" at bounding box center [69, 239] width 105 height 445
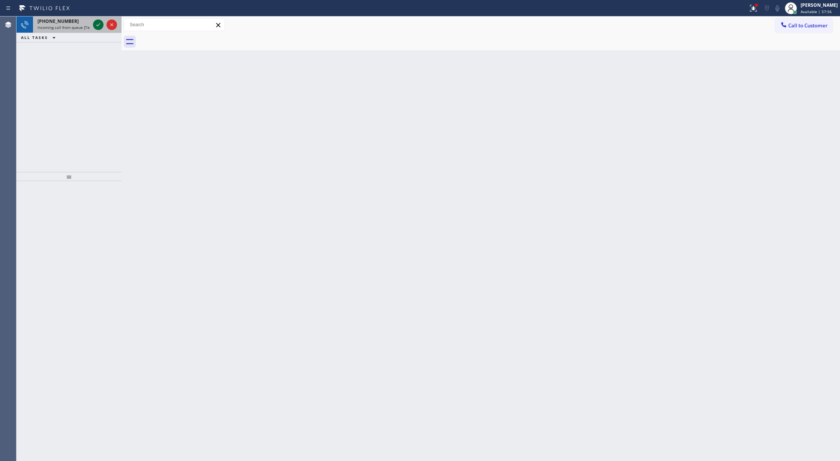
click at [95, 26] on icon at bounding box center [98, 24] width 9 height 9
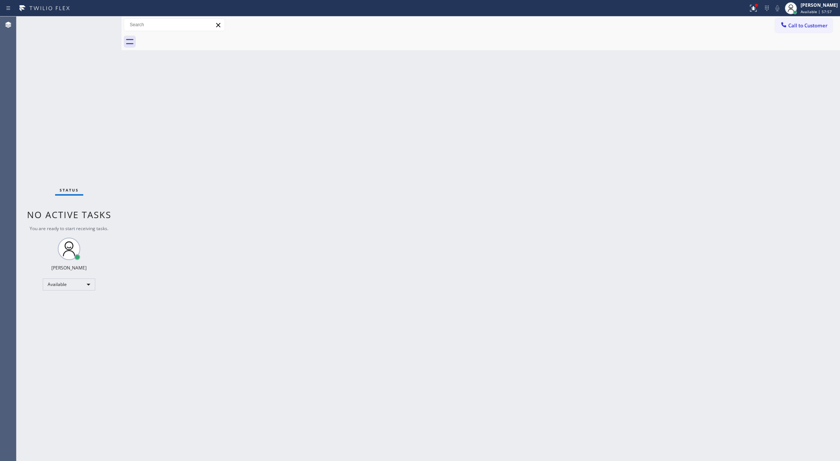
click at [95, 26] on div "Status No active tasks You are ready to start receiving tasks. [PERSON_NAME] Av…" at bounding box center [69, 239] width 105 height 445
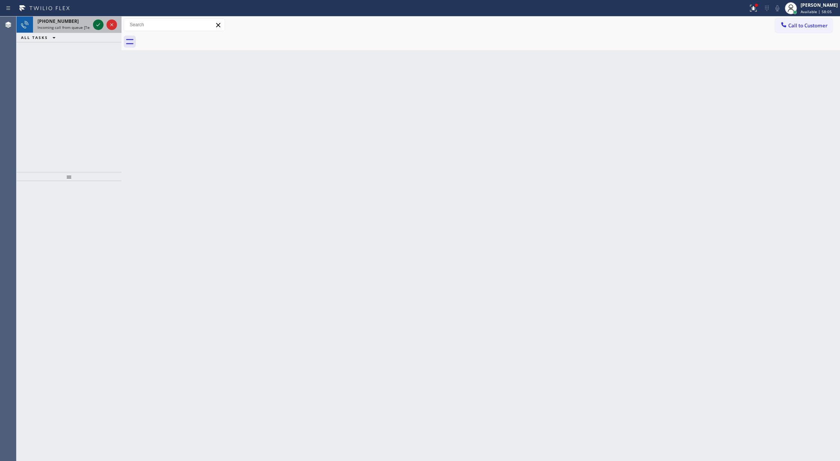
click at [100, 26] on icon at bounding box center [98, 24] width 9 height 9
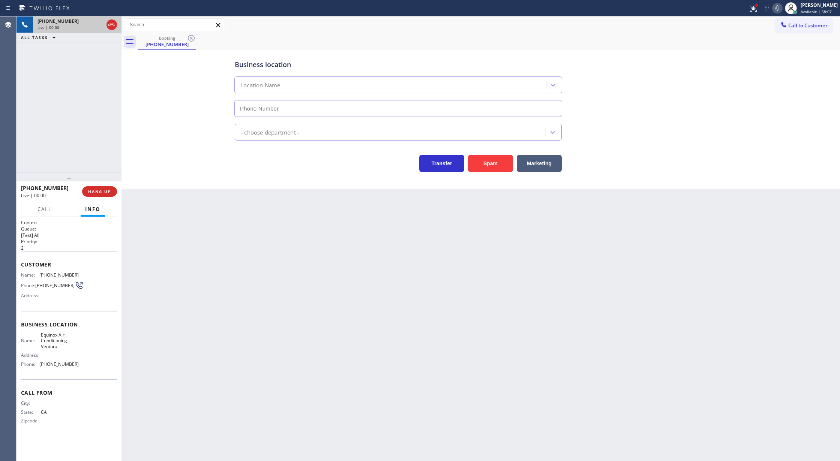
type input "[PHONE_NUMBER]"
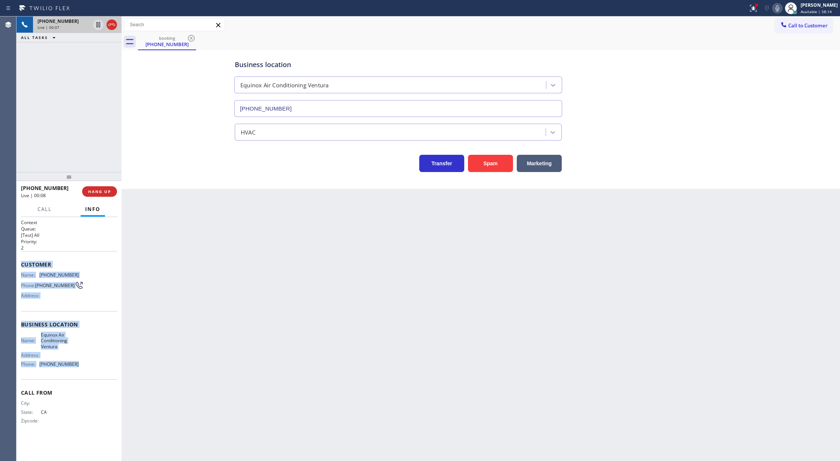
drag, startPoint x: 21, startPoint y: 266, endPoint x: 89, endPoint y: 369, distance: 123.3
click at [89, 369] on div "Context Queue: [Test] All Priority: 2 Customer Name: [PHONE_NUMBER] Phone: [PHO…" at bounding box center [69, 327] width 96 height 217
click at [111, 27] on icon at bounding box center [111, 24] width 9 height 9
type input "[PHONE_NUMBER]"
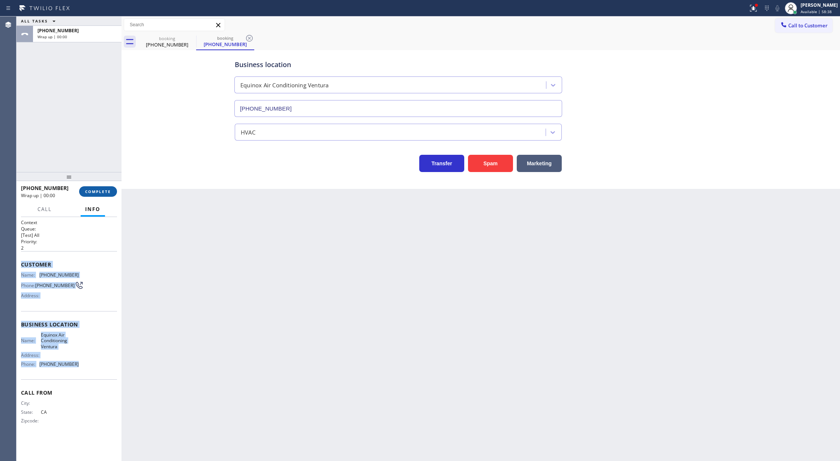
click at [106, 188] on button "COMPLETE" at bounding box center [98, 191] width 38 height 11
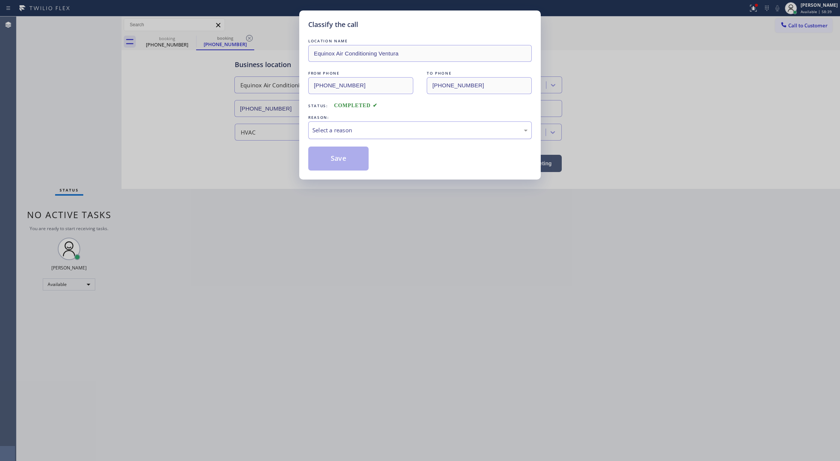
click at [342, 125] on div "Select a reason" at bounding box center [420, 131] width 224 height 18
click at [338, 164] on button "Save" at bounding box center [338, 159] width 60 height 24
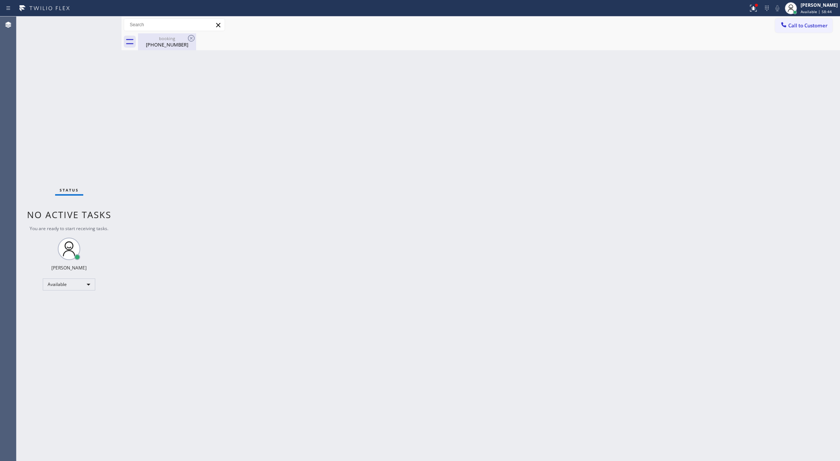
click at [171, 44] on div "[PHONE_NUMBER]" at bounding box center [167, 44] width 57 height 7
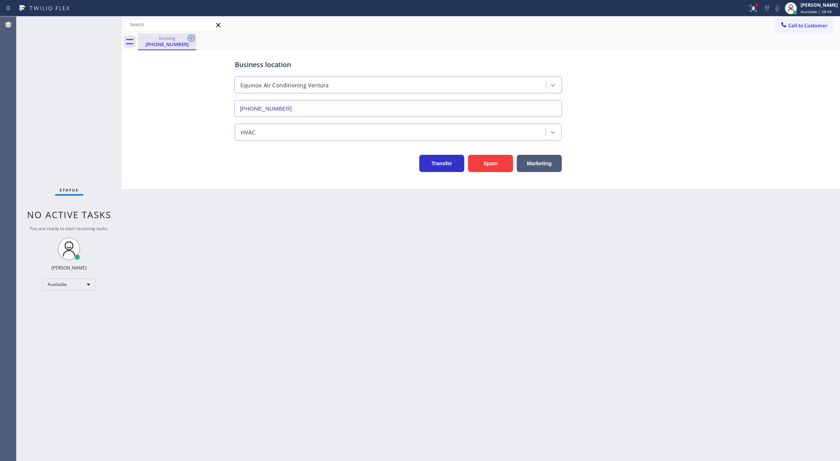
click at [188, 40] on icon at bounding box center [191, 38] width 7 height 7
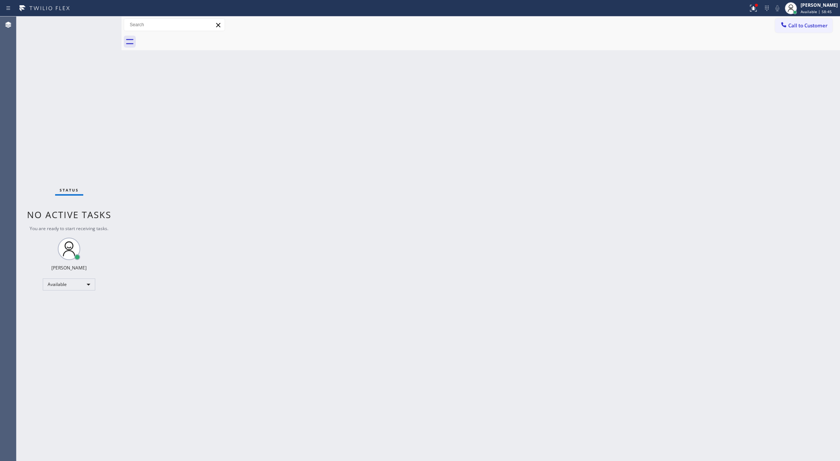
click at [100, 24] on div "Status No active tasks You are ready to start receiving tasks. [PERSON_NAME] Av…" at bounding box center [69, 239] width 105 height 445
click at [100, 20] on div "Status No active tasks You are ready to start receiving tasks. [PERSON_NAME] Av…" at bounding box center [69, 239] width 105 height 445
click at [78, 284] on div "Available" at bounding box center [69, 285] width 53 height 12
click at [75, 320] on li "Break" at bounding box center [68, 323] width 51 height 9
click at [66, 283] on div "Break" at bounding box center [69, 288] width 53 height 12
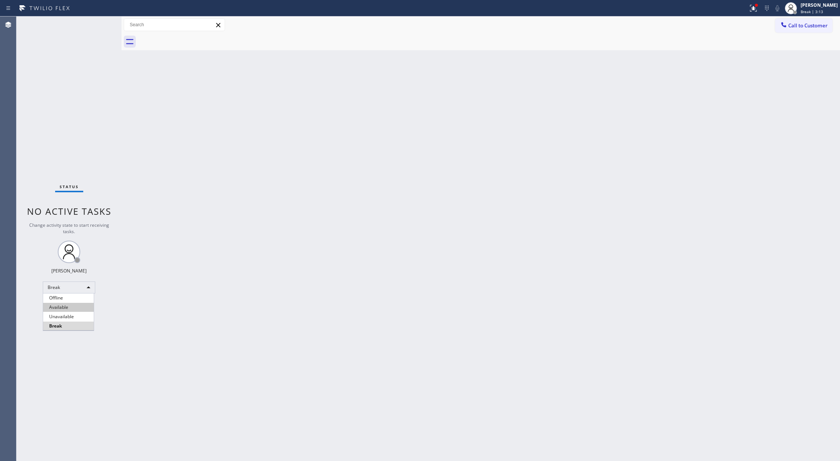
click at [72, 306] on li "Available" at bounding box center [68, 307] width 51 height 9
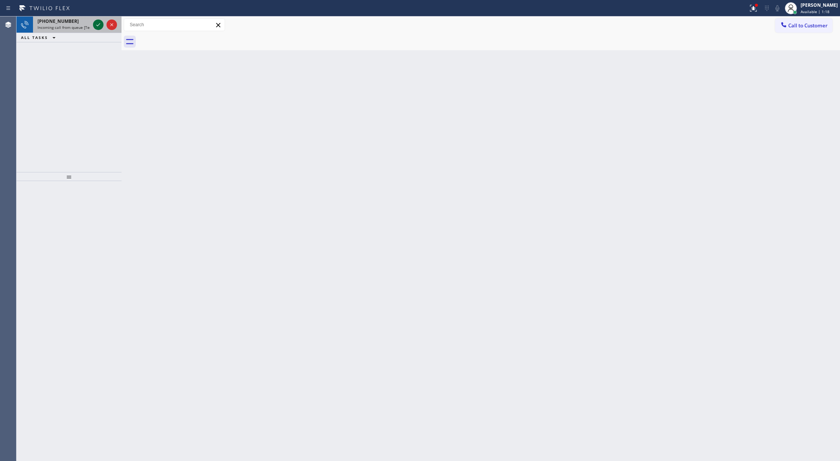
click at [99, 22] on icon at bounding box center [98, 24] width 9 height 9
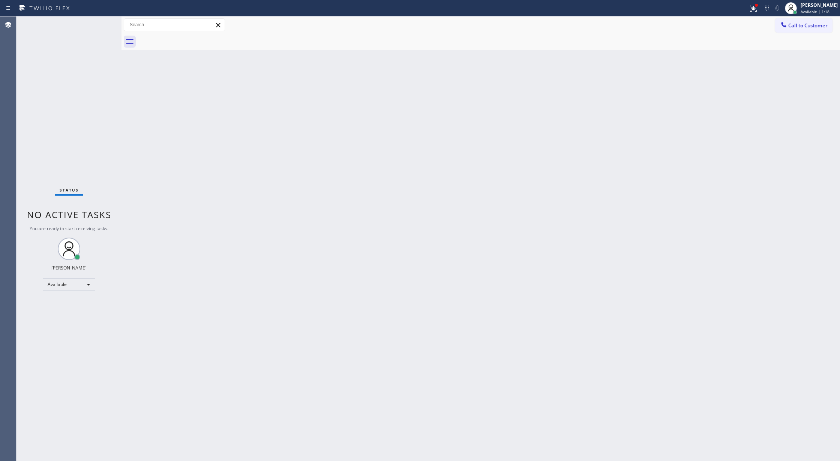
click at [94, 22] on div "Status No active tasks You are ready to start receiving tasks. [PERSON_NAME] Av…" at bounding box center [69, 239] width 105 height 445
click at [93, 27] on div "Status No active tasks You are ready to start receiving tasks. [PERSON_NAME] Av…" at bounding box center [69, 239] width 105 height 445
click at [95, 27] on div "Status No active tasks You are ready to start receiving tasks. [PERSON_NAME] Av…" at bounding box center [69, 239] width 105 height 445
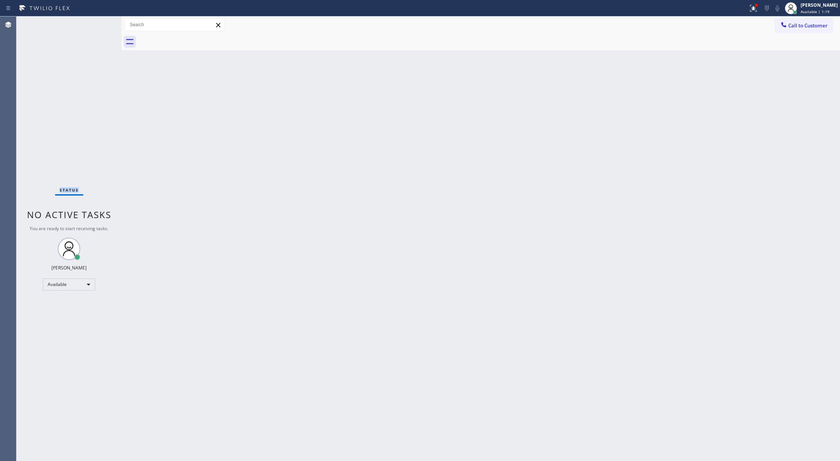
click at [98, 21] on div "Status No active tasks You are ready to start receiving tasks. [PERSON_NAME] Av…" at bounding box center [69, 239] width 105 height 445
drag, startPoint x: 171, startPoint y: 300, endPoint x: 154, endPoint y: 222, distance: 79.6
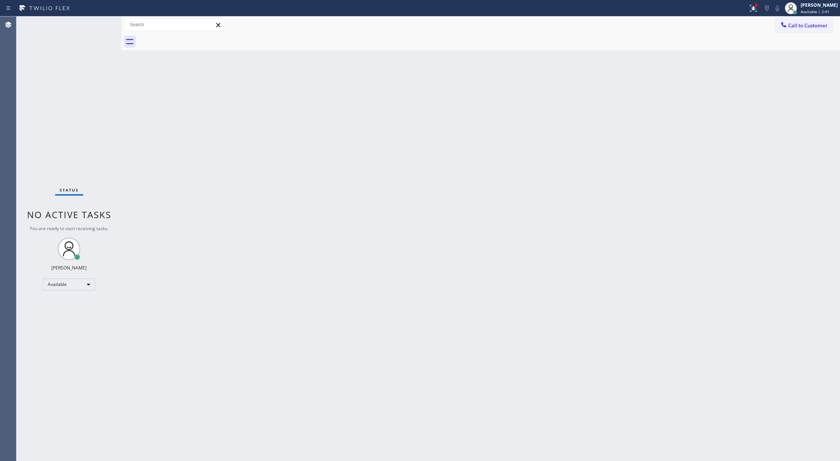
click at [171, 300] on div "Back to Dashboard Change Sender ID Customers Technicians Select a contact Outbo…" at bounding box center [481, 239] width 719 height 445
click at [101, 21] on div "Status No active tasks You are ready to start receiving tasks. [PERSON_NAME] Av…" at bounding box center [69, 239] width 105 height 445
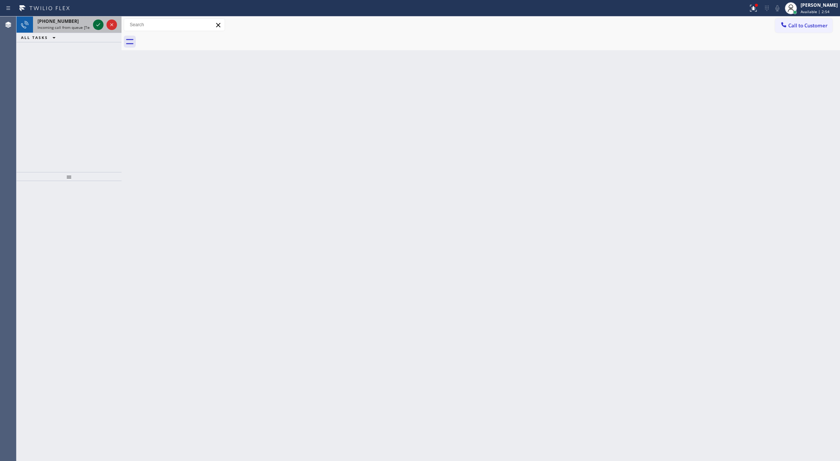
click at [100, 23] on icon at bounding box center [98, 24] width 4 height 3
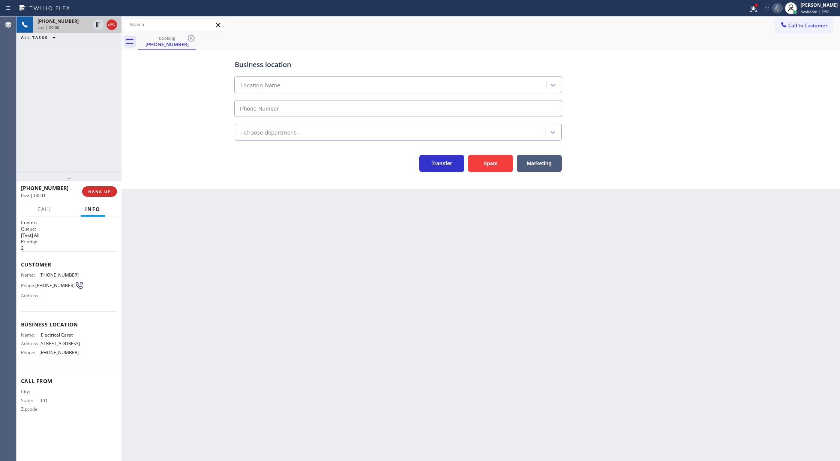
type input "[PHONE_NUMBER]"
click at [500, 164] on button "Spam" at bounding box center [490, 163] width 45 height 17
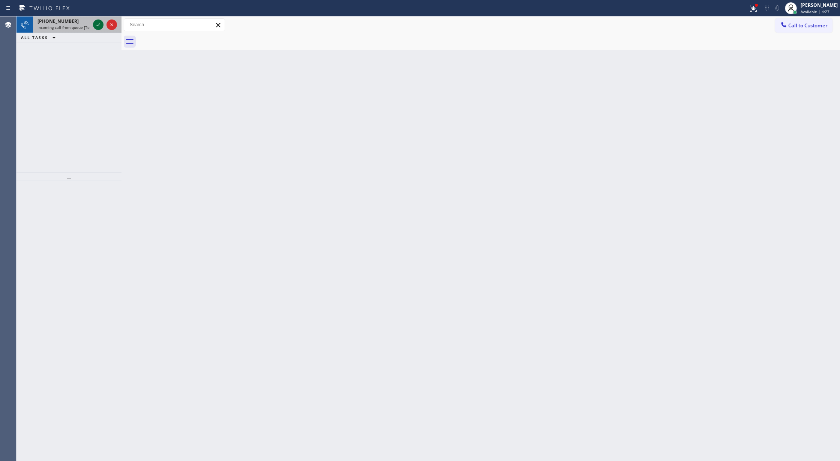
click at [94, 26] on icon at bounding box center [98, 24] width 9 height 9
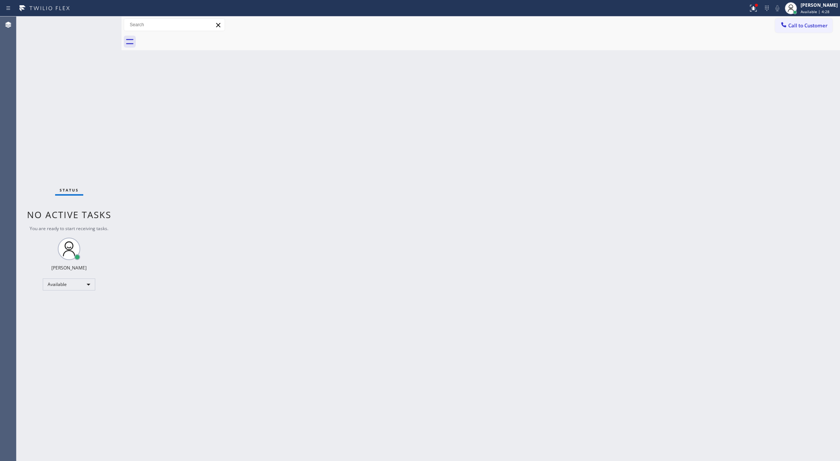
click at [95, 25] on div "Status No active tasks You are ready to start receiving tasks. [PERSON_NAME] Av…" at bounding box center [69, 239] width 105 height 445
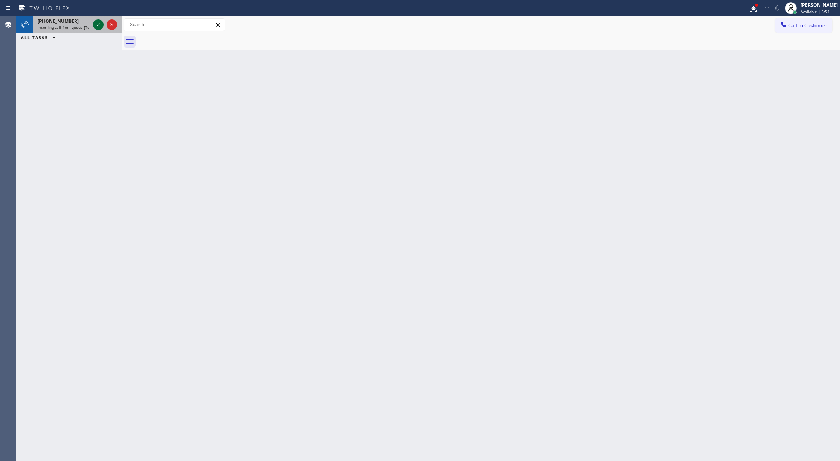
click at [95, 23] on icon at bounding box center [98, 24] width 9 height 9
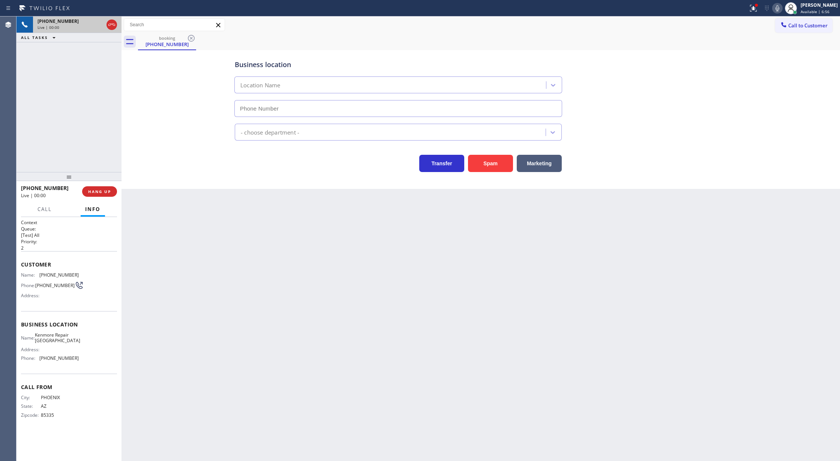
type input "[PHONE_NUMBER]"
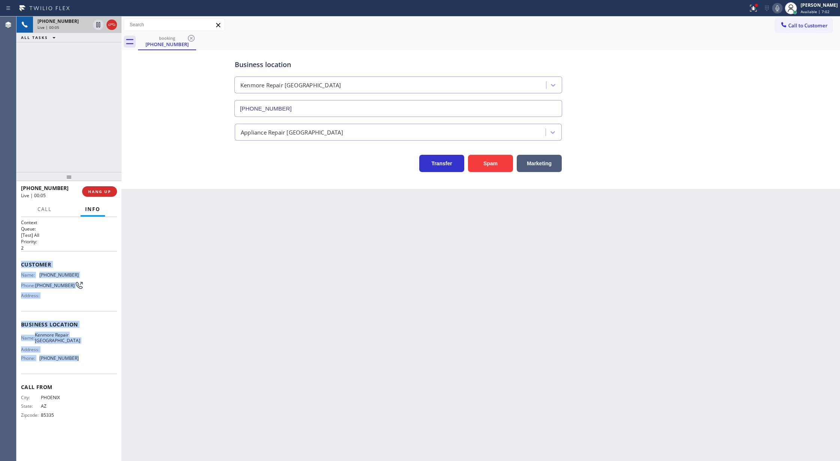
drag, startPoint x: 23, startPoint y: 266, endPoint x: 105, endPoint y: 371, distance: 133.6
click at [105, 371] on div "Context Queue: [Test] All Priority: 2 Customer Name: [PHONE_NUMBER] Phone: [PHO…" at bounding box center [69, 324] width 96 height 211
click at [114, 23] on icon at bounding box center [111, 24] width 9 height 9
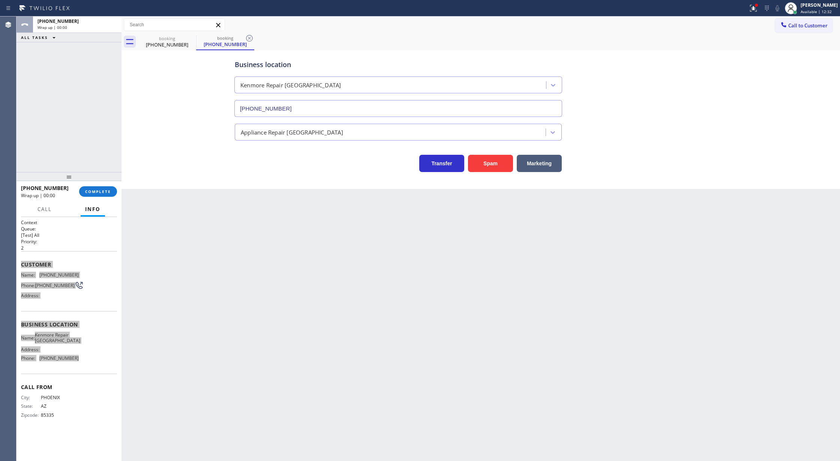
type input "[PHONE_NUMBER]"
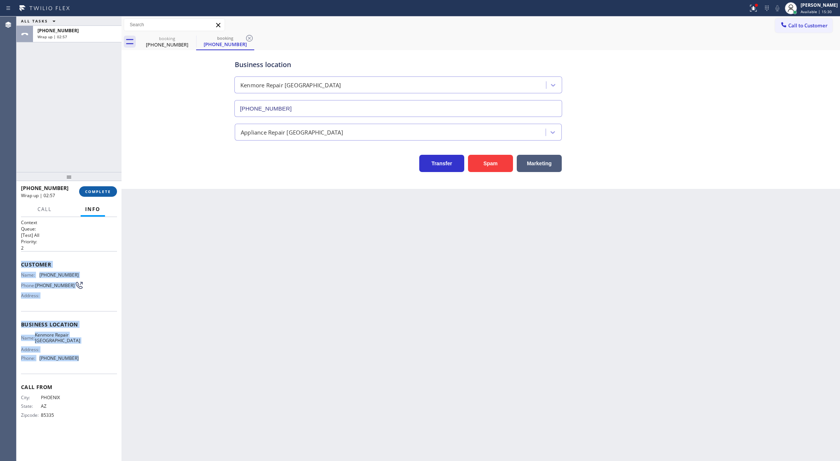
click at [101, 191] on span "COMPLETE" at bounding box center [98, 191] width 26 height 5
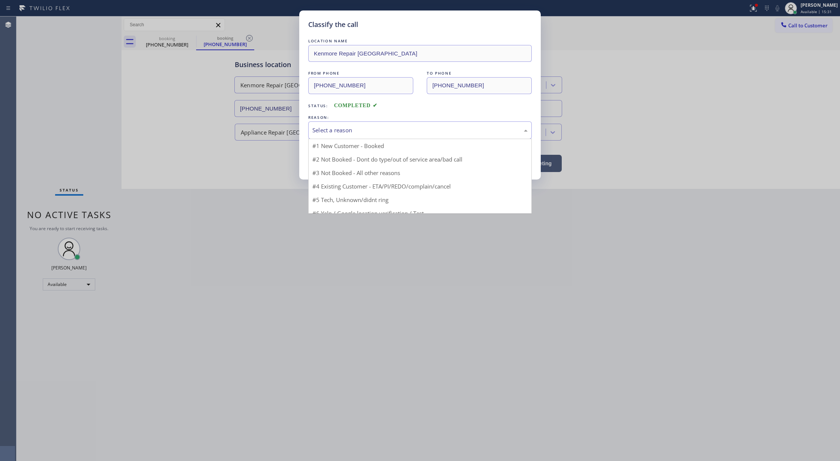
click at [325, 122] on div "Select a reason" at bounding box center [420, 131] width 224 height 18
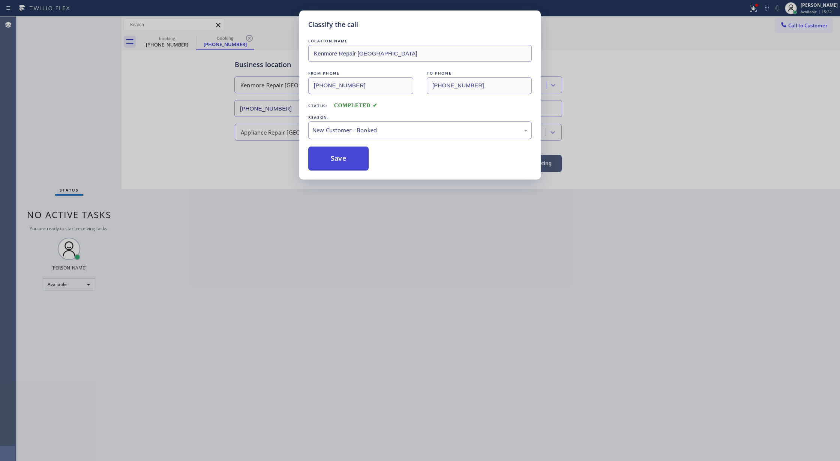
click at [329, 164] on button "Save" at bounding box center [338, 159] width 60 height 24
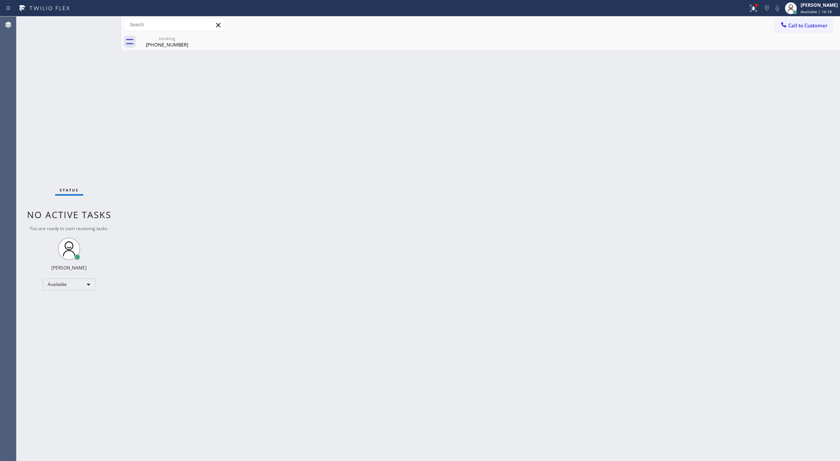
click at [99, 23] on div "Status No active tasks You are ready to start receiving tasks. [PERSON_NAME] Av…" at bounding box center [69, 239] width 105 height 445
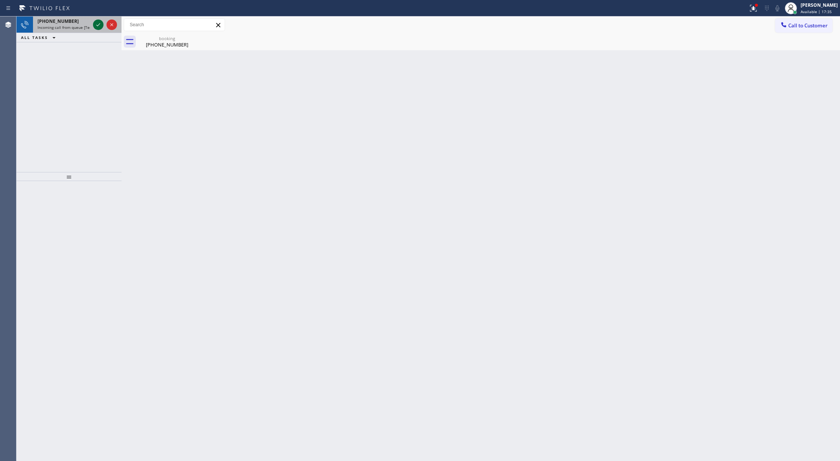
click at [99, 23] on icon at bounding box center [98, 24] width 9 height 9
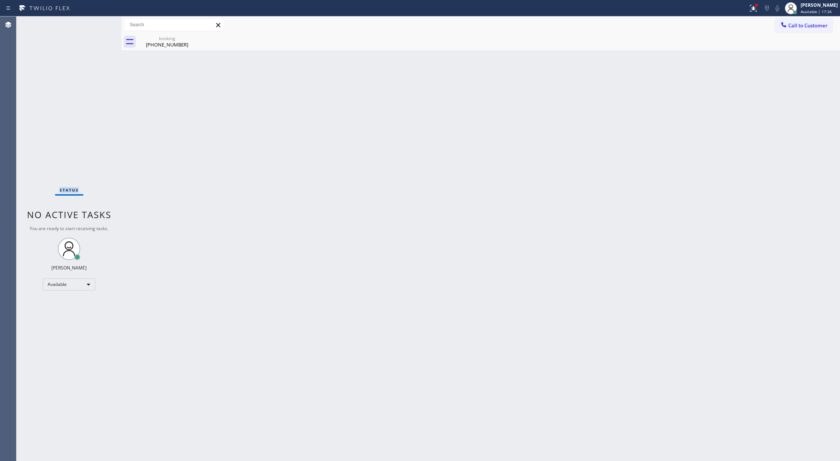
click at [99, 23] on div "Status No active tasks You are ready to start receiving tasks. [PERSON_NAME] Av…" at bounding box center [69, 239] width 105 height 445
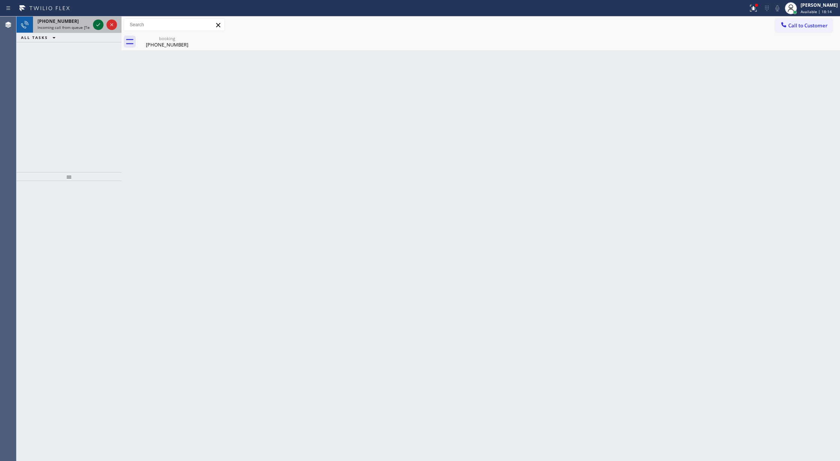
click at [98, 25] on icon at bounding box center [98, 24] width 9 height 9
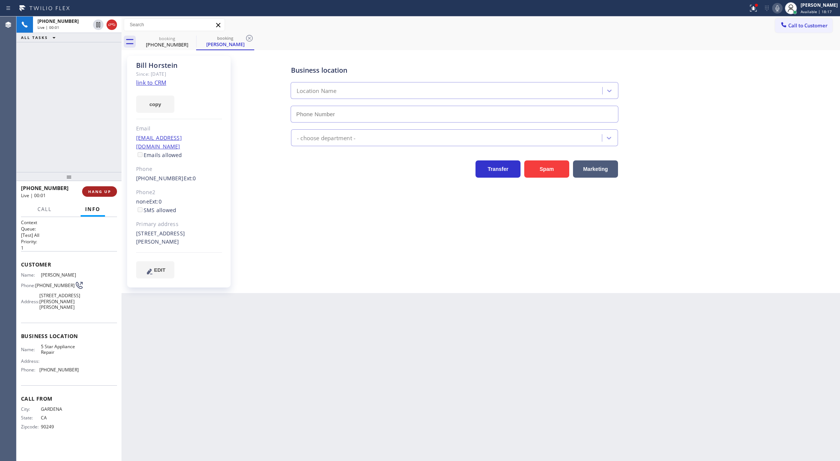
click at [92, 189] on span "HANG UP" at bounding box center [99, 191] width 23 height 5
type input "[PHONE_NUMBER]"
click at [92, 189] on span "COMPLETE" at bounding box center [98, 191] width 26 height 5
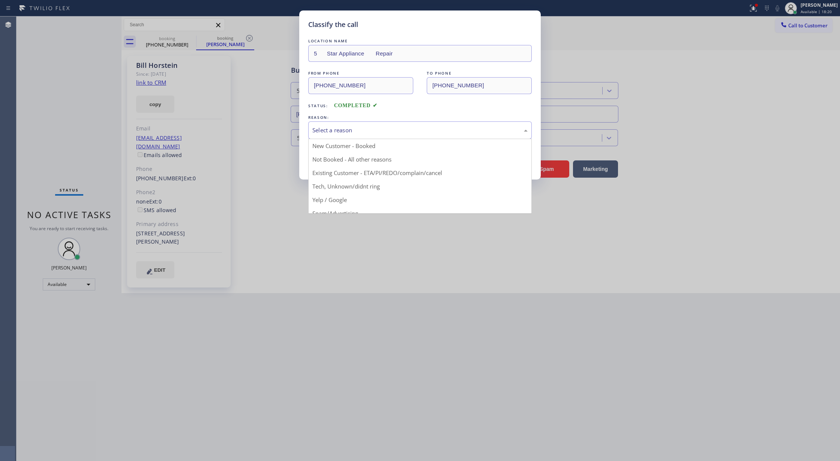
click at [357, 134] on div "Select a reason" at bounding box center [419, 130] width 215 height 9
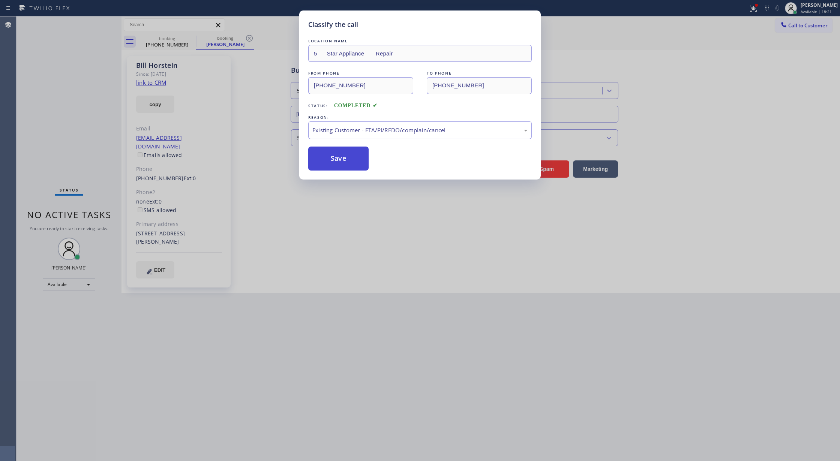
click at [336, 162] on button "Save" at bounding box center [338, 159] width 60 height 24
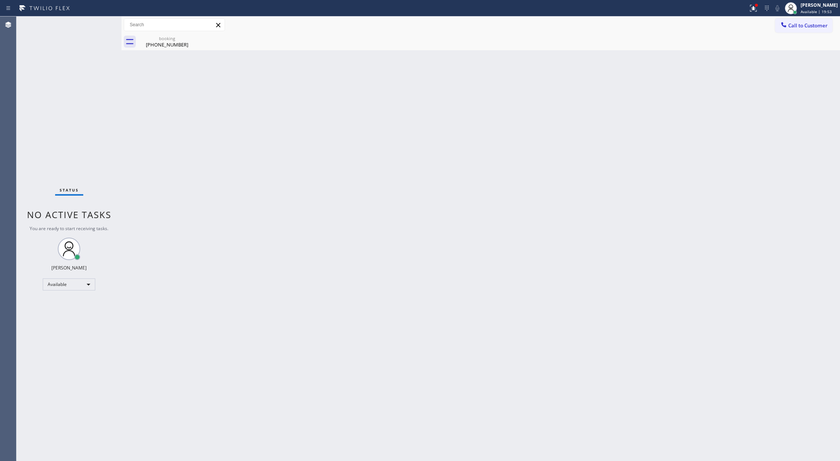
click at [100, 26] on div "Status No active tasks You are ready to start receiving tasks. [PERSON_NAME] Av…" at bounding box center [69, 239] width 105 height 445
click at [173, 45] on div "[PHONE_NUMBER]" at bounding box center [167, 44] width 57 height 7
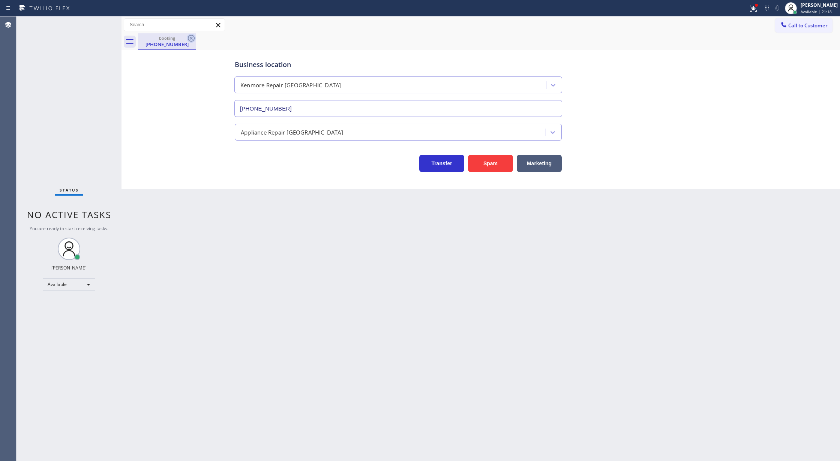
click at [191, 39] on icon at bounding box center [191, 38] width 9 height 9
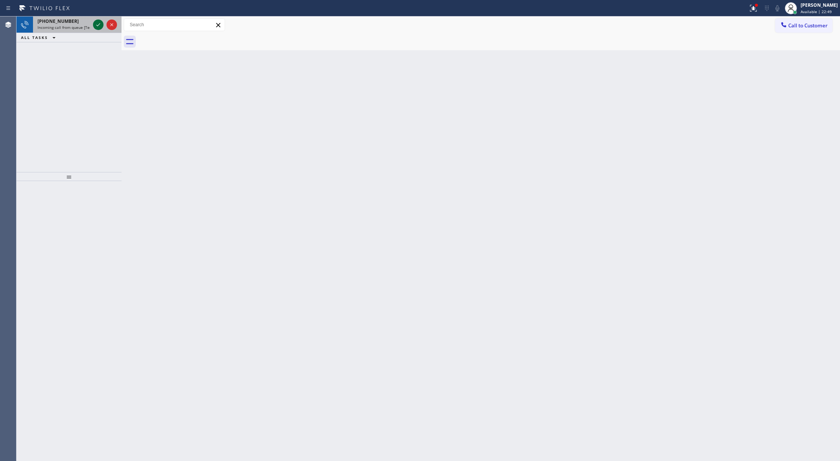
click at [96, 21] on icon at bounding box center [98, 24] width 9 height 9
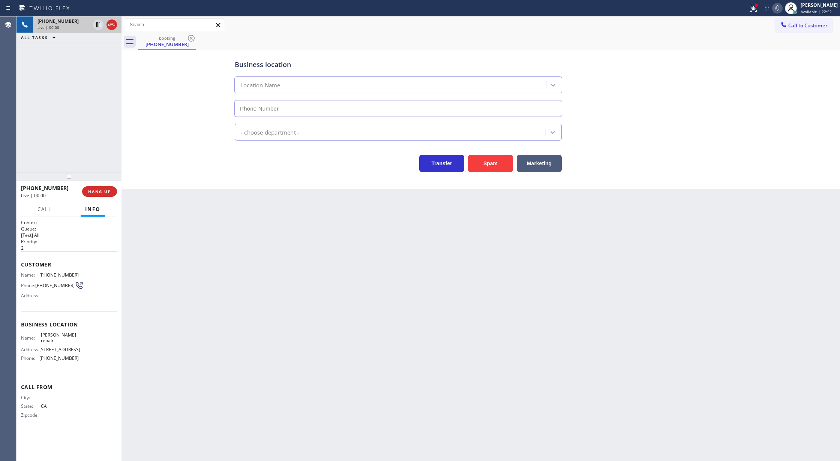
click at [111, 24] on icon at bounding box center [111, 25] width 7 height 2
type input "[PHONE_NUMBER]"
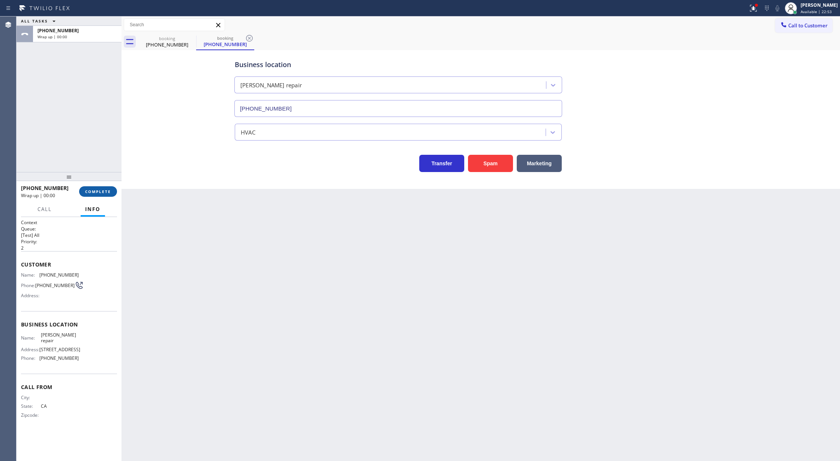
click at [96, 192] on span "COMPLETE" at bounding box center [98, 191] width 26 height 5
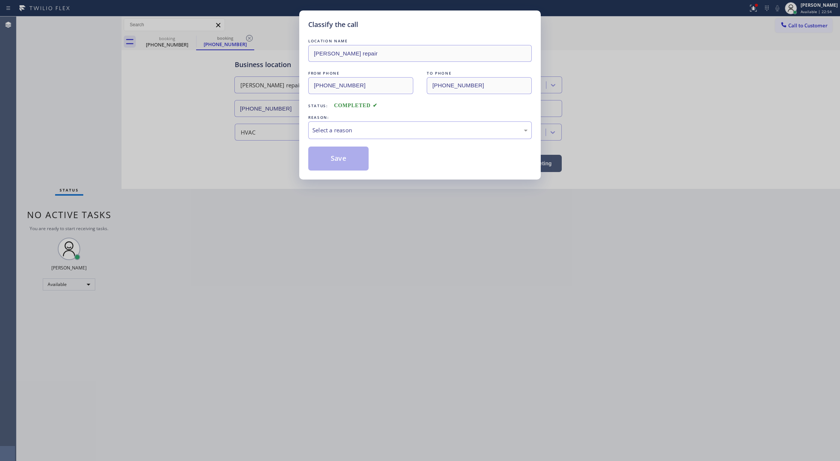
click at [371, 140] on div "LOCATION NAME [PERSON_NAME] repair FROM PHONE [PHONE_NUMBER] TO PHONE [PHONE_NU…" at bounding box center [420, 104] width 224 height 134
click at [359, 132] on div "Select a reason" at bounding box center [419, 130] width 215 height 9
click at [332, 153] on button "Save" at bounding box center [338, 159] width 60 height 24
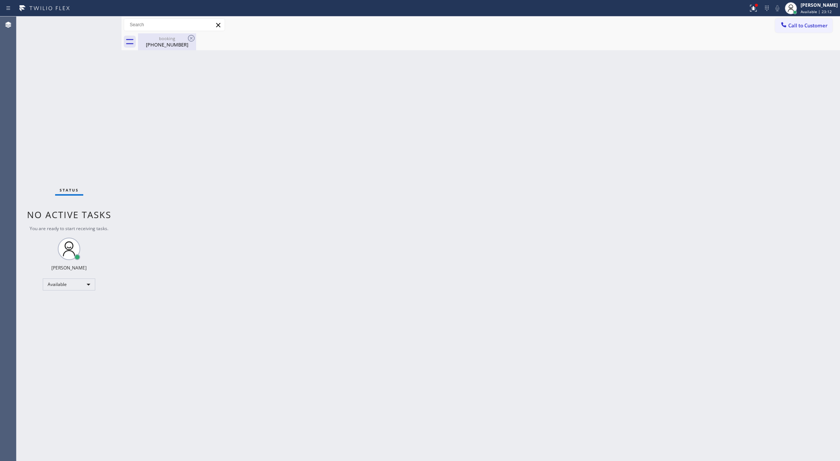
drag, startPoint x: 174, startPoint y: 45, endPoint x: 181, endPoint y: 42, distance: 7.2
click at [174, 45] on div "[PHONE_NUMBER]" at bounding box center [167, 44] width 57 height 7
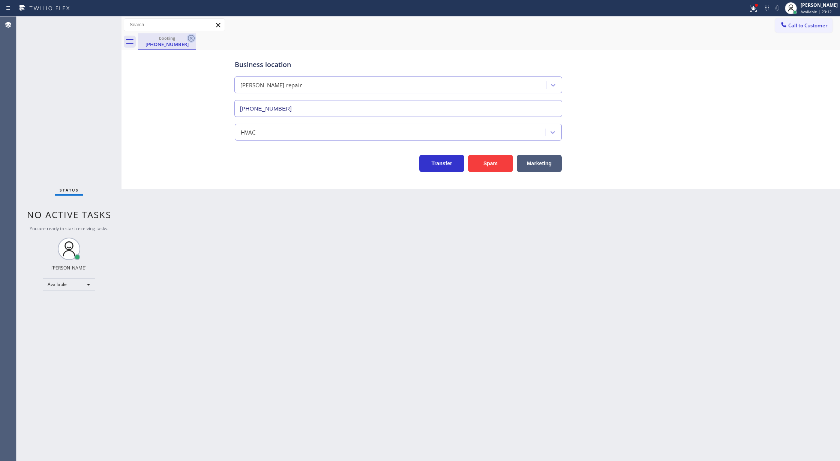
click at [194, 38] on icon at bounding box center [191, 38] width 7 height 7
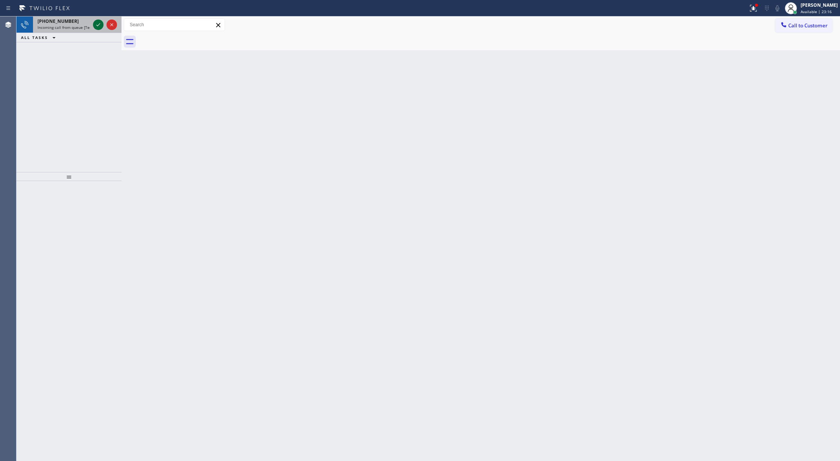
click at [96, 27] on icon at bounding box center [98, 24] width 9 height 9
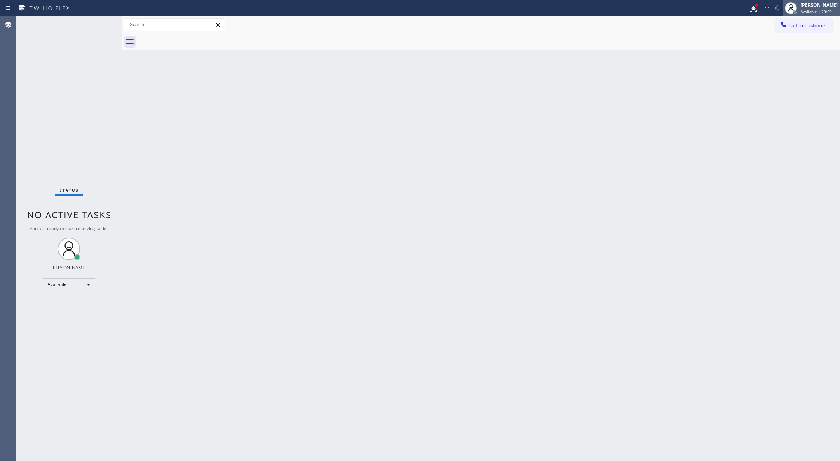
click at [815, 11] on span "Available | 23:59" at bounding box center [816, 11] width 31 height 5
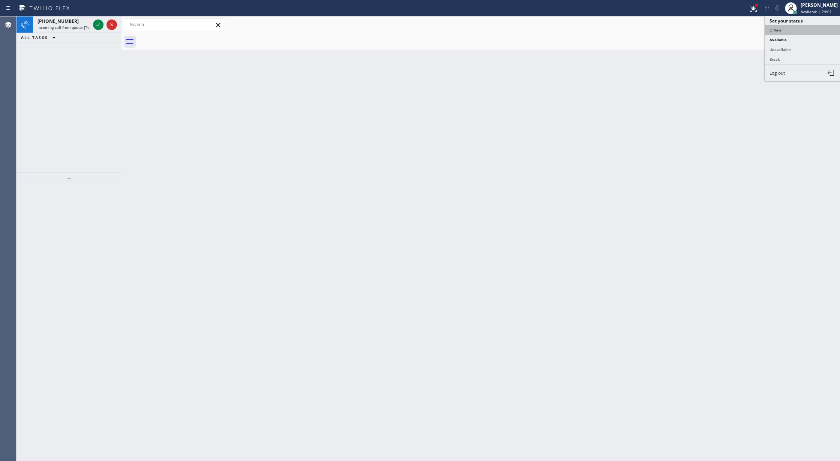
click at [788, 29] on button "Offline" at bounding box center [802, 30] width 75 height 10
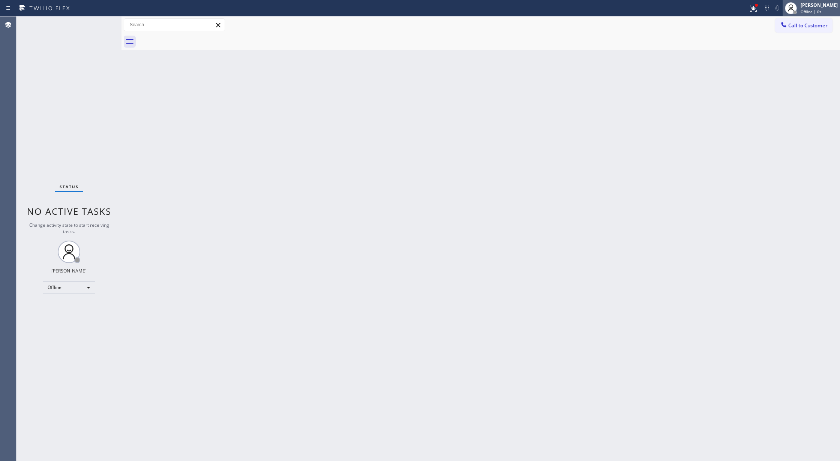
click at [806, 11] on span "Offline | 0s" at bounding box center [811, 11] width 21 height 5
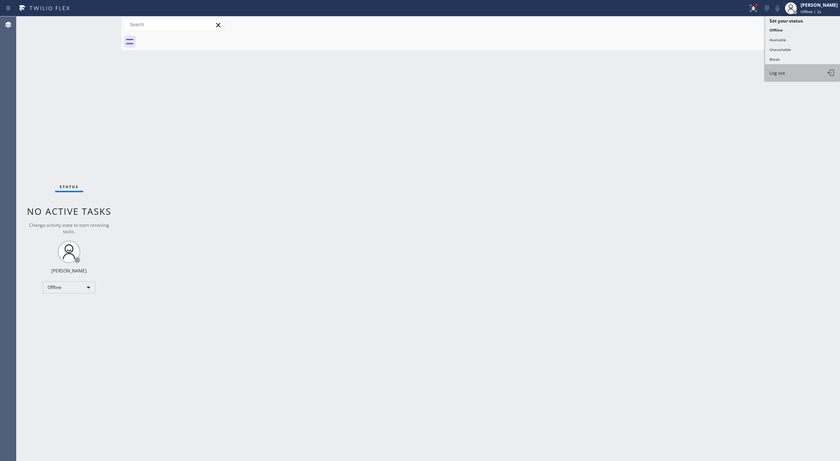
click at [783, 70] on span "Log out" at bounding box center [777, 73] width 15 height 6
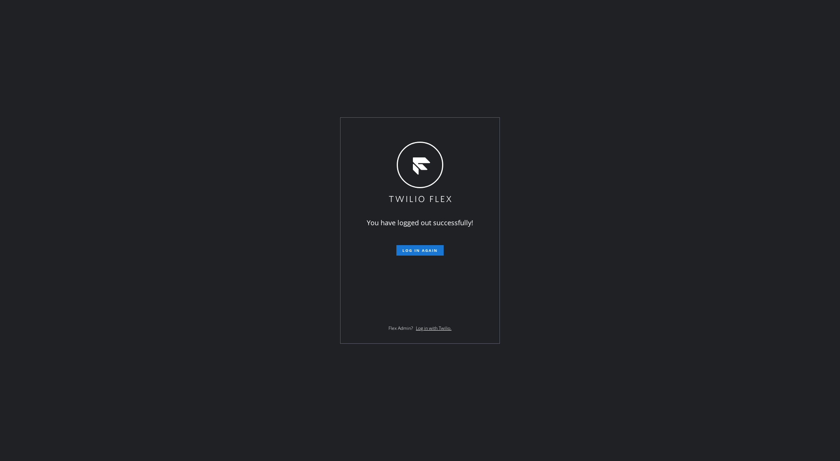
click at [682, 97] on div "You have logged out successfully! Log in again Flex Admin? Log in with Twilio." at bounding box center [420, 230] width 840 height 461
